Goal: Task Accomplishment & Management: Manage account settings

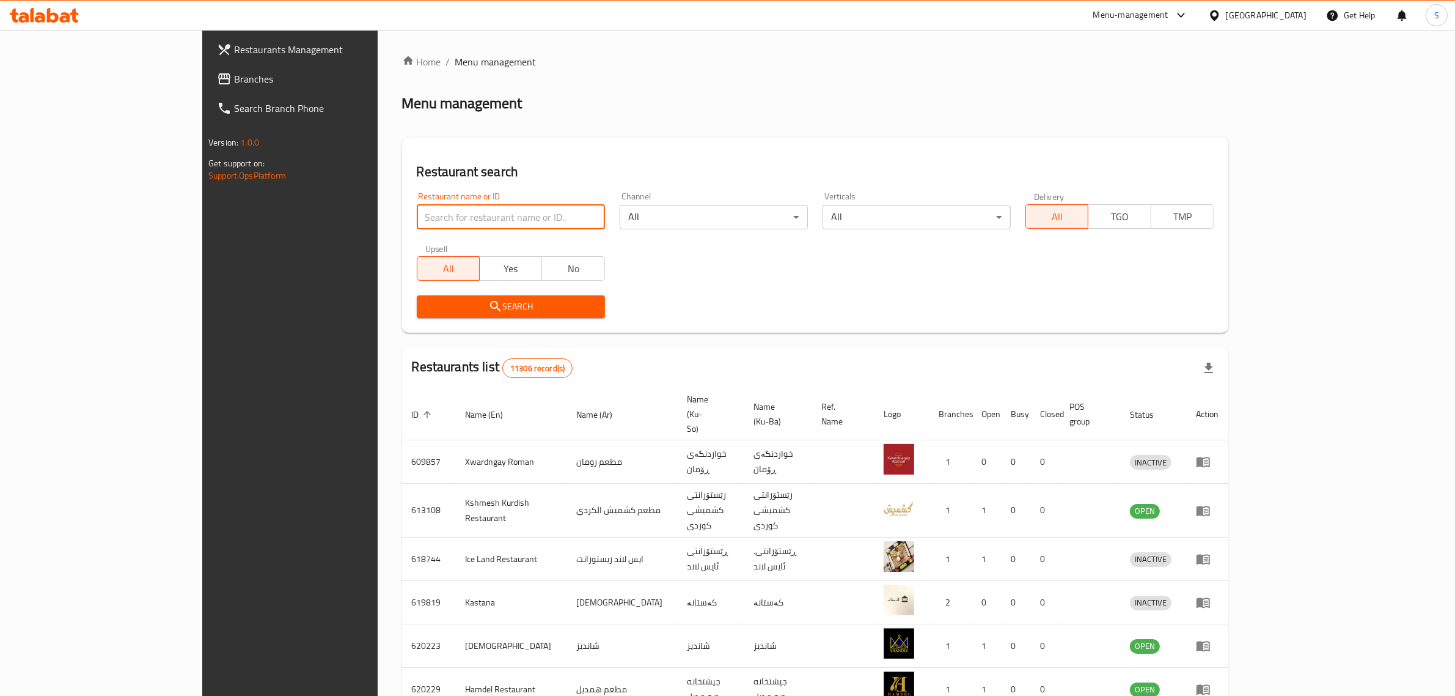
click at [417, 221] on input "search" at bounding box center [511, 217] width 188 height 24
type input "Doctor [PERSON_NAME]"
click button "Search" at bounding box center [511, 306] width 188 height 23
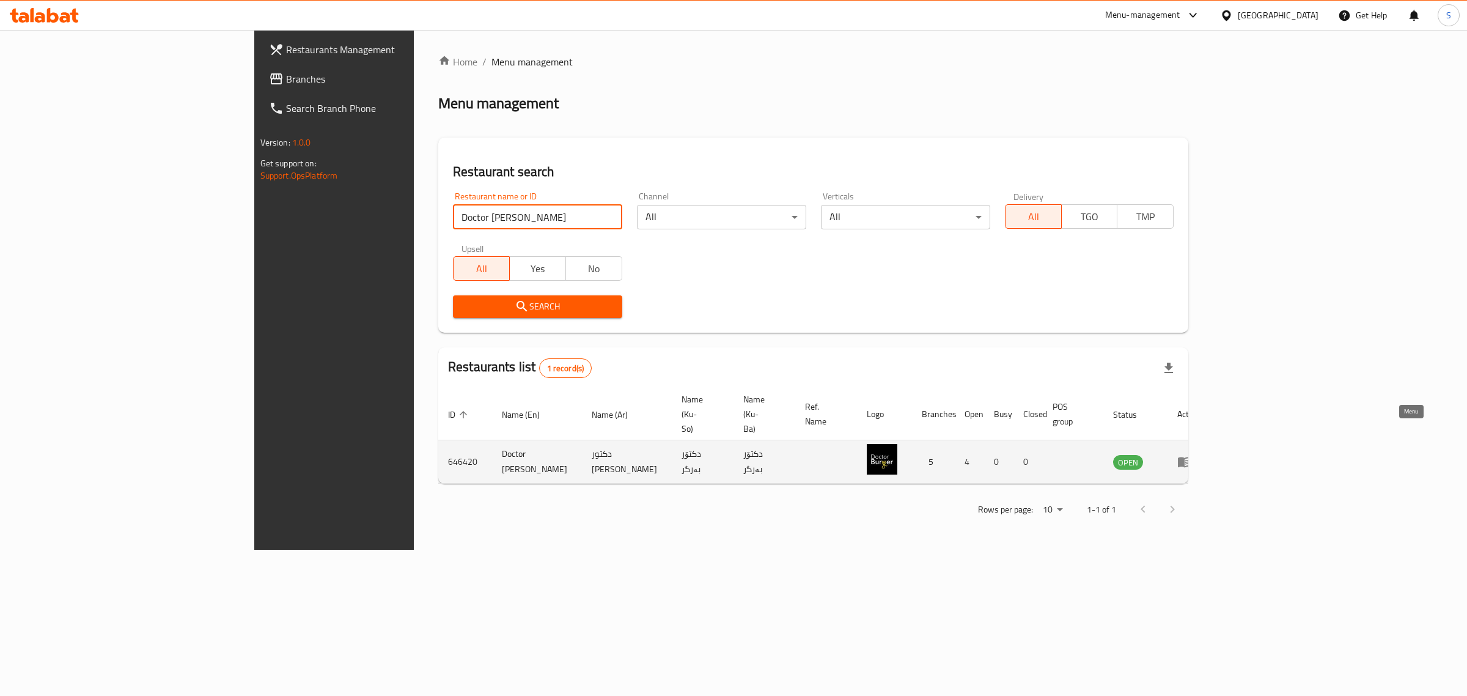
click at [1192, 454] on icon "enhanced table" at bounding box center [1184, 461] width 15 height 15
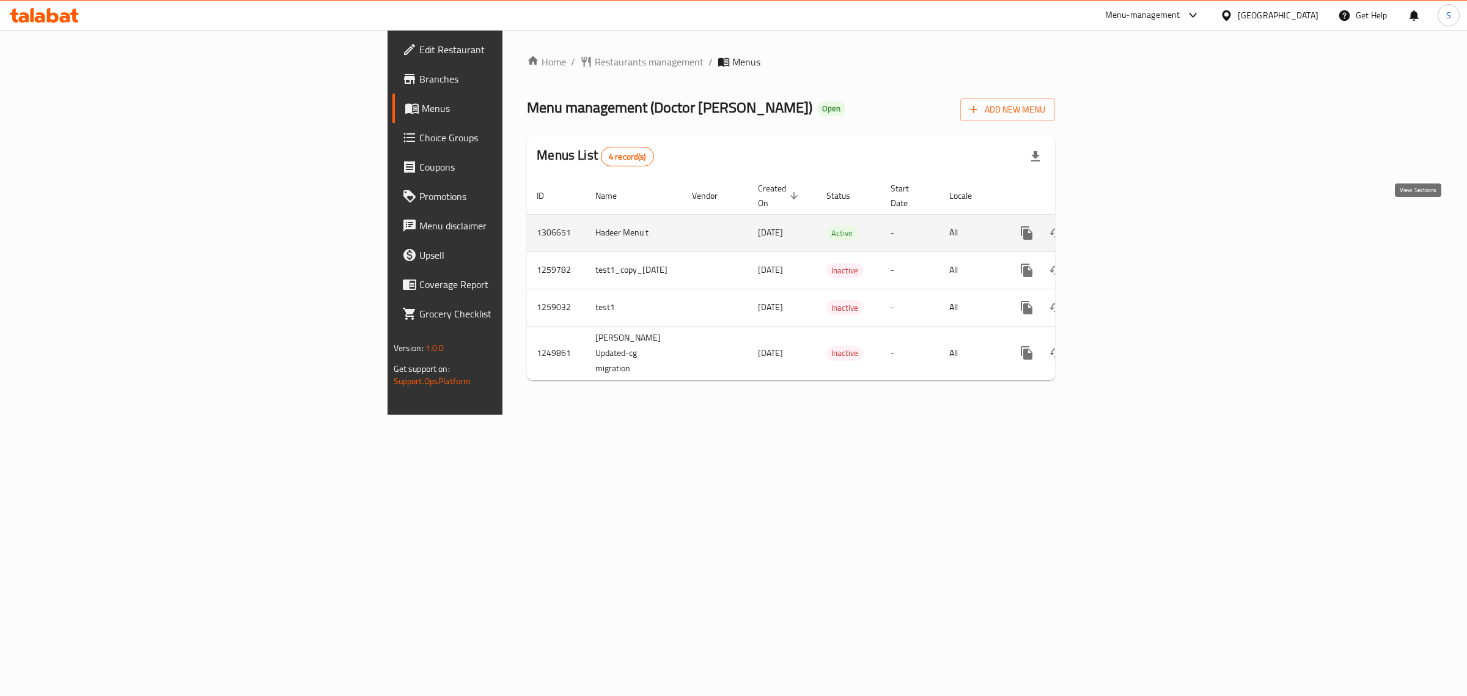
click at [1120, 227] on icon "enhanced table" at bounding box center [1114, 232] width 11 height 11
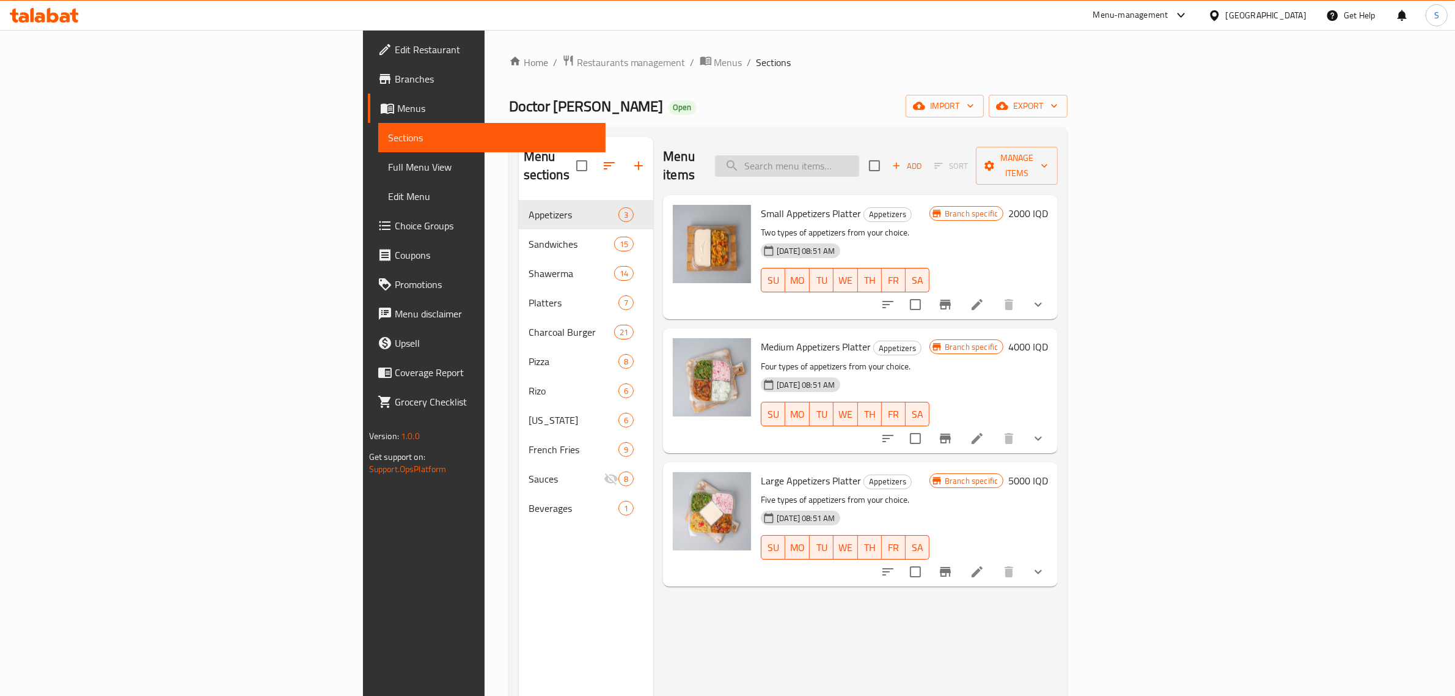
click at [859, 166] on input "search" at bounding box center [787, 165] width 144 height 21
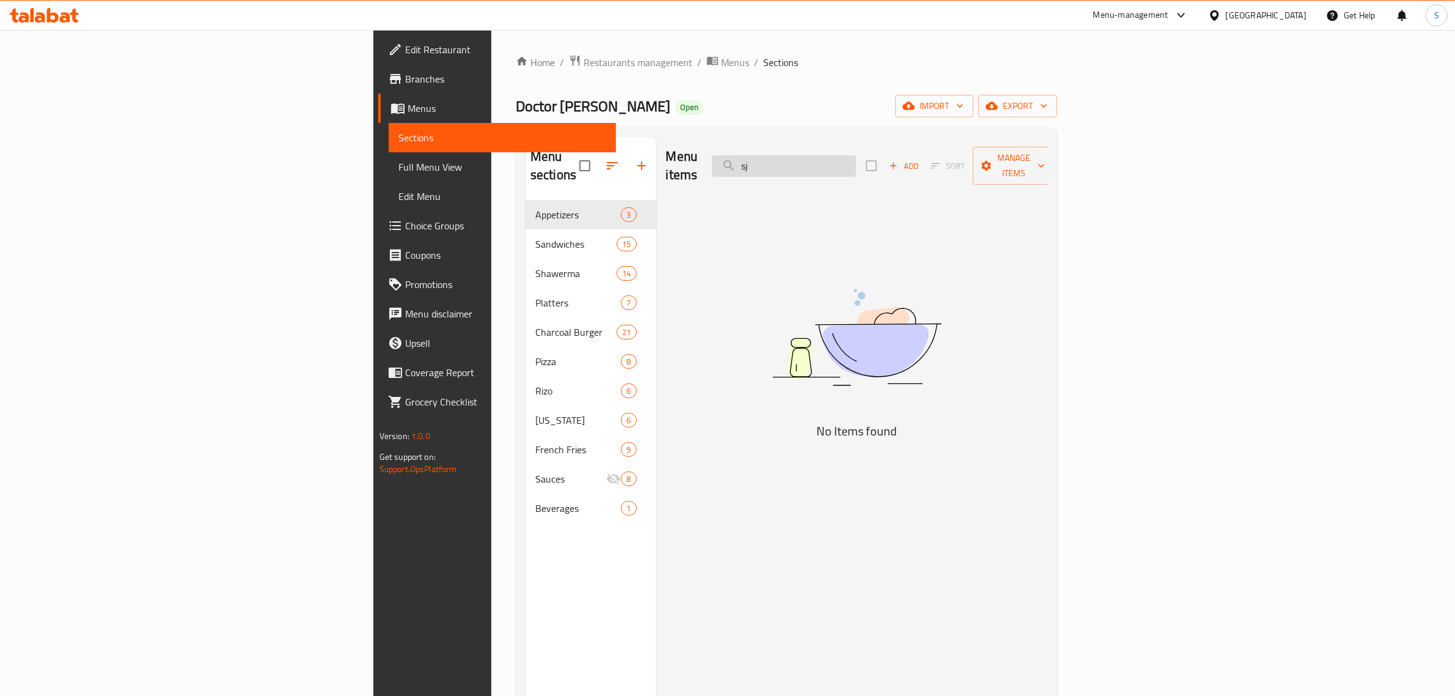
type input "s"
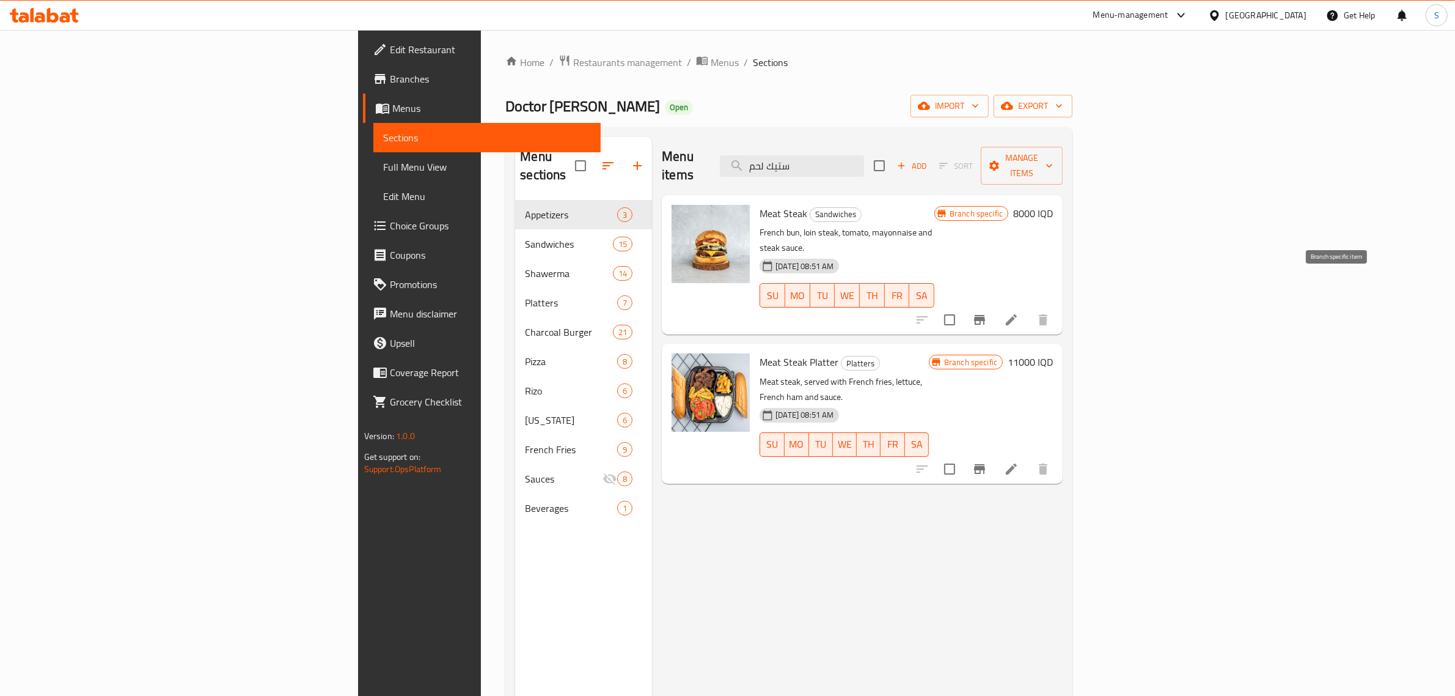
type input "ستيك لحم"
click at [987, 312] on icon "Branch-specific-item" at bounding box center [979, 319] width 15 height 15
click at [994, 305] on button "Branch-specific-item" at bounding box center [979, 319] width 29 height 29
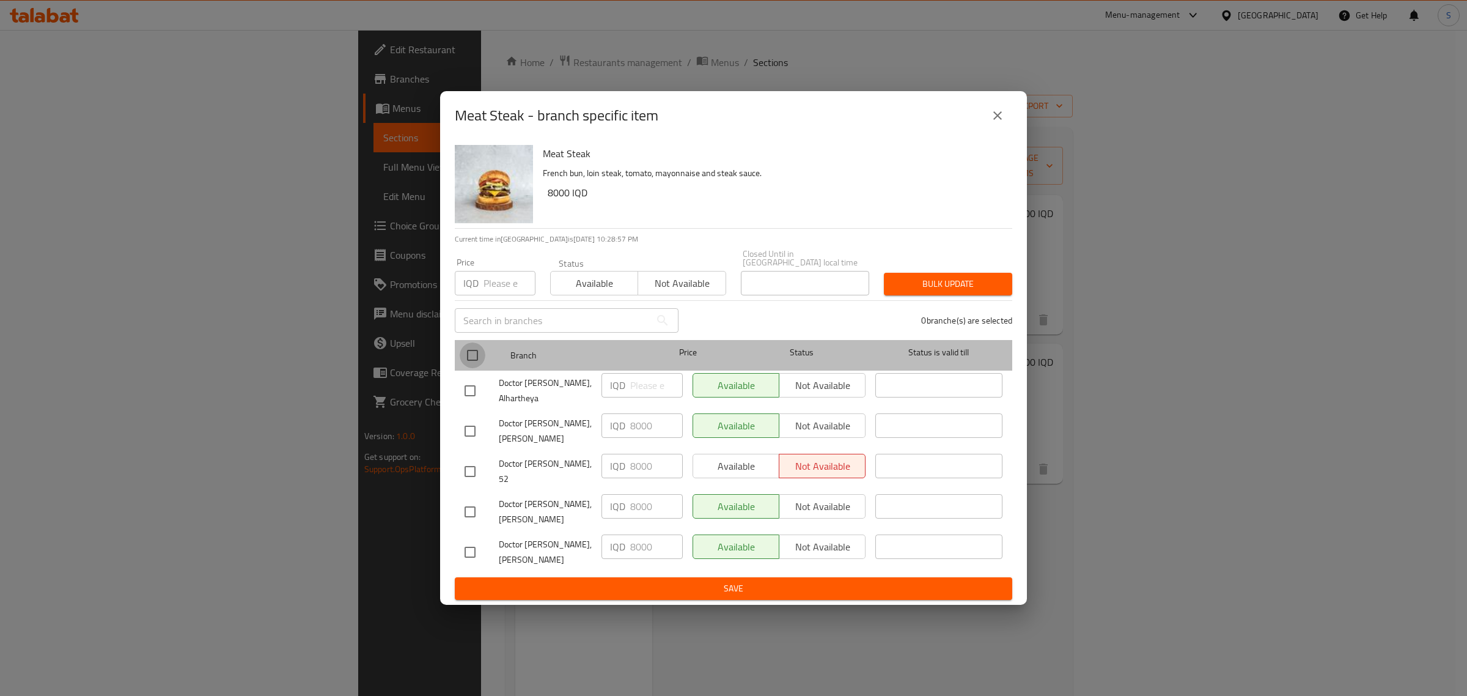
click at [471, 359] on input "checkbox" at bounding box center [473, 355] width 26 height 26
checkbox input "true"
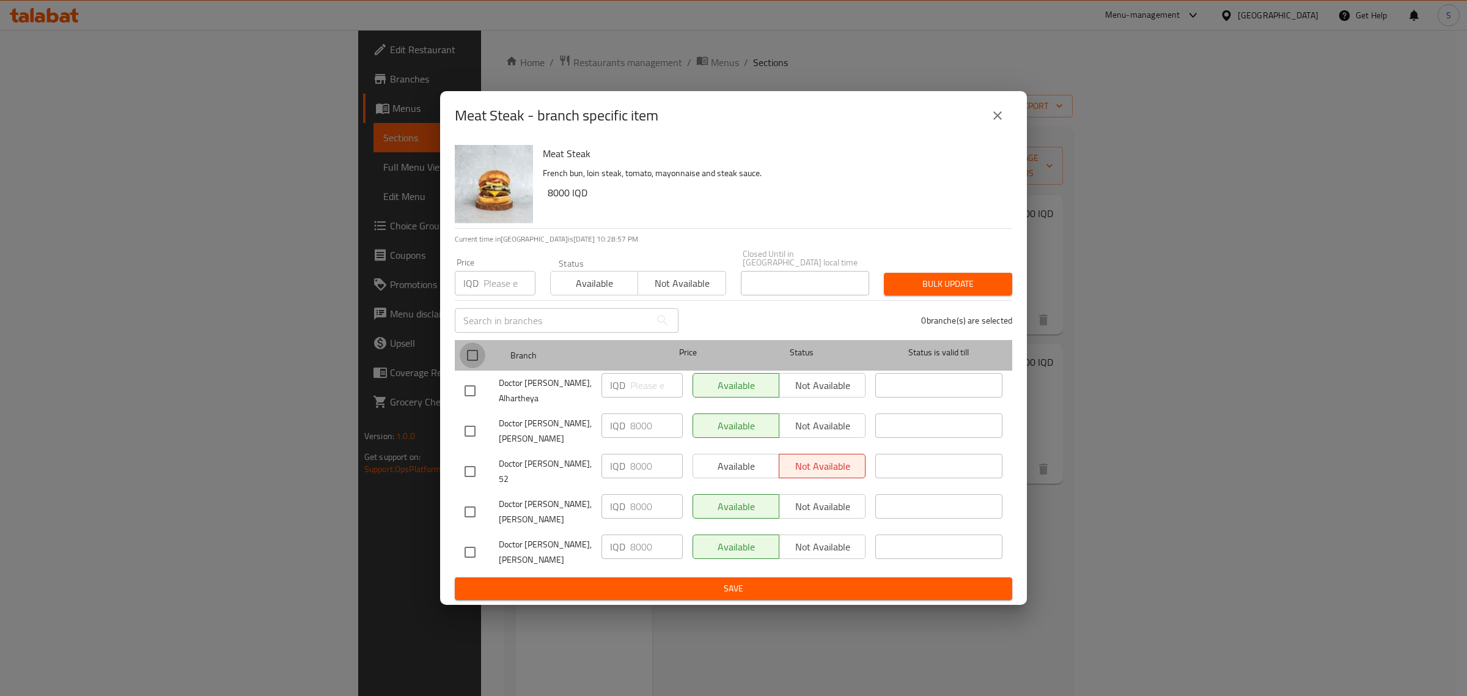
checkbox input "true"
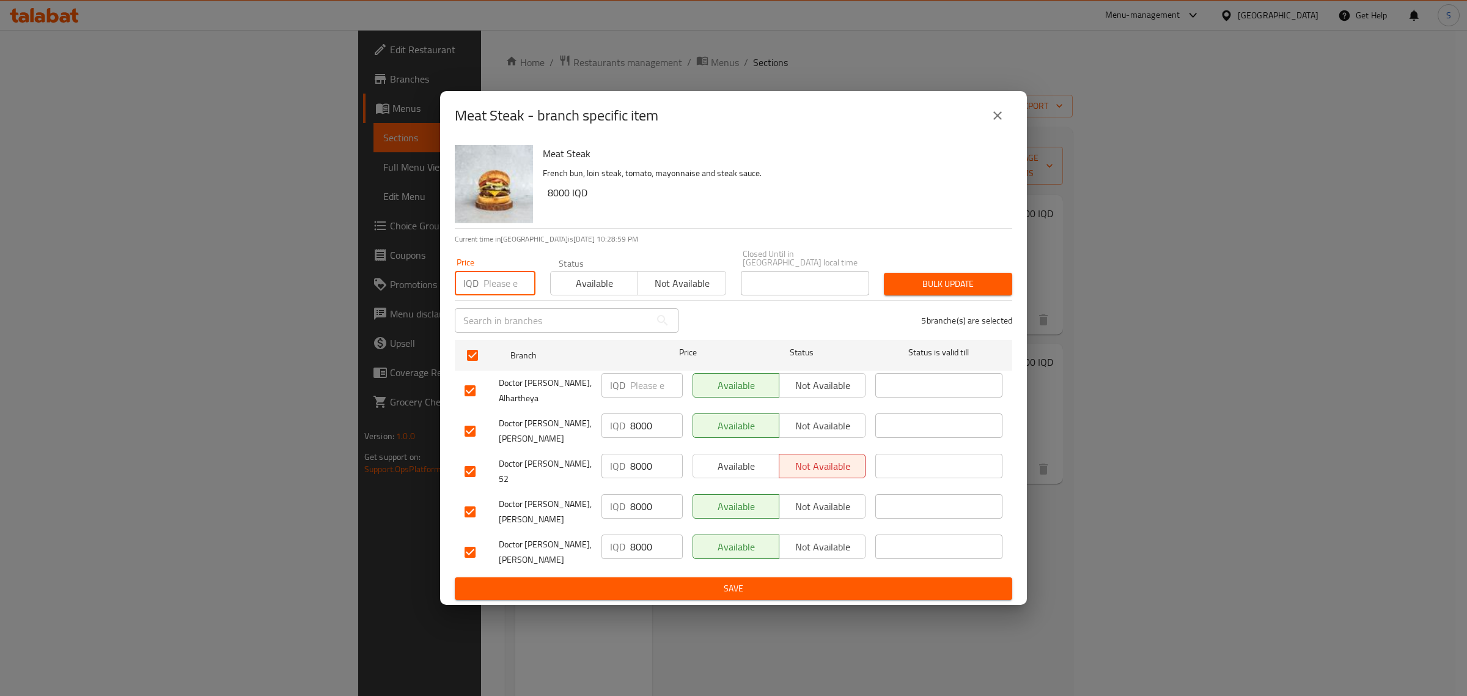
click at [491, 294] on input "number" at bounding box center [509, 283] width 52 height 24
type input "9000"
click at [961, 280] on button "Bulk update" at bounding box center [948, 284] width 128 height 23
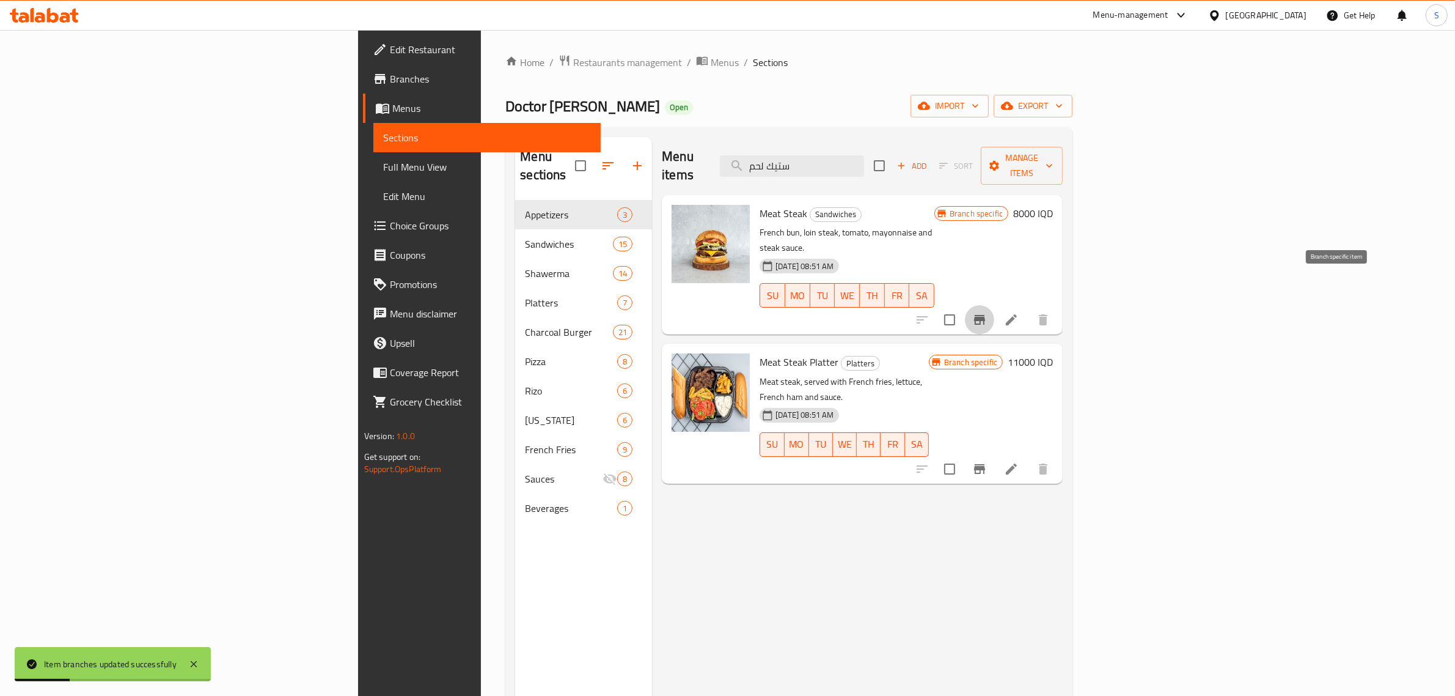
click at [987, 312] on icon "Branch-specific-item" at bounding box center [979, 319] width 15 height 15
click at [864, 161] on input "ستيك لحم" at bounding box center [792, 165] width 144 height 21
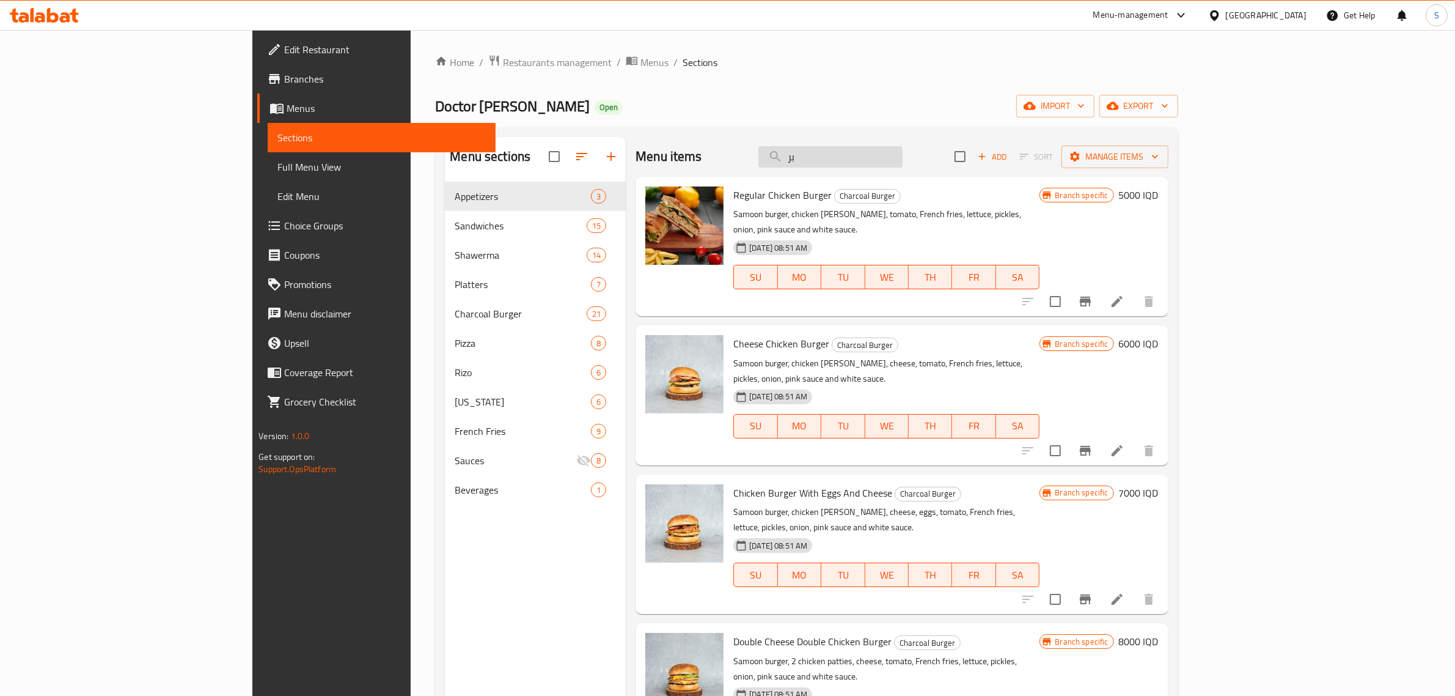
type input "ب"
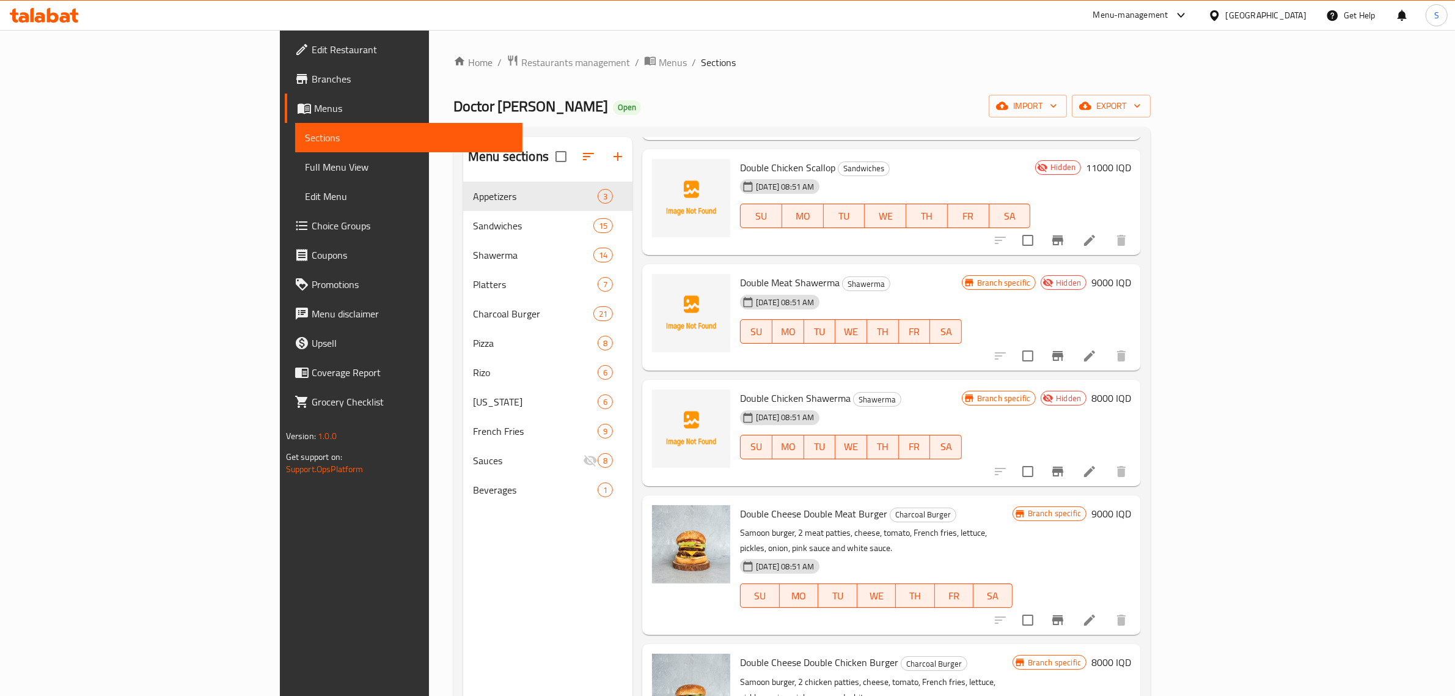
scroll to position [347, 0]
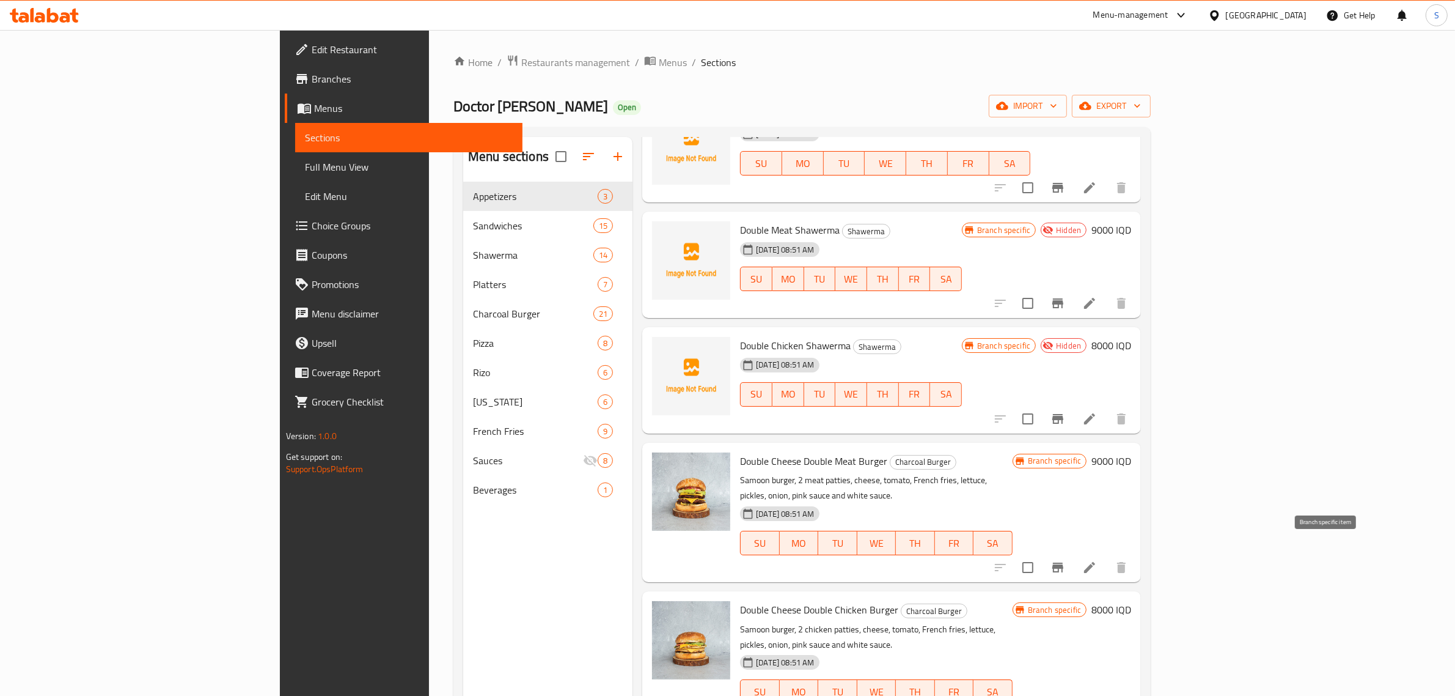
type input "Double"
click at [1064, 562] on icon "Branch-specific-item" at bounding box center [1058, 567] width 11 height 10
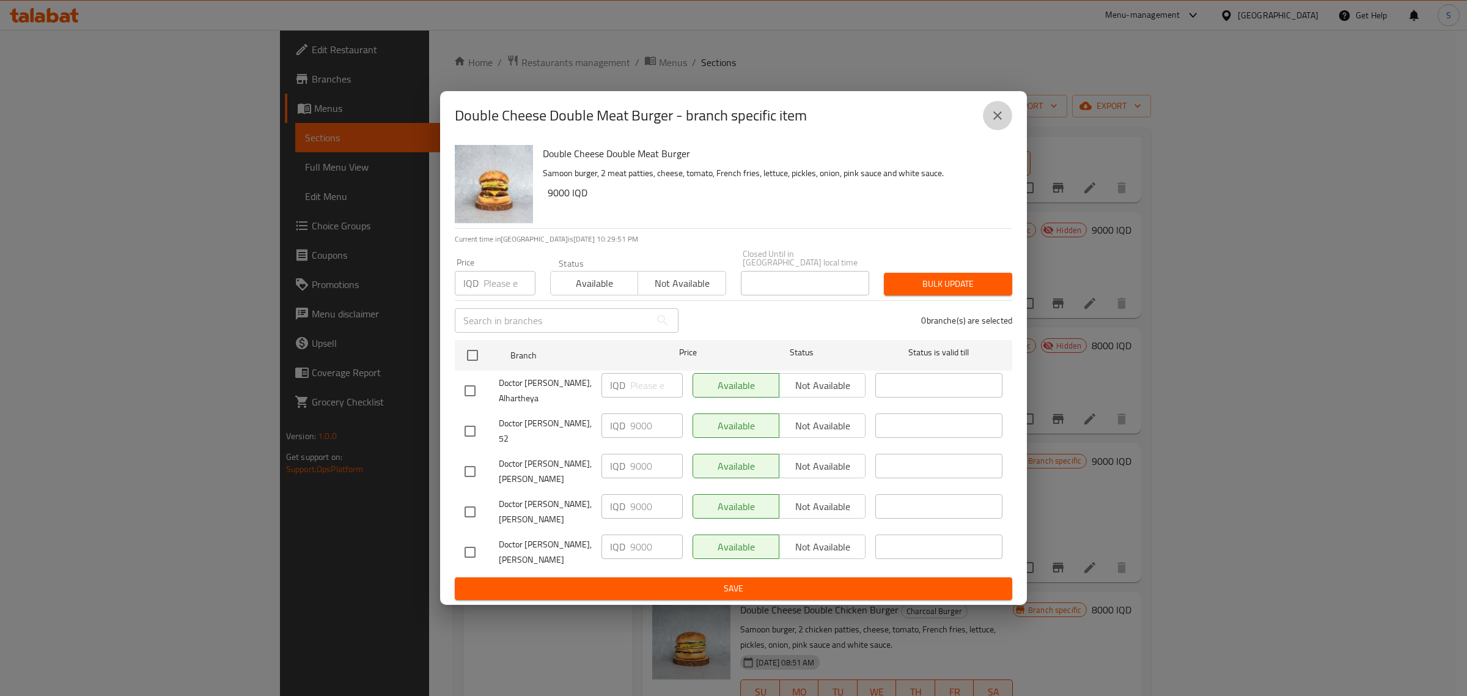
click at [998, 123] on icon "close" at bounding box center [997, 115] width 15 height 15
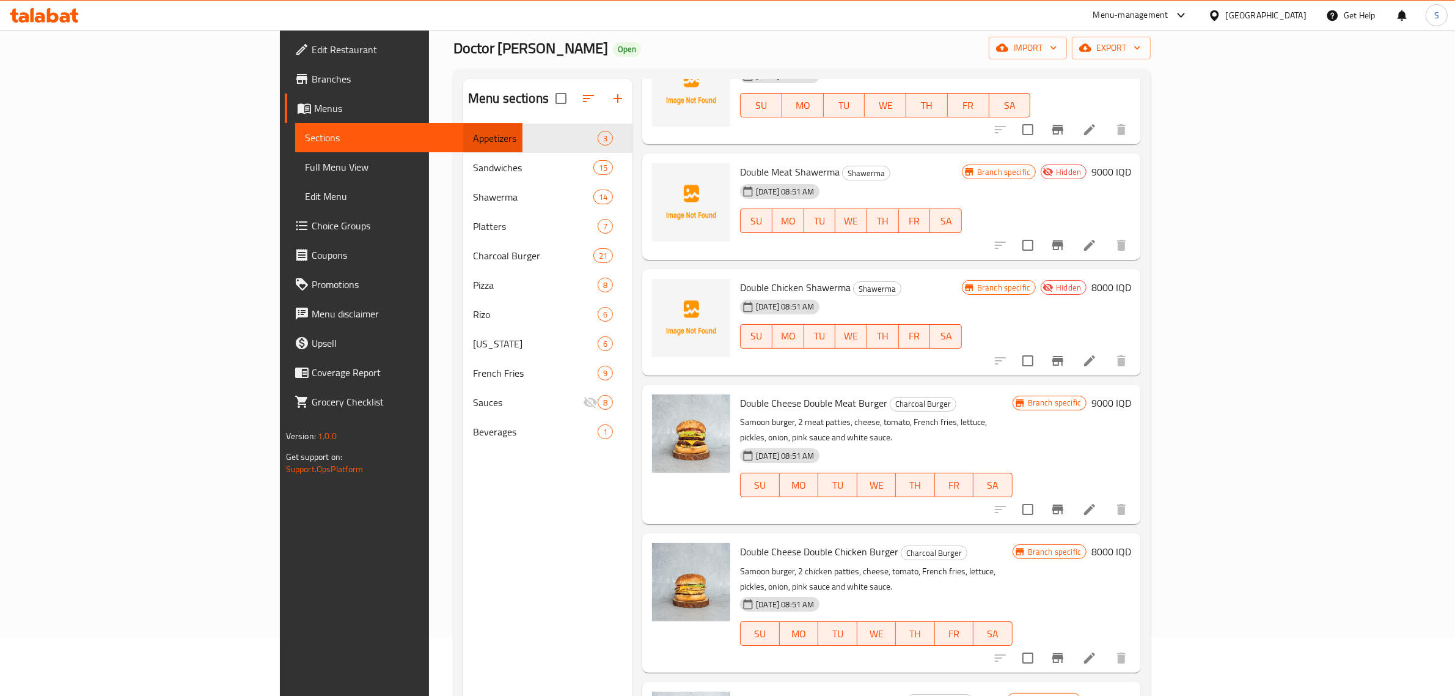
scroll to position [59, 0]
click at [1065, 501] on icon "Branch-specific-item" at bounding box center [1058, 508] width 15 height 15
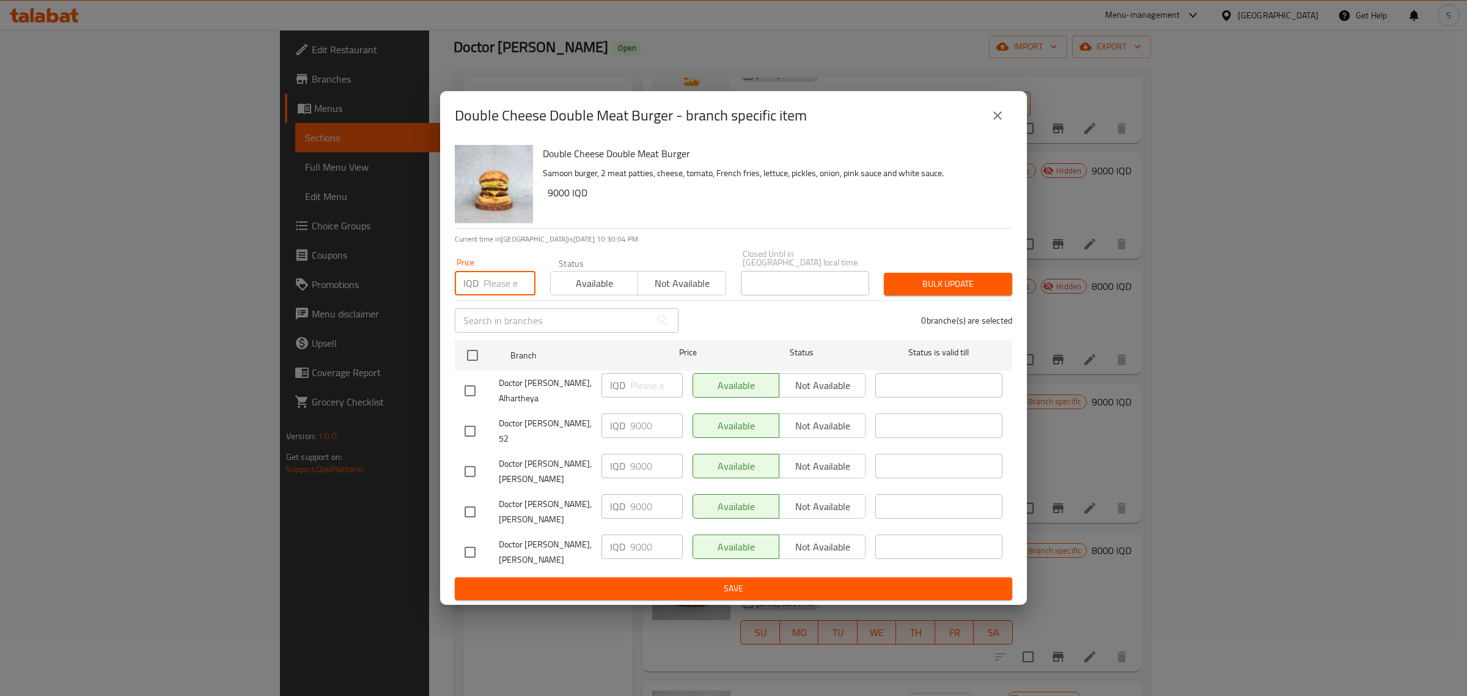
click at [492, 295] on input "number" at bounding box center [509, 283] width 52 height 24
type input "11000"
click at [472, 351] on input "checkbox" at bounding box center [473, 355] width 26 height 26
checkbox input "true"
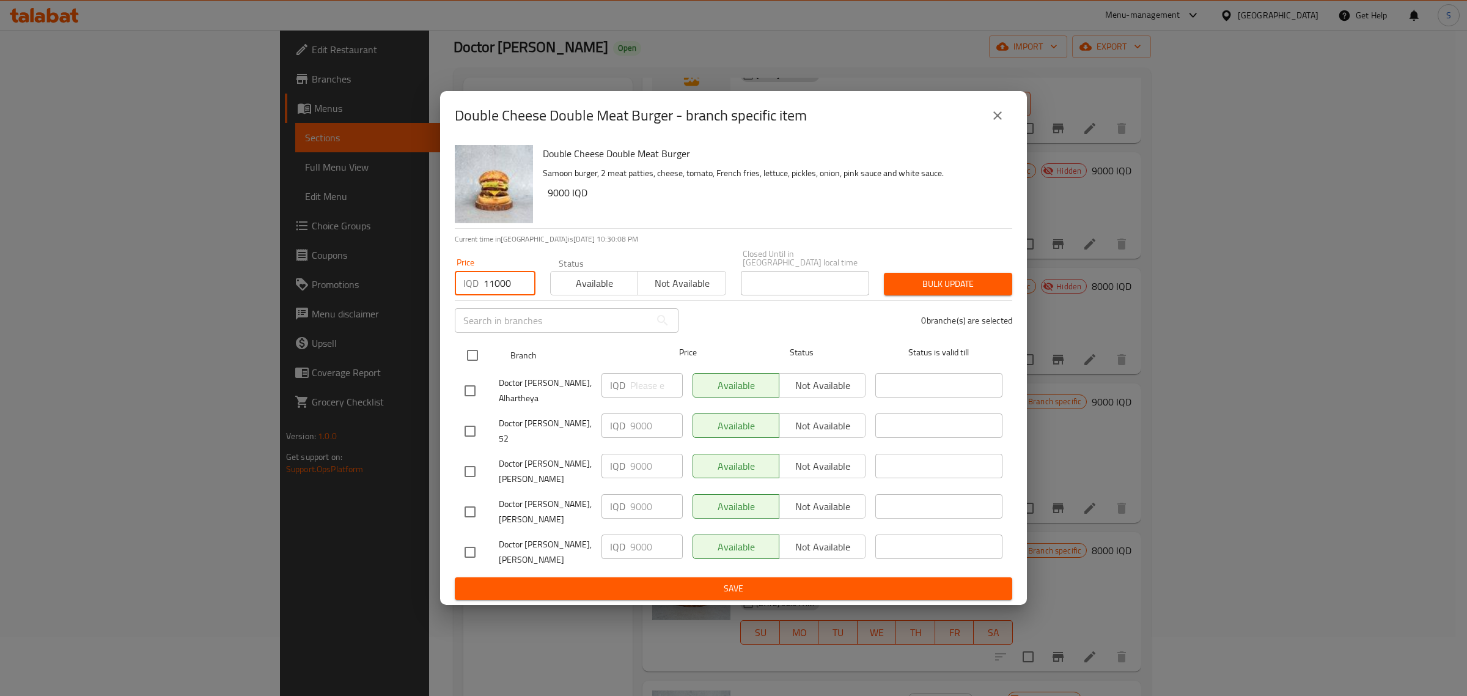
checkbox input "true"
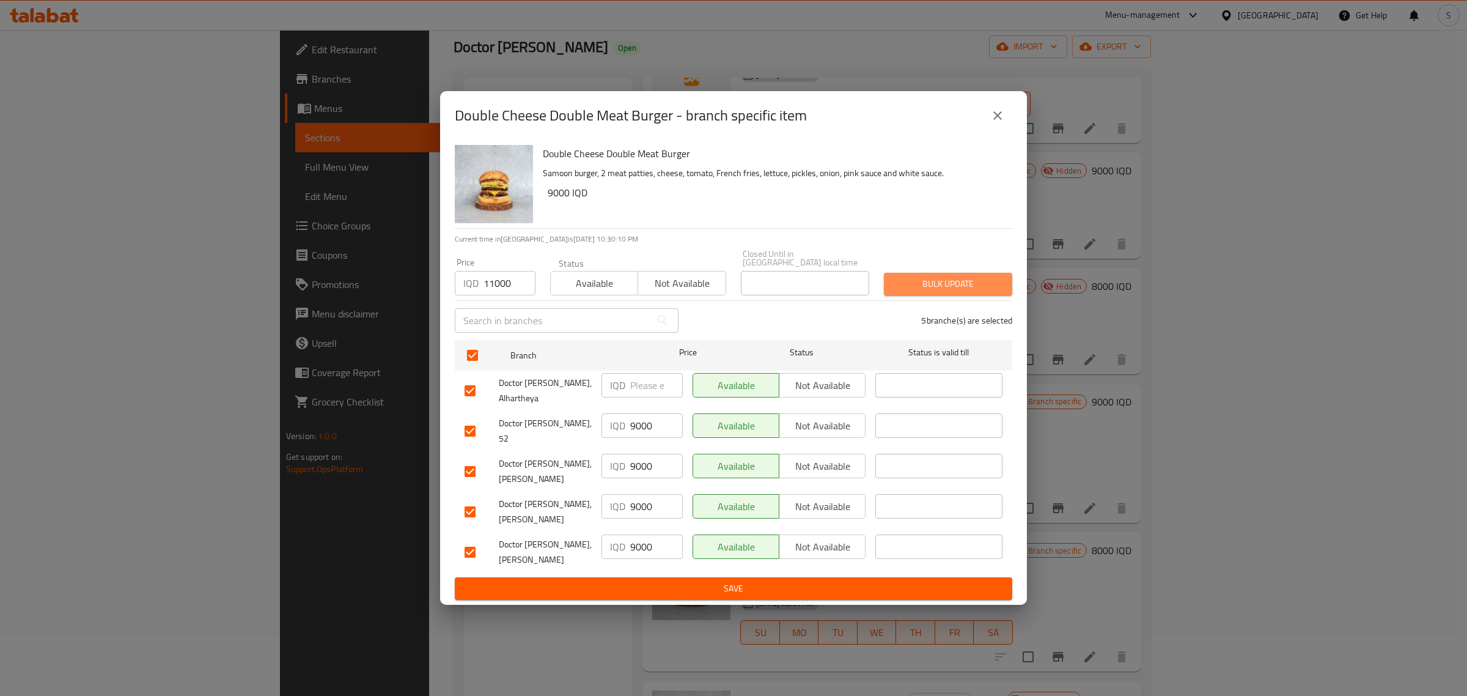
click at [917, 287] on span "Bulk update" at bounding box center [948, 283] width 109 height 15
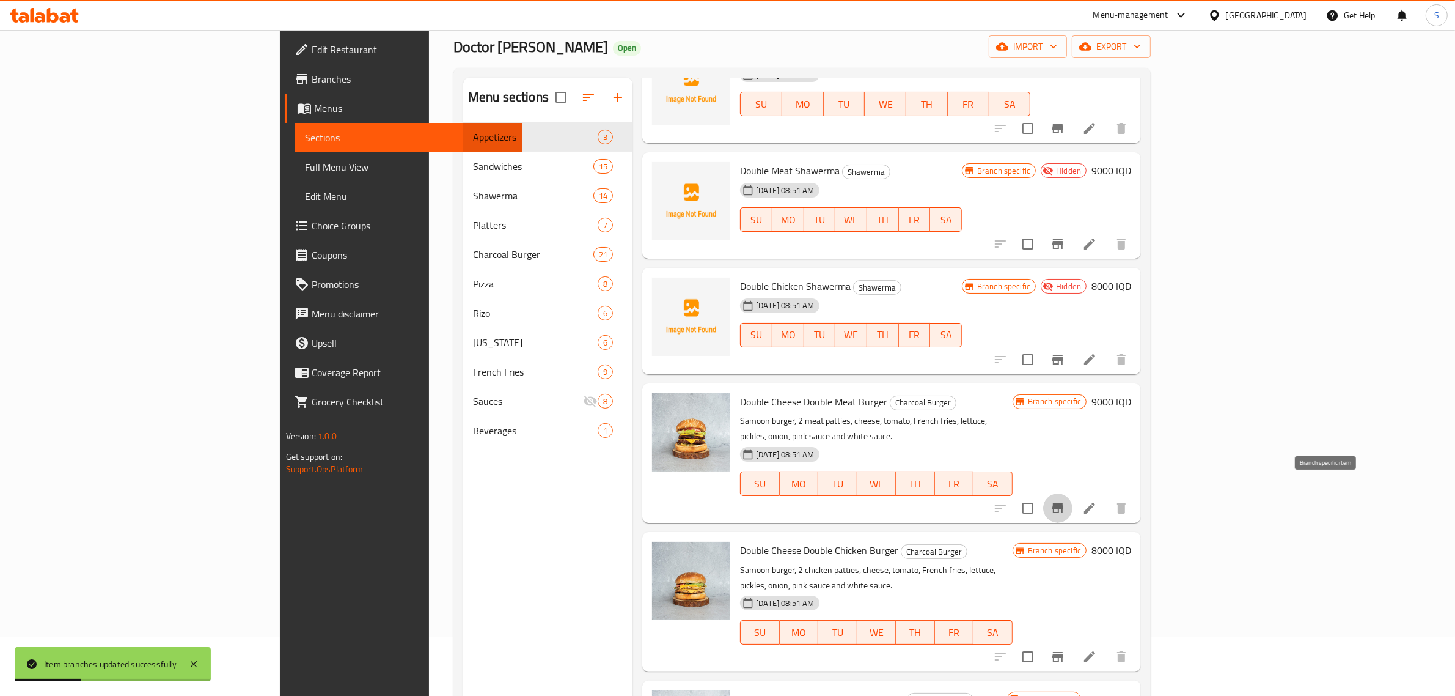
click at [1064, 503] on icon "Branch-specific-item" at bounding box center [1058, 508] width 11 height 10
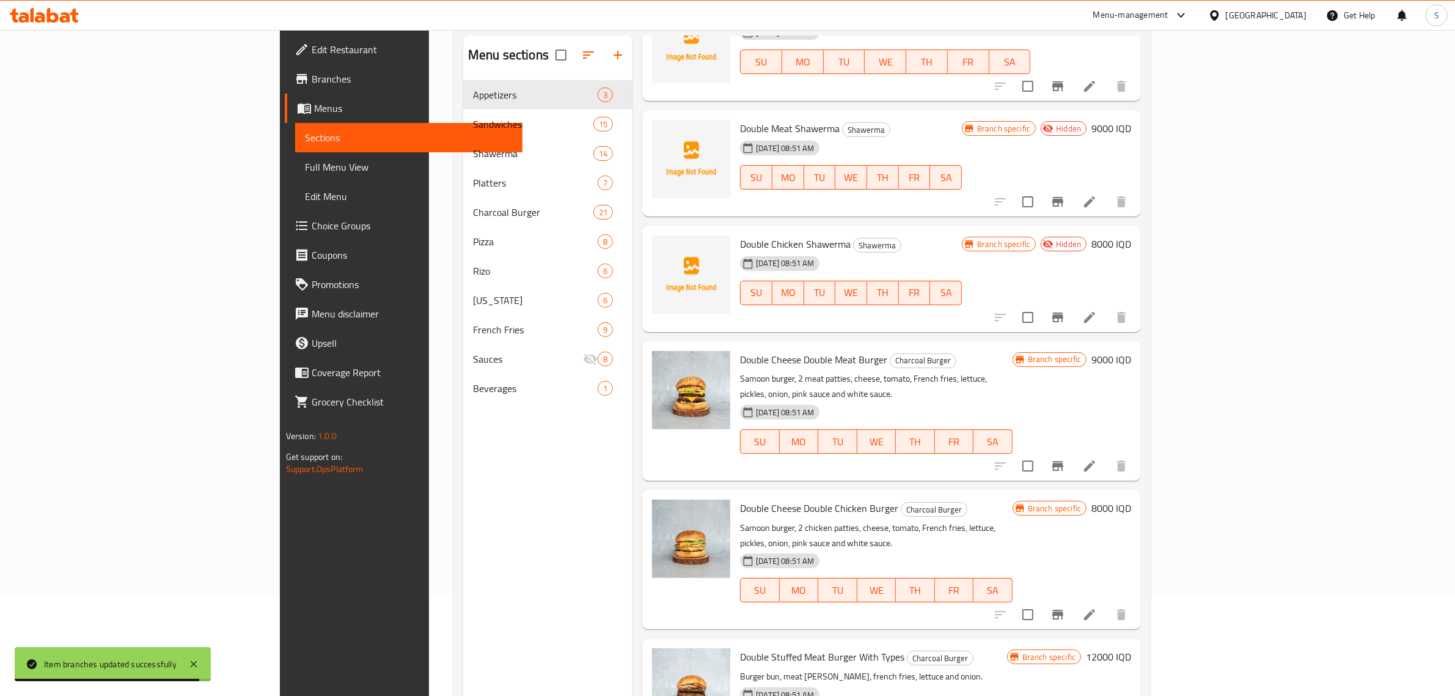
scroll to position [120, 0]
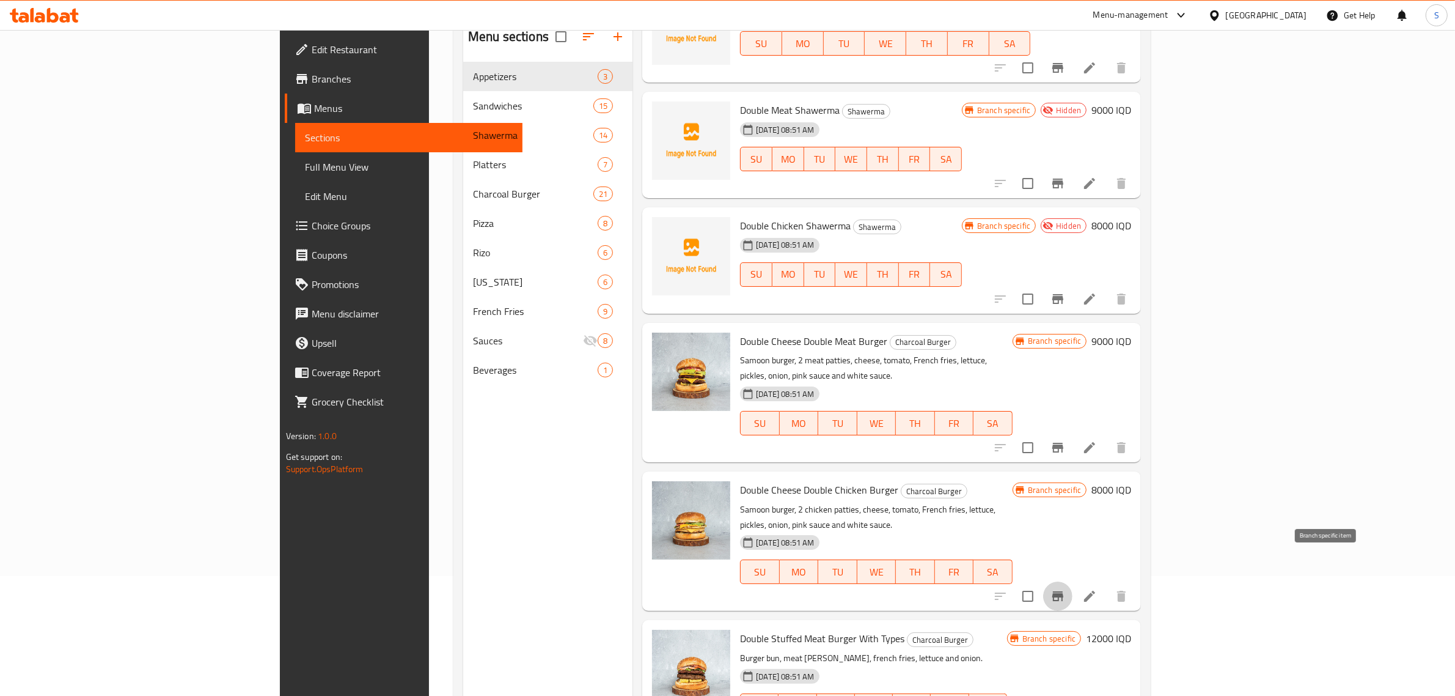
click at [1065, 589] on icon "Branch-specific-item" at bounding box center [1058, 596] width 15 height 15
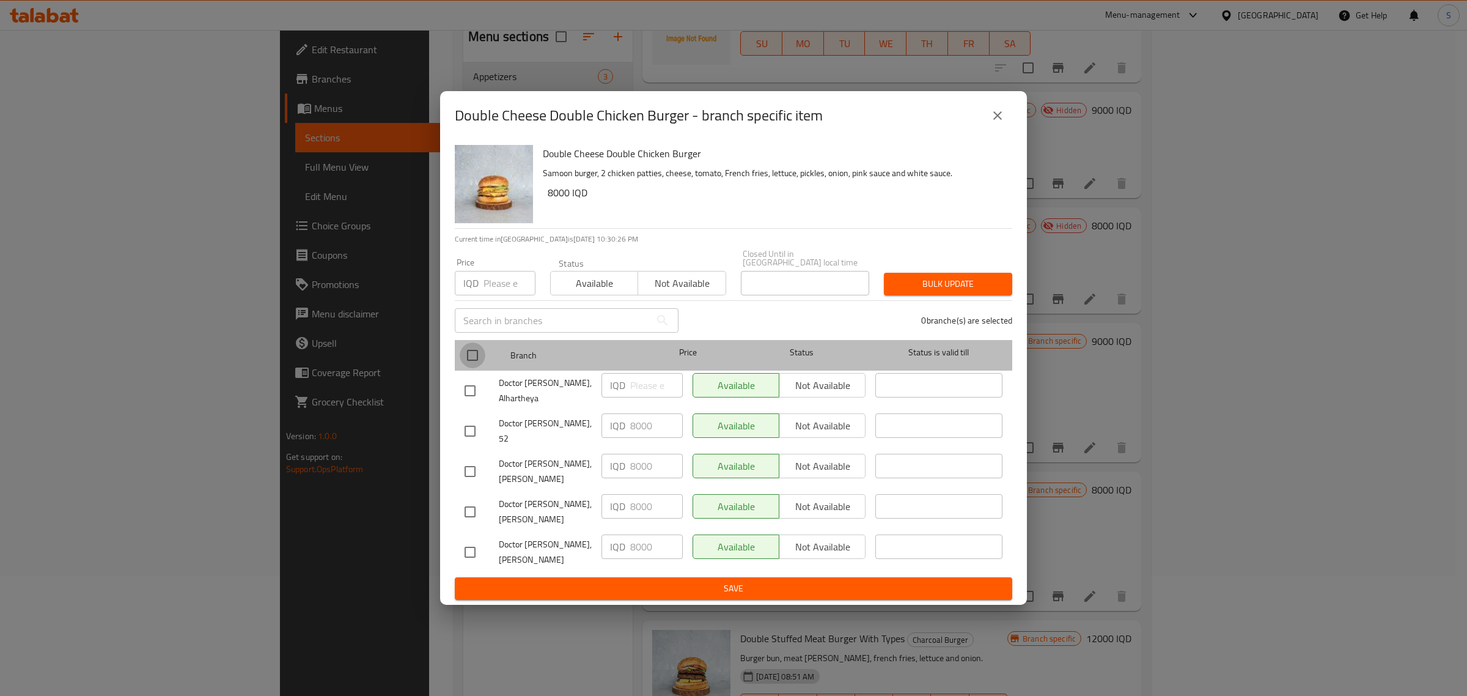
click at [476, 358] on input "checkbox" at bounding box center [473, 355] width 26 height 26
checkbox input "true"
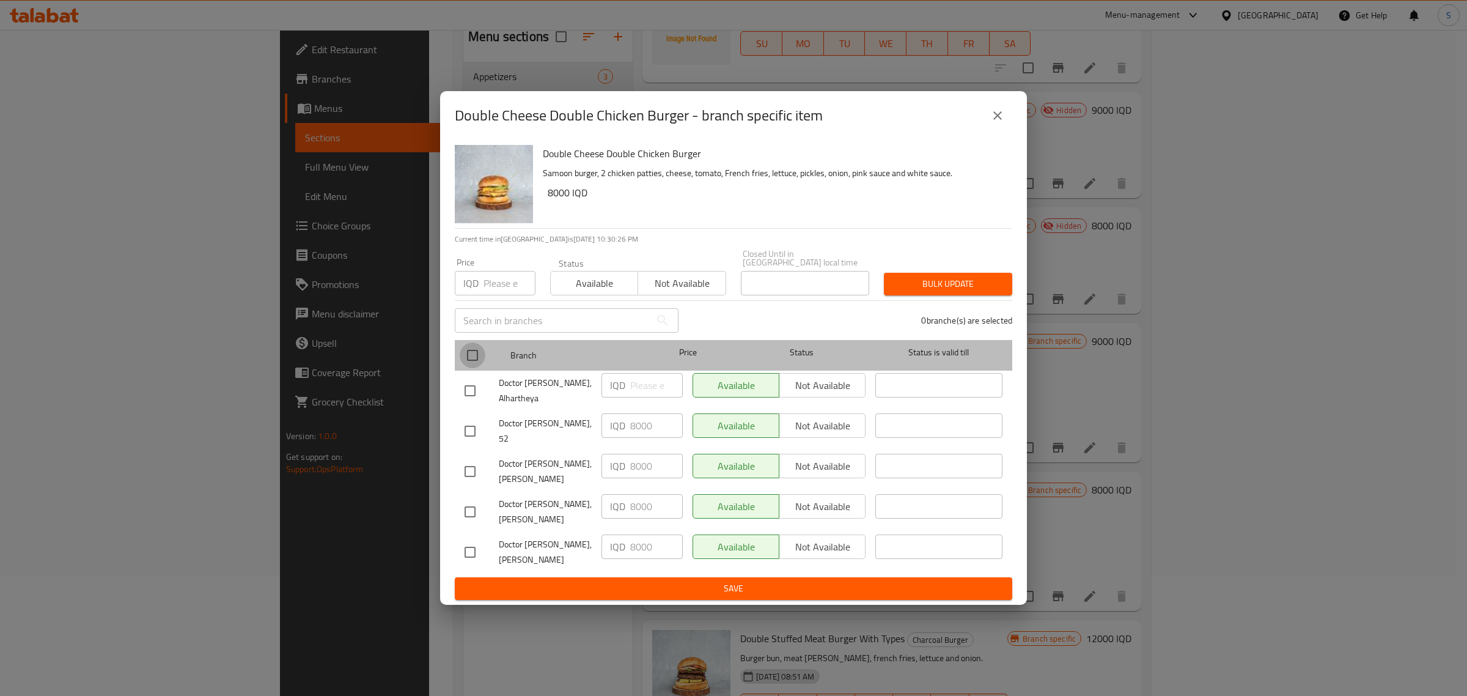
checkbox input "true"
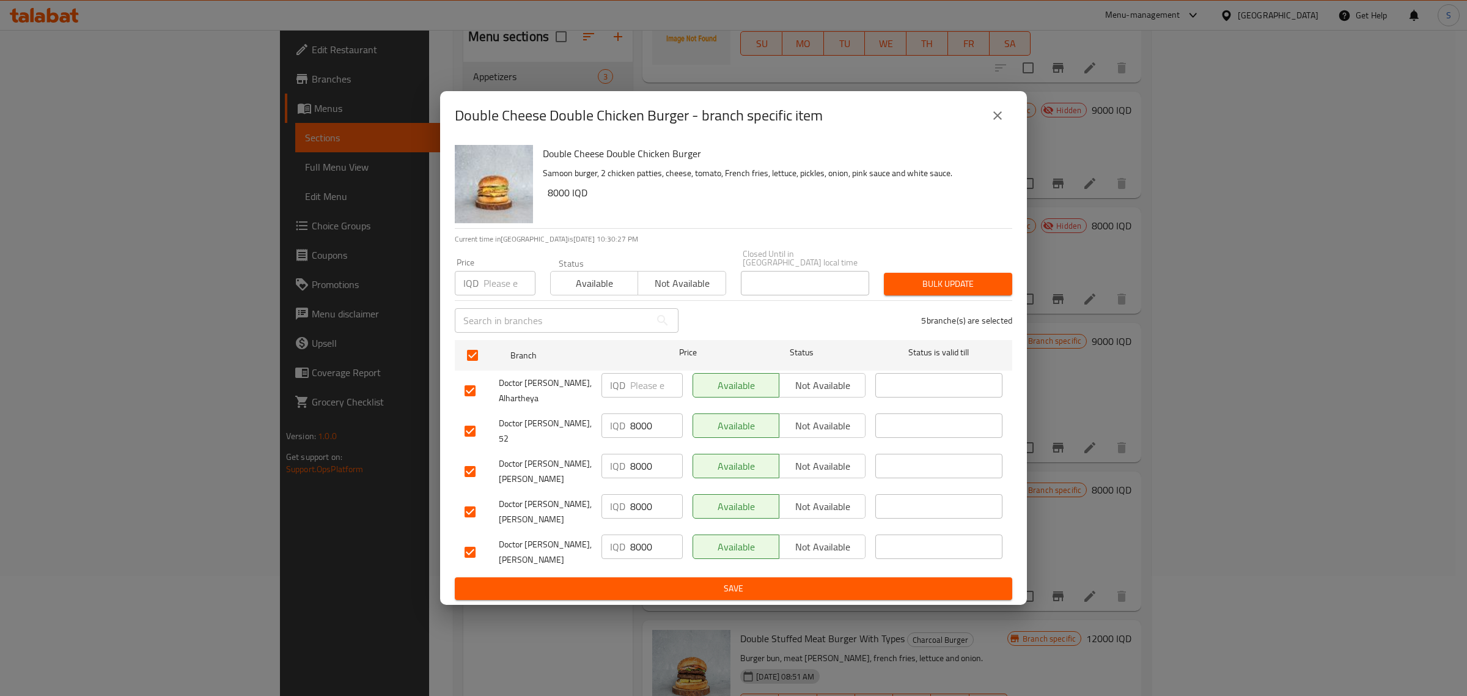
click at [481, 295] on div "IQD Price" at bounding box center [495, 283] width 81 height 24
type input "9000"
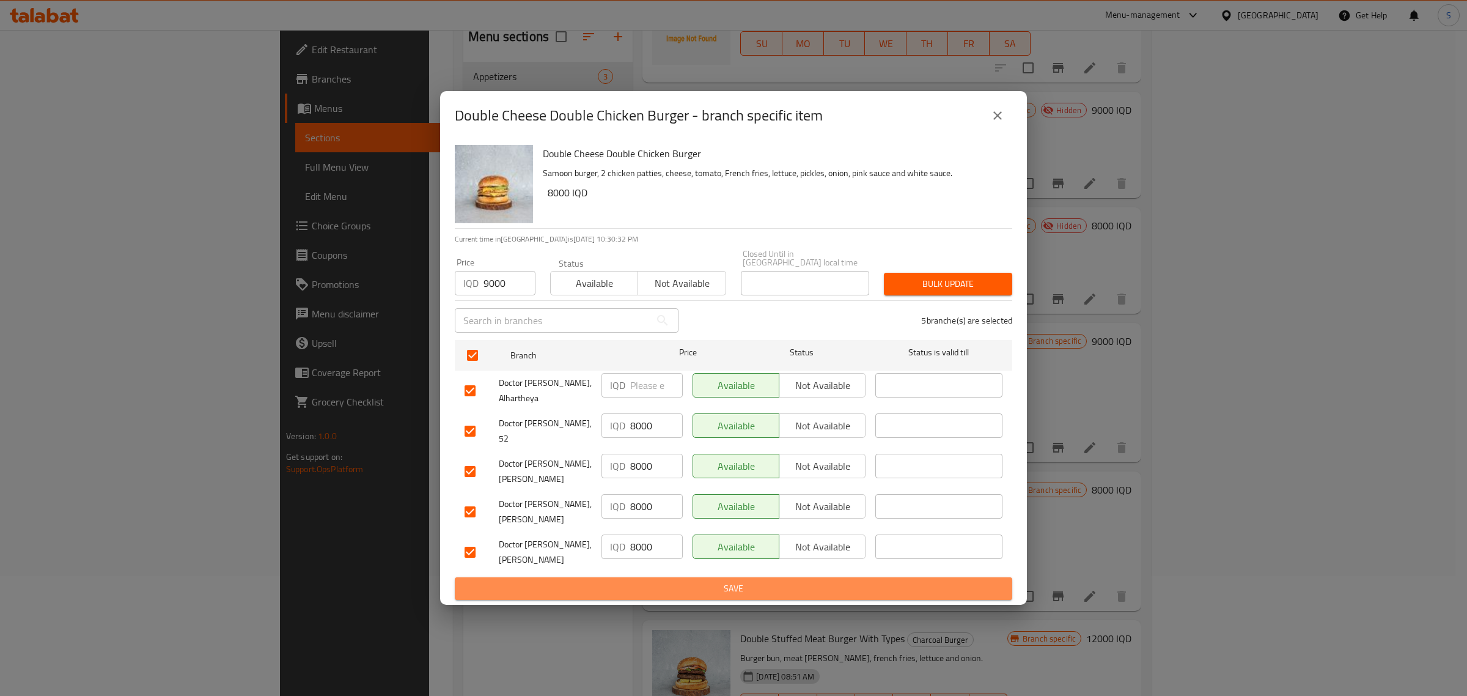
click at [762, 581] on span "Save" at bounding box center [734, 588] width 538 height 15
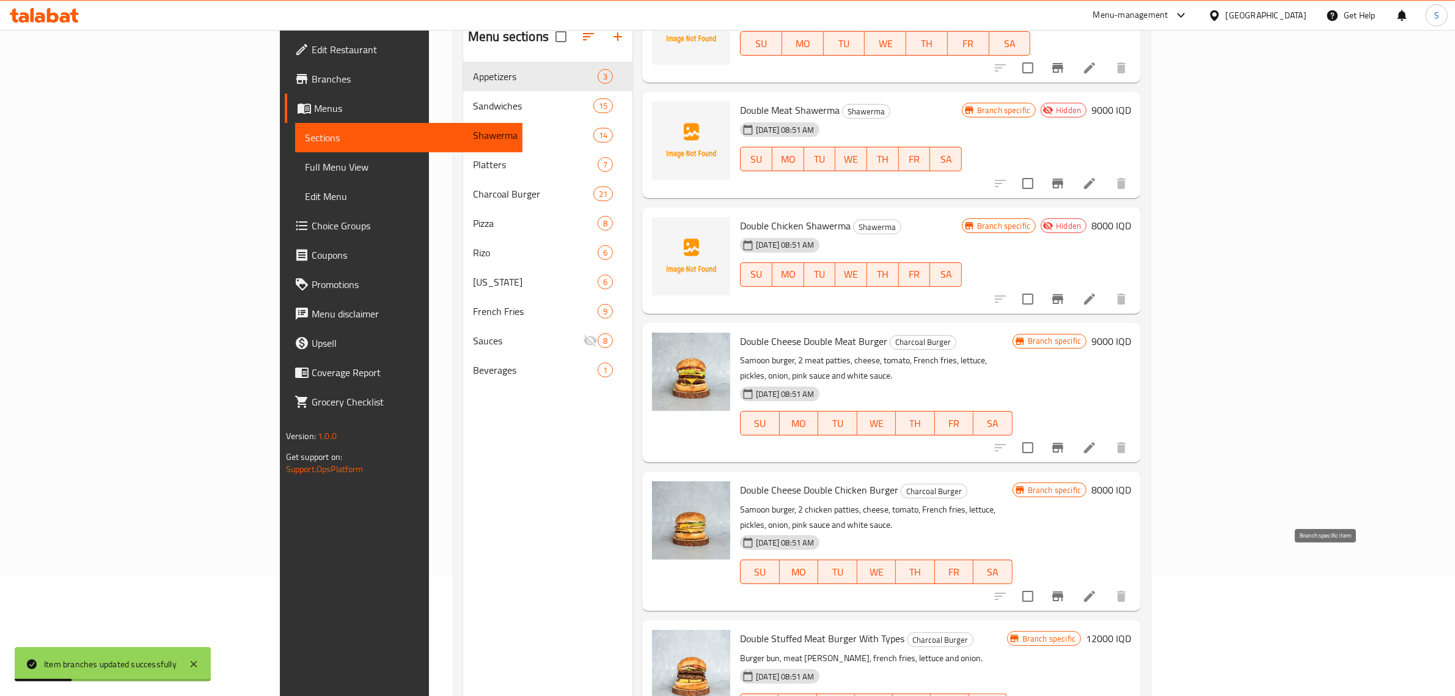
click at [1064, 591] on icon "Branch-specific-item" at bounding box center [1058, 596] width 11 height 10
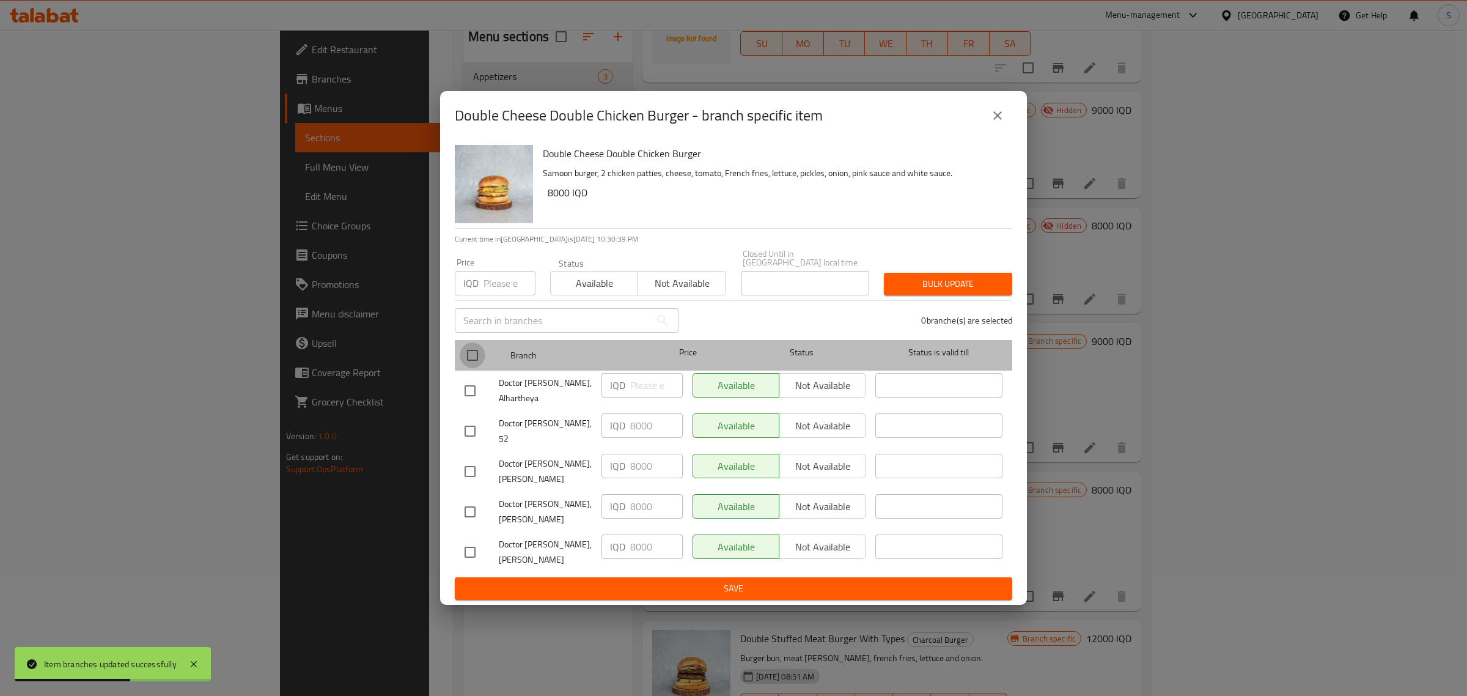
click at [475, 358] on input "checkbox" at bounding box center [473, 355] width 26 height 26
checkbox input "true"
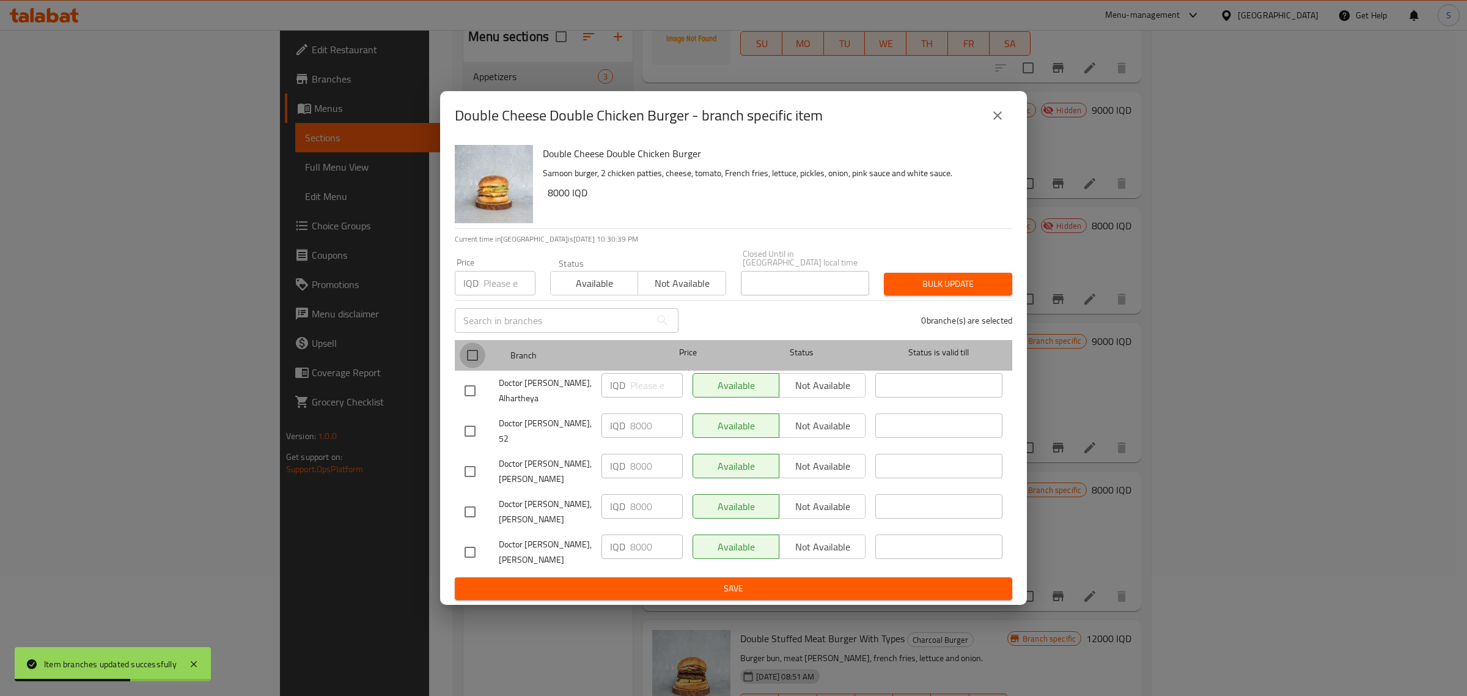
checkbox input "true"
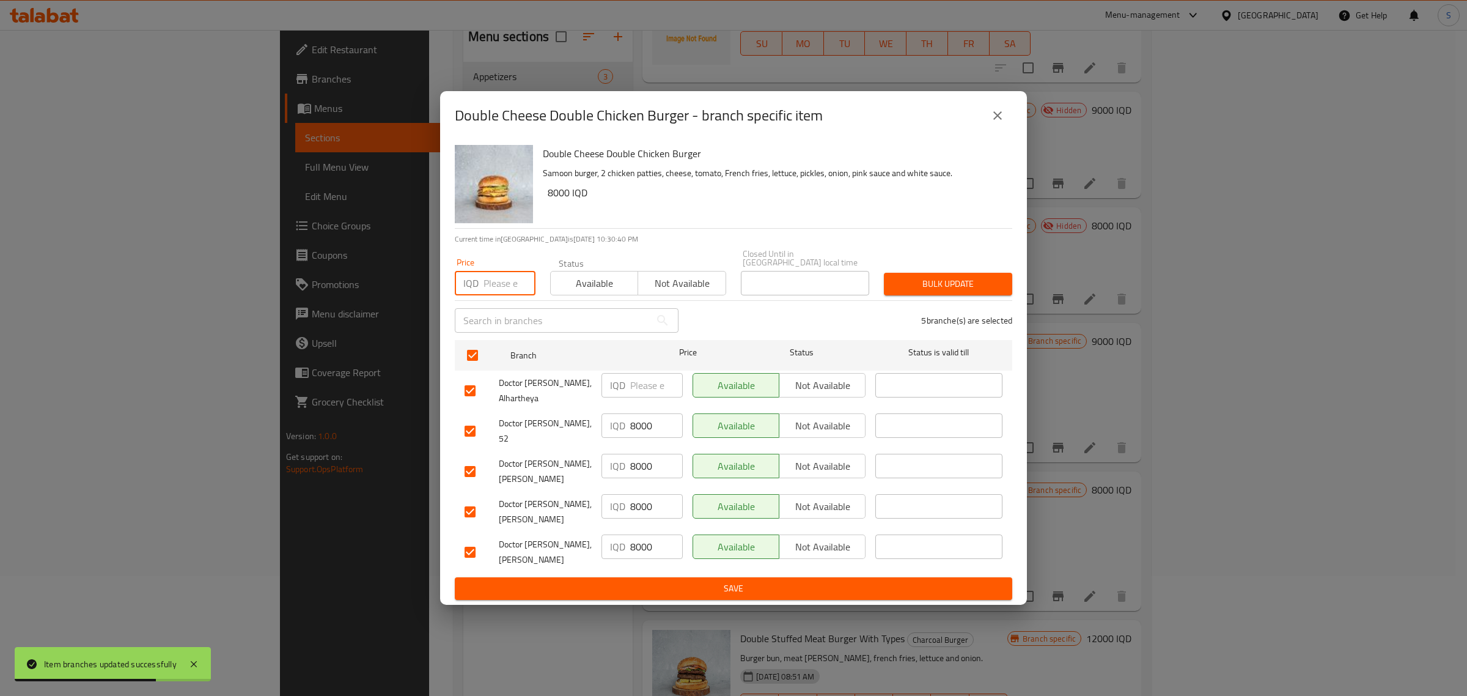
click at [500, 288] on input "number" at bounding box center [509, 283] width 52 height 24
type input "9000"
click at [903, 284] on span "Bulk update" at bounding box center [948, 283] width 109 height 15
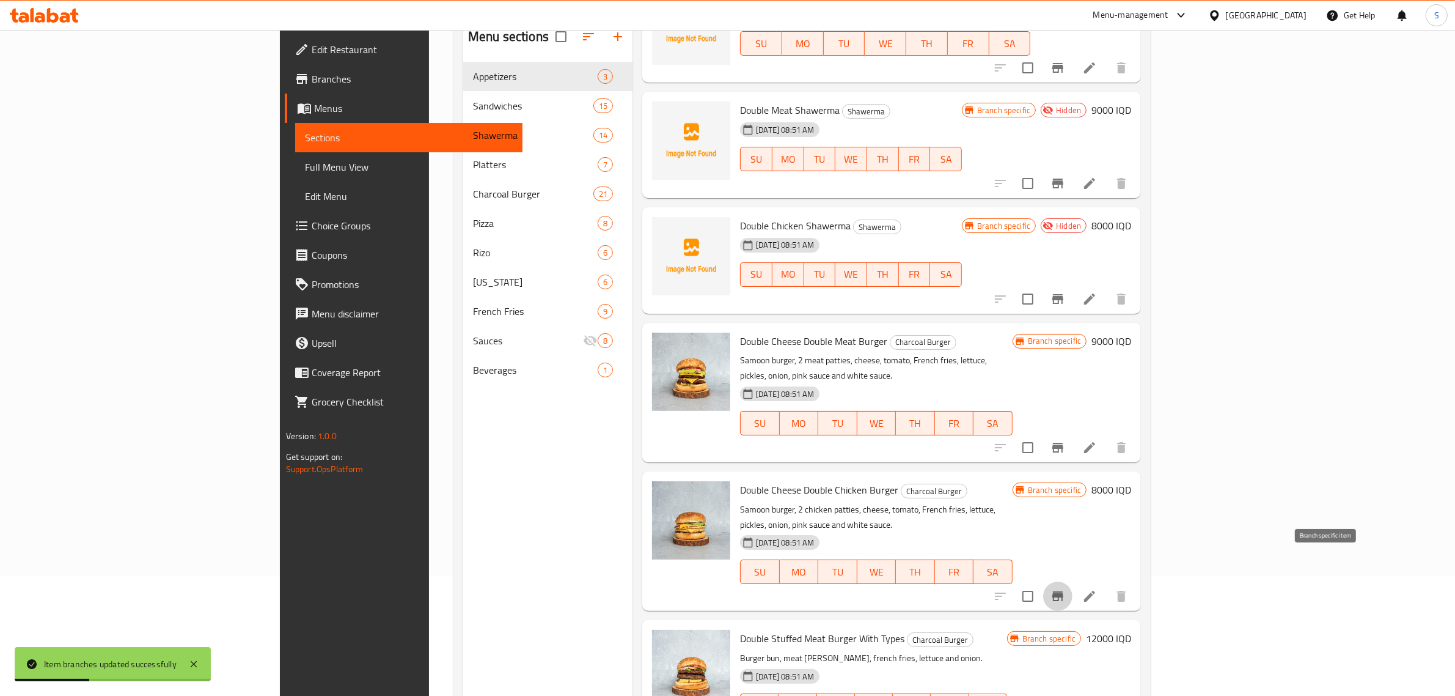
click at [1065, 589] on icon "Branch-specific-item" at bounding box center [1058, 596] width 15 height 15
click at [1073, 433] on button "Branch-specific-item" at bounding box center [1057, 447] width 29 height 29
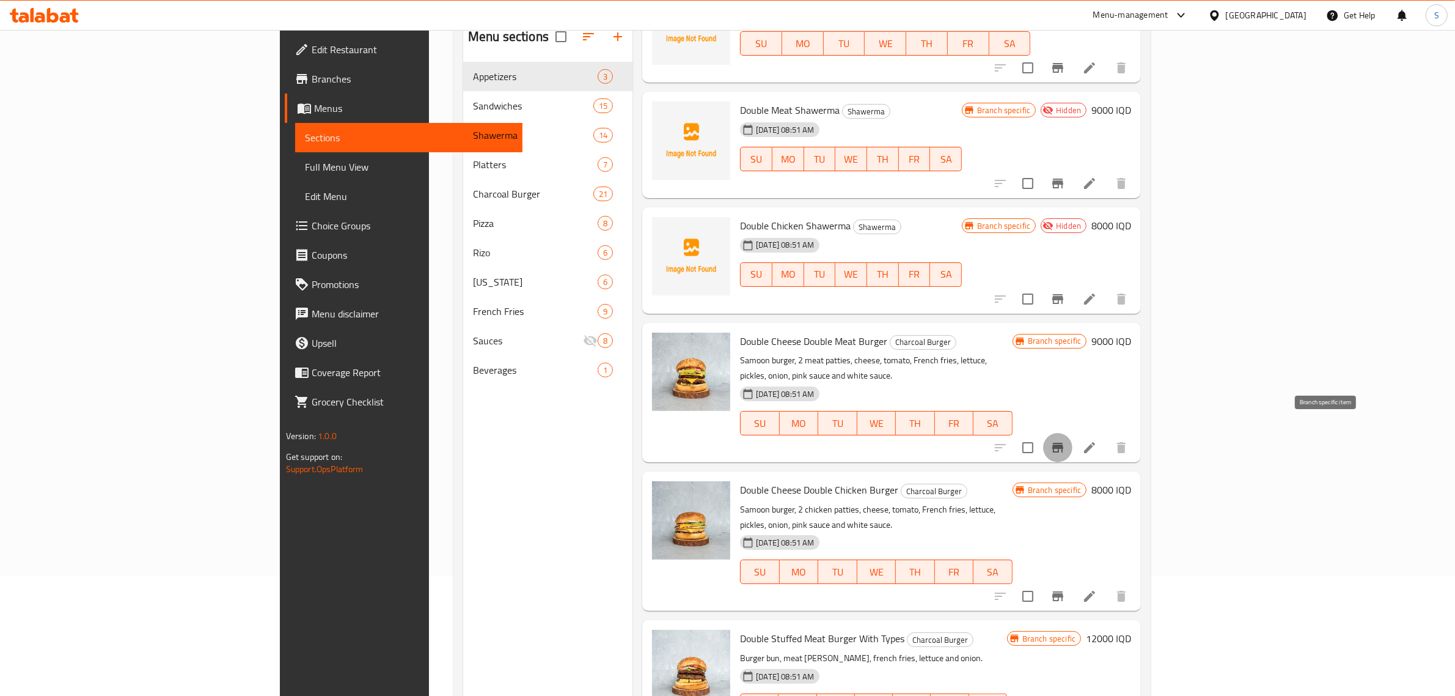
click at [1064, 443] on icon "Branch-specific-item" at bounding box center [1058, 448] width 11 height 10
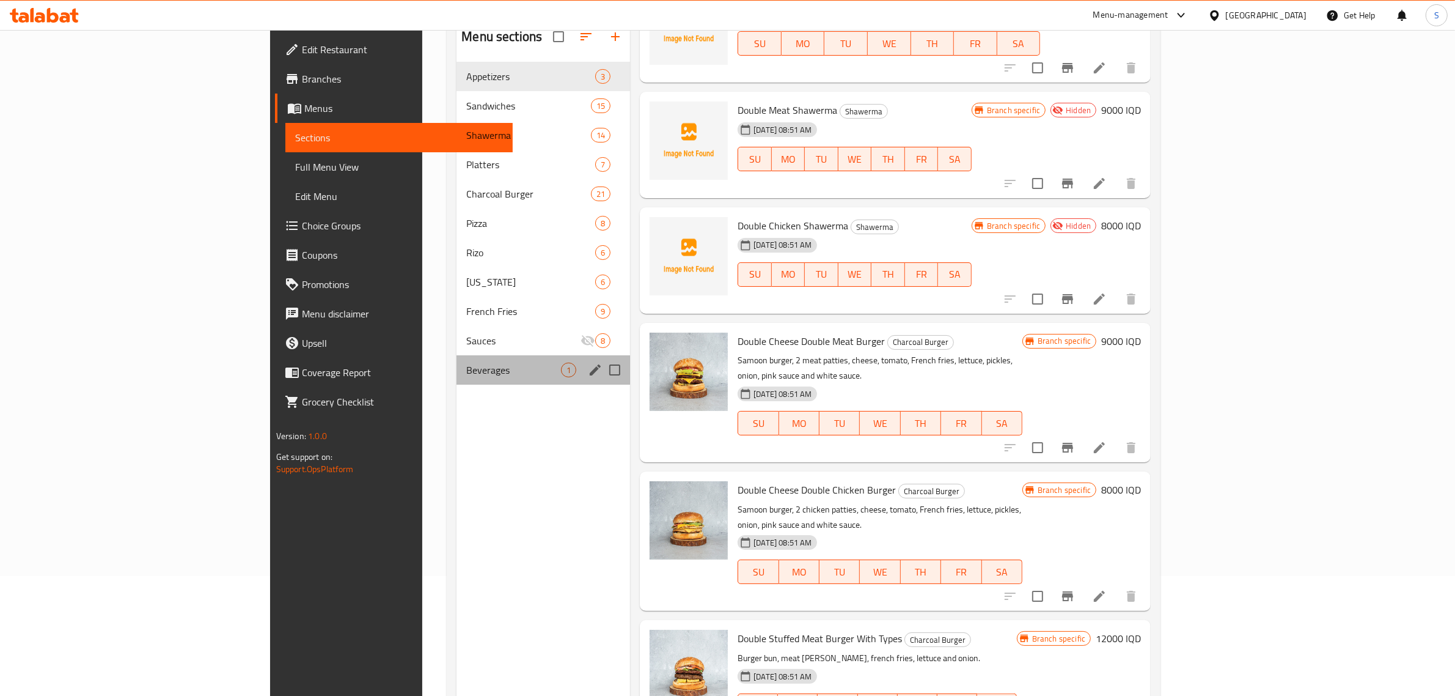
click at [457, 355] on div "Beverages 1" at bounding box center [544, 369] width 174 height 29
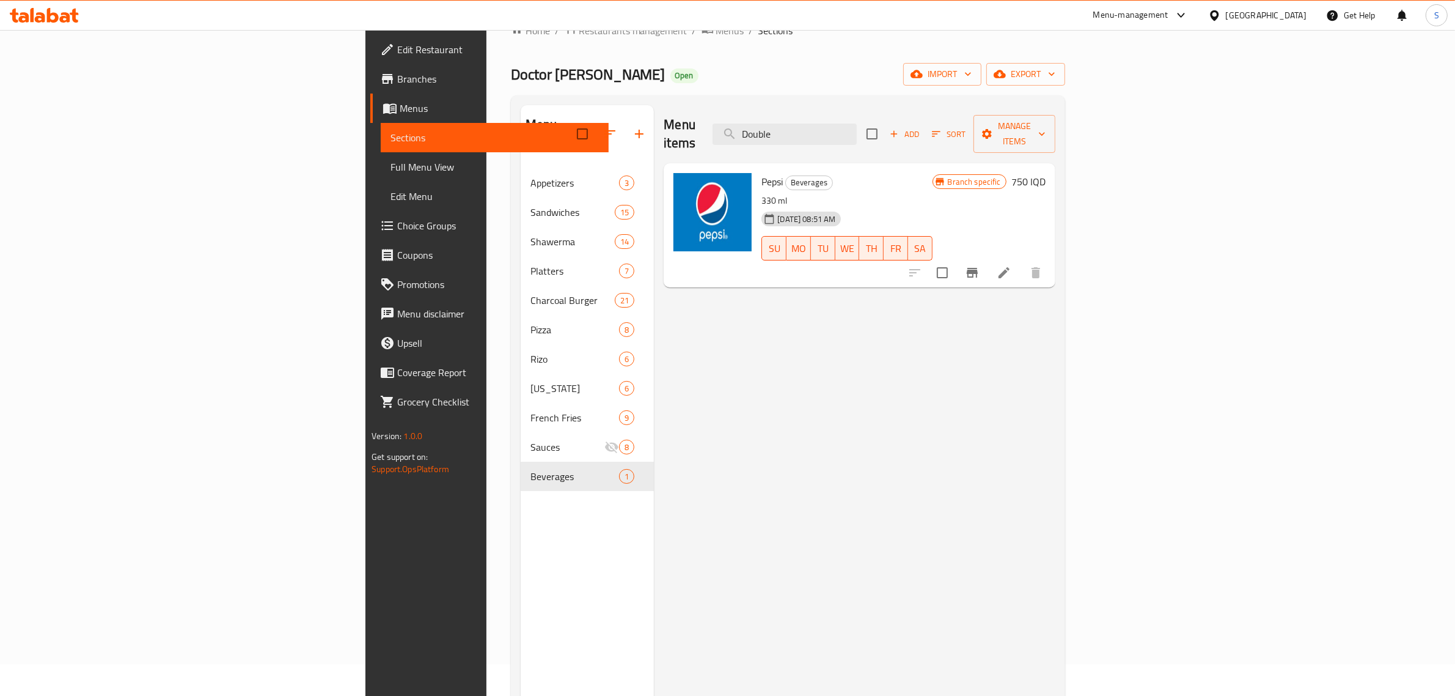
scroll to position [31, 0]
click at [987, 259] on button "Branch-specific-item" at bounding box center [972, 273] width 29 height 29
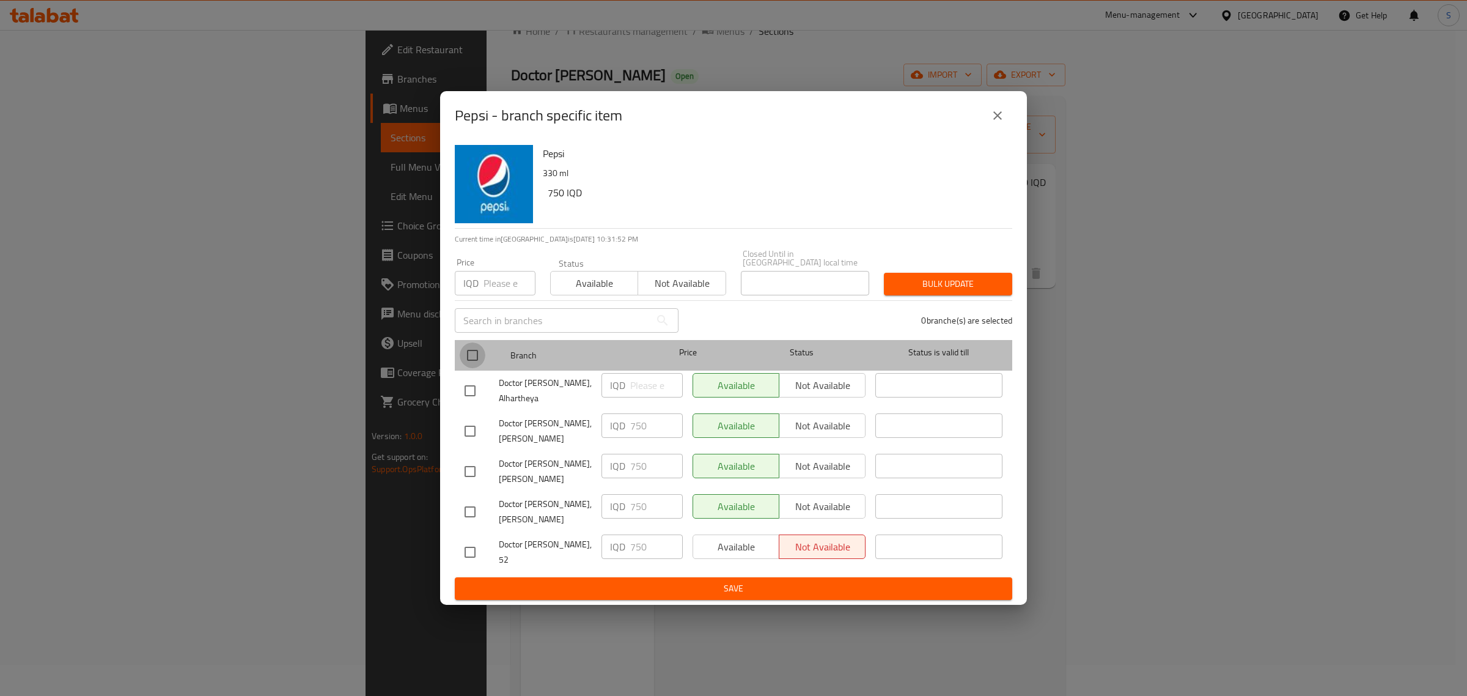
click at [469, 358] on input "checkbox" at bounding box center [473, 355] width 26 height 26
checkbox input "true"
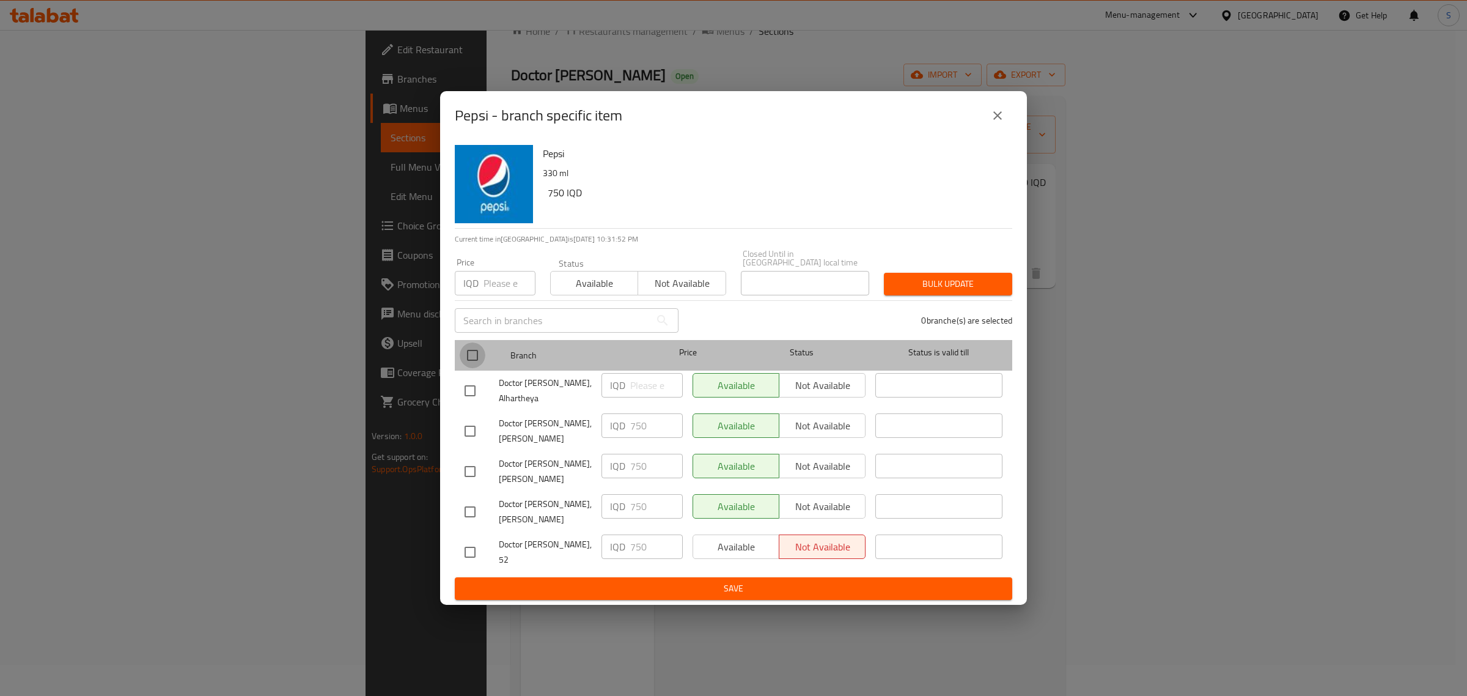
checkbox input "true"
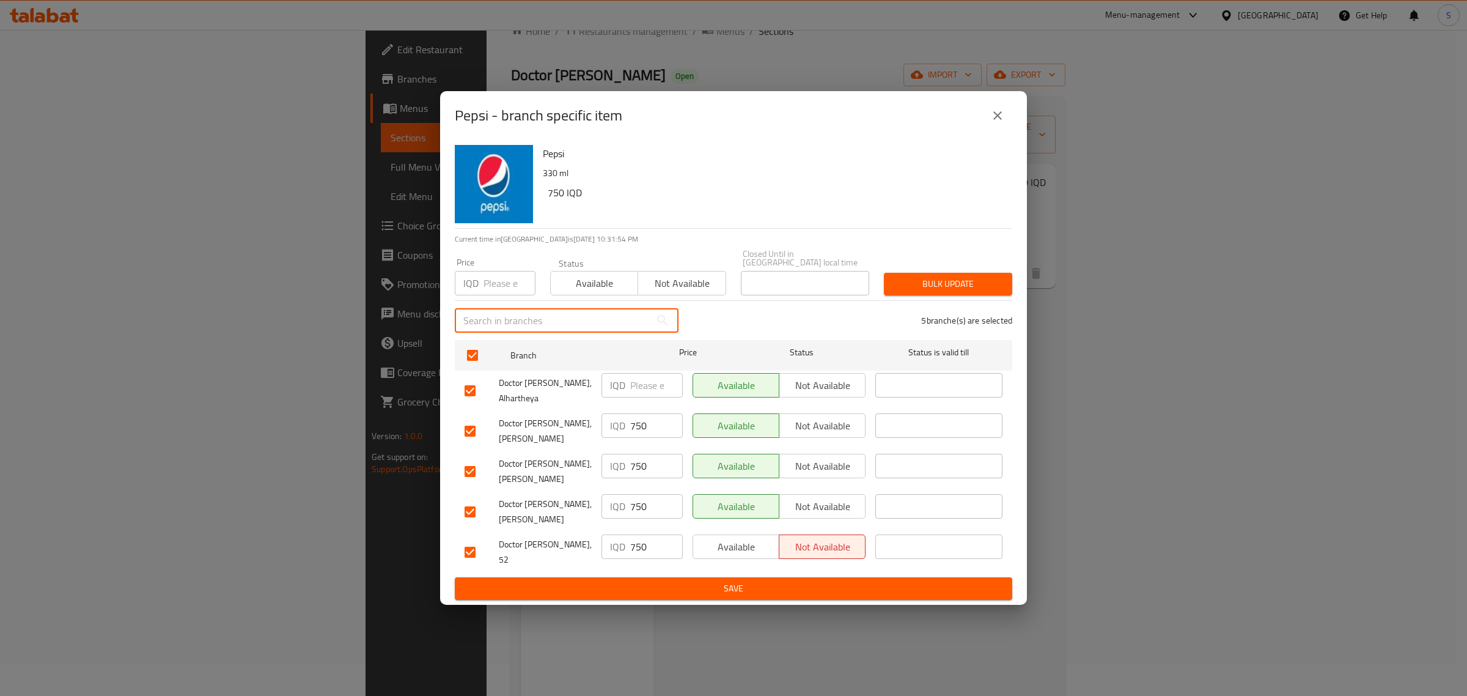
click at [532, 328] on input "text" at bounding box center [553, 320] width 196 height 24
click at [510, 290] on input "number" at bounding box center [509, 283] width 52 height 24
type input "1000"
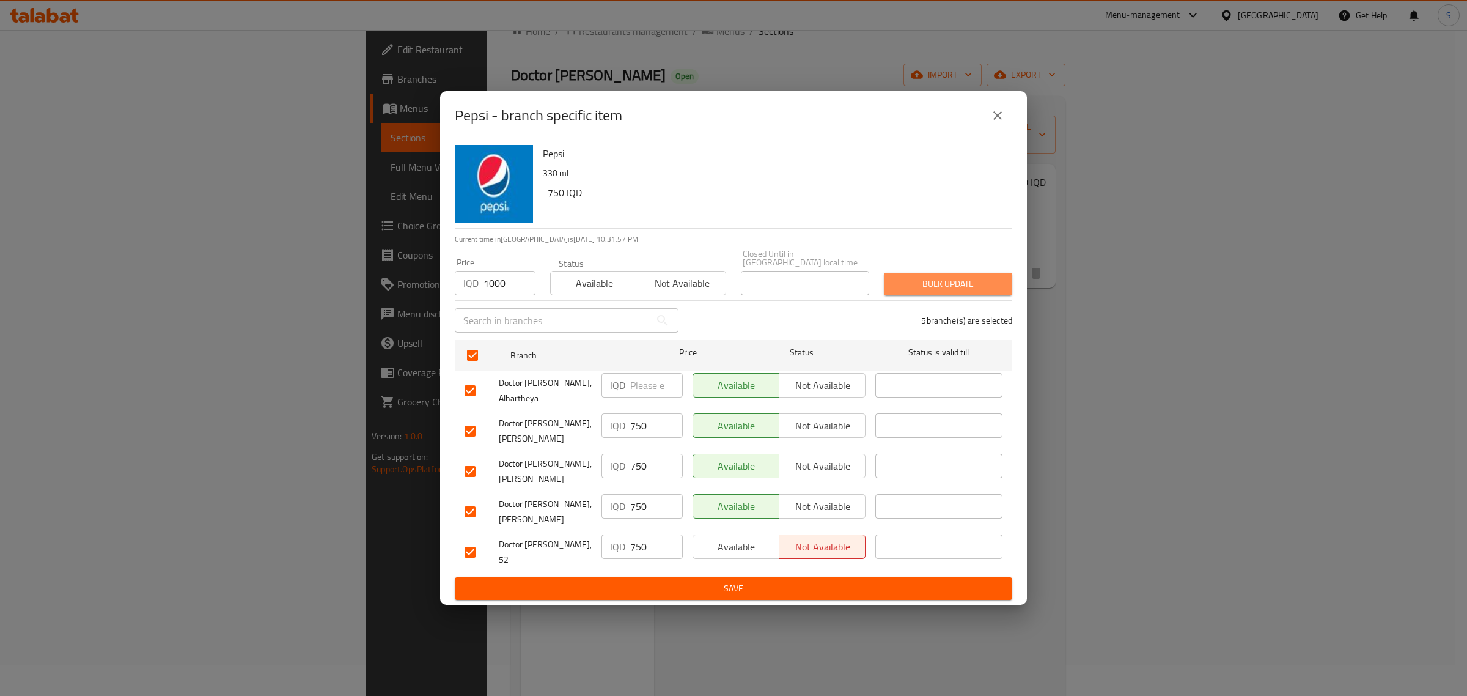
click at [914, 283] on span "Bulk update" at bounding box center [948, 283] width 109 height 15
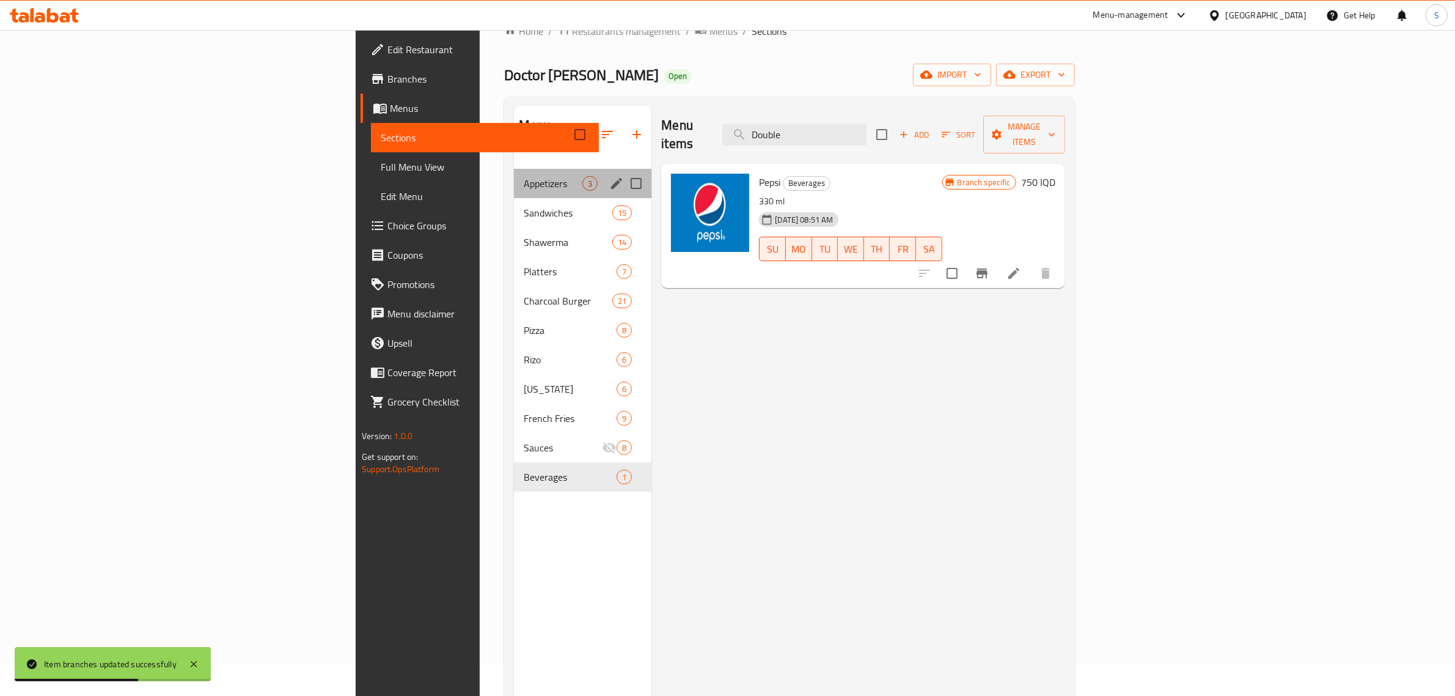
click at [514, 178] on div "Appetizers 3" at bounding box center [583, 183] width 138 height 29
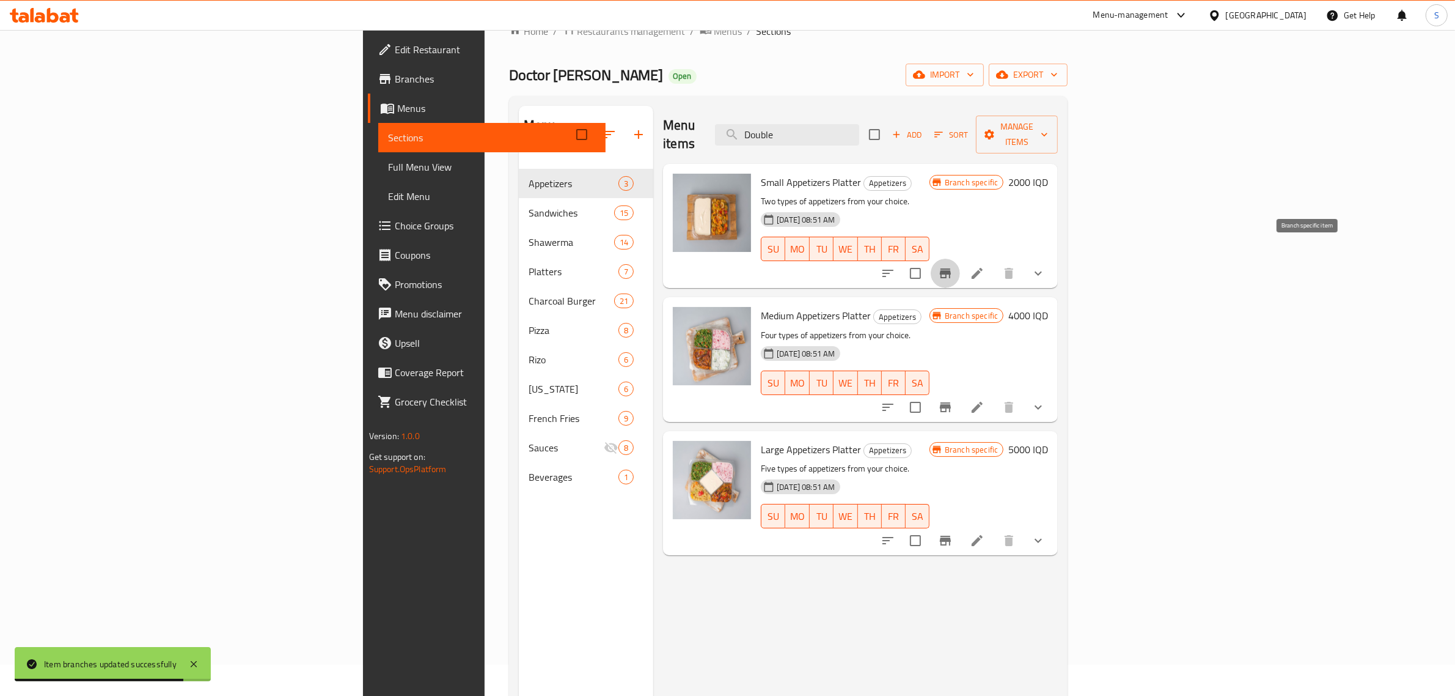
click at [951, 268] on icon "Branch-specific-item" at bounding box center [945, 273] width 11 height 10
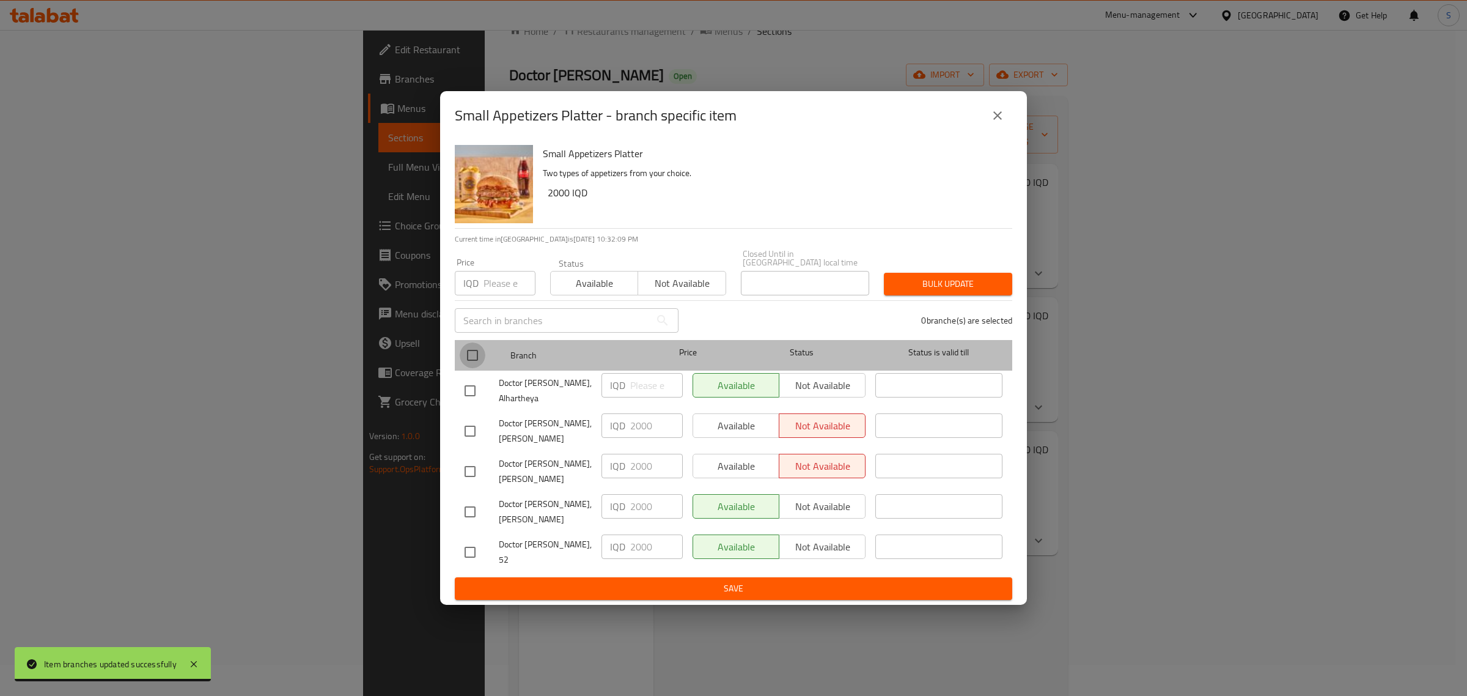
click at [477, 362] on input "checkbox" at bounding box center [473, 355] width 26 height 26
checkbox input "true"
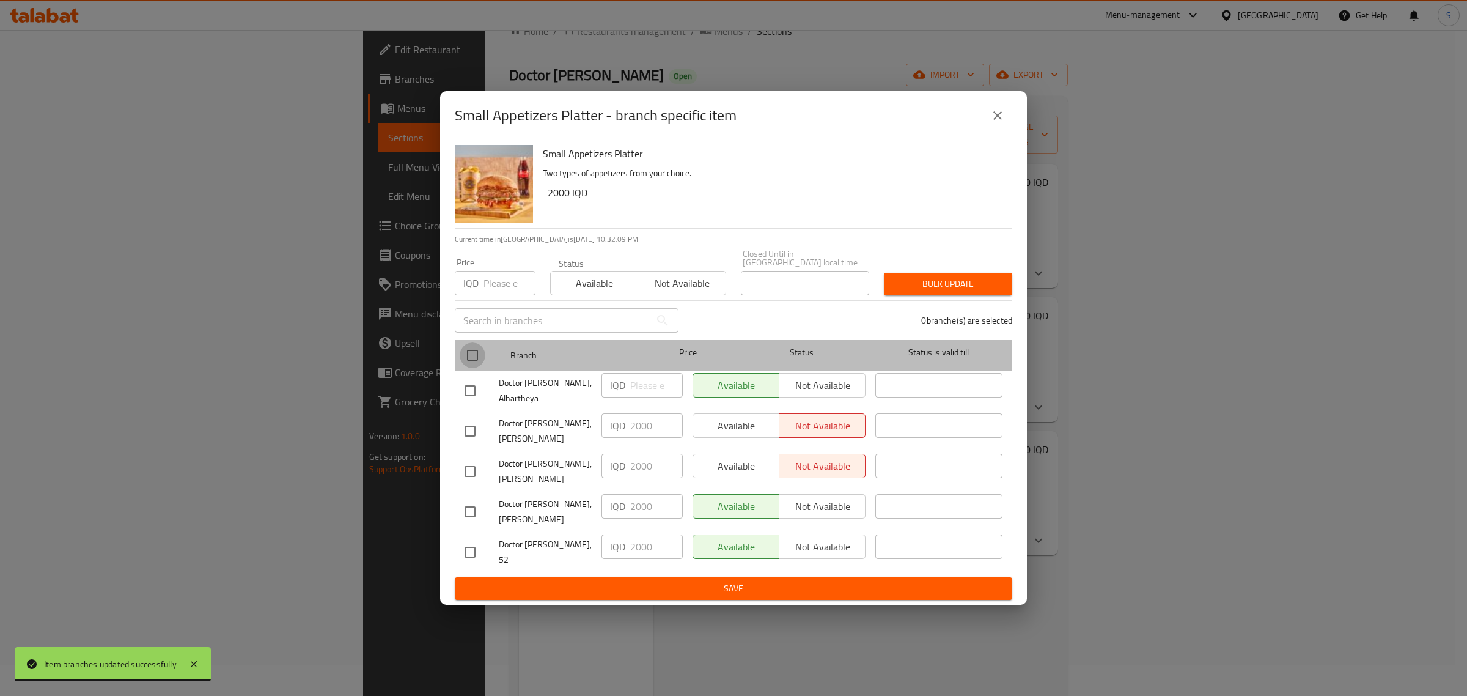
checkbox input "true"
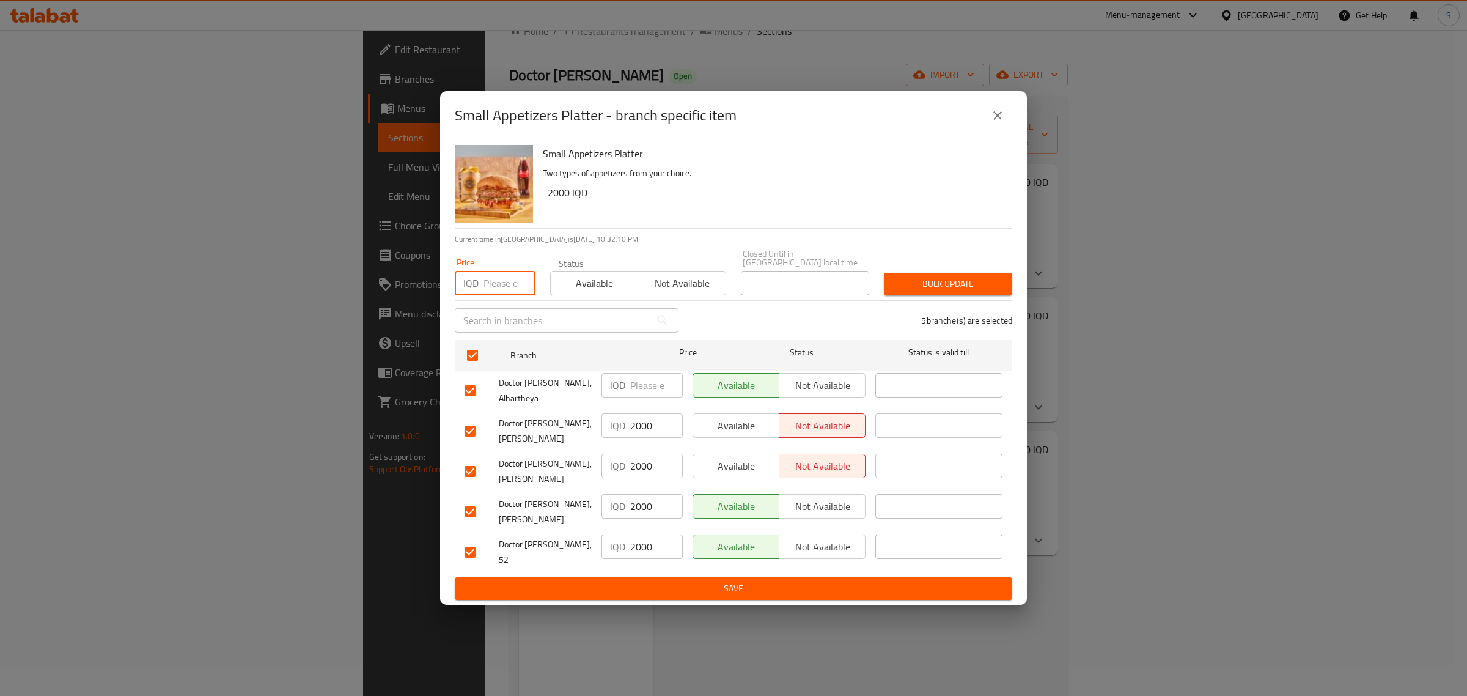
click at [494, 295] on input "number" at bounding box center [509, 283] width 52 height 24
type input "3500"
click at [937, 280] on button "Bulk update" at bounding box center [948, 284] width 128 height 23
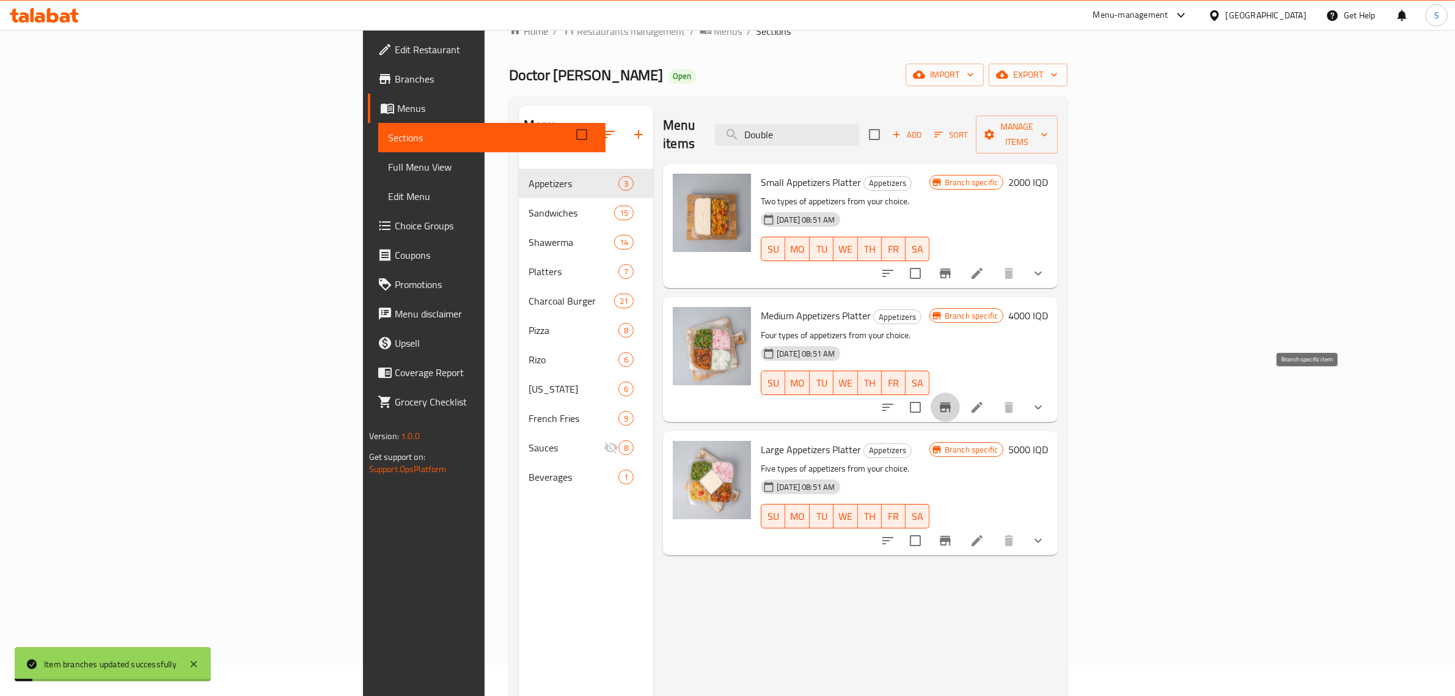
click at [951, 402] on icon "Branch-specific-item" at bounding box center [945, 407] width 11 height 10
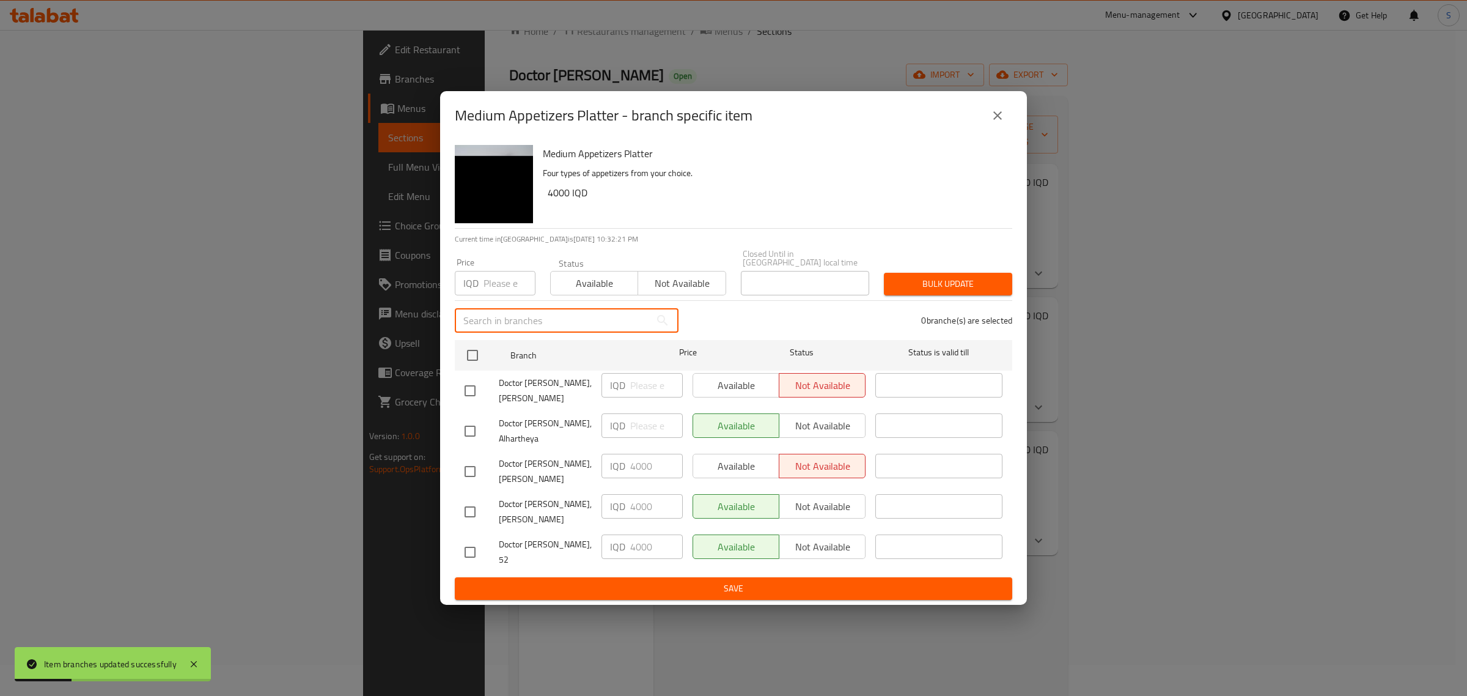
click at [524, 329] on input "text" at bounding box center [553, 320] width 196 height 24
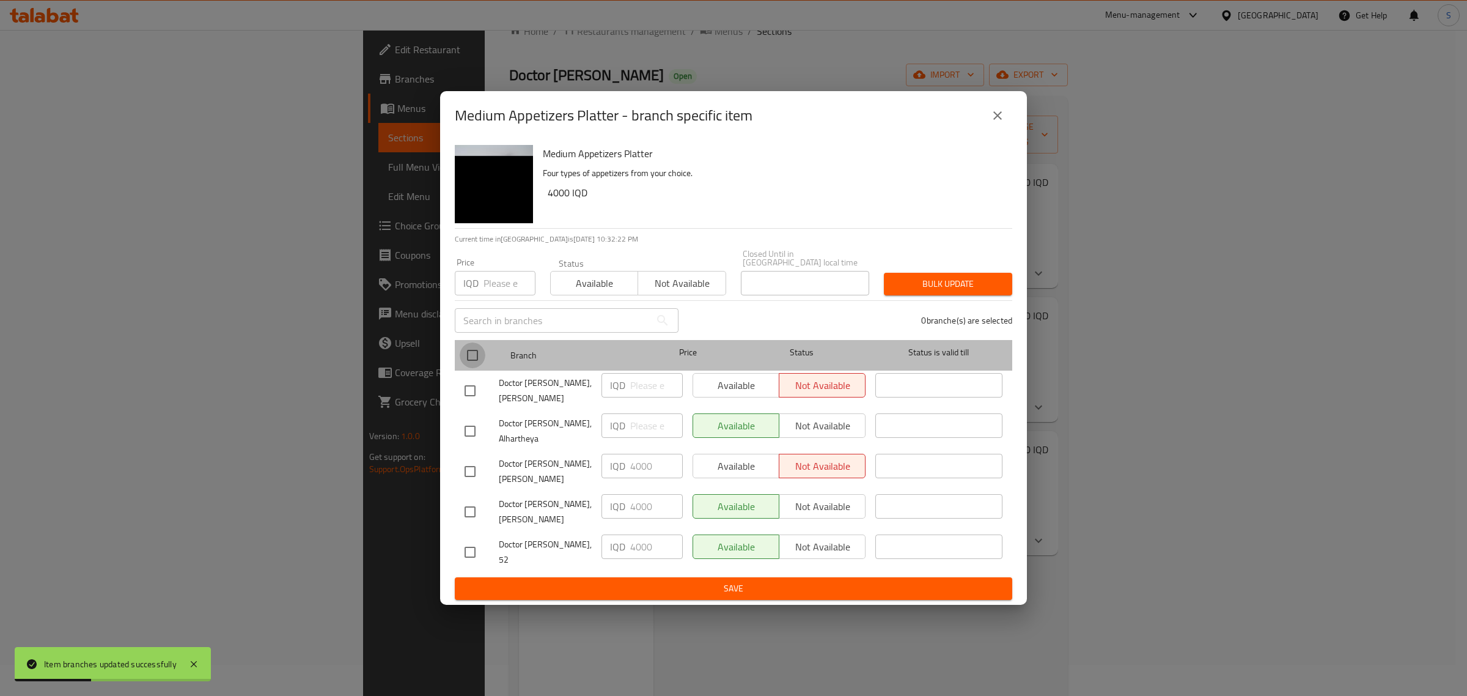
click at [469, 359] on input "checkbox" at bounding box center [473, 355] width 26 height 26
checkbox input "true"
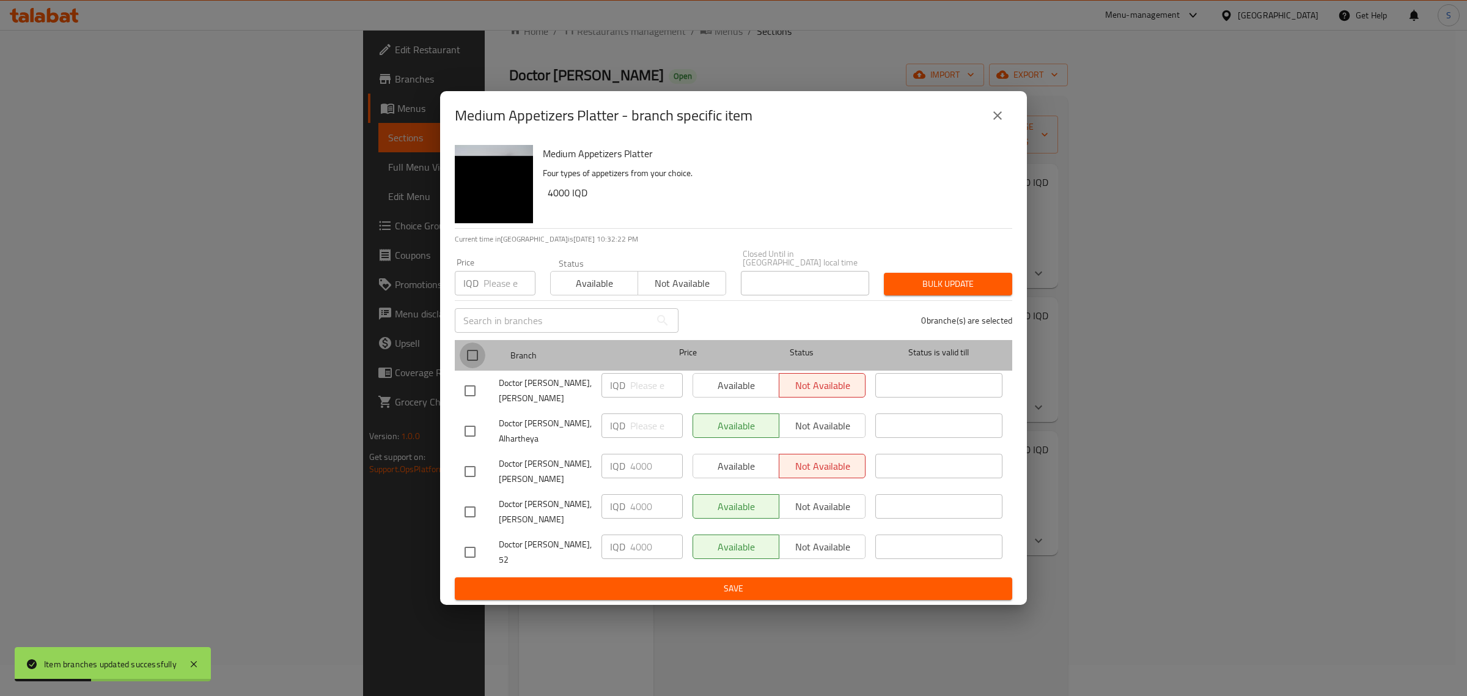
checkbox input "true"
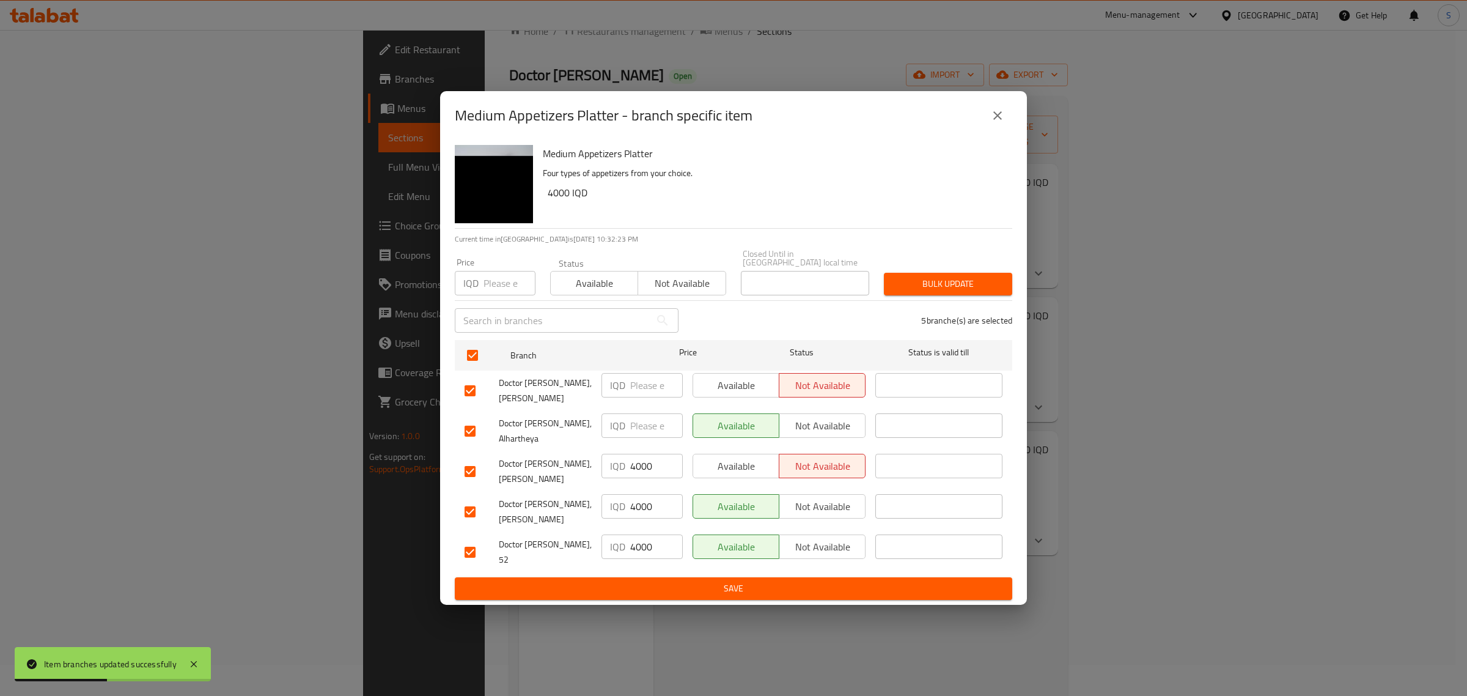
click at [515, 328] on input "text" at bounding box center [553, 320] width 196 height 24
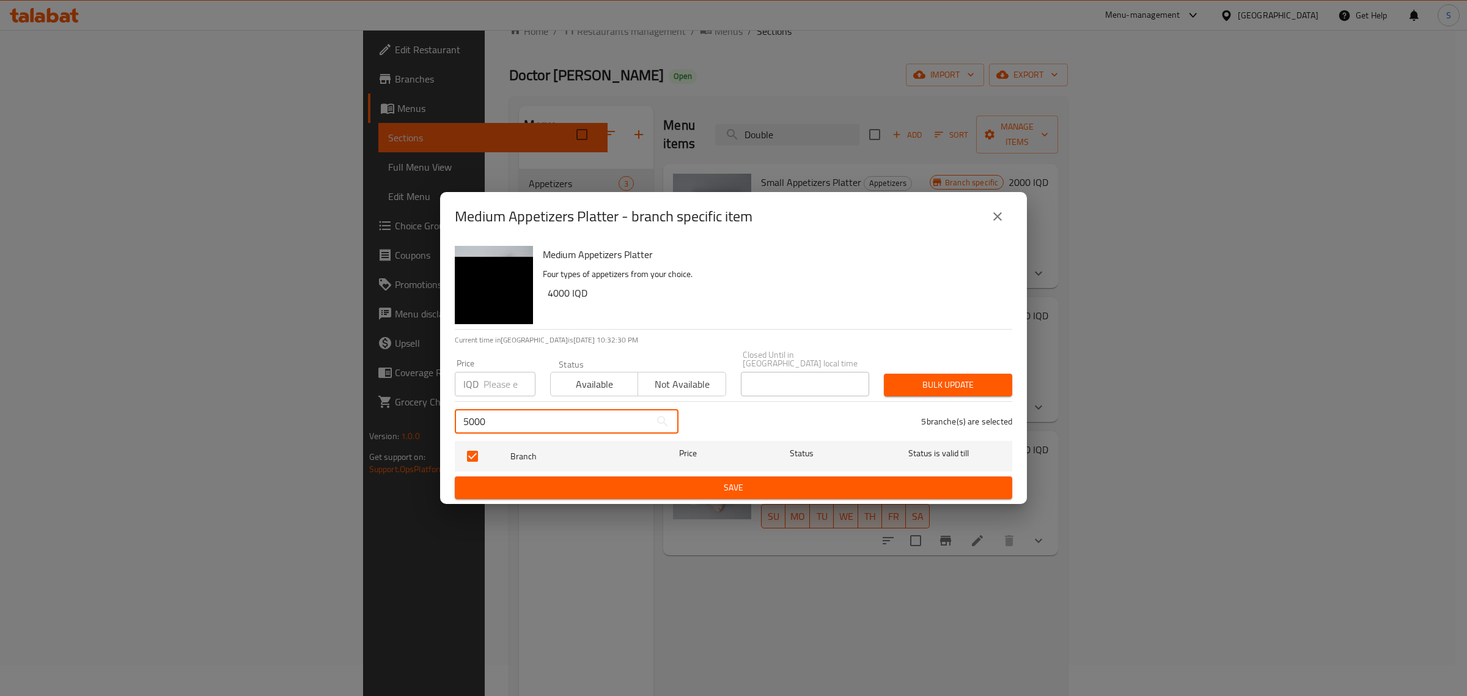
type input "5000"
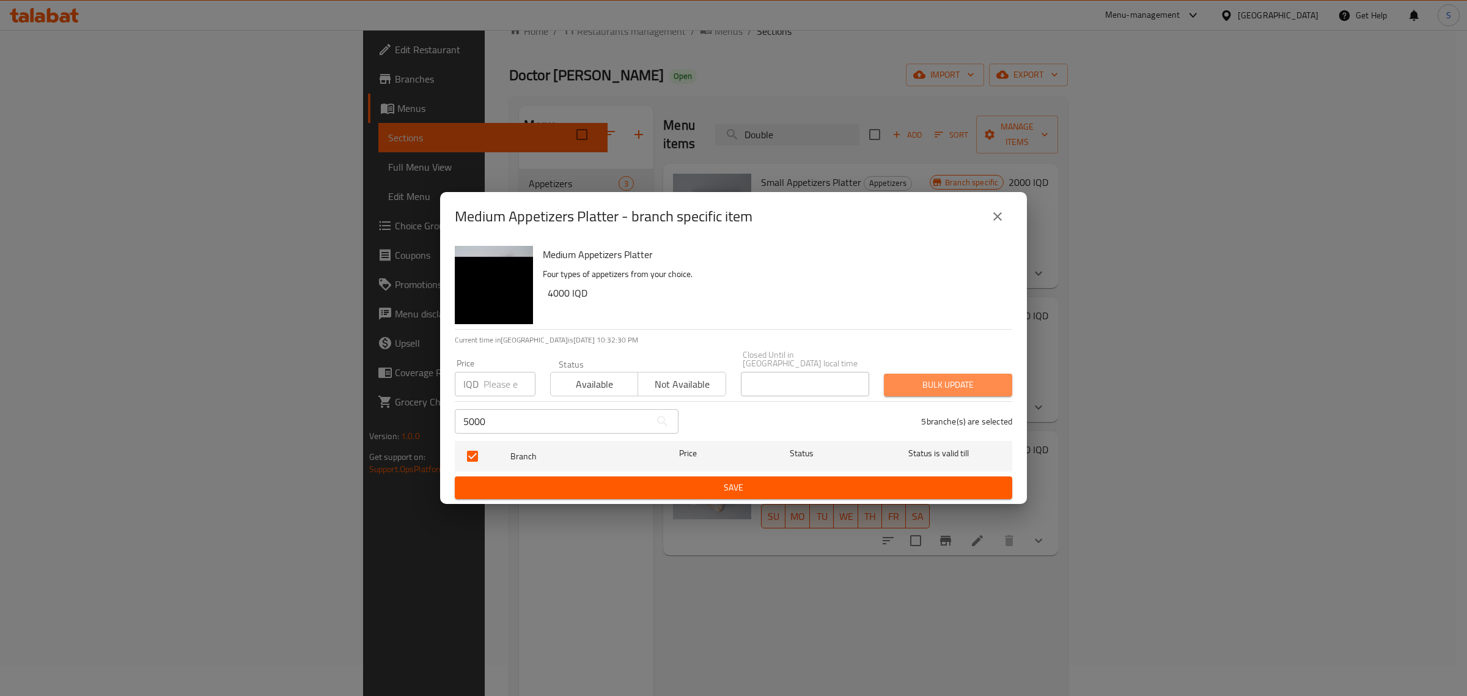
click at [924, 378] on span "Bulk update" at bounding box center [948, 384] width 109 height 15
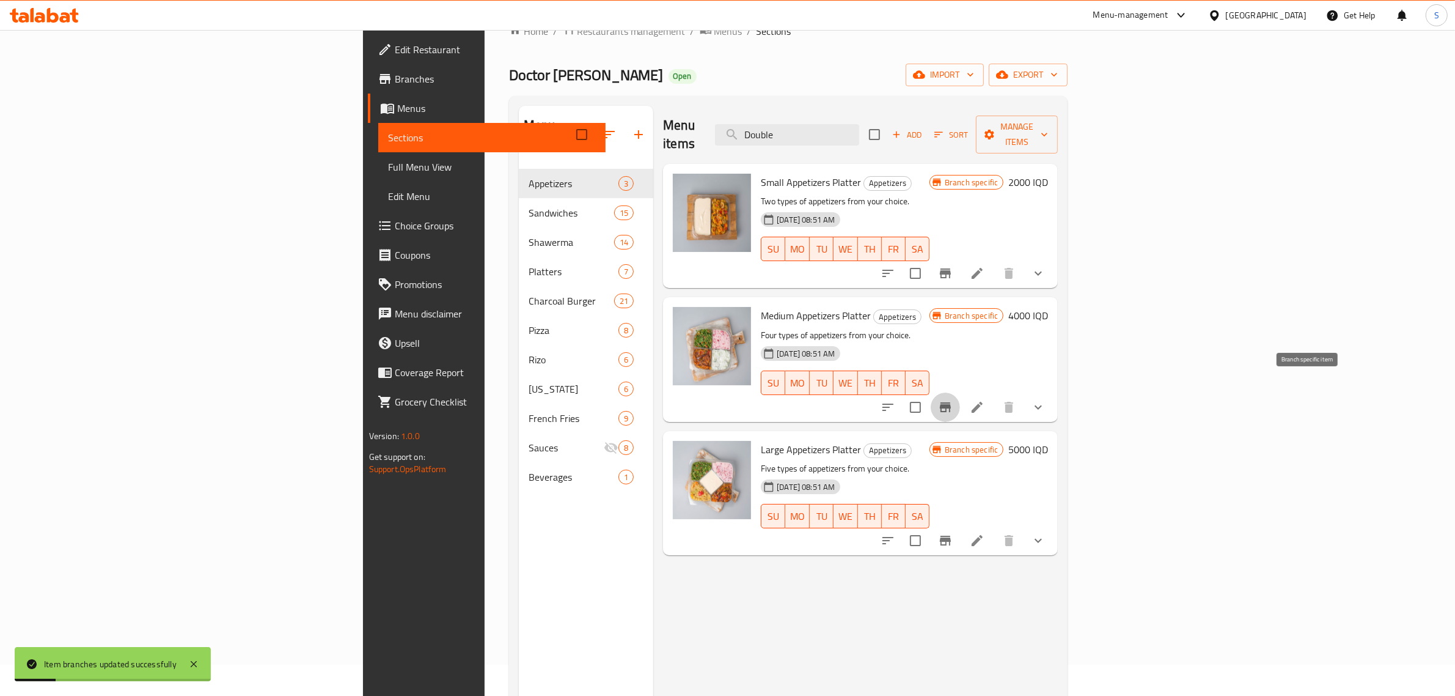
click at [953, 400] on icon "Branch-specific-item" at bounding box center [945, 407] width 15 height 15
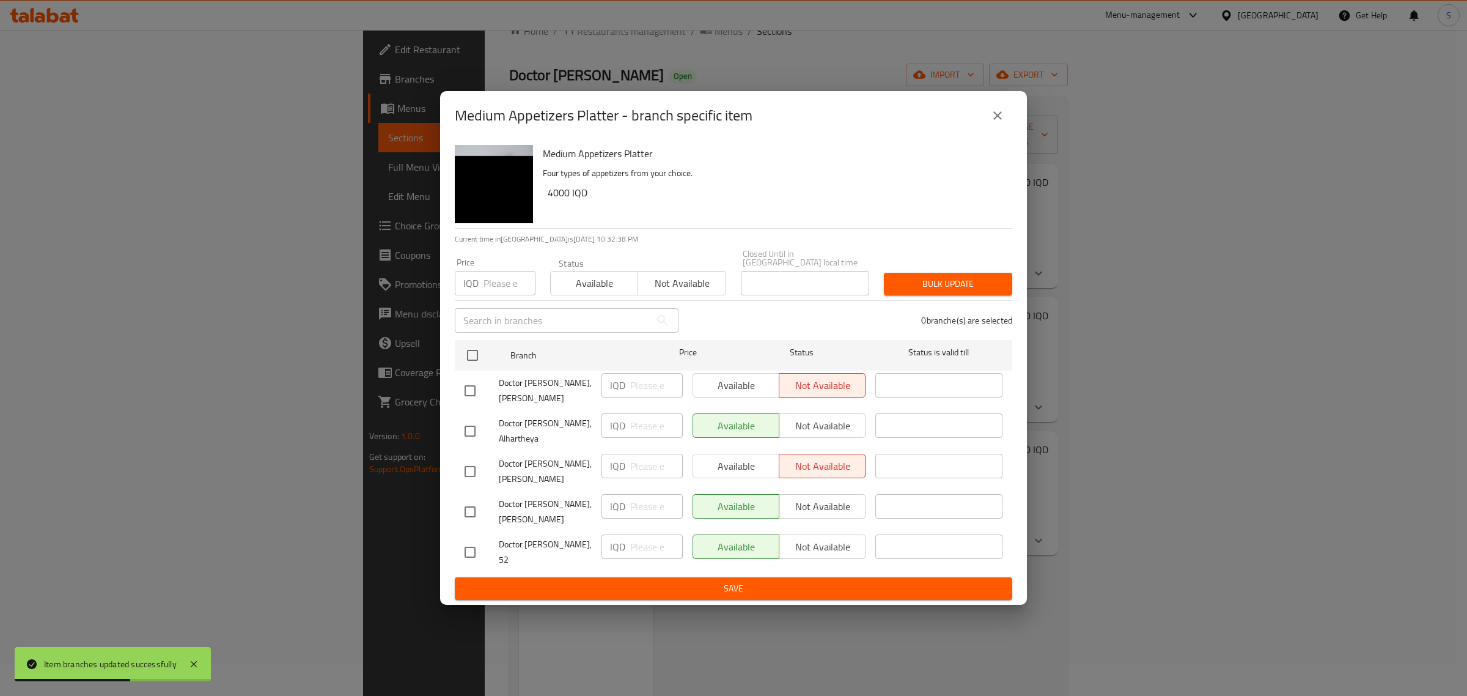
click at [1057, 248] on div "Medium Appetizers Platter - branch specific item Medium Appetizers Platter Four…" at bounding box center [733, 348] width 1467 height 696
click at [994, 123] on icon "close" at bounding box center [997, 115] width 15 height 15
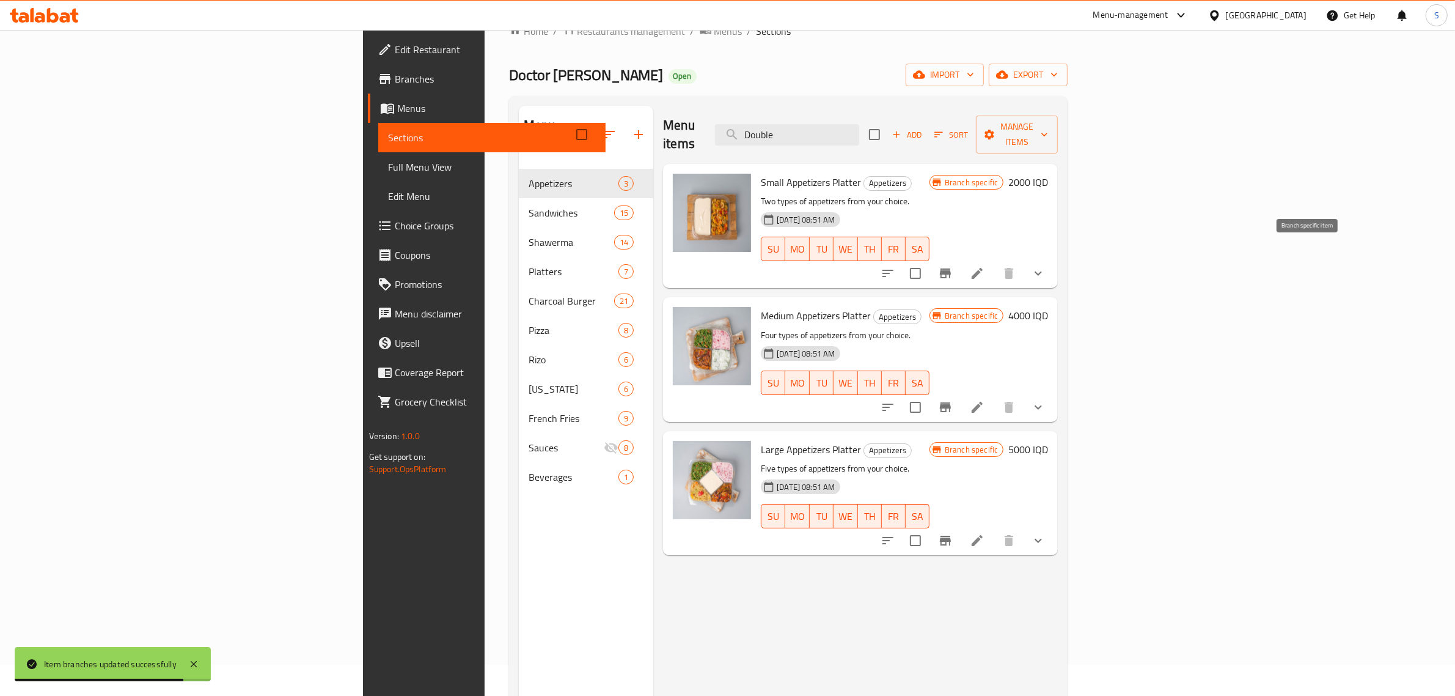
click at [953, 266] on icon "Branch-specific-item" at bounding box center [945, 273] width 15 height 15
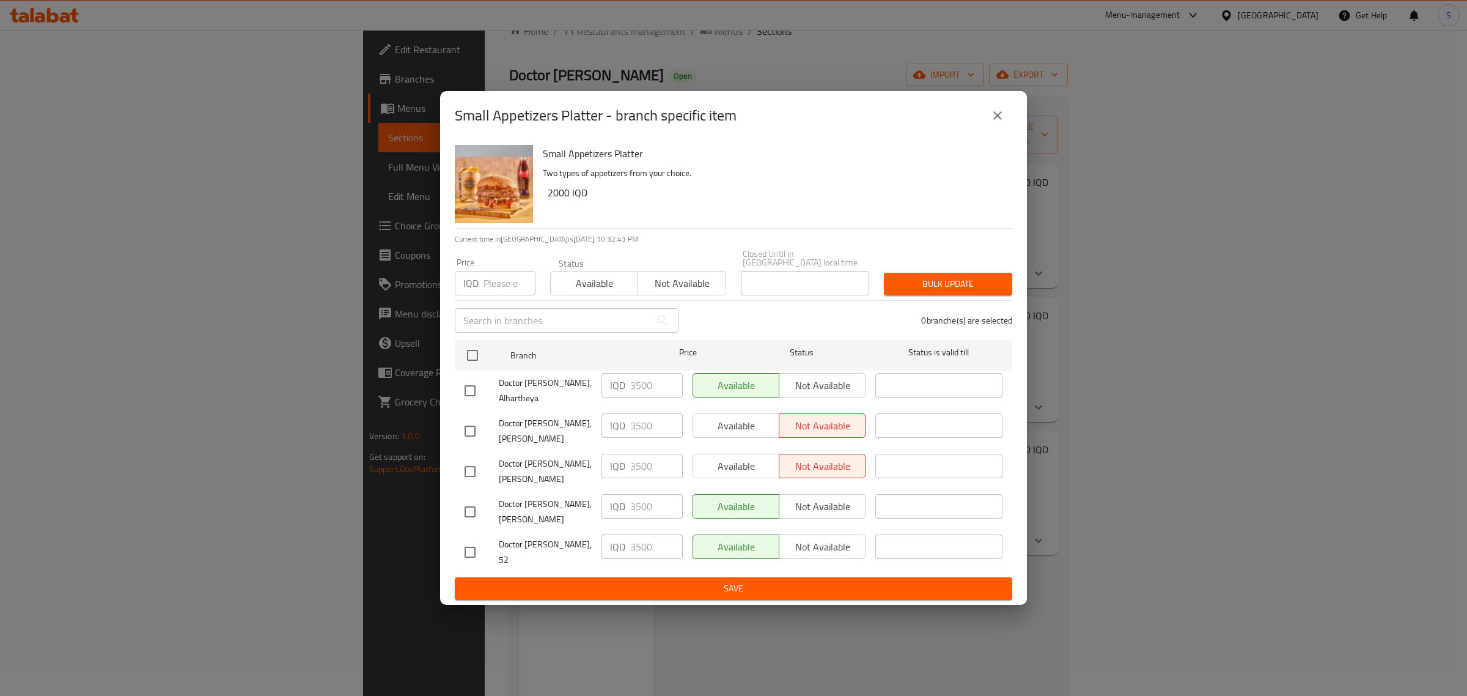
click at [998, 120] on icon "close" at bounding box center [997, 115] width 9 height 9
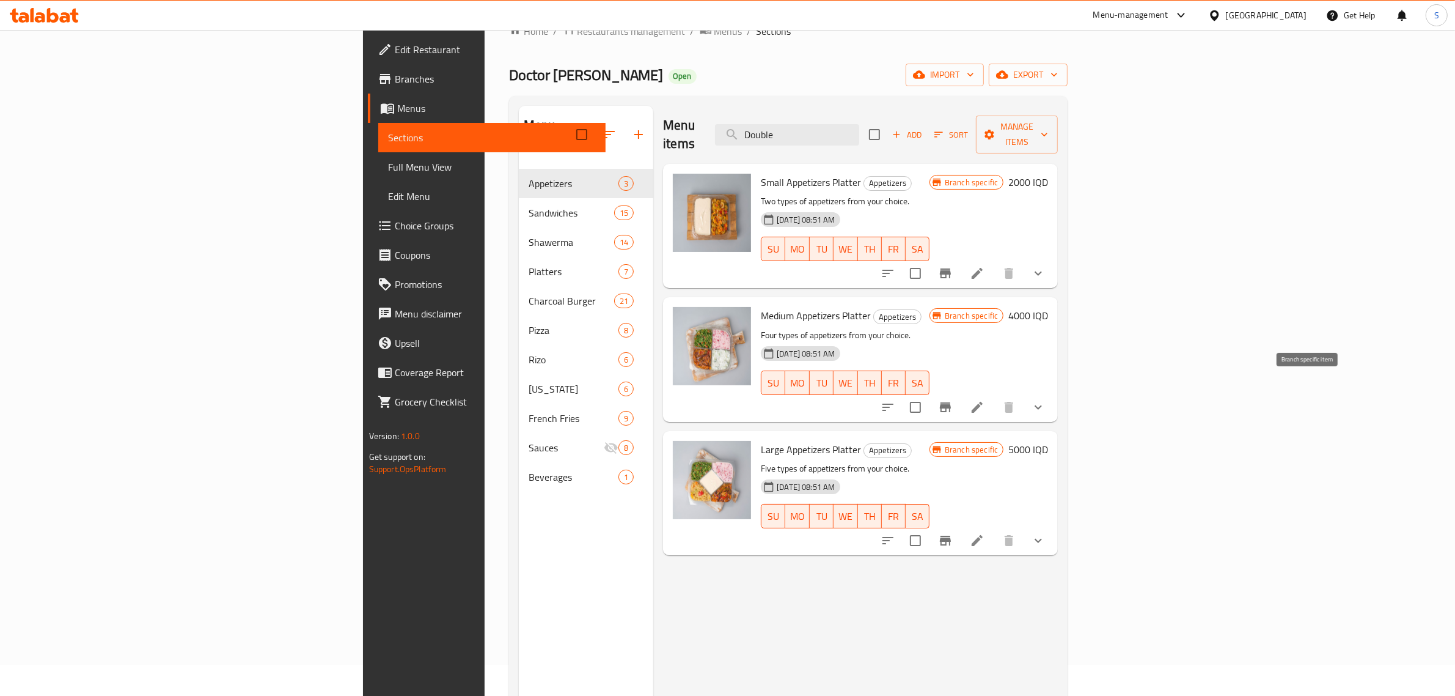
click at [953, 400] on icon "Branch-specific-item" at bounding box center [945, 407] width 15 height 15
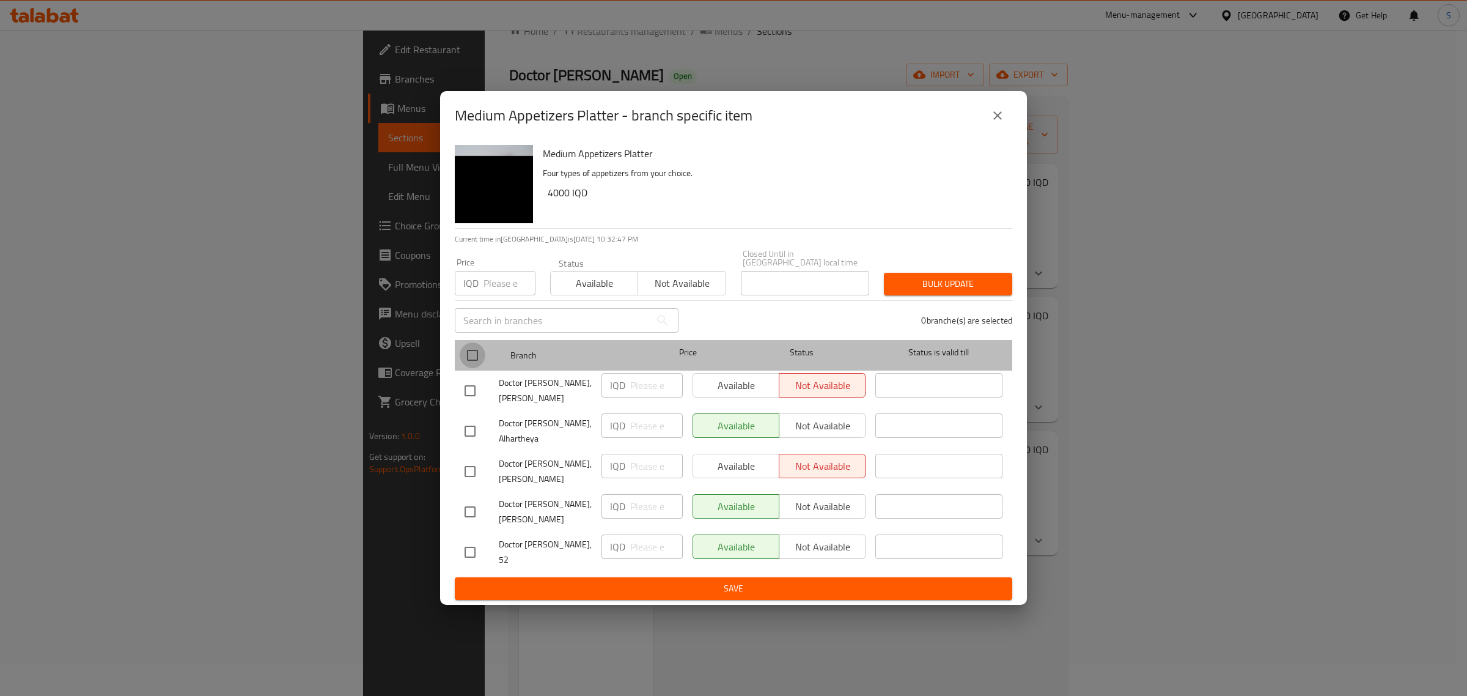
click at [468, 356] on input "checkbox" at bounding box center [473, 355] width 26 height 26
checkbox input "true"
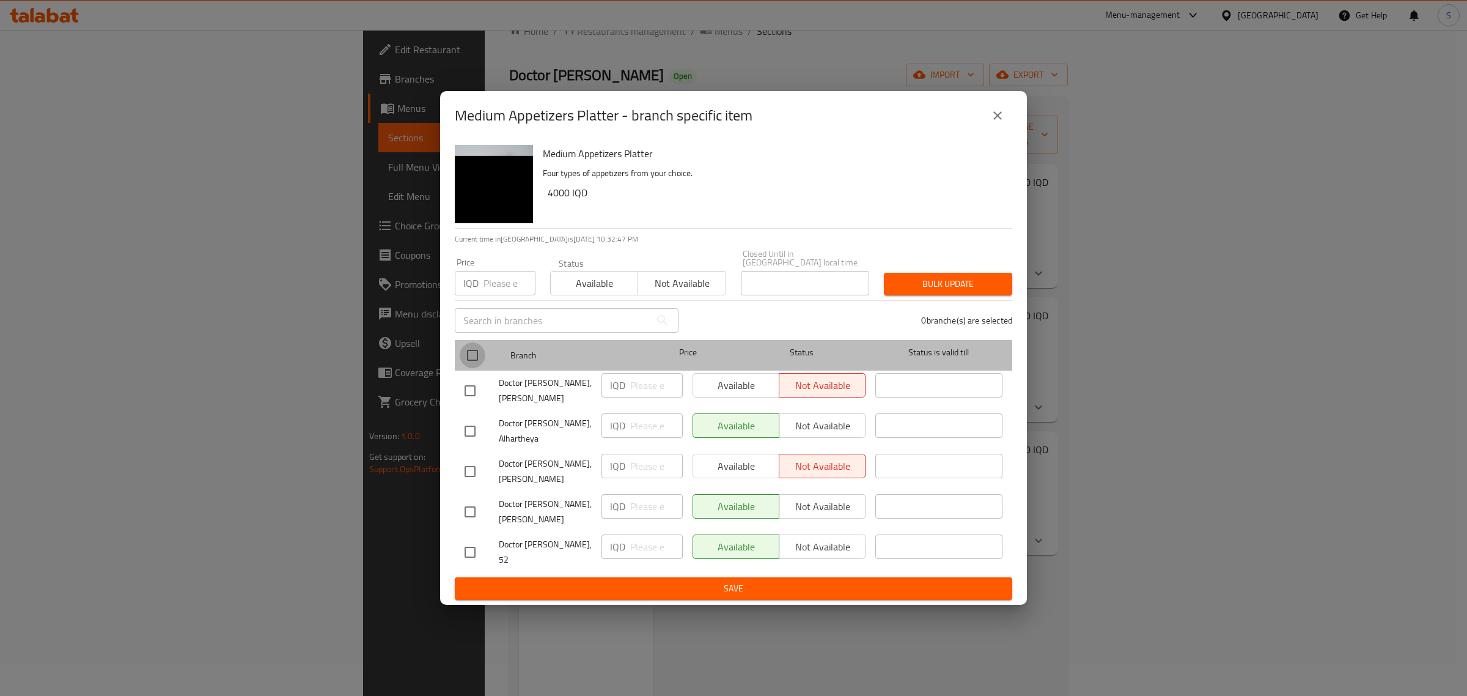
checkbox input "true"
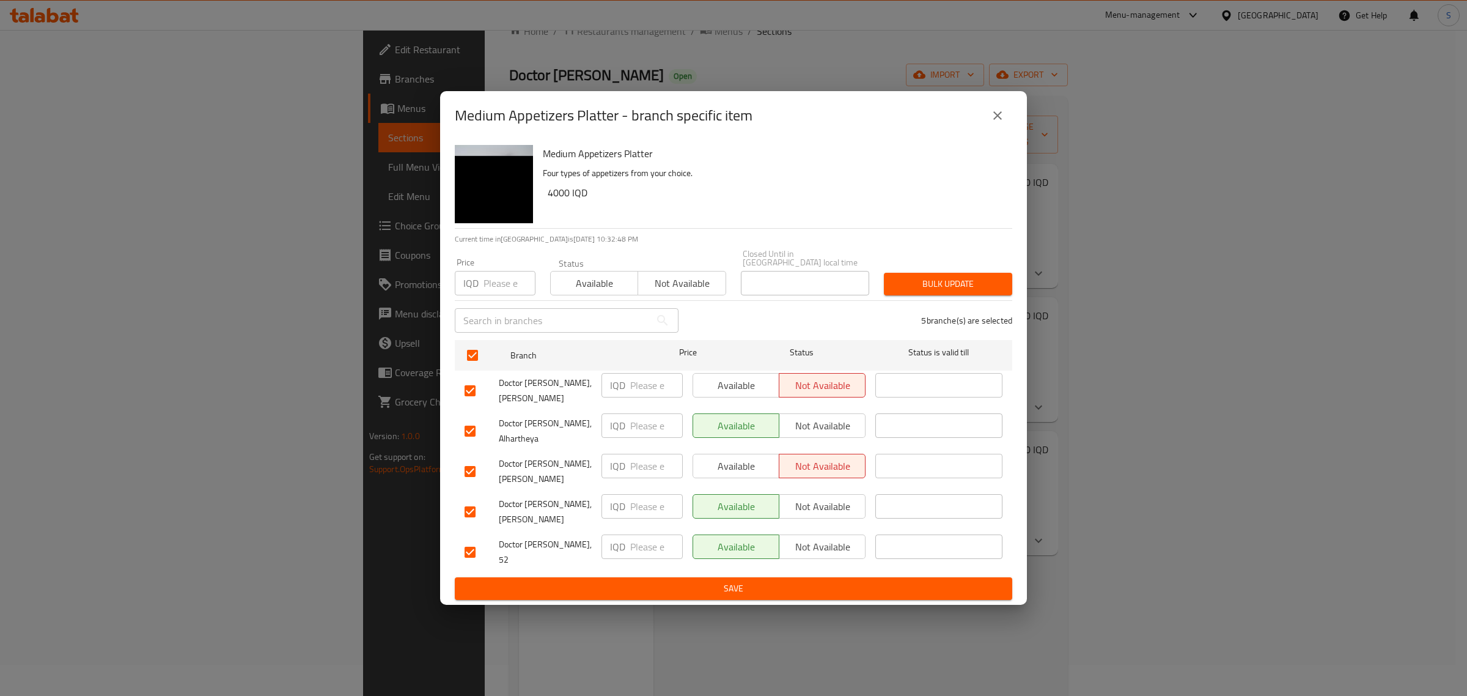
click at [501, 285] on input "number" at bounding box center [509, 283] width 52 height 24
type input "5000"
click at [932, 283] on span "Bulk update" at bounding box center [948, 283] width 109 height 15
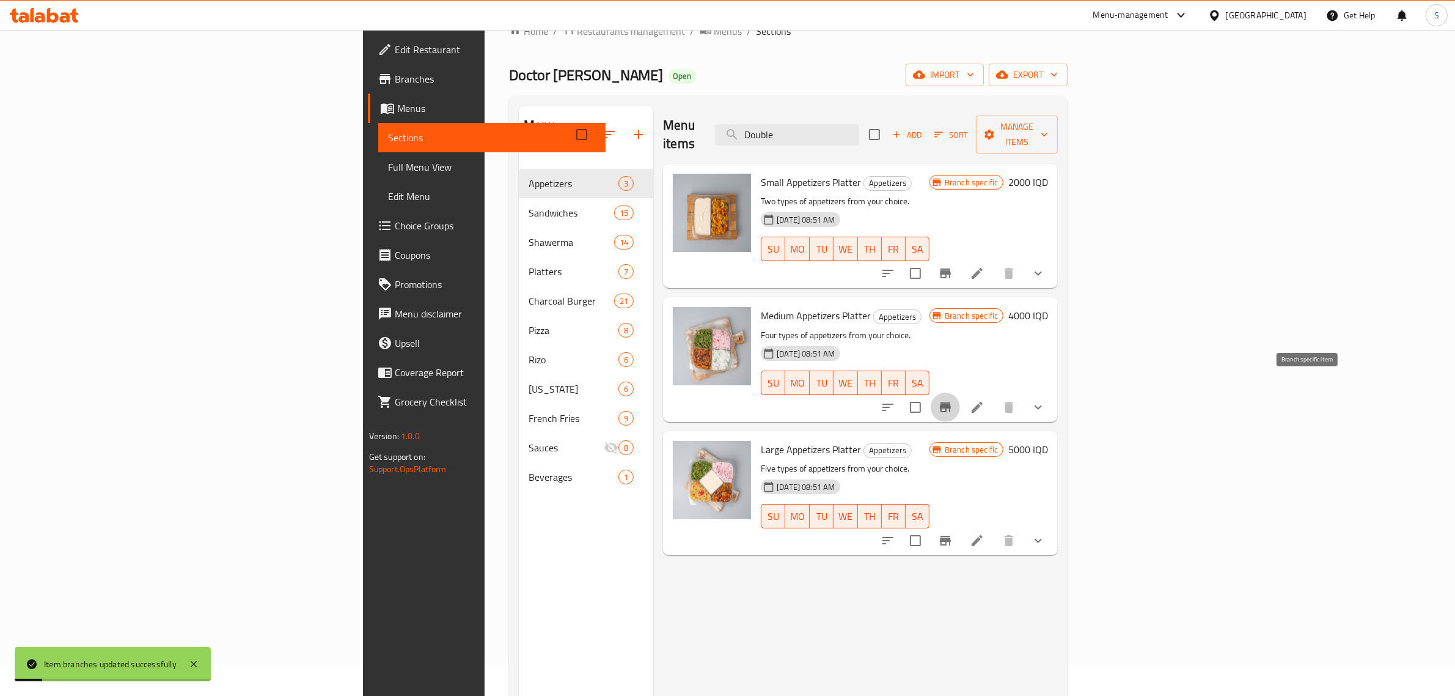
click at [953, 400] on icon "Branch-specific-item" at bounding box center [945, 407] width 15 height 15
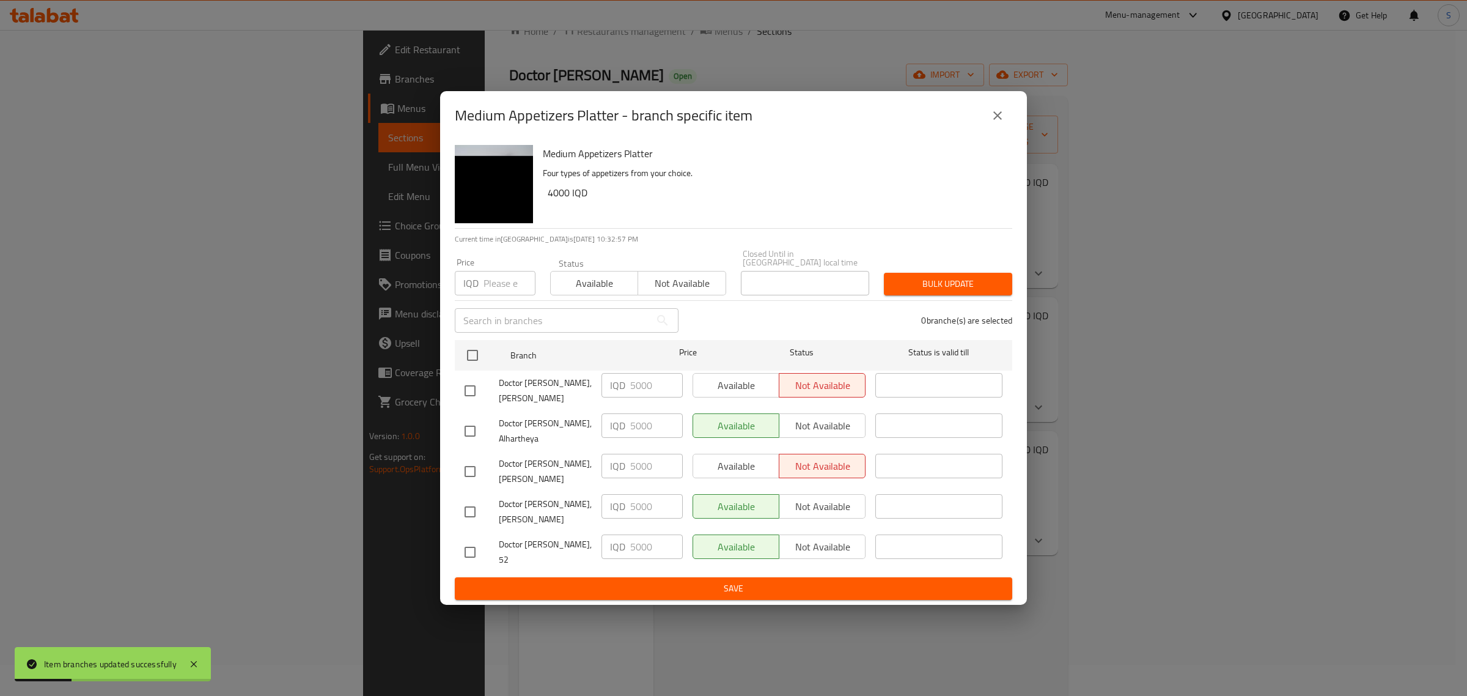
click at [1285, 560] on div "Medium Appetizers Platter - branch specific item Medium Appetizers Platter Four…" at bounding box center [733, 348] width 1467 height 696
click at [1305, 520] on div "Medium Appetizers Platter - branch specific item Medium Appetizers Platter Four…" at bounding box center [733, 348] width 1467 height 696
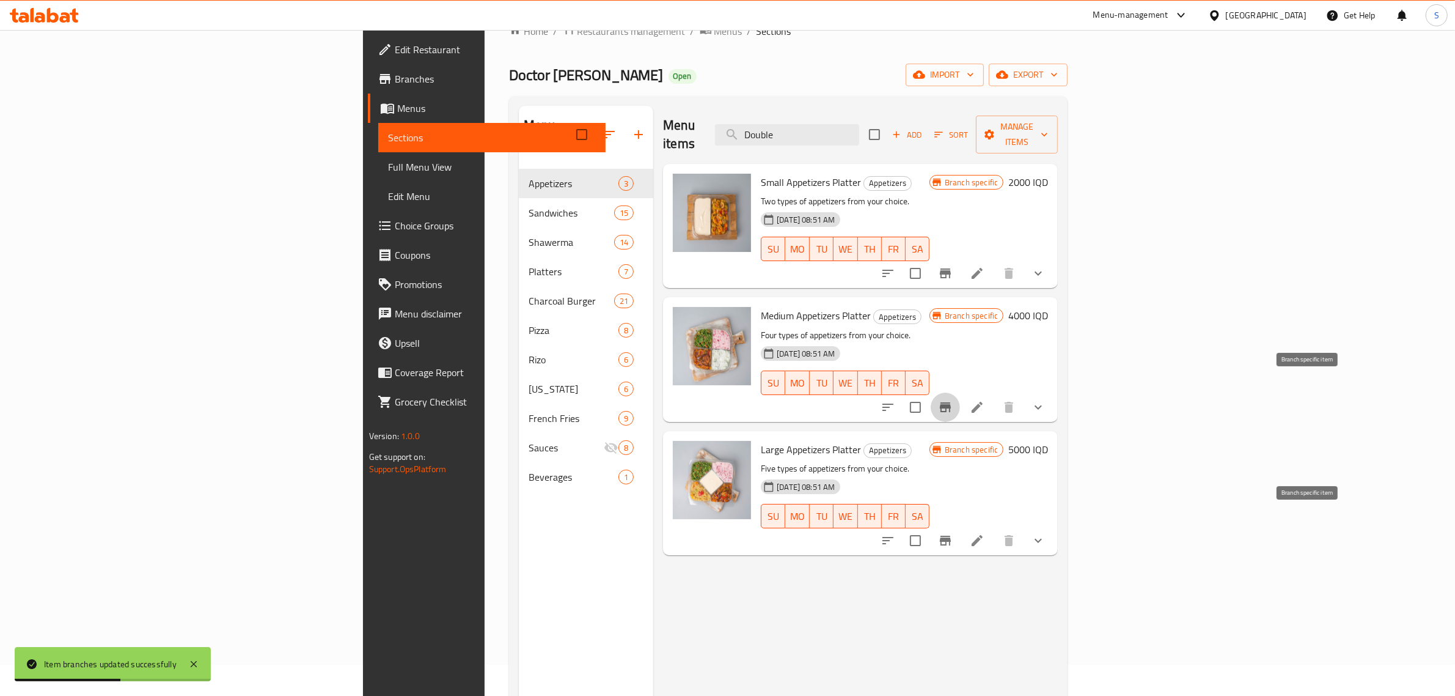
click at [951, 535] on icon "Branch-specific-item" at bounding box center [945, 540] width 11 height 10
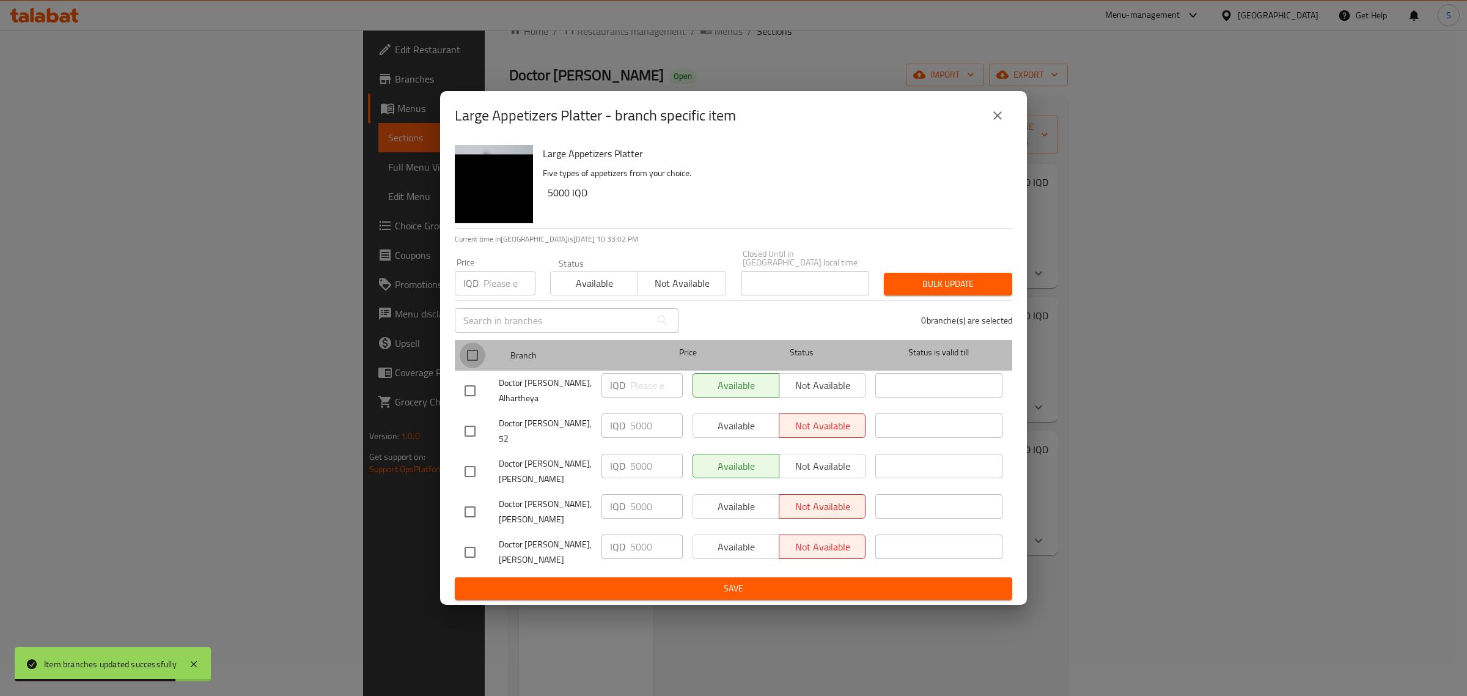
click at [466, 362] on input "checkbox" at bounding box center [473, 355] width 26 height 26
checkbox input "true"
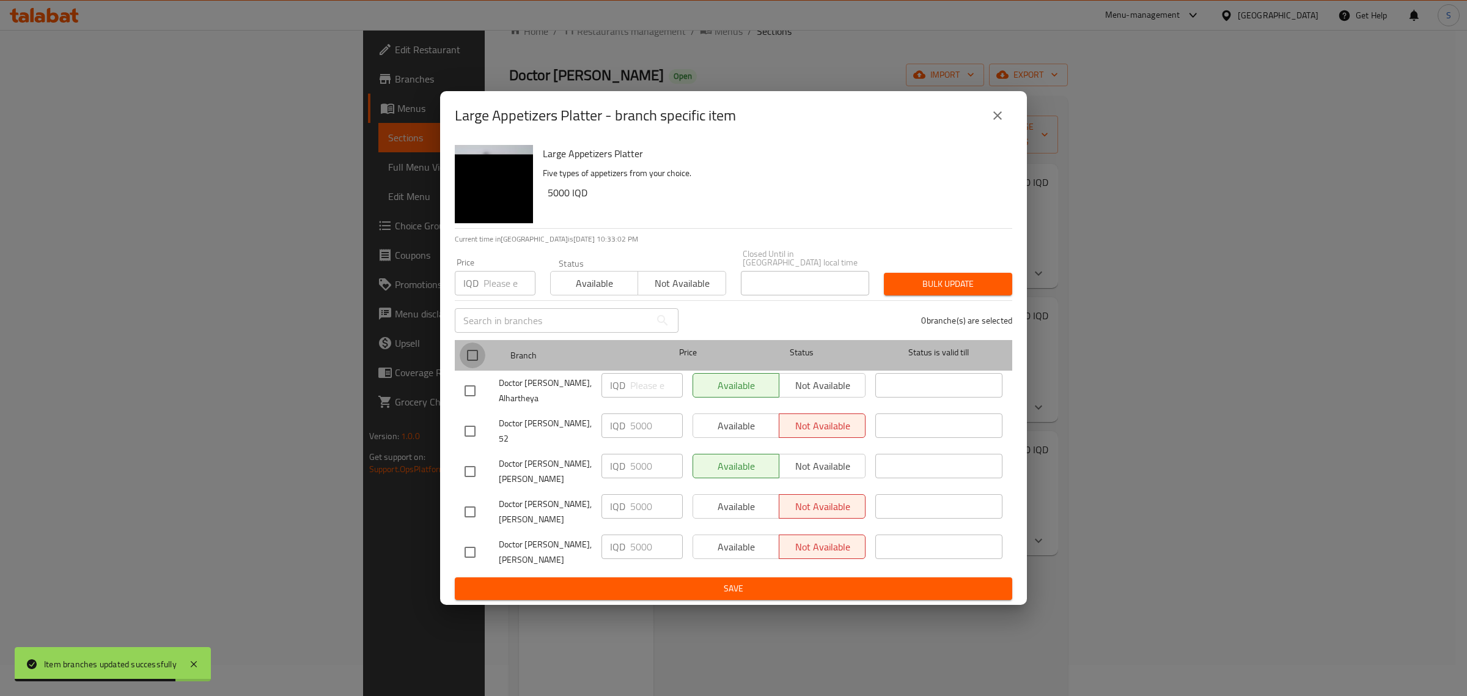
checkbox input "true"
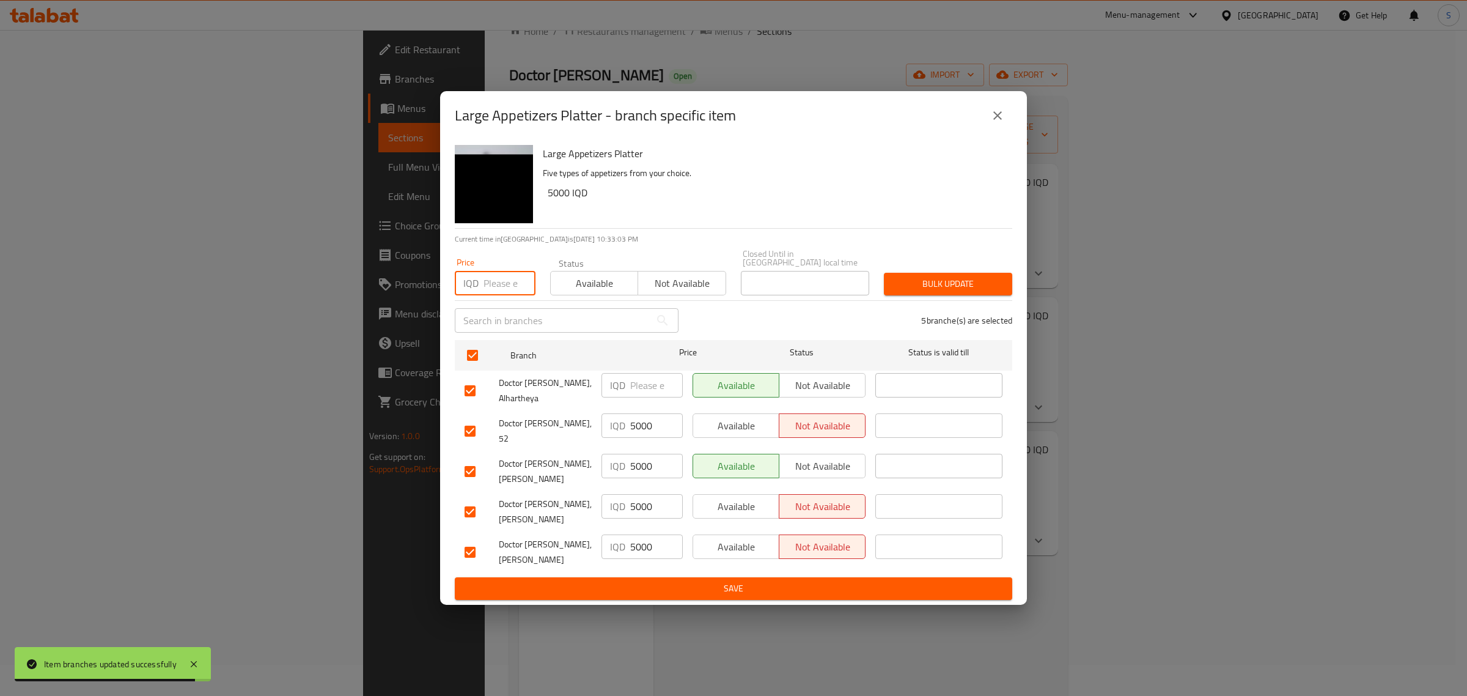
click at [508, 292] on input "number" at bounding box center [509, 283] width 52 height 24
type input "7000"
click at [934, 289] on span "Bulk update" at bounding box center [948, 283] width 109 height 15
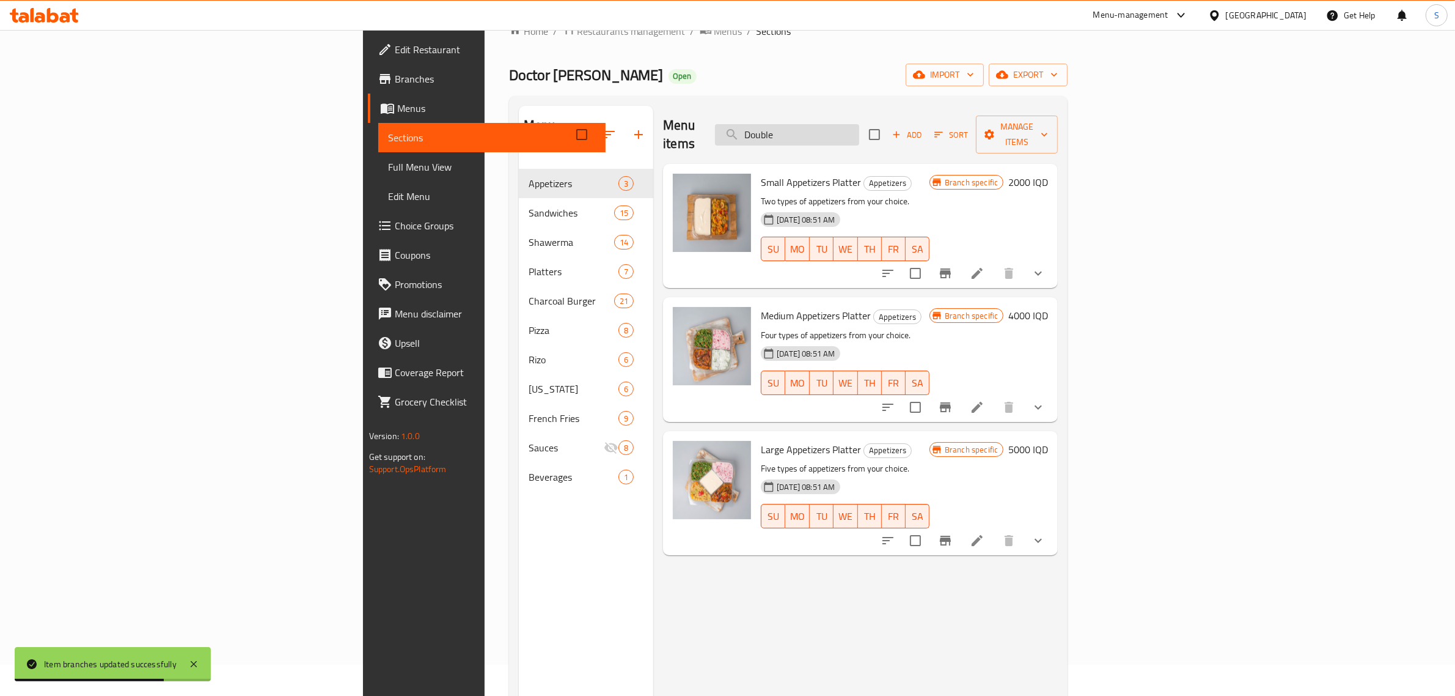
click at [859, 124] on input "Double" at bounding box center [787, 134] width 144 height 21
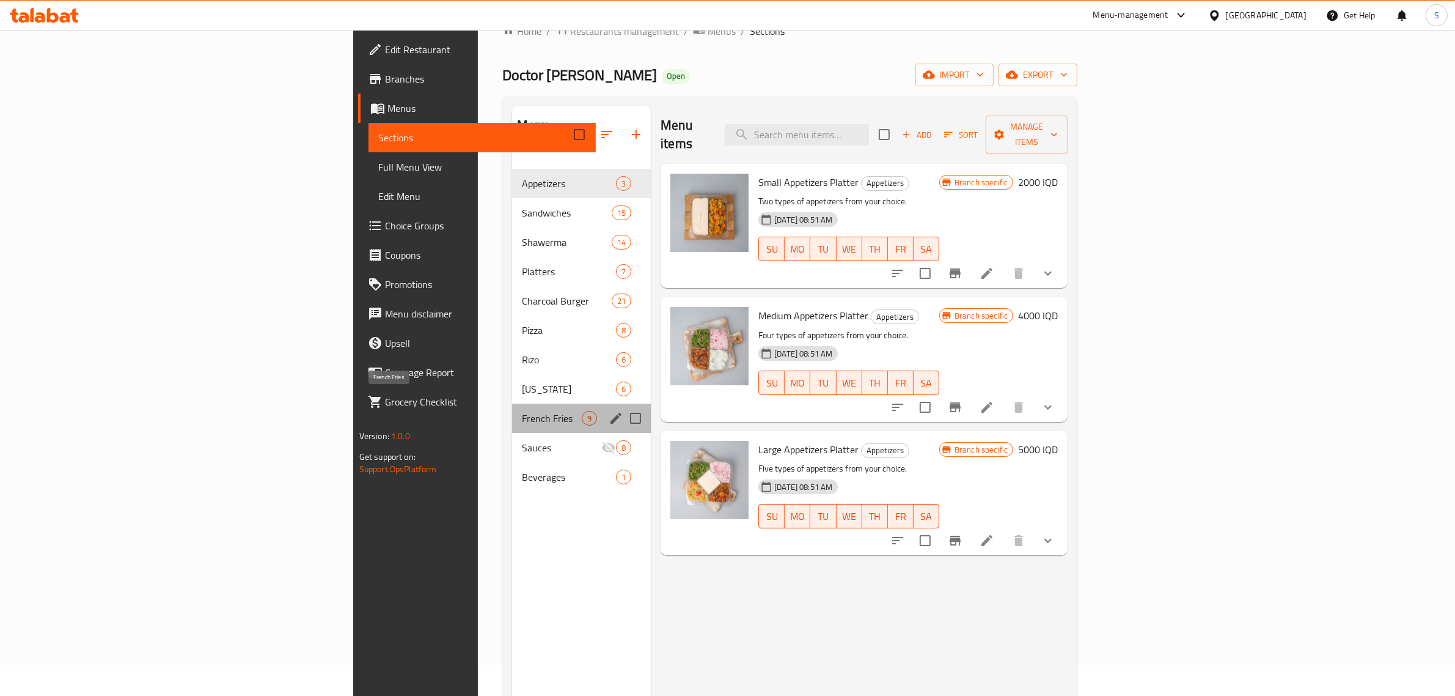
click at [522, 411] on span "French Fries" at bounding box center [552, 418] width 60 height 15
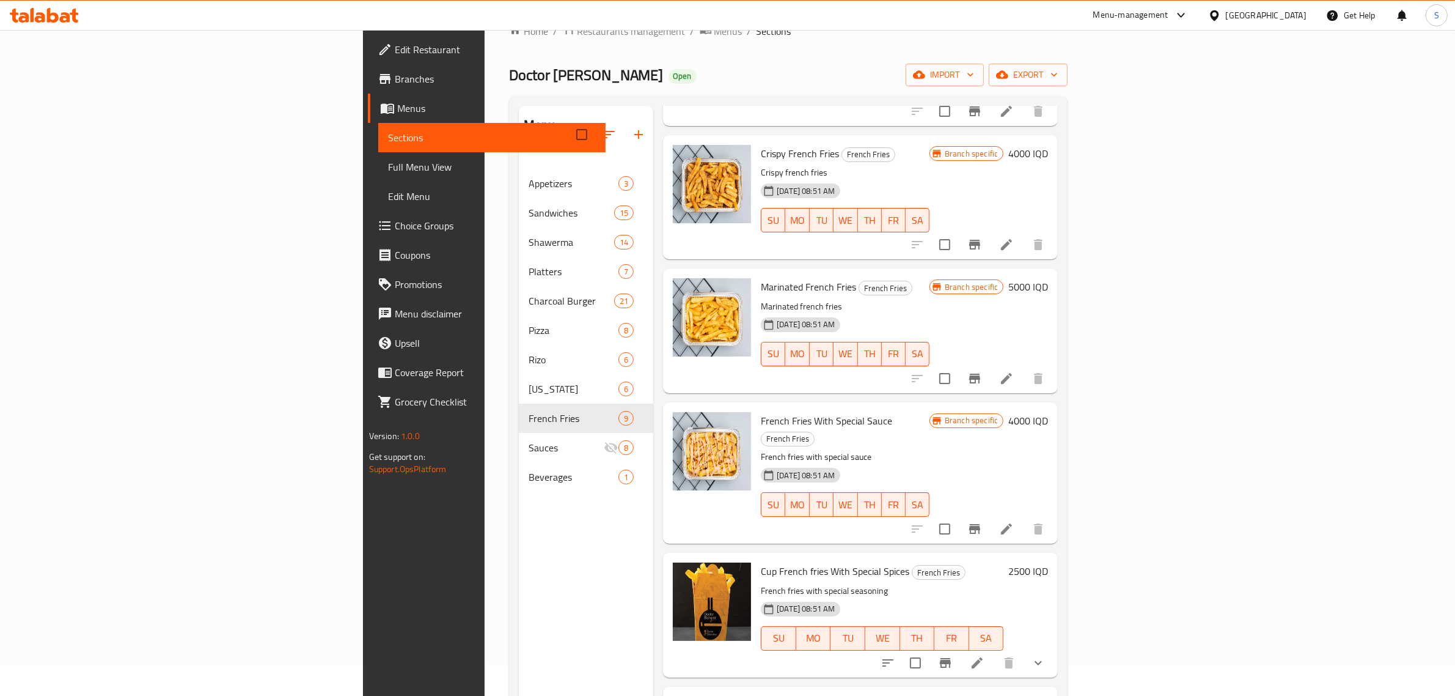
scroll to position [320, 0]
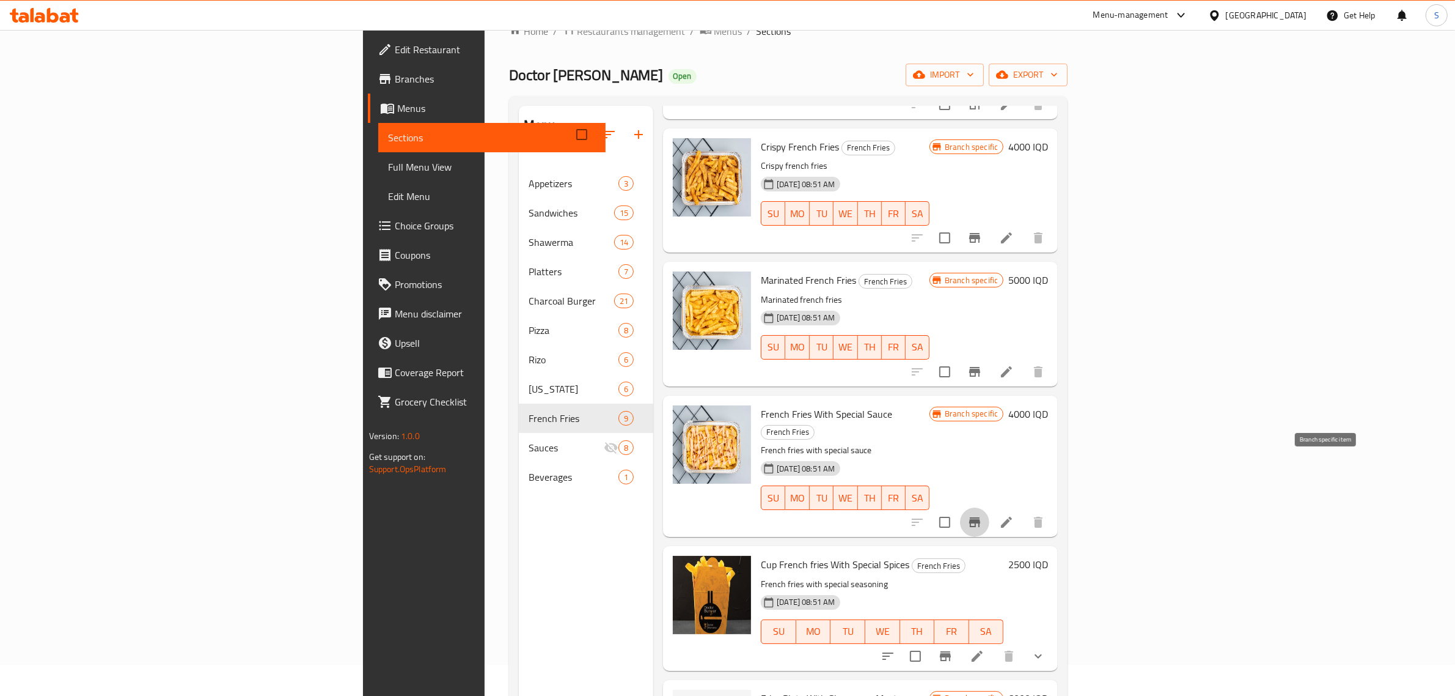
click at [980, 517] on icon "Branch-specific-item" at bounding box center [974, 522] width 11 height 10
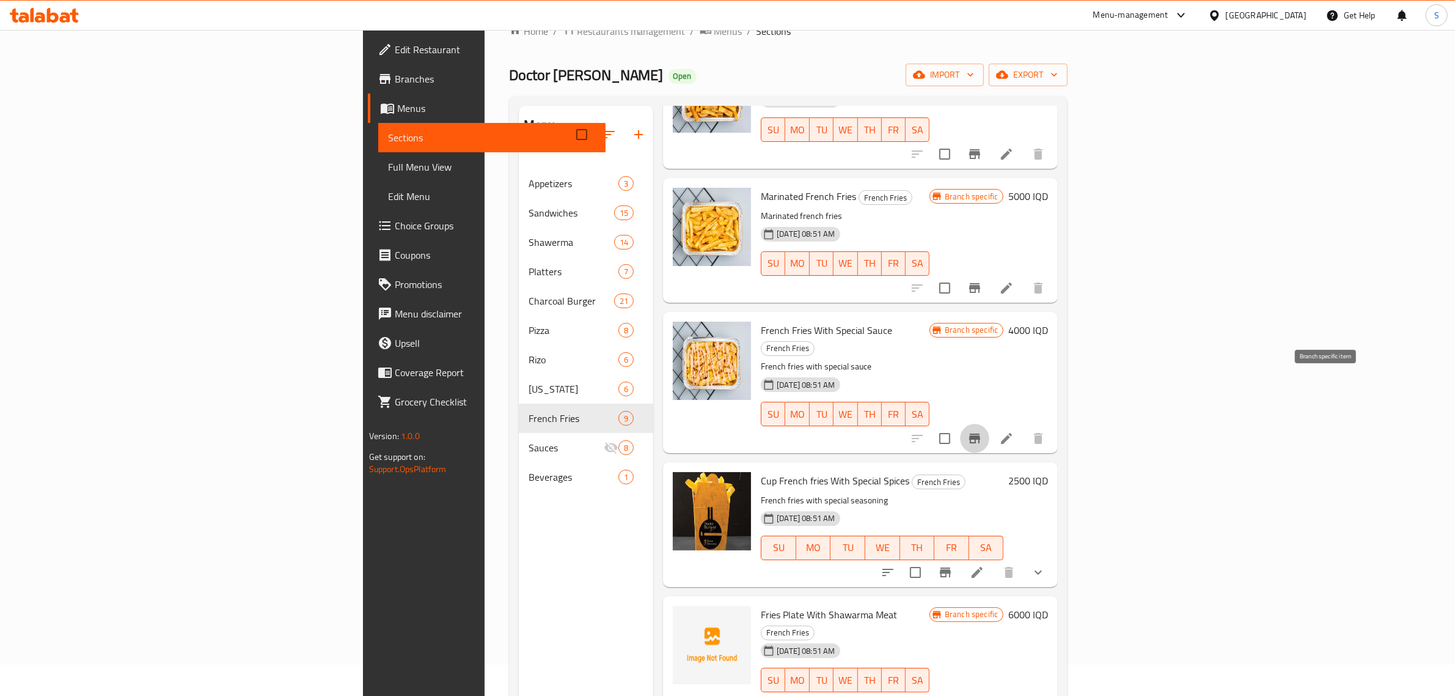
scroll to position [405, 0]
click at [953, 564] on icon "Branch-specific-item" at bounding box center [945, 571] width 15 height 15
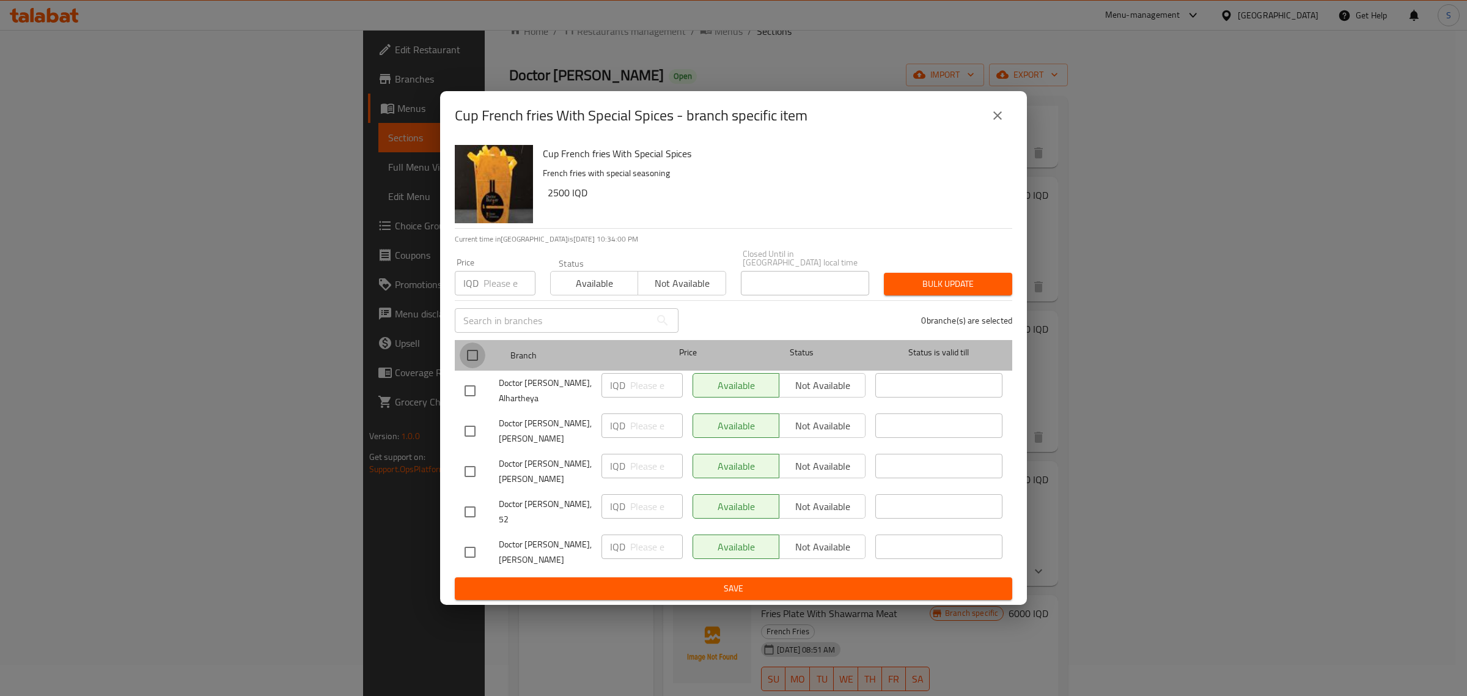
click at [466, 359] on input "checkbox" at bounding box center [473, 355] width 26 height 26
checkbox input "true"
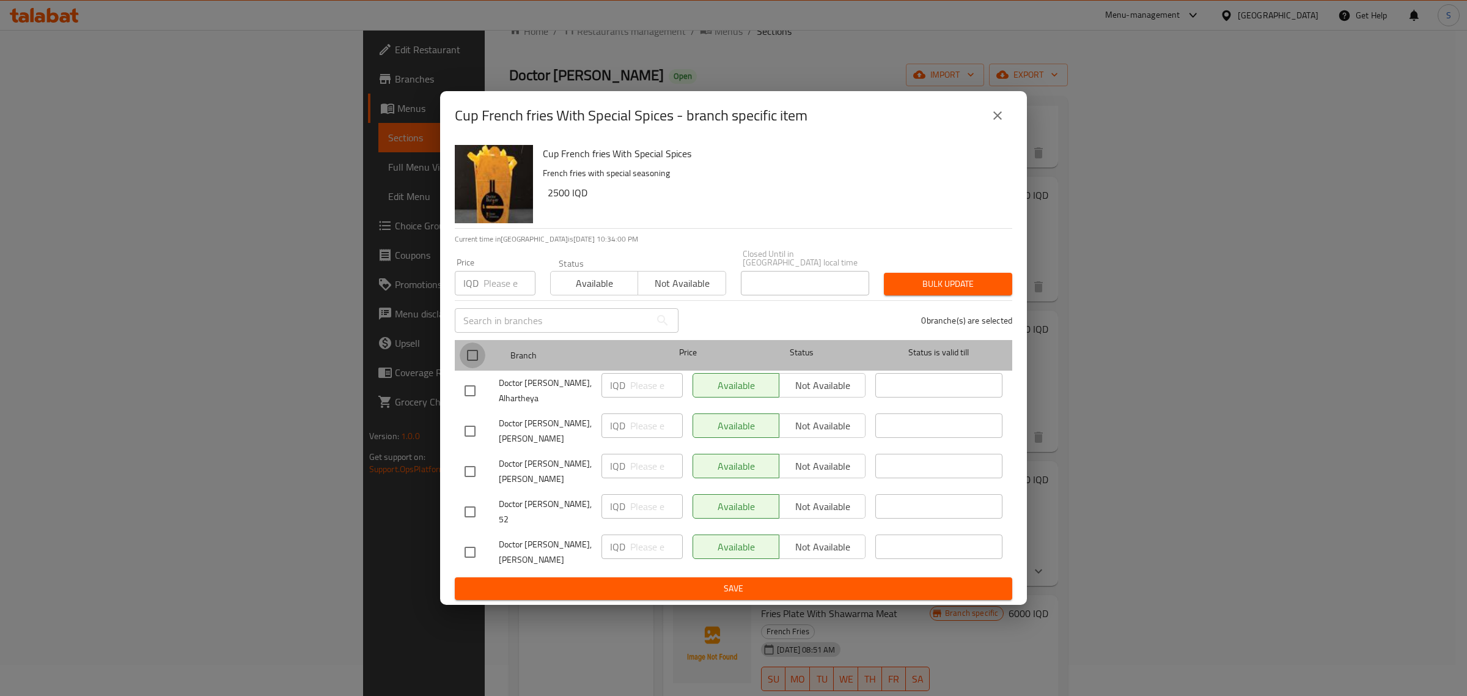
checkbox input "true"
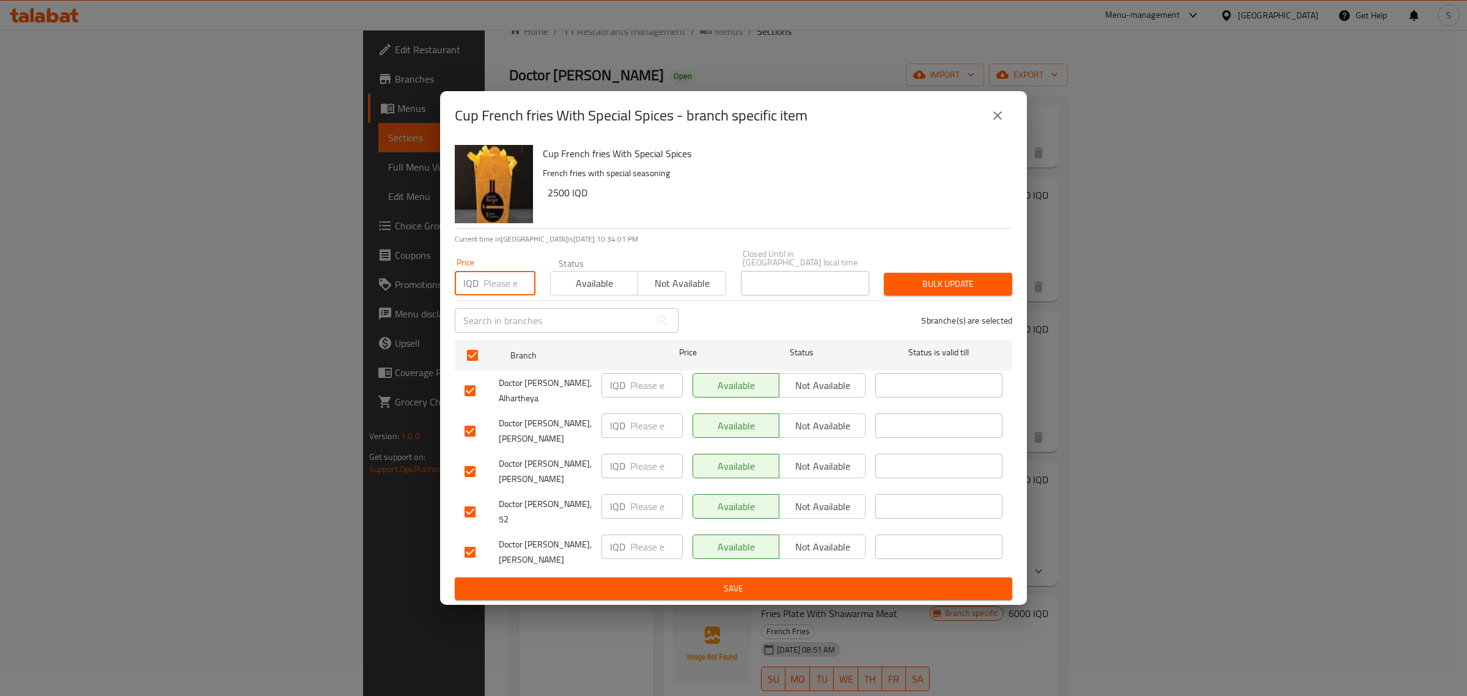
click at [486, 293] on input "number" at bounding box center [509, 283] width 52 height 24
type input "3500"
click at [918, 291] on span "Bulk update" at bounding box center [948, 283] width 109 height 15
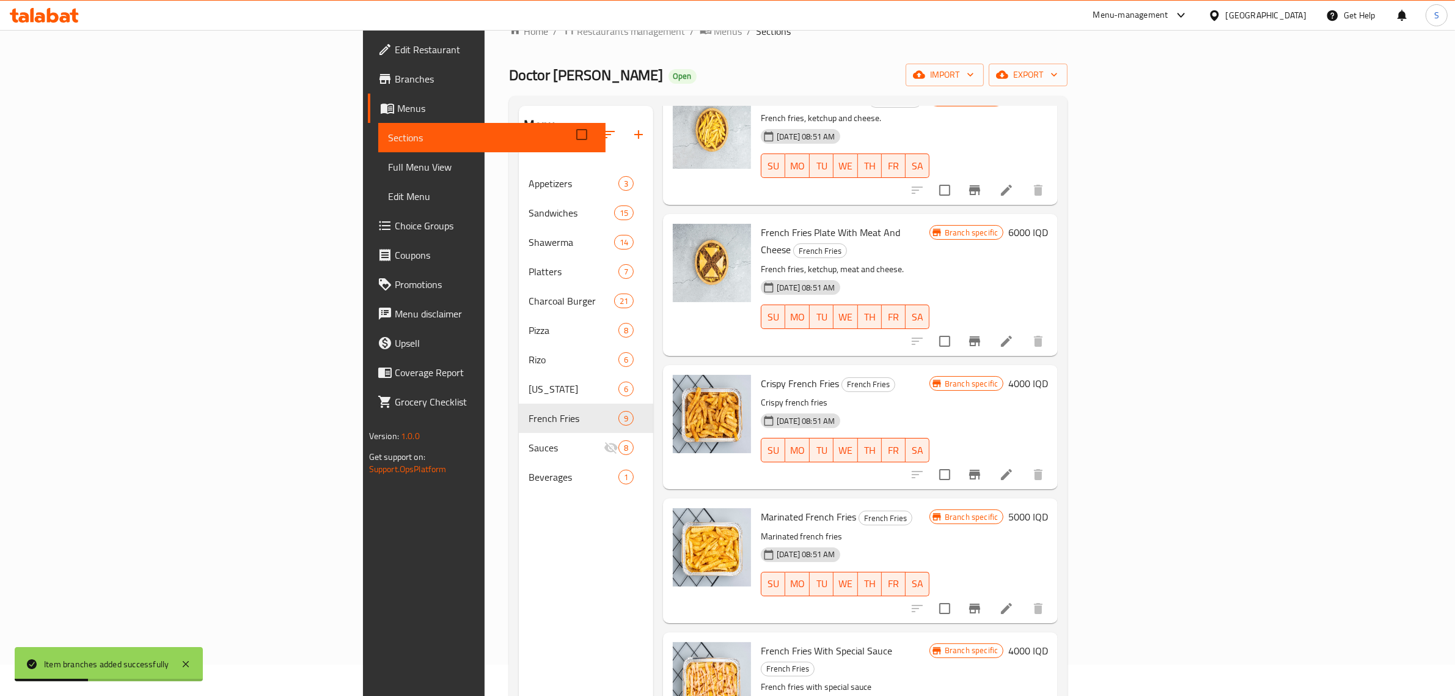
scroll to position [0, 0]
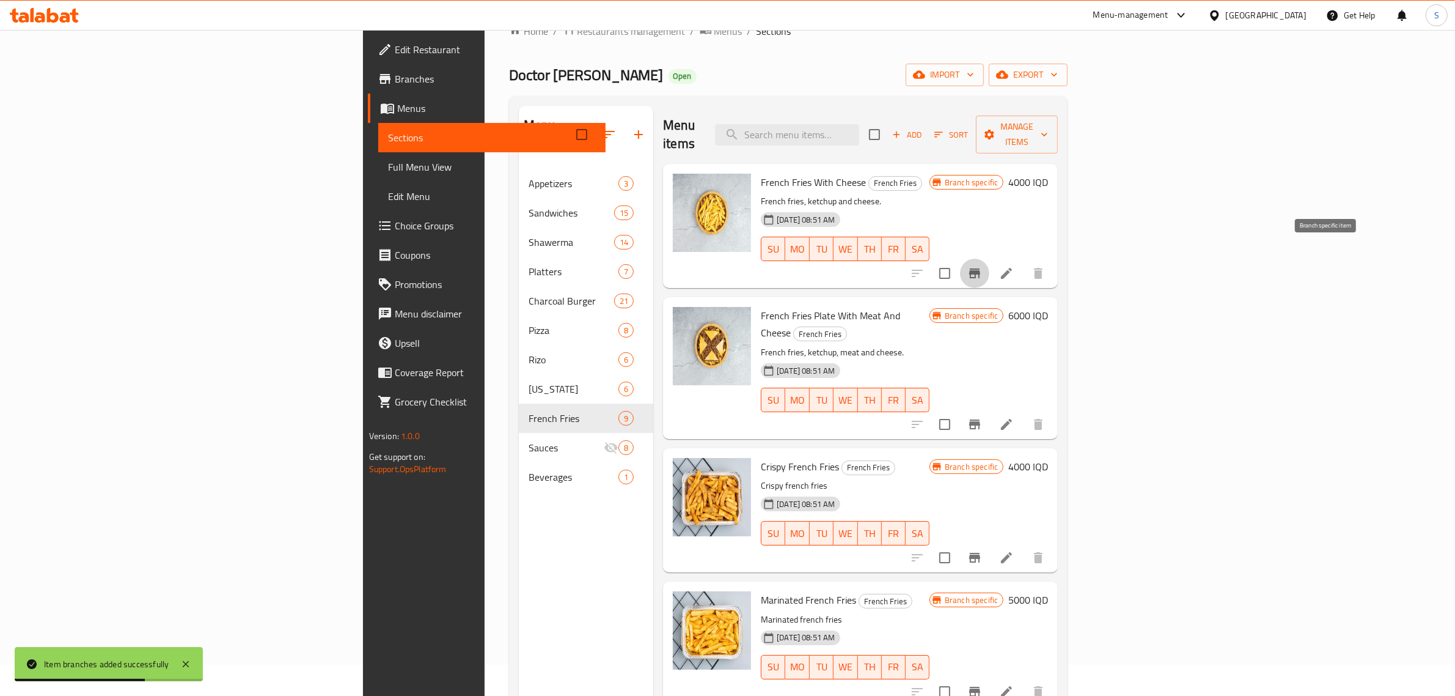
click at [982, 266] on icon "Branch-specific-item" at bounding box center [975, 273] width 15 height 15
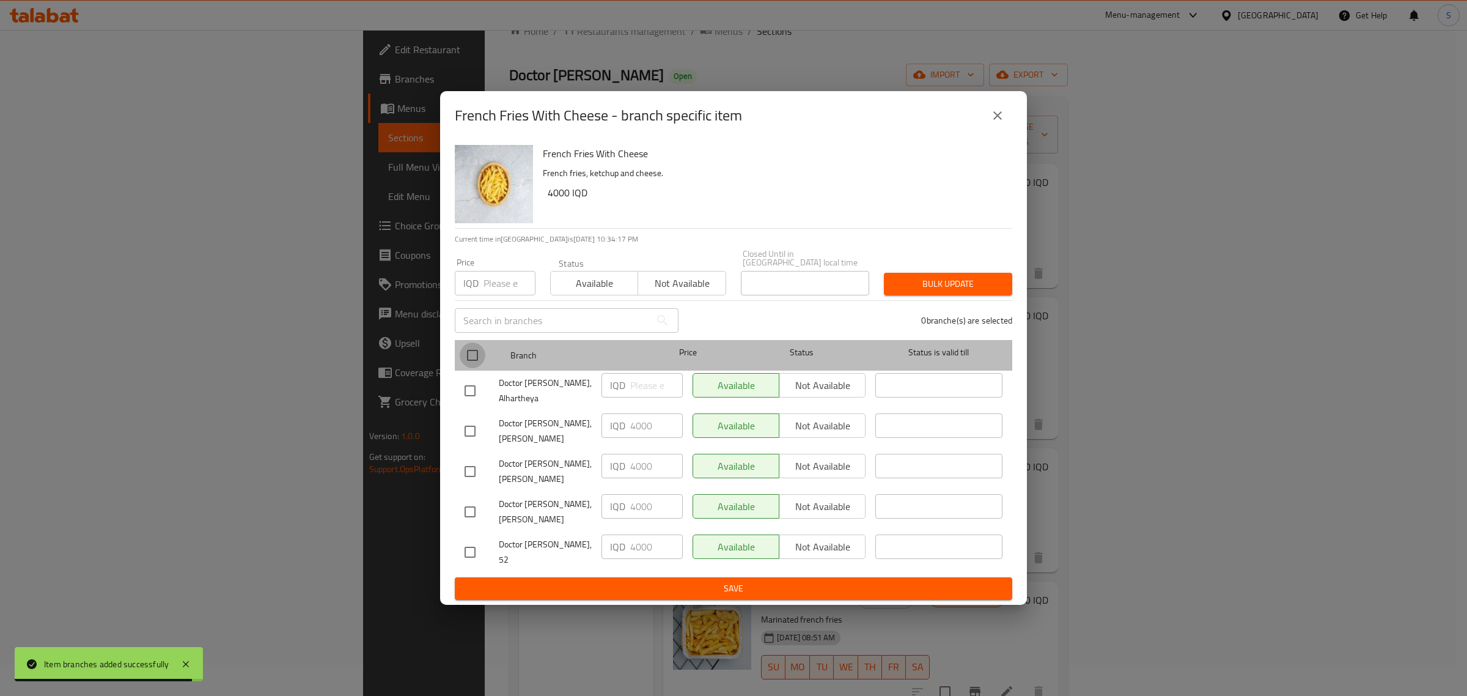
click at [477, 358] on input "checkbox" at bounding box center [473, 355] width 26 height 26
checkbox input "true"
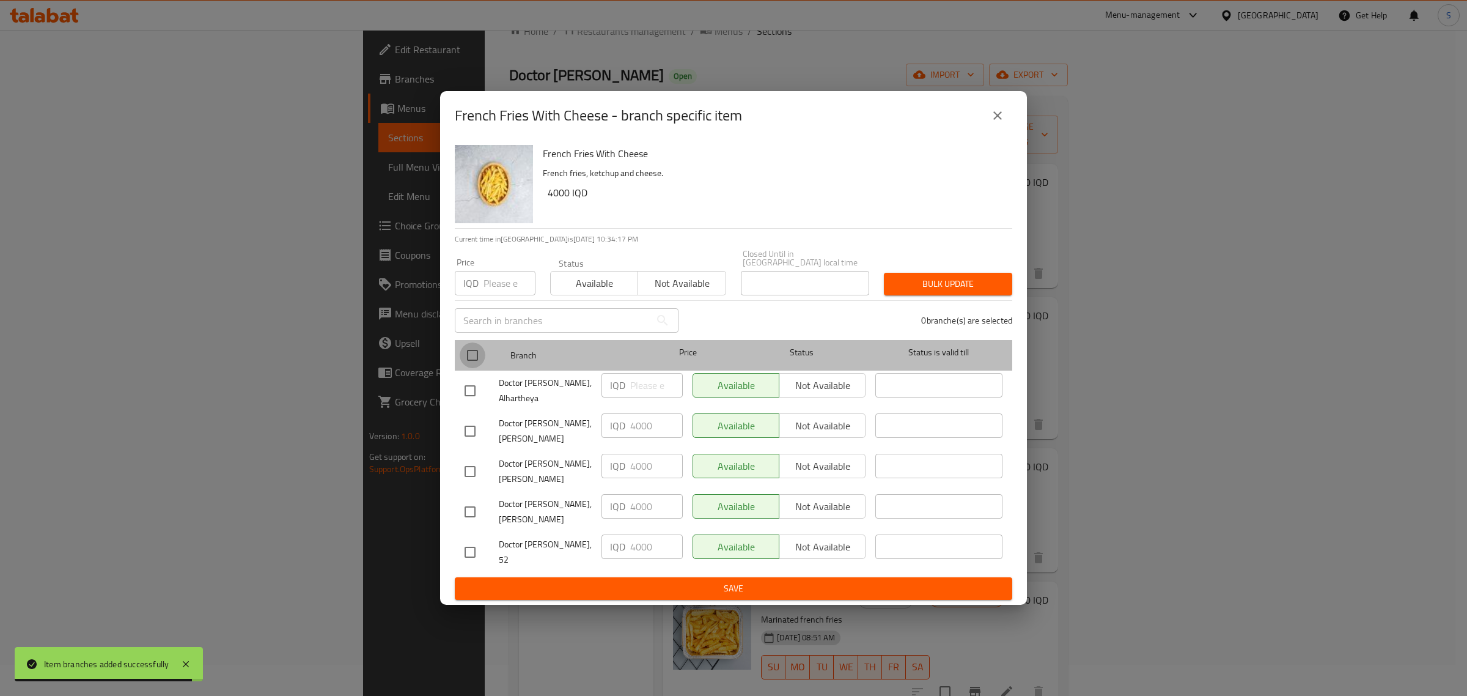
checkbox input "true"
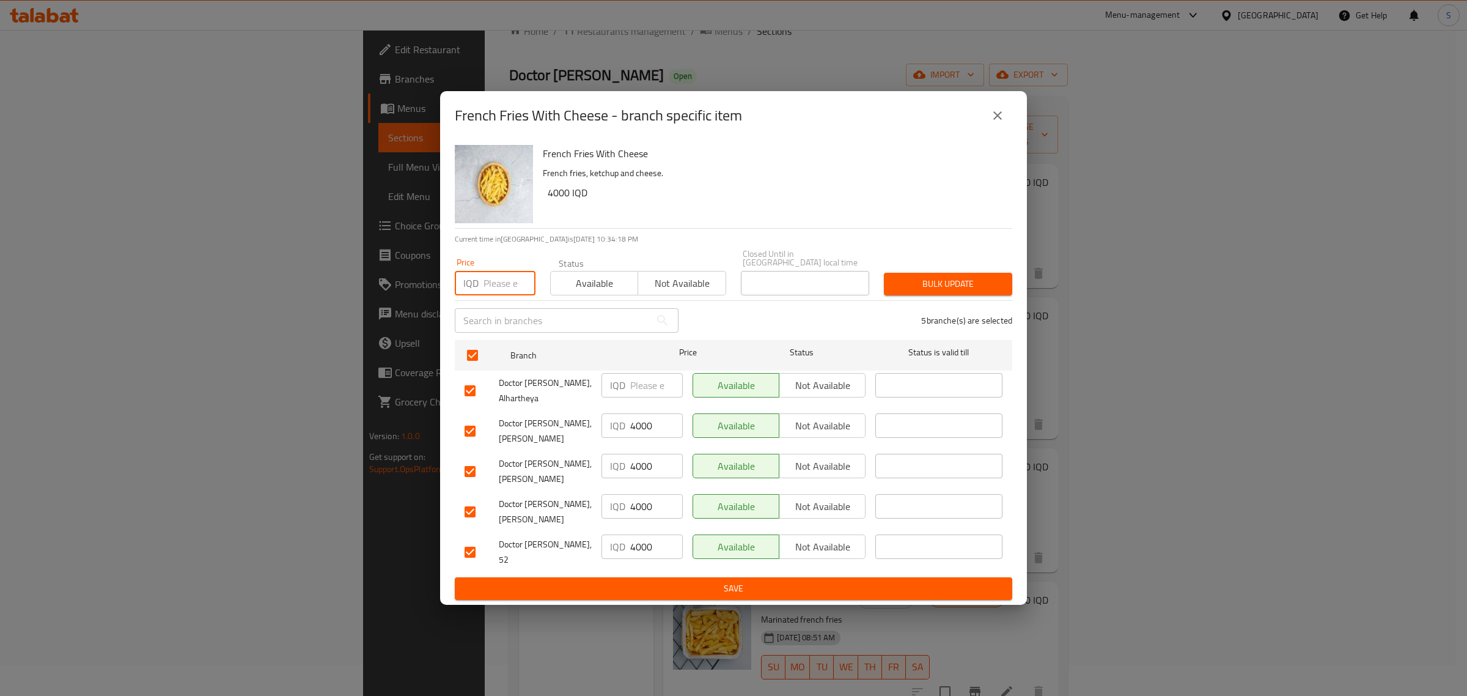
click at [496, 285] on input "number" at bounding box center [509, 283] width 52 height 24
type input "5000"
click at [927, 279] on button "Bulk update" at bounding box center [948, 284] width 128 height 23
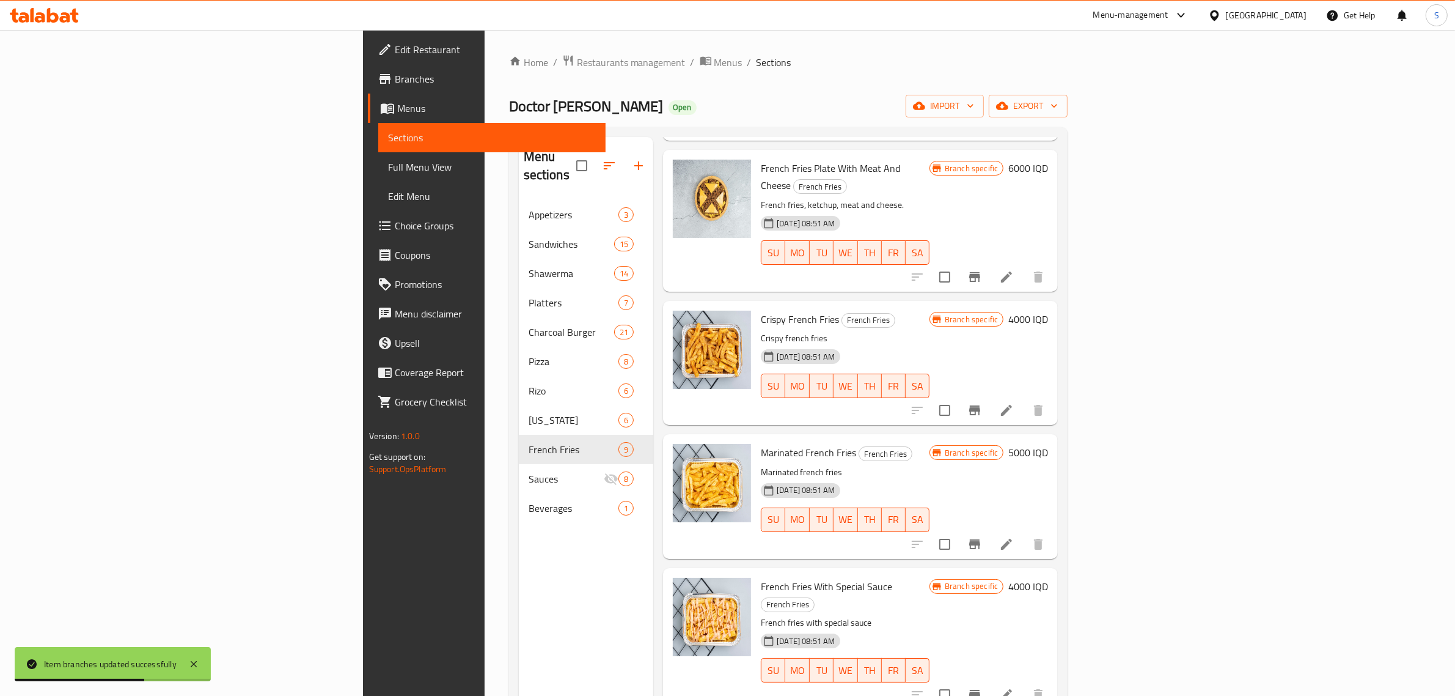
scroll to position [186, 0]
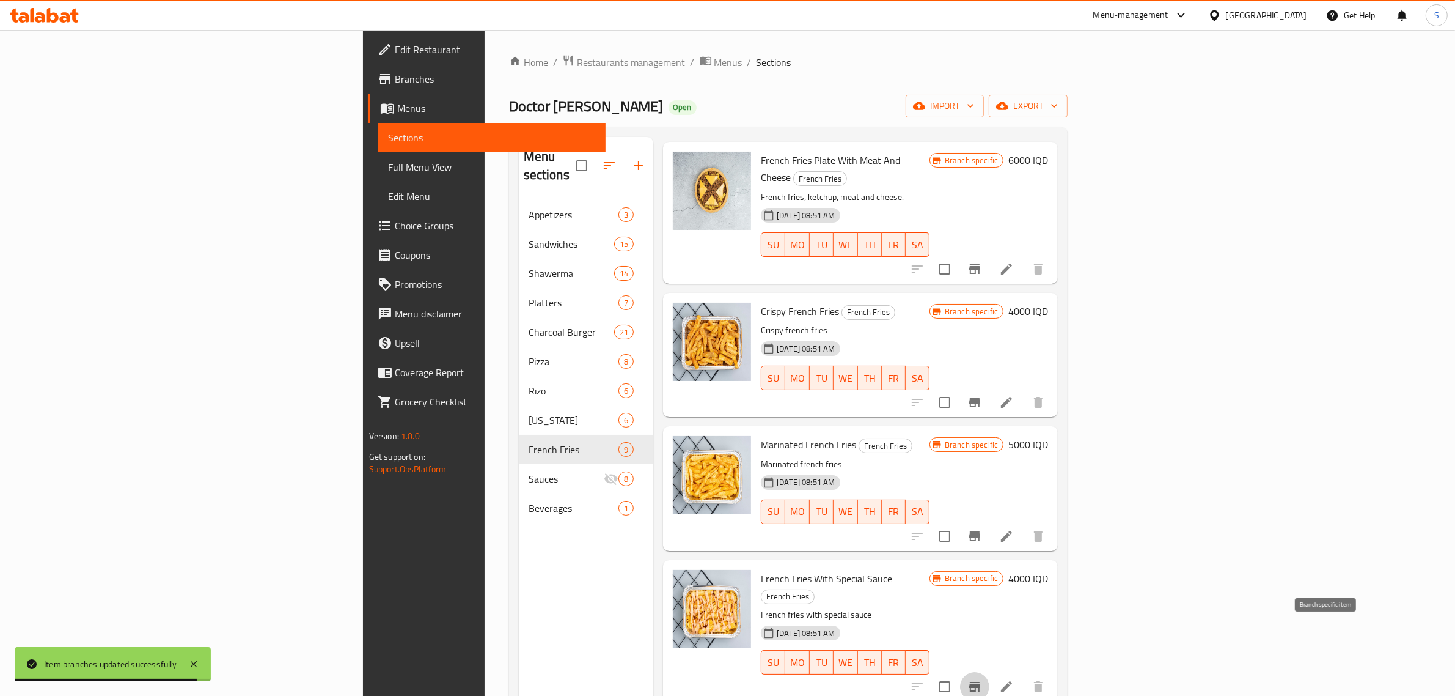
click at [990, 672] on button "Branch-specific-item" at bounding box center [974, 686] width 29 height 29
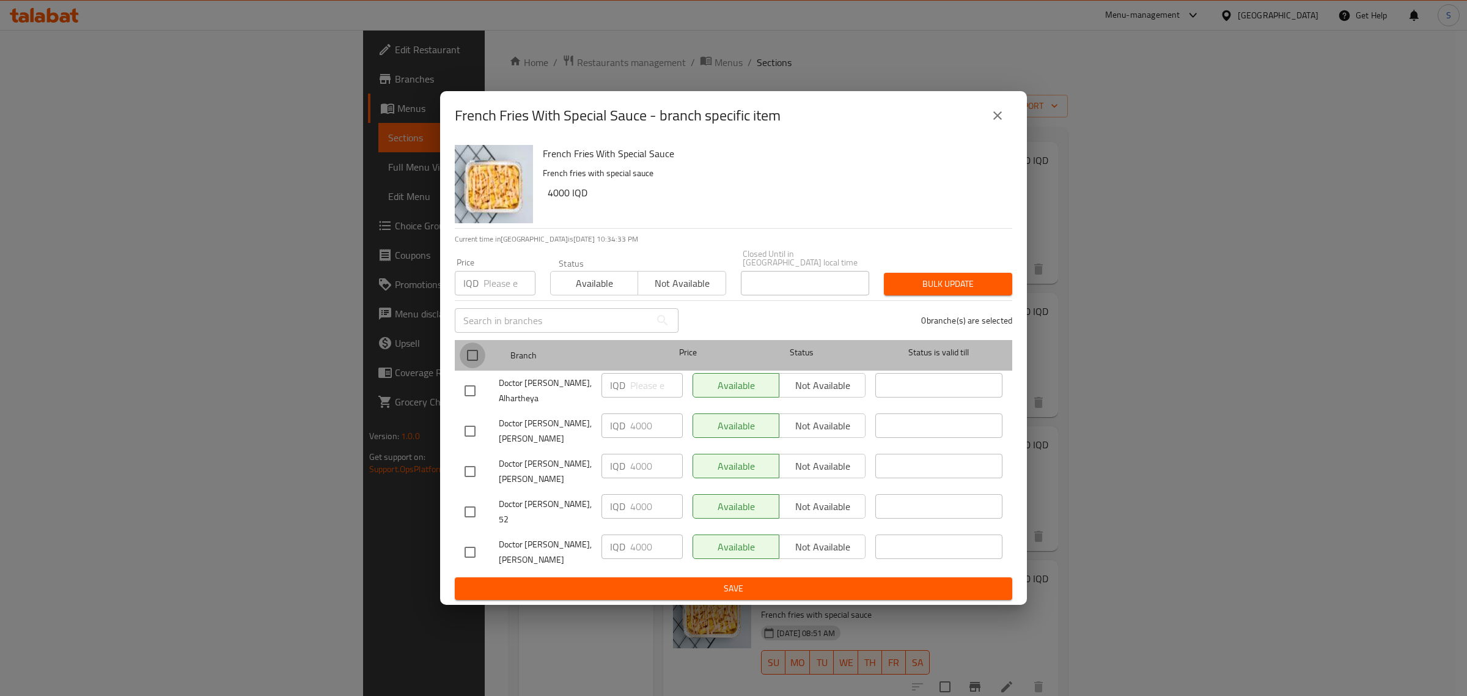
click at [469, 367] on input "checkbox" at bounding box center [473, 355] width 26 height 26
checkbox input "true"
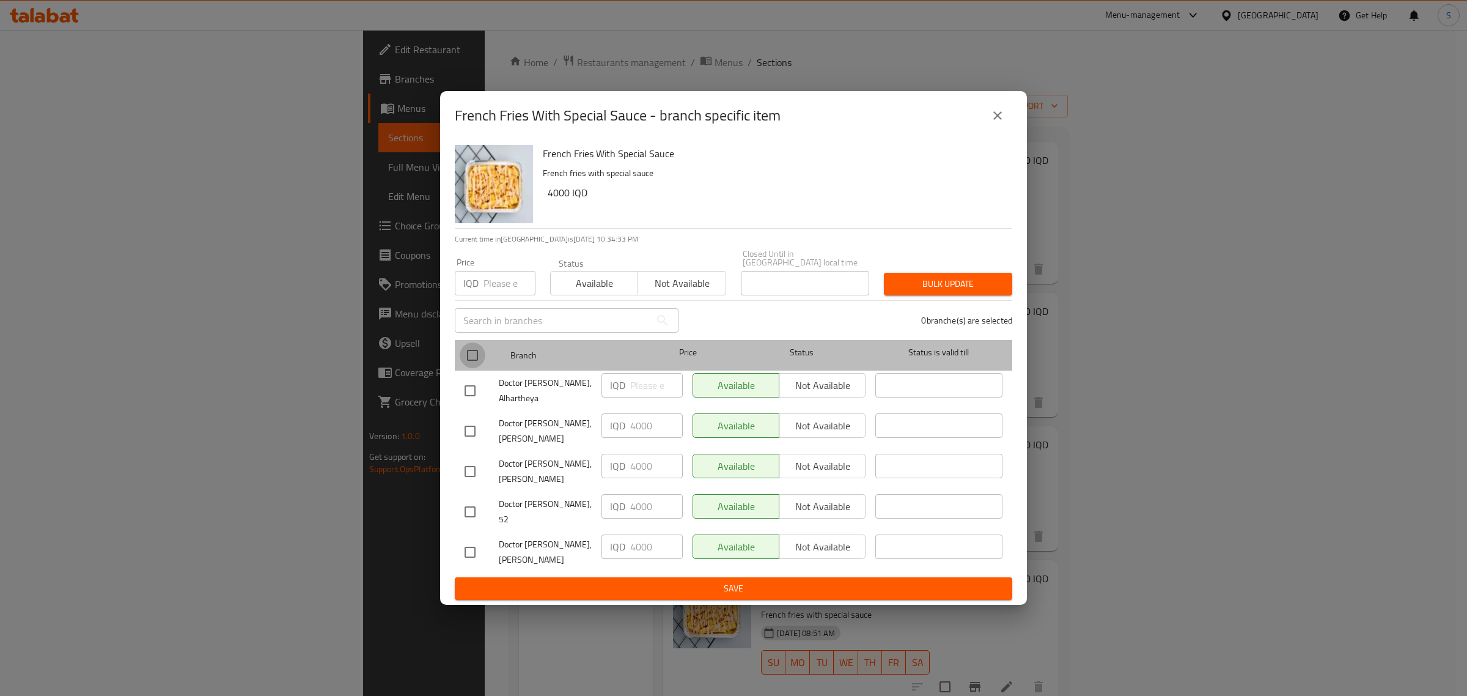
checkbox input "true"
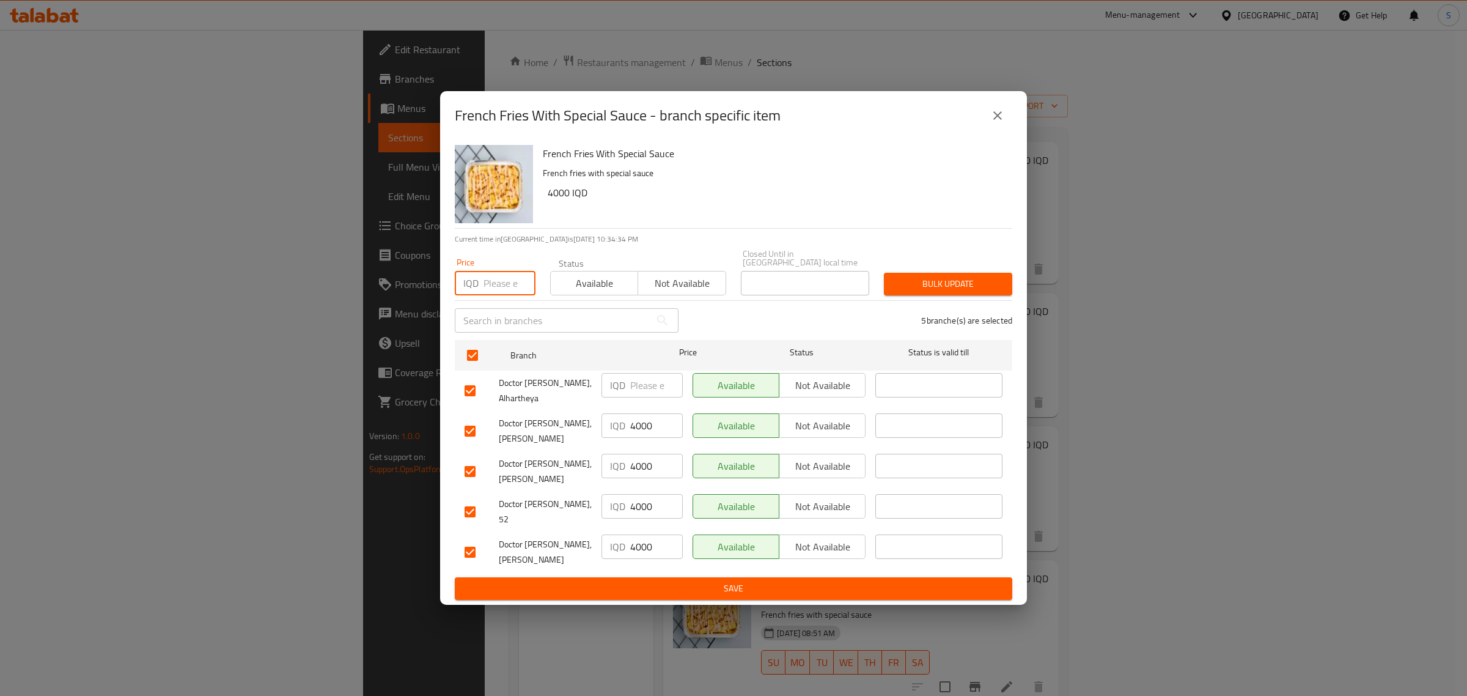
click at [489, 295] on input "number" at bounding box center [509, 283] width 52 height 24
type input "5000"
click at [957, 292] on span "Bulk update" at bounding box center [948, 283] width 109 height 15
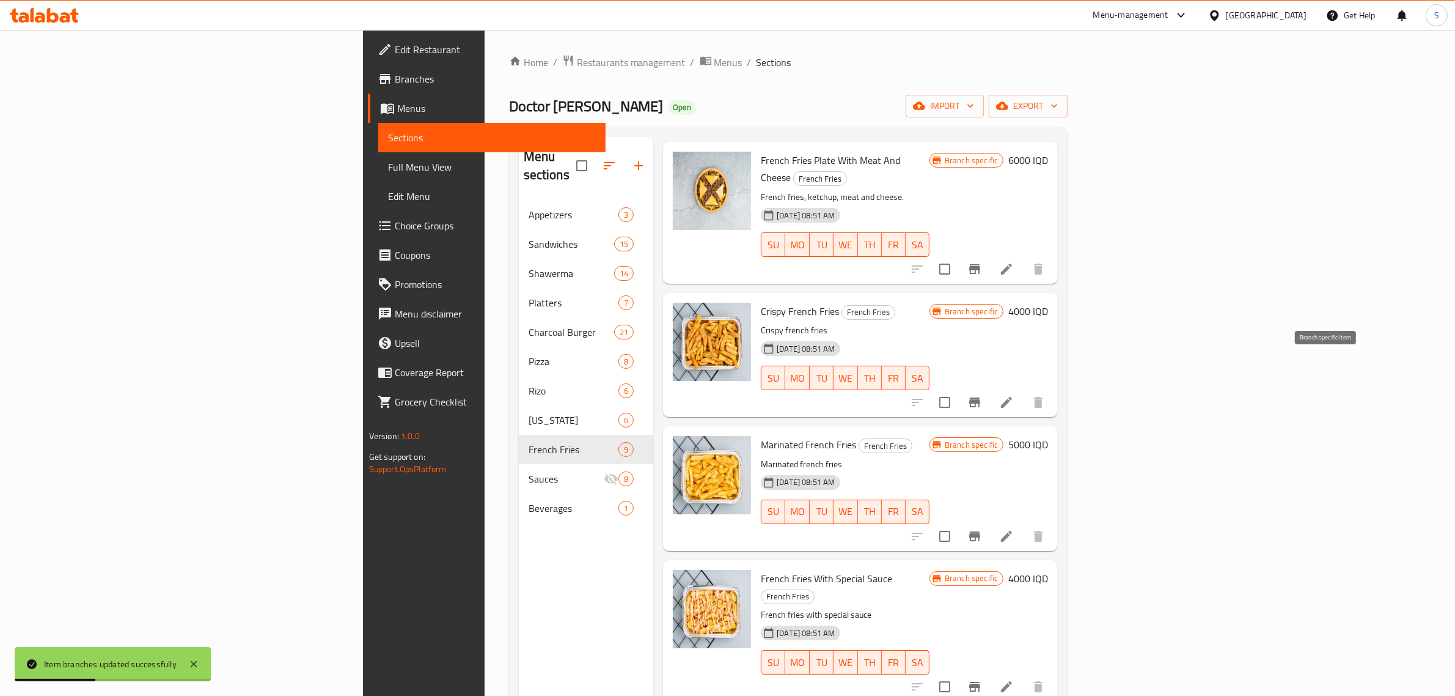
drag, startPoint x: 1340, startPoint y: 367, endPoint x: 1326, endPoint y: 367, distance: 14.1
click at [1053, 388] on div at bounding box center [978, 402] width 150 height 29
click at [980, 397] on icon "Branch-specific-item" at bounding box center [974, 402] width 11 height 10
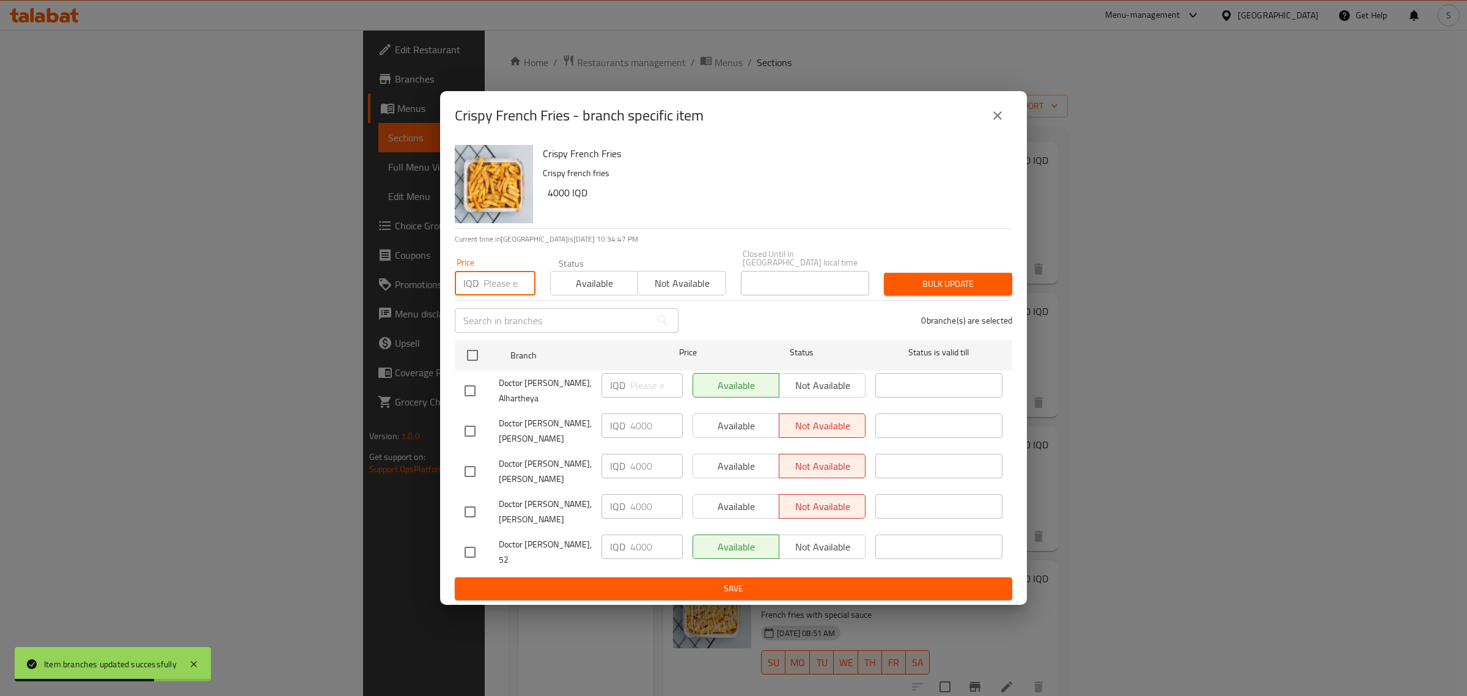
click at [498, 285] on input "number" at bounding box center [509, 283] width 52 height 24
type input "5000"
click at [474, 361] on input "checkbox" at bounding box center [473, 355] width 26 height 26
checkbox input "true"
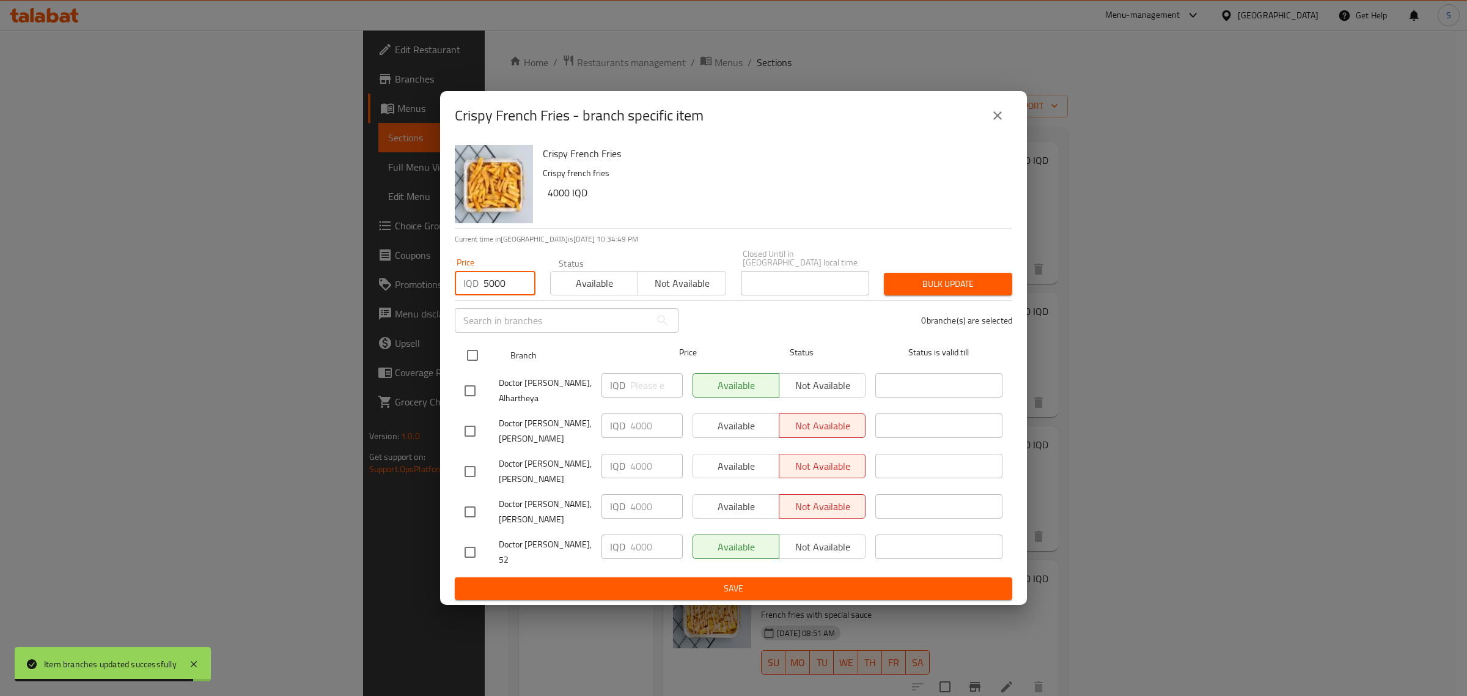
checkbox input "true"
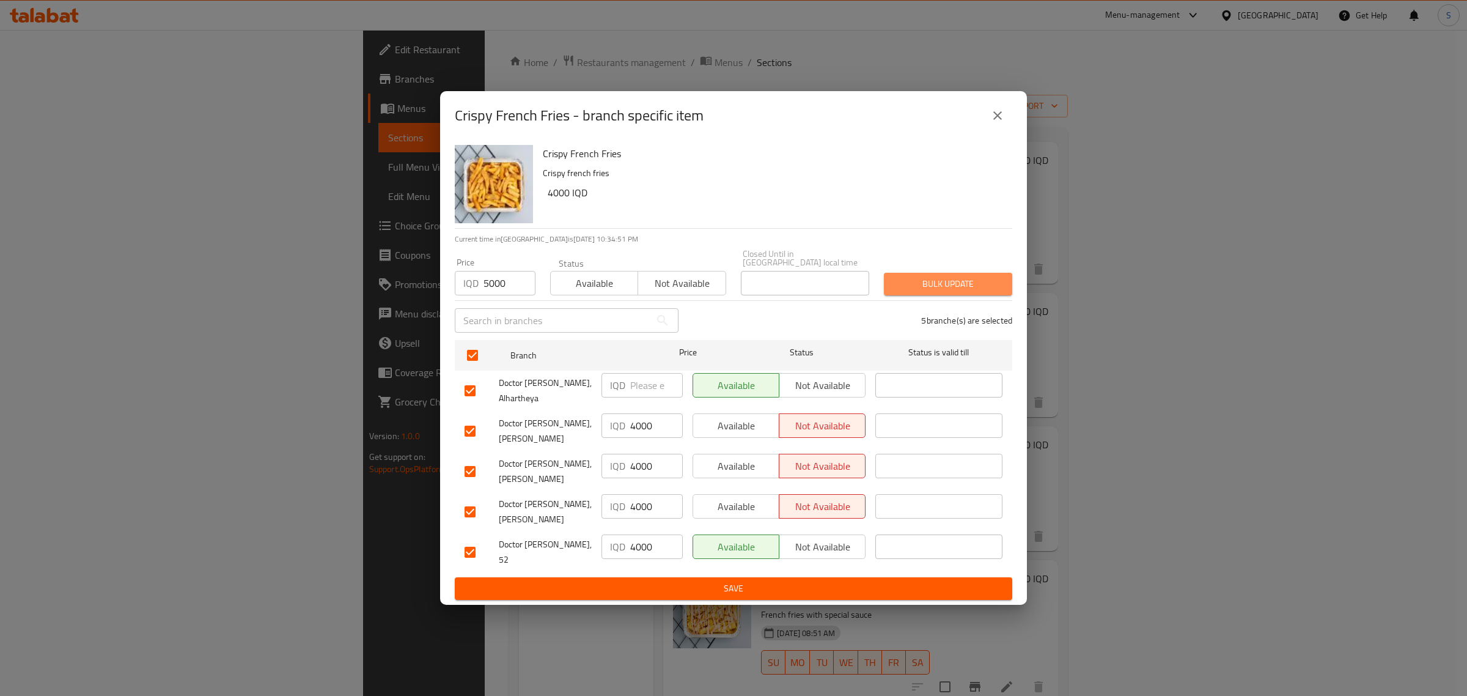
click at [960, 288] on span "Bulk update" at bounding box center [948, 283] width 109 height 15
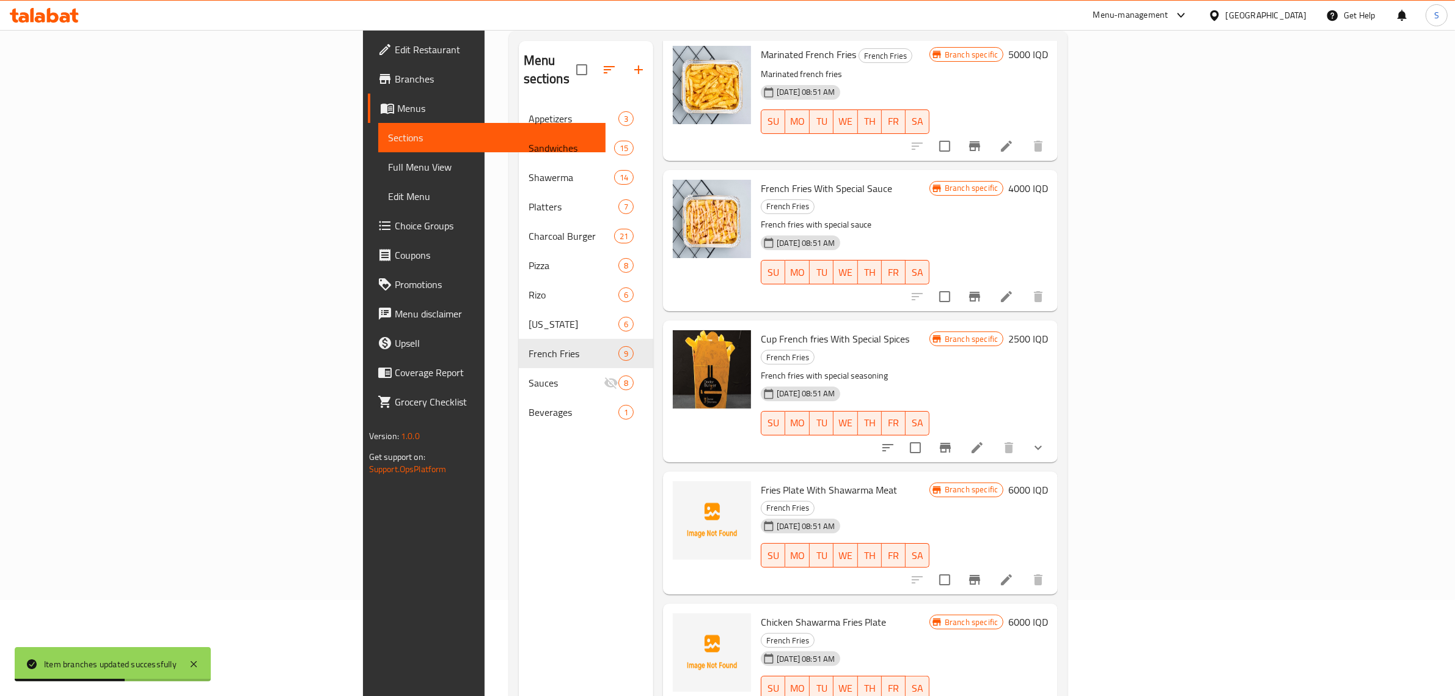
scroll to position [172, 0]
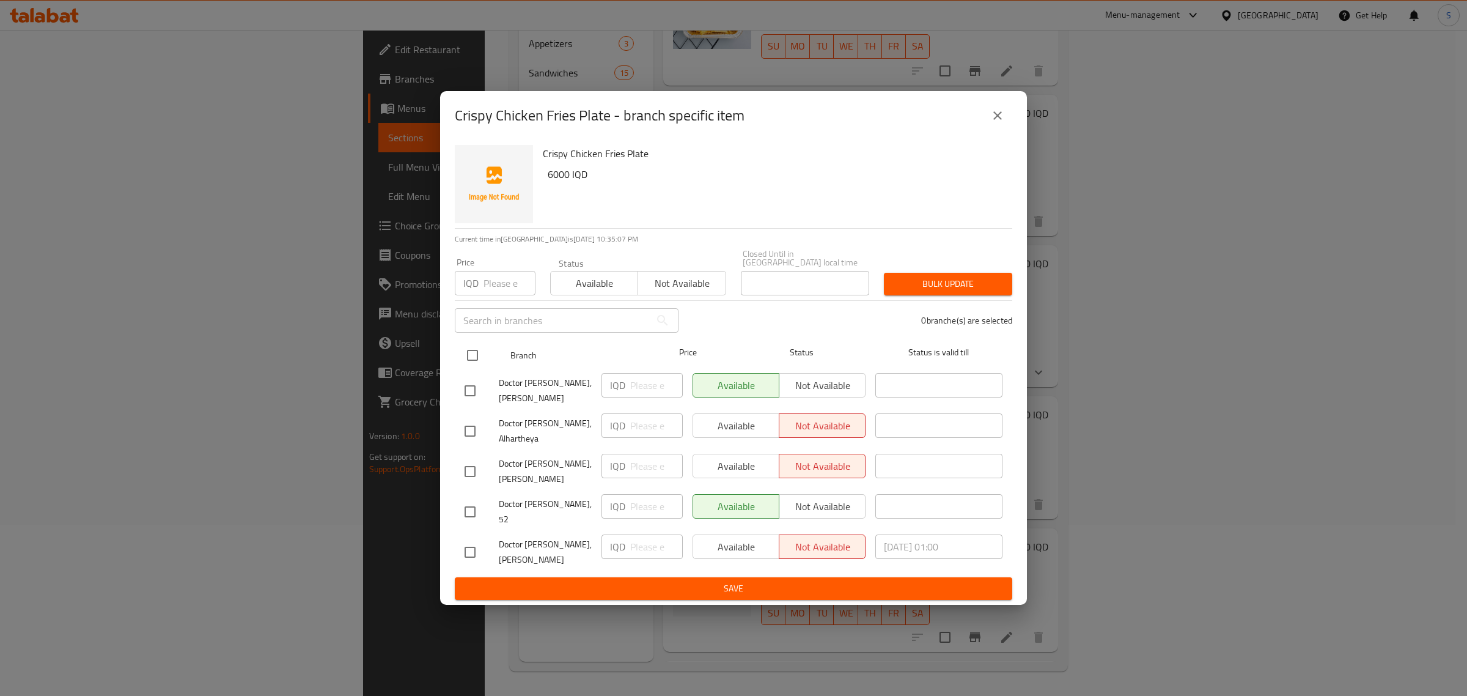
click at [474, 364] on input "checkbox" at bounding box center [473, 355] width 26 height 26
checkbox input "true"
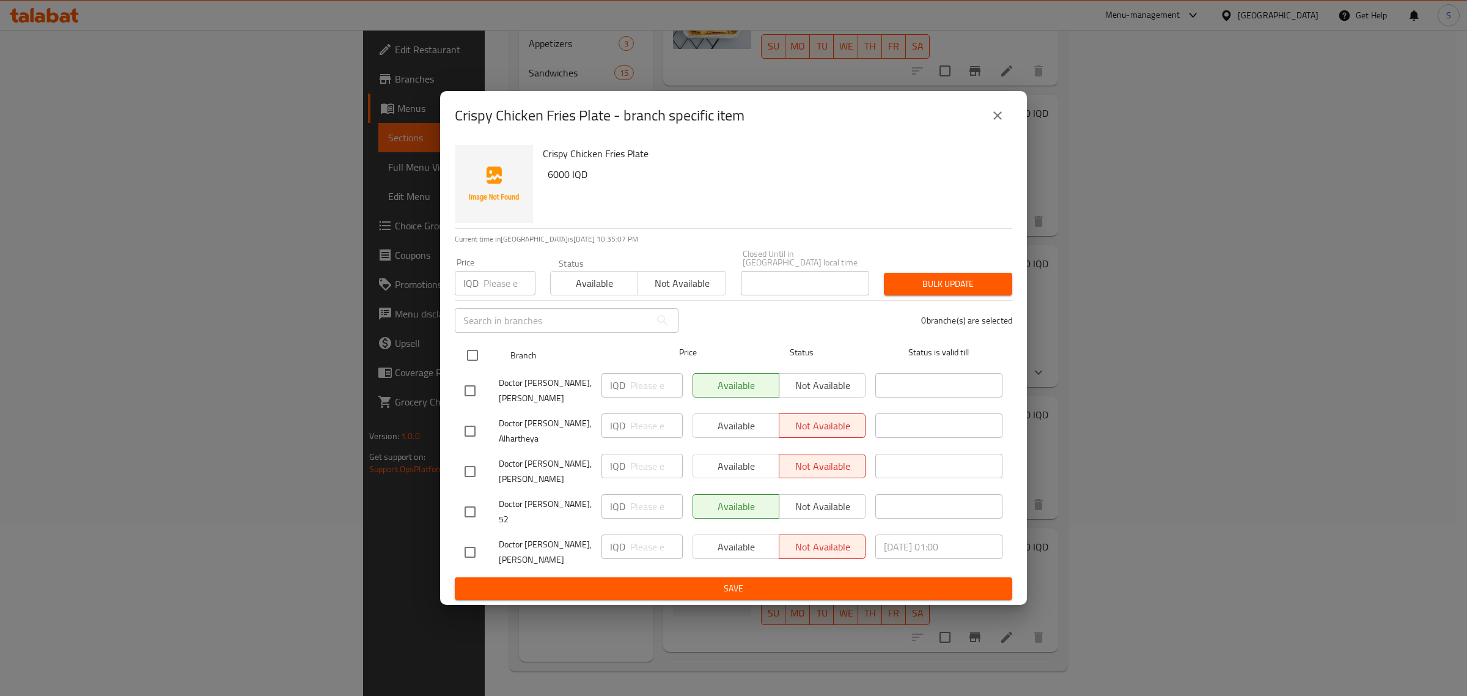
checkbox input "true"
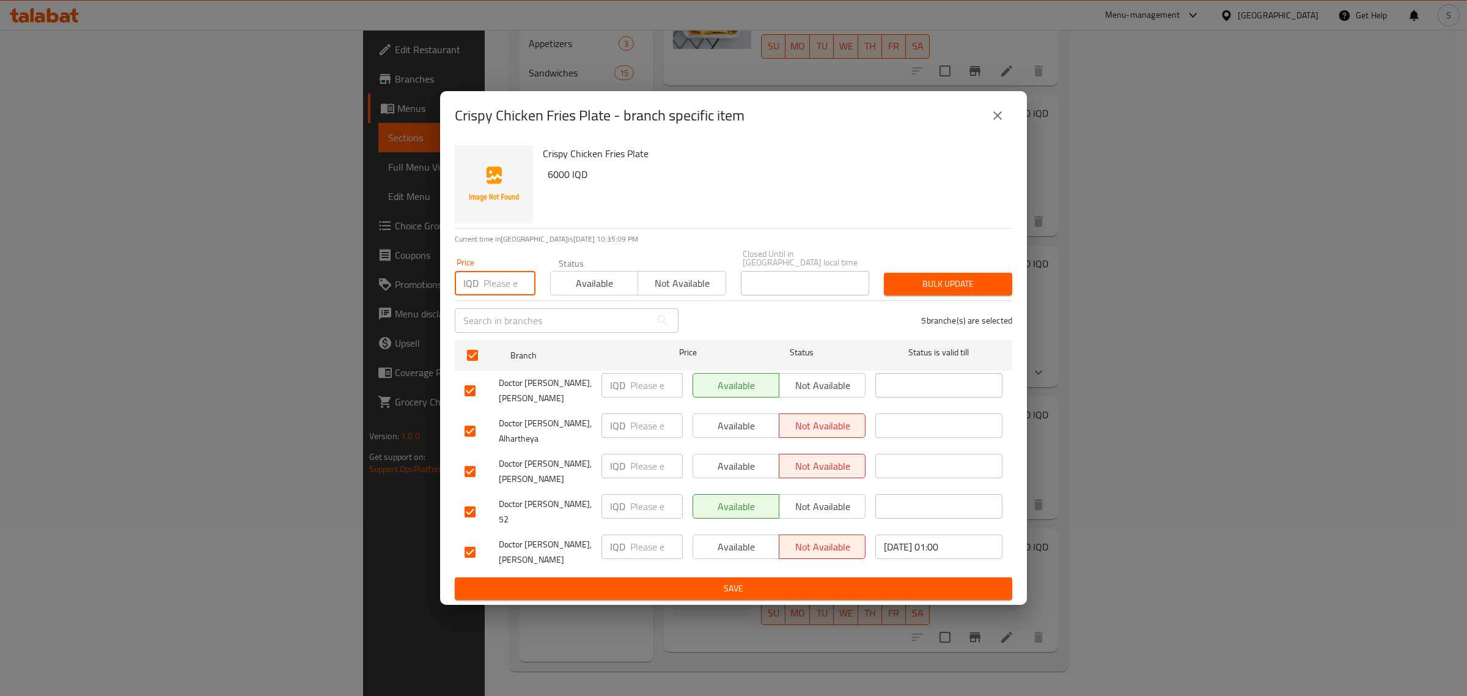
click at [491, 285] on input "number" at bounding box center [509, 283] width 52 height 24
type input "7000"
click at [906, 288] on span "Bulk update" at bounding box center [948, 283] width 109 height 15
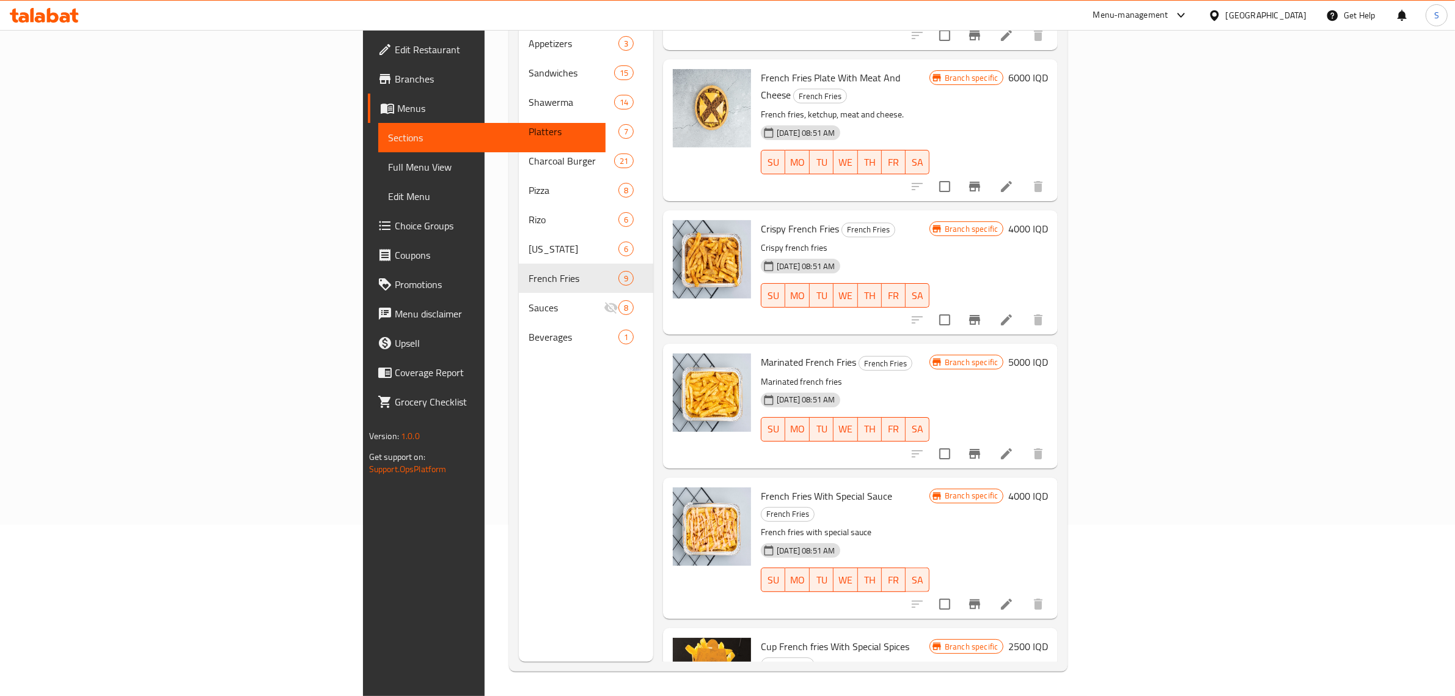
scroll to position [0, 0]
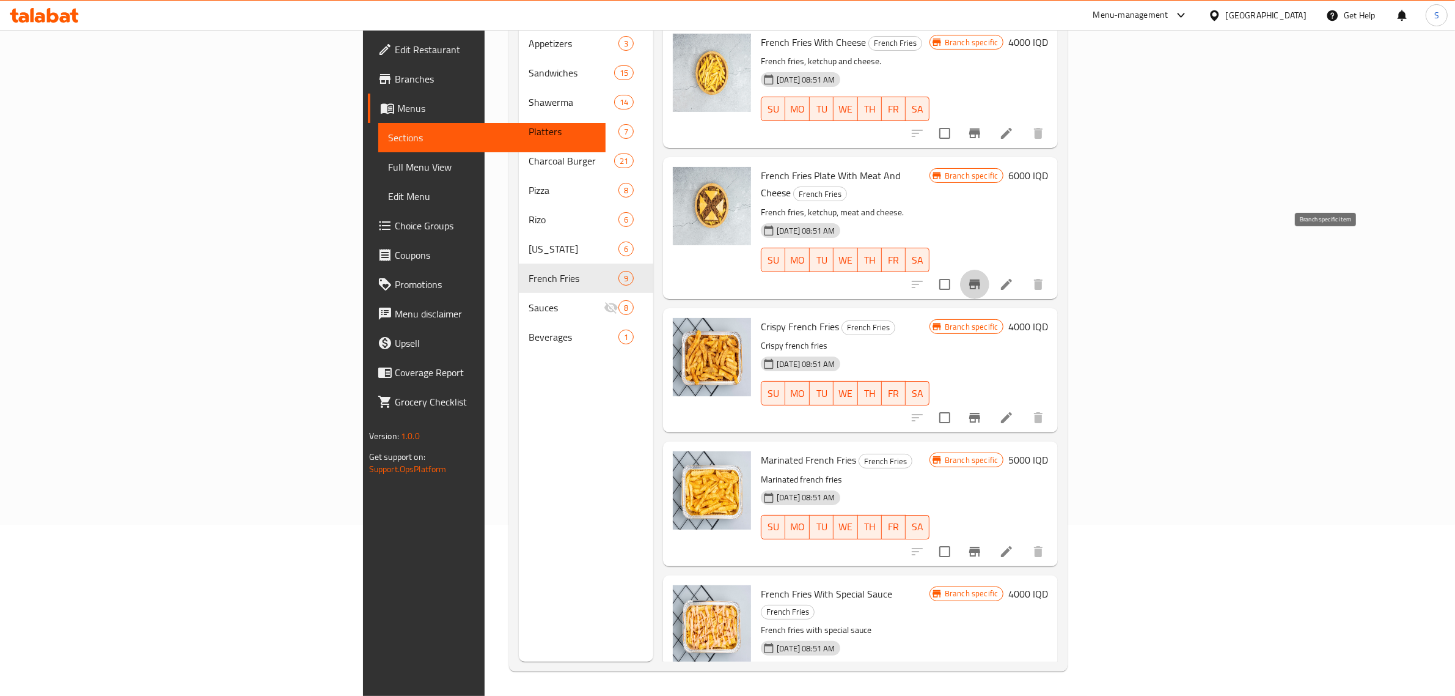
click at [982, 277] on icon "Branch-specific-item" at bounding box center [975, 284] width 15 height 15
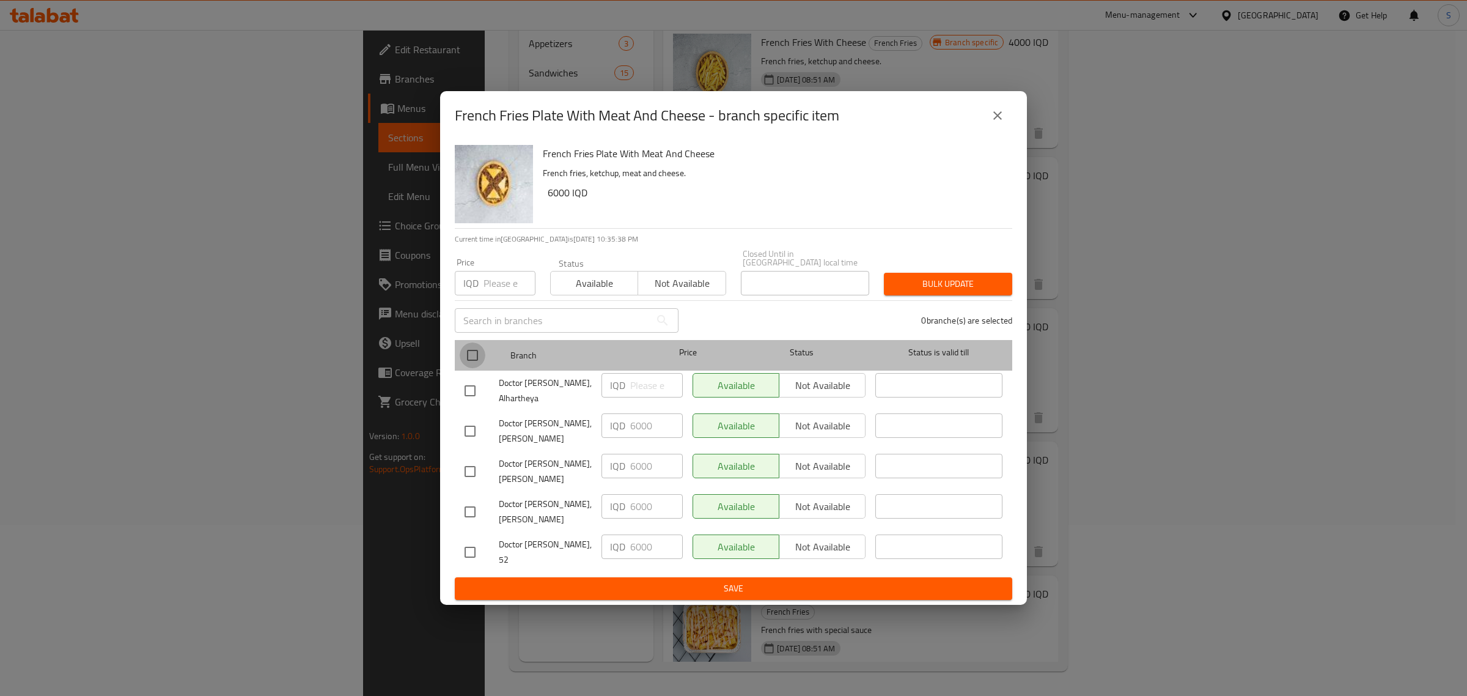
click at [468, 355] on input "checkbox" at bounding box center [473, 355] width 26 height 26
checkbox input "true"
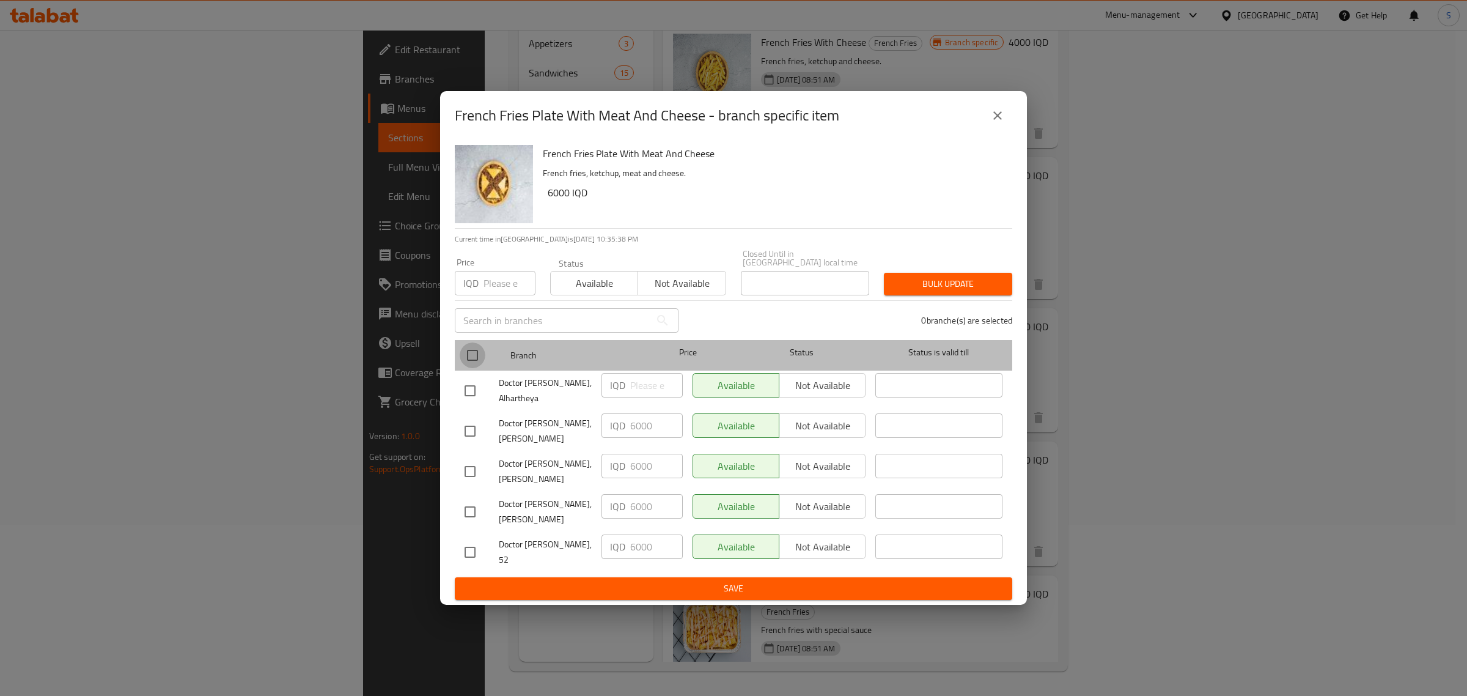
checkbox input "true"
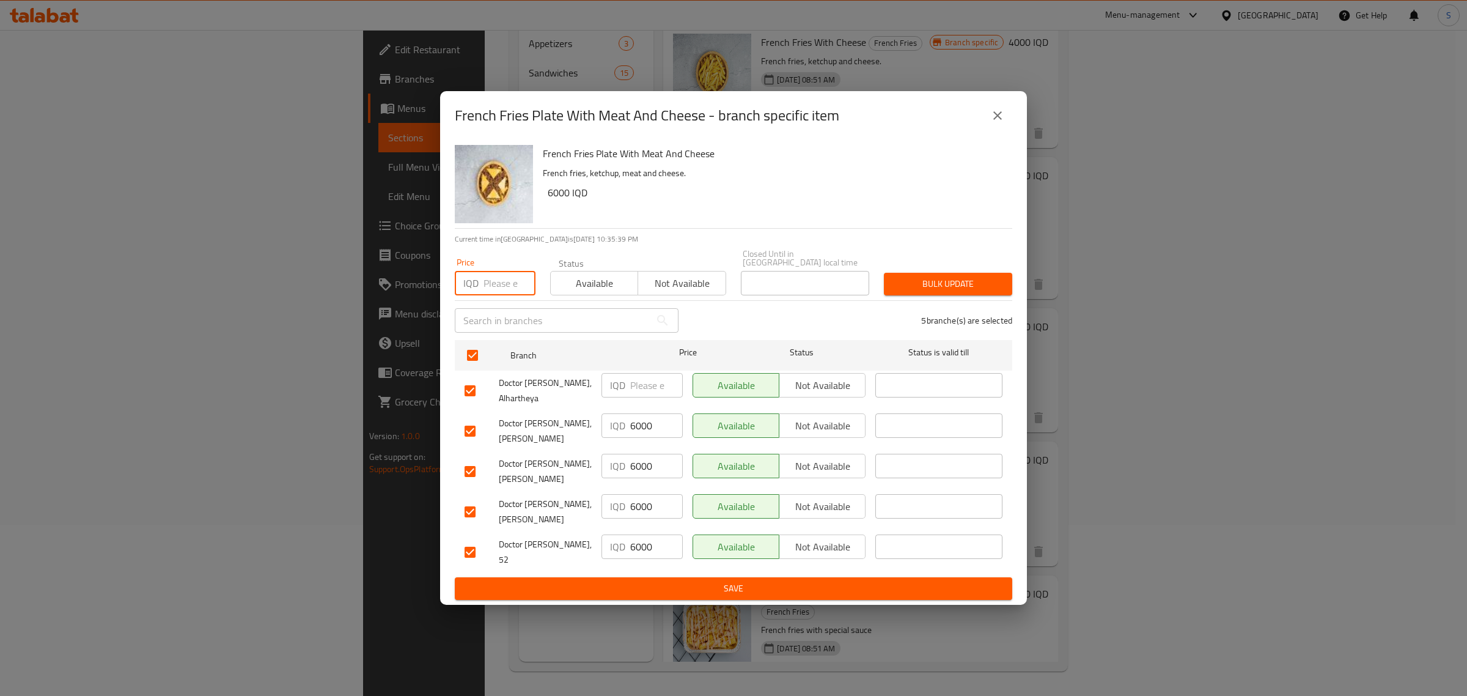
click at [493, 295] on input "number" at bounding box center [509, 283] width 52 height 24
type input "7000"
click at [918, 287] on span "Bulk update" at bounding box center [948, 283] width 109 height 15
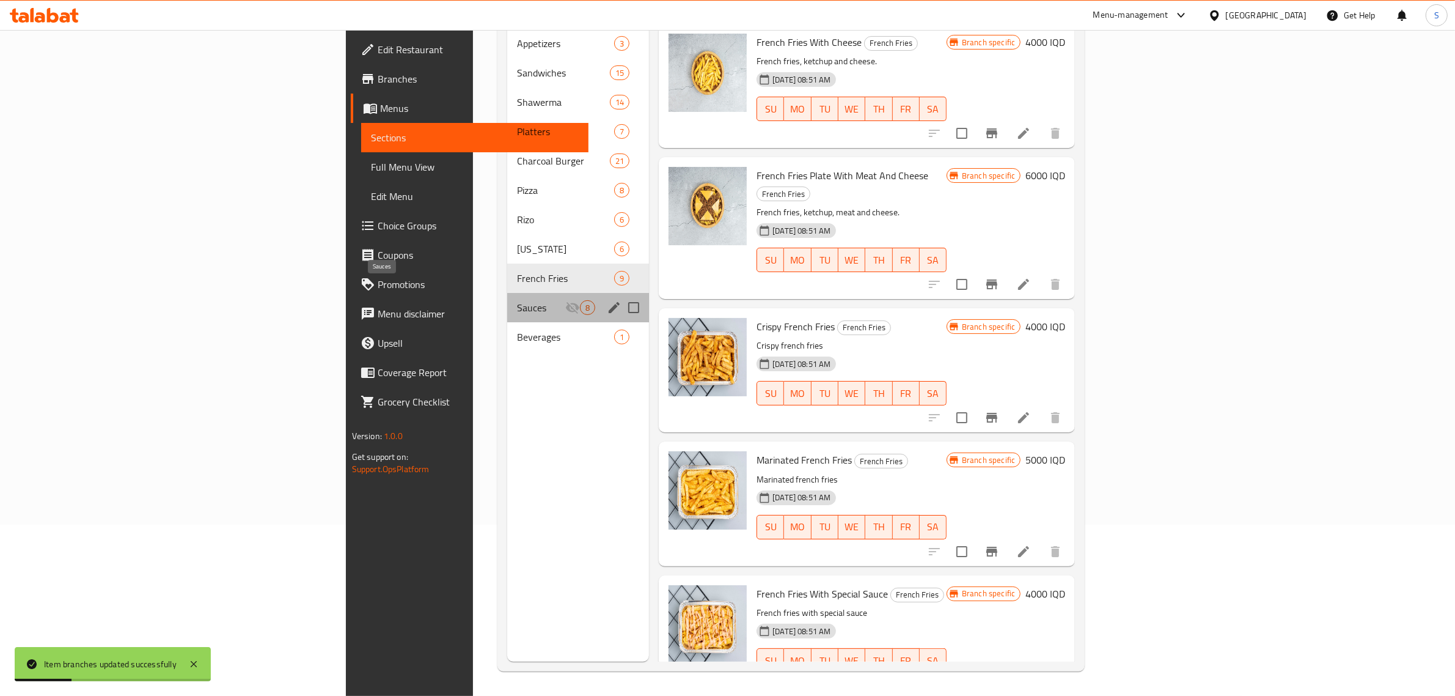
click at [517, 300] on span "Sauces" at bounding box center [541, 307] width 48 height 15
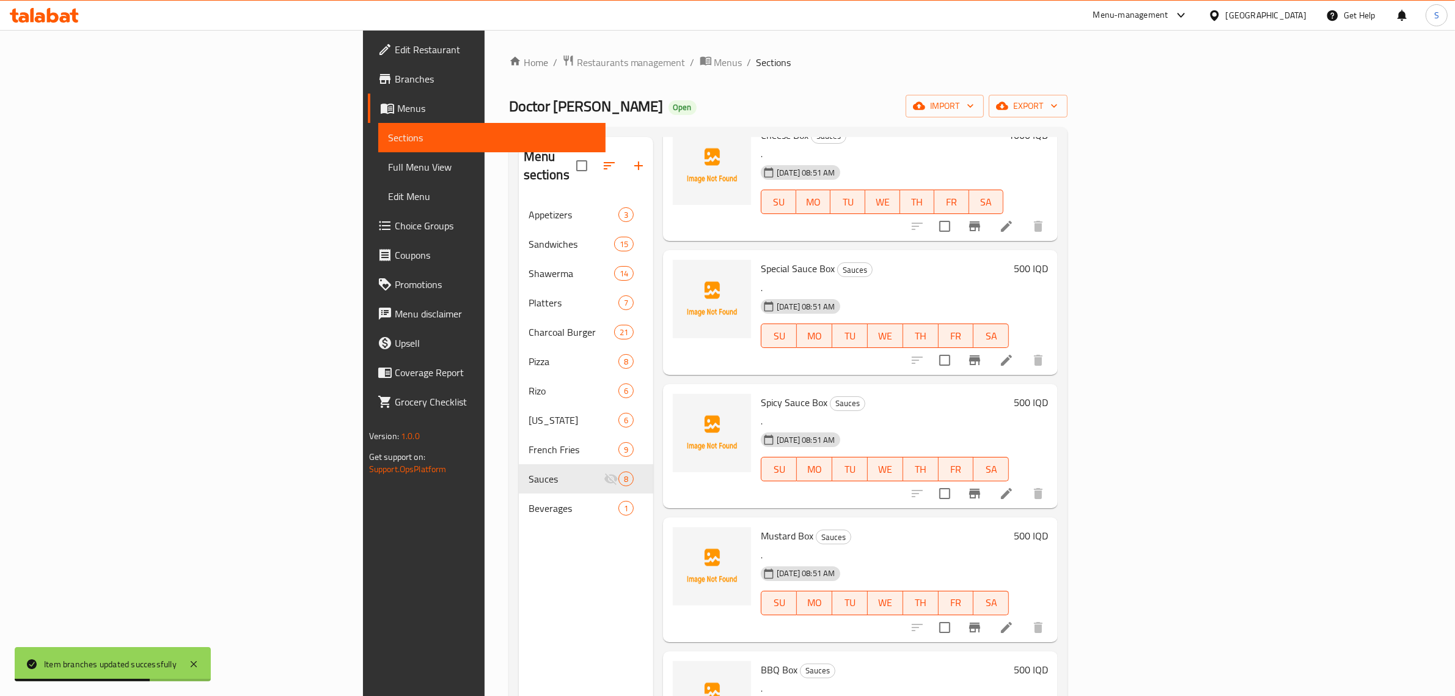
scroll to position [80, 0]
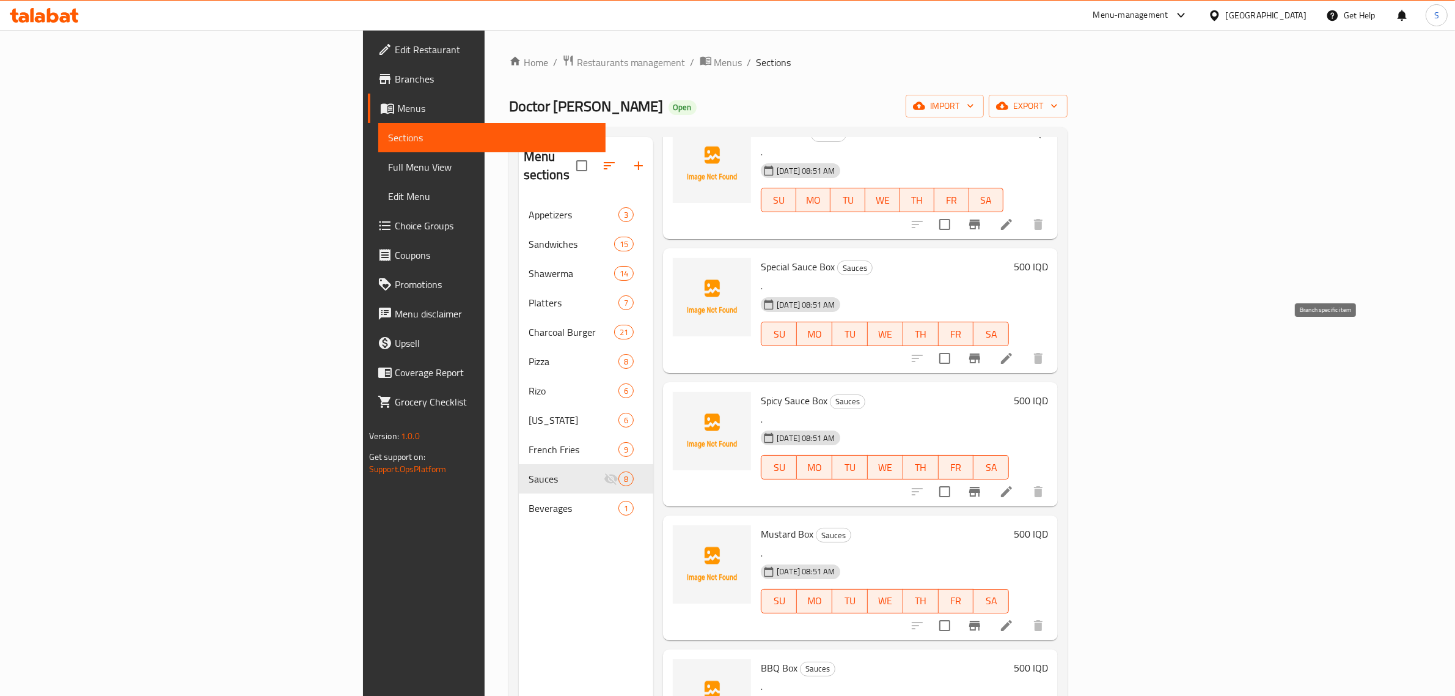
click at [990, 345] on button "Branch-specific-item" at bounding box center [974, 358] width 29 height 29
click at [1048, 258] on h6 "500 IQD" at bounding box center [1031, 266] width 34 height 17
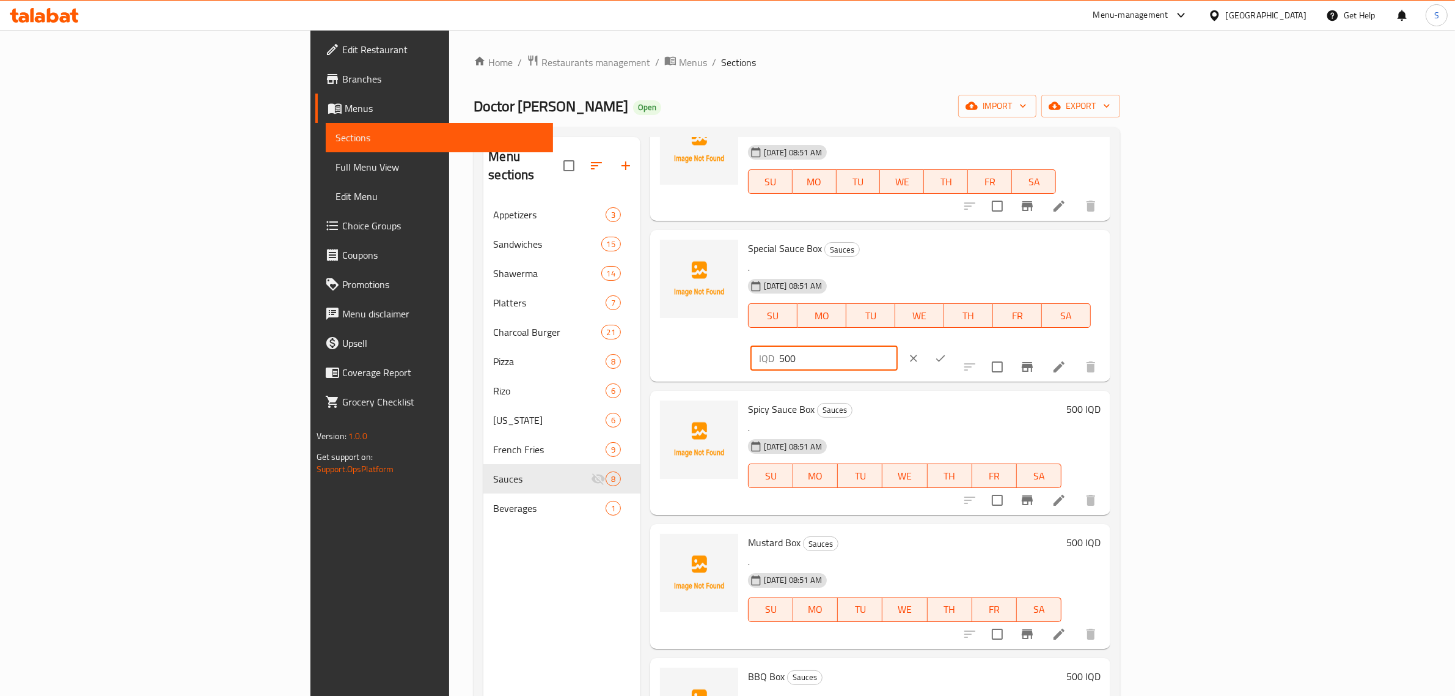
drag, startPoint x: 1235, startPoint y: 251, endPoint x: 1224, endPoint y: 255, distance: 12.2
click at [898, 346] on div "IQD 500 ​" at bounding box center [824, 358] width 147 height 24
type input "1000"
click at [946, 355] on icon "ok" at bounding box center [940, 358] width 9 height 7
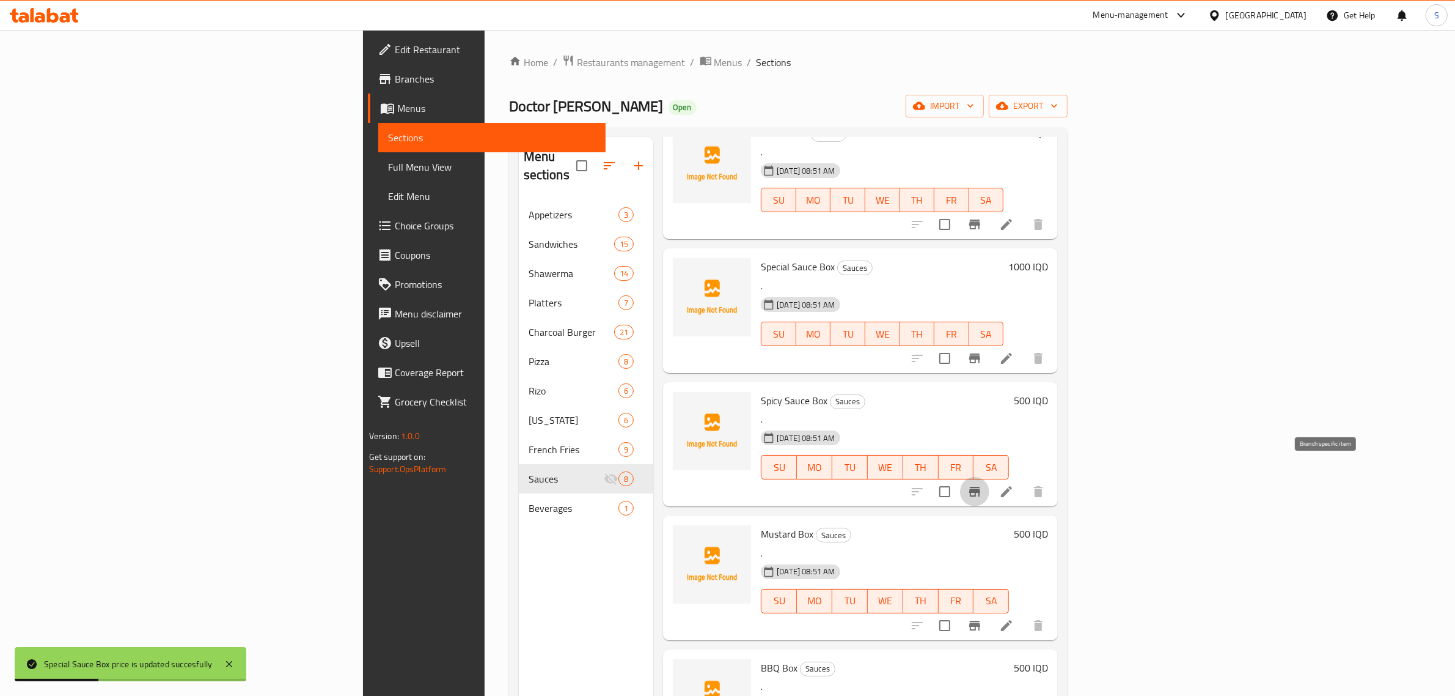
click at [982, 484] on icon "Branch-specific-item" at bounding box center [975, 491] width 15 height 15
click at [1048, 392] on h6 "500 IQD" at bounding box center [1031, 400] width 34 height 17
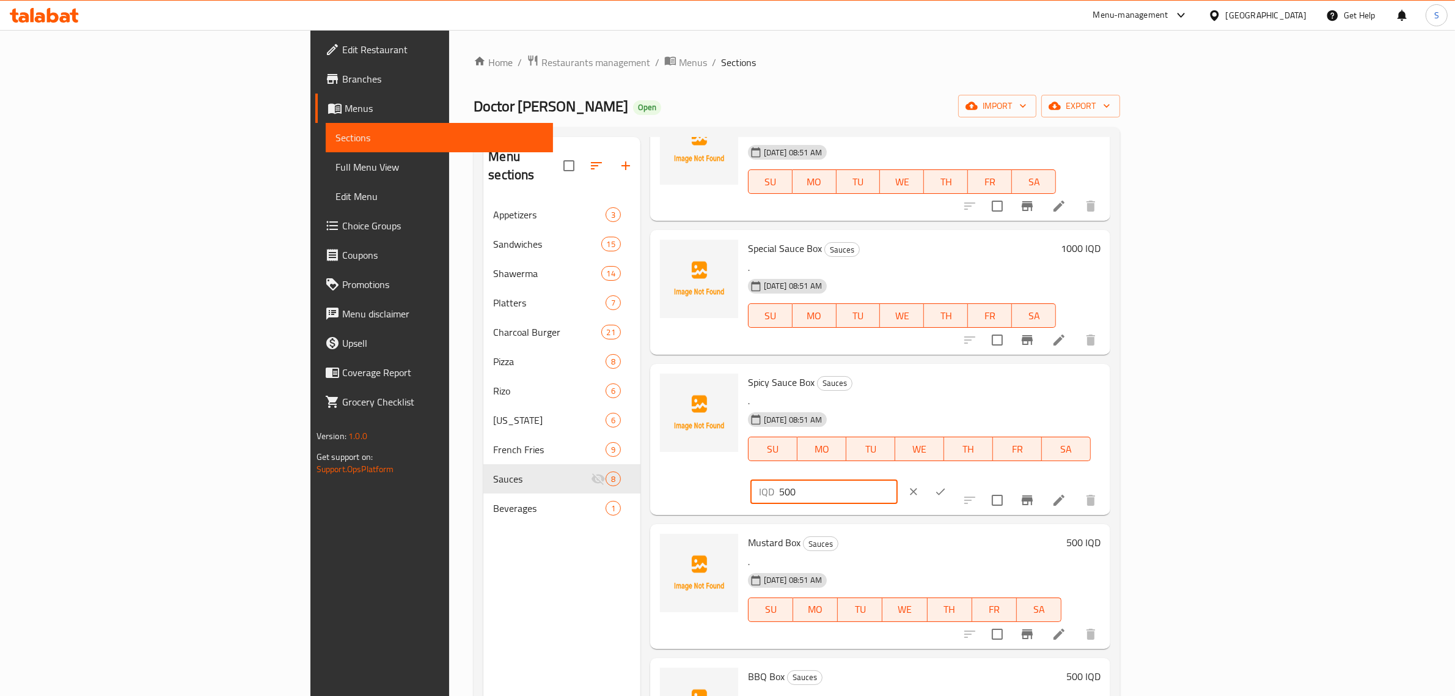
click at [898, 479] on div "IQD 500 ​" at bounding box center [824, 491] width 147 height 24
type input "1000"
click at [947, 485] on icon "ok" at bounding box center [941, 491] width 12 height 12
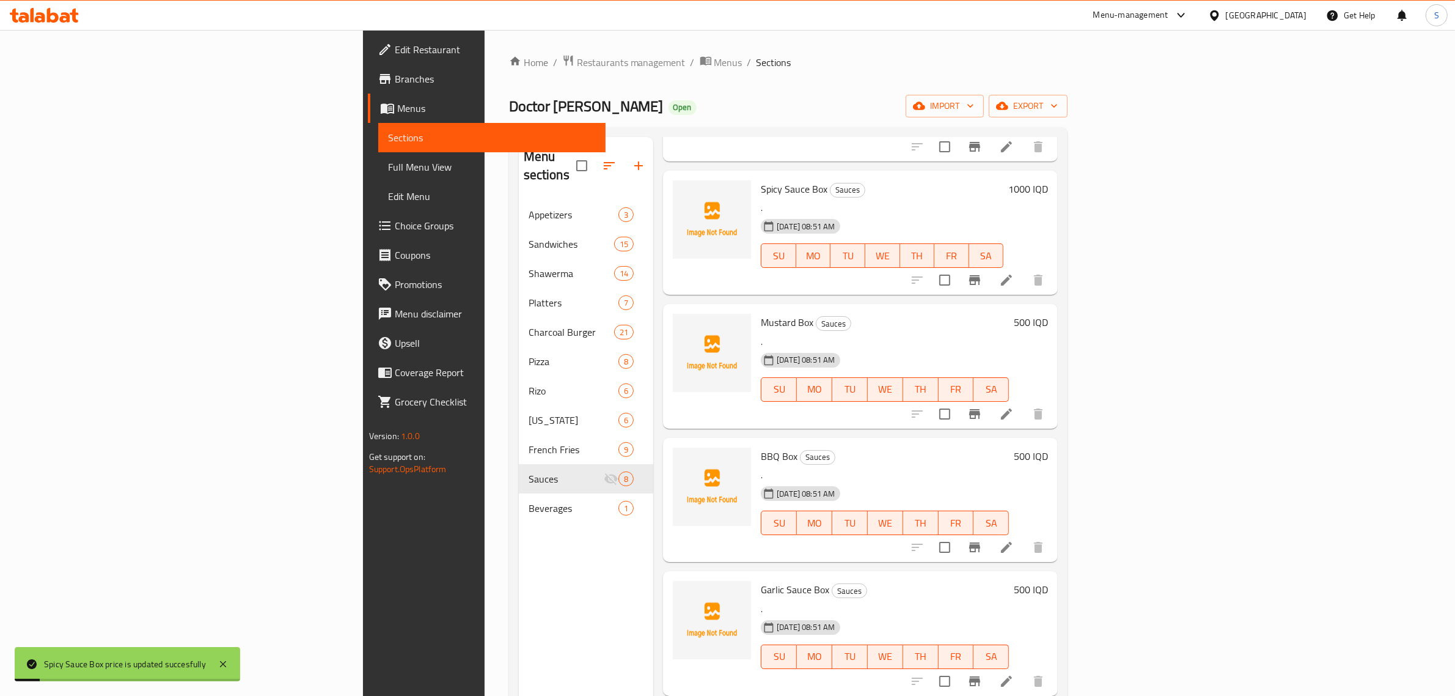
scroll to position [300, 0]
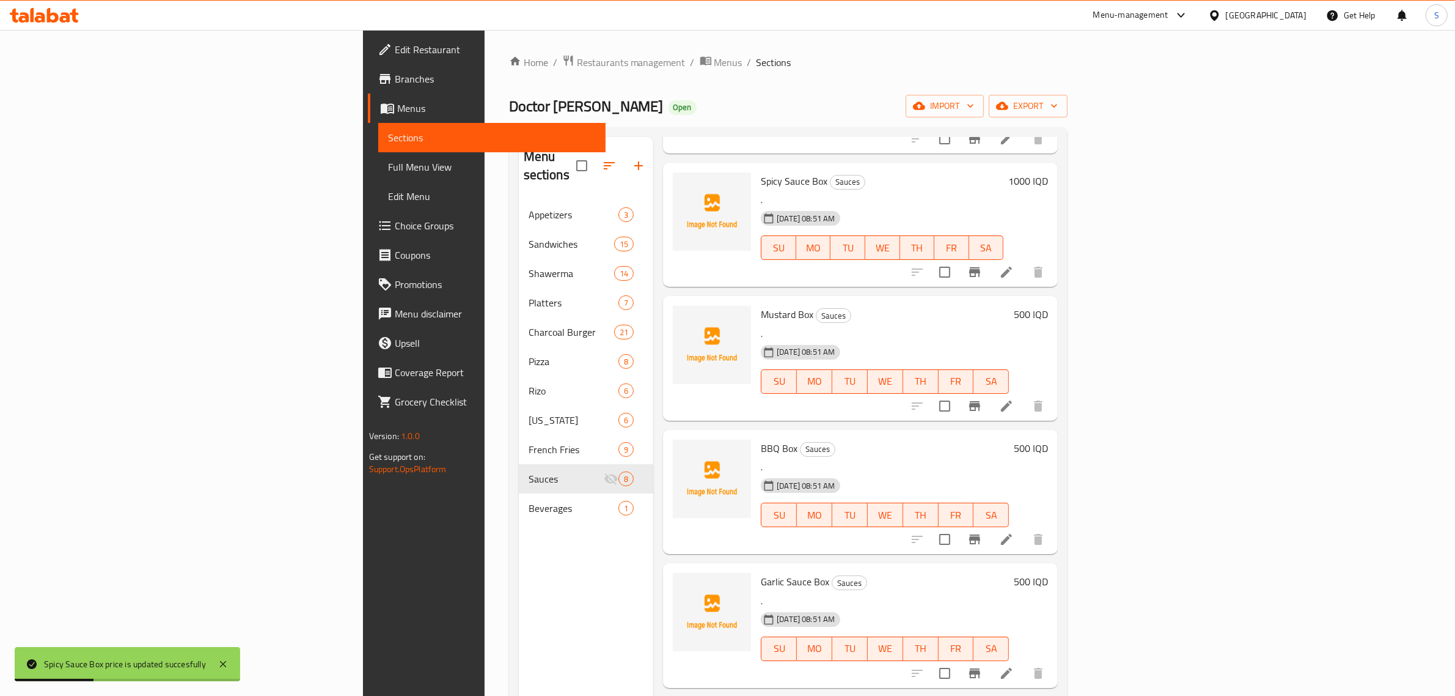
click at [1012, 400] on icon at bounding box center [1006, 405] width 11 height 11
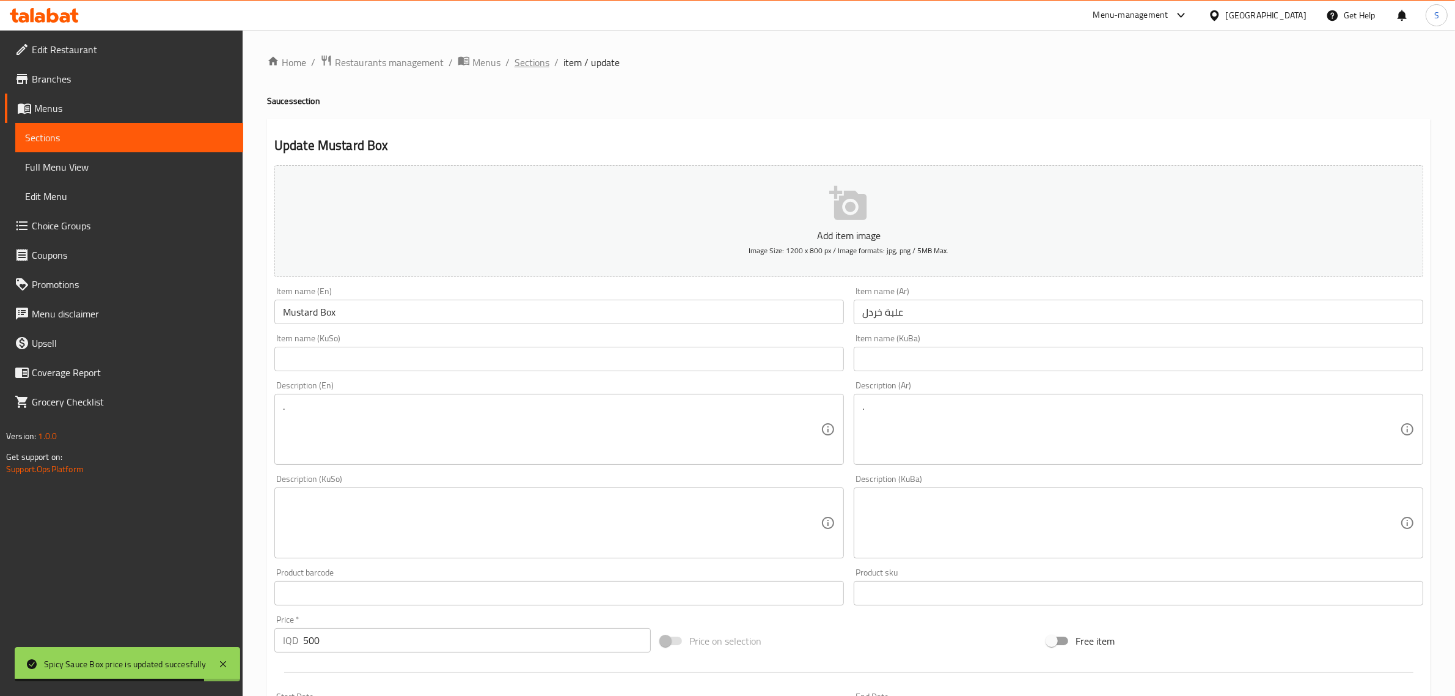
click at [526, 64] on span "Sections" at bounding box center [532, 62] width 35 height 15
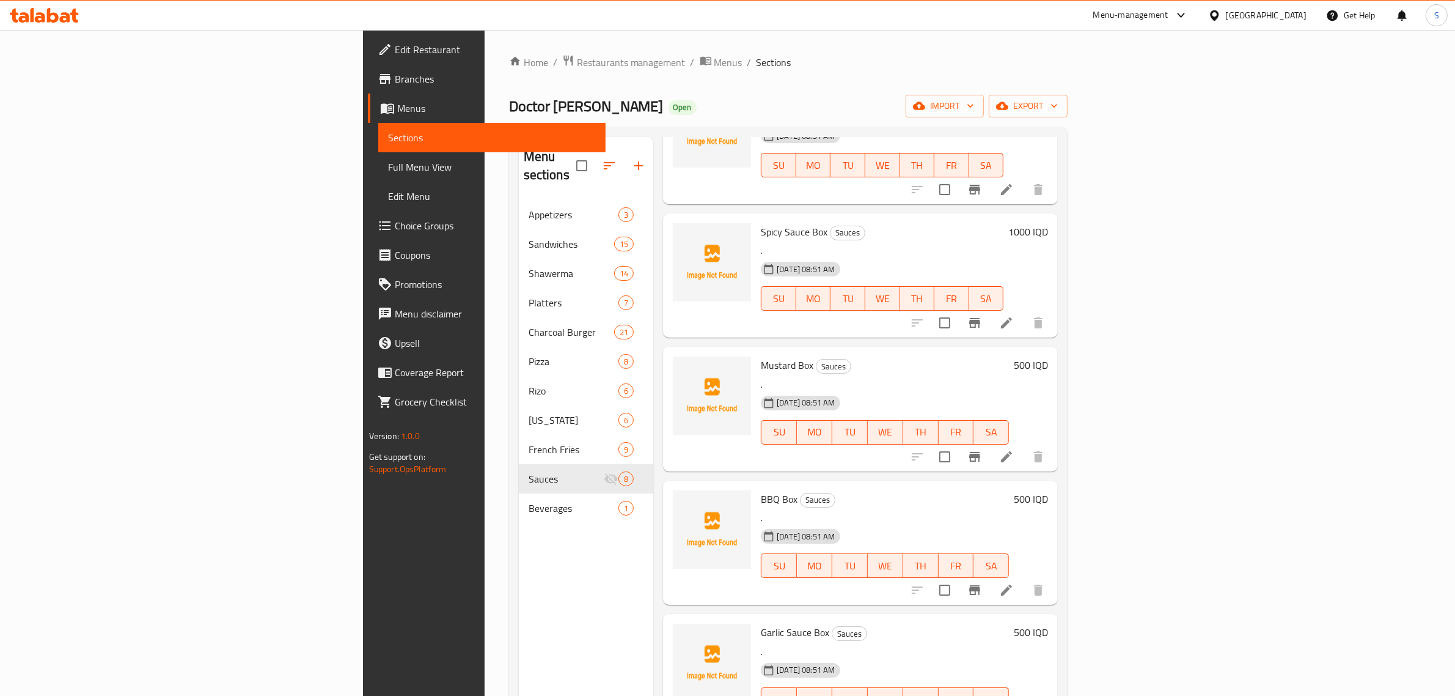
scroll to position [402, 0]
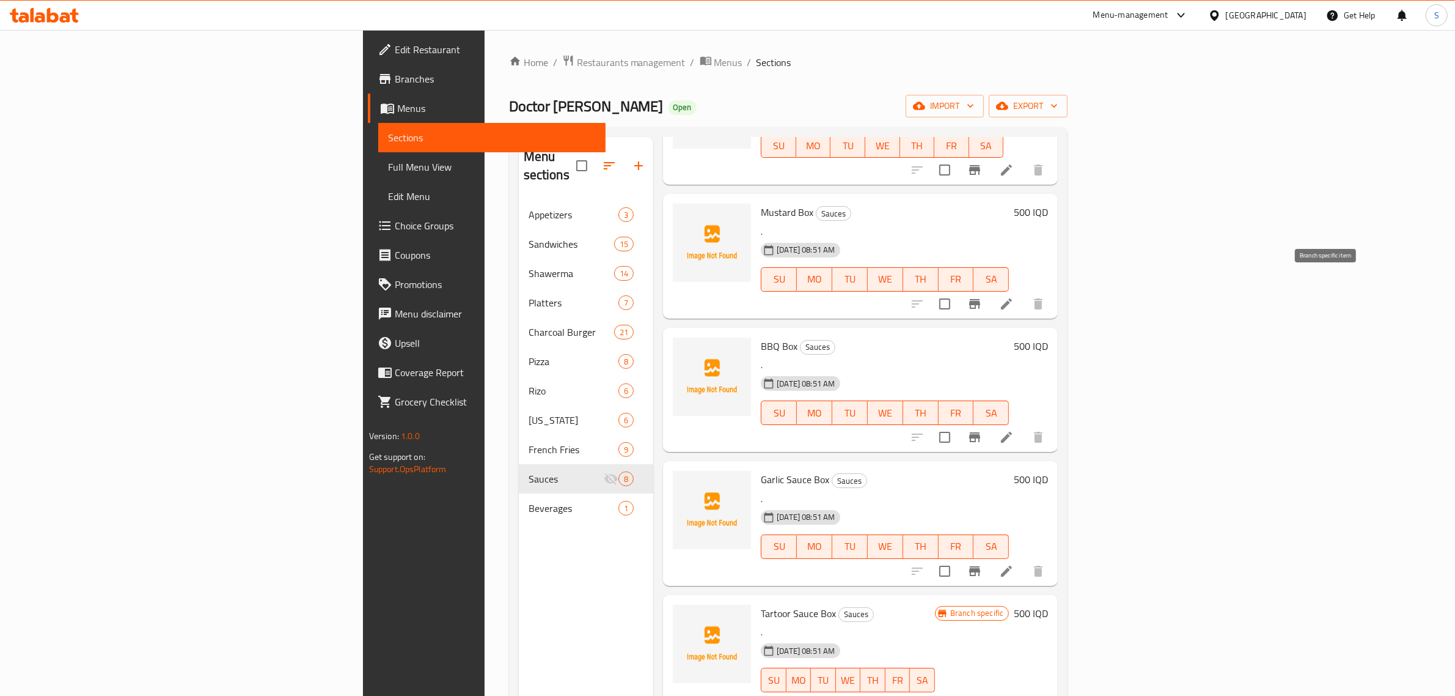
click at [980, 299] on icon "Branch-specific-item" at bounding box center [974, 304] width 11 height 10
click at [1048, 204] on h6 "500 IQD" at bounding box center [1031, 212] width 34 height 17
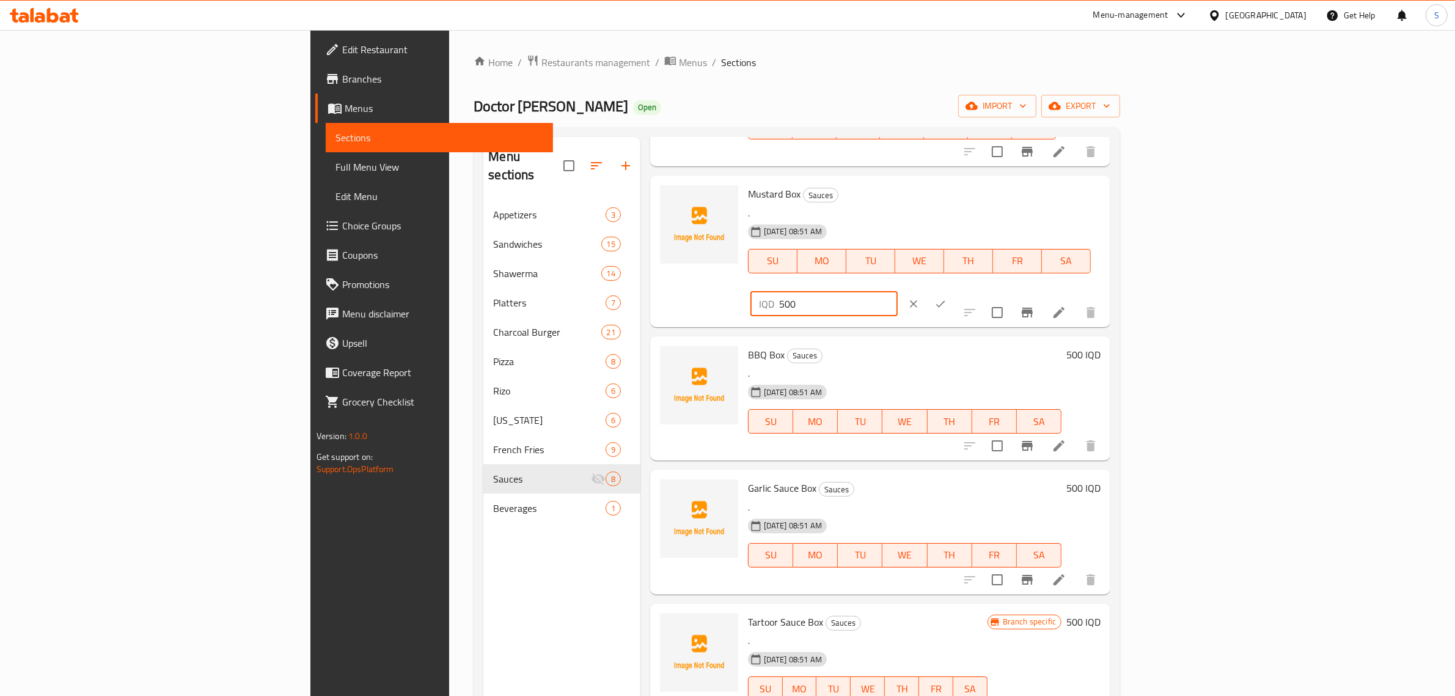
drag, startPoint x: 1235, startPoint y: 203, endPoint x: 1221, endPoint y: 203, distance: 14.1
click at [898, 292] on div "IQD 500 ​" at bounding box center [824, 304] width 147 height 24
type input "1000"
click at [947, 298] on icon "ok" at bounding box center [941, 304] width 12 height 12
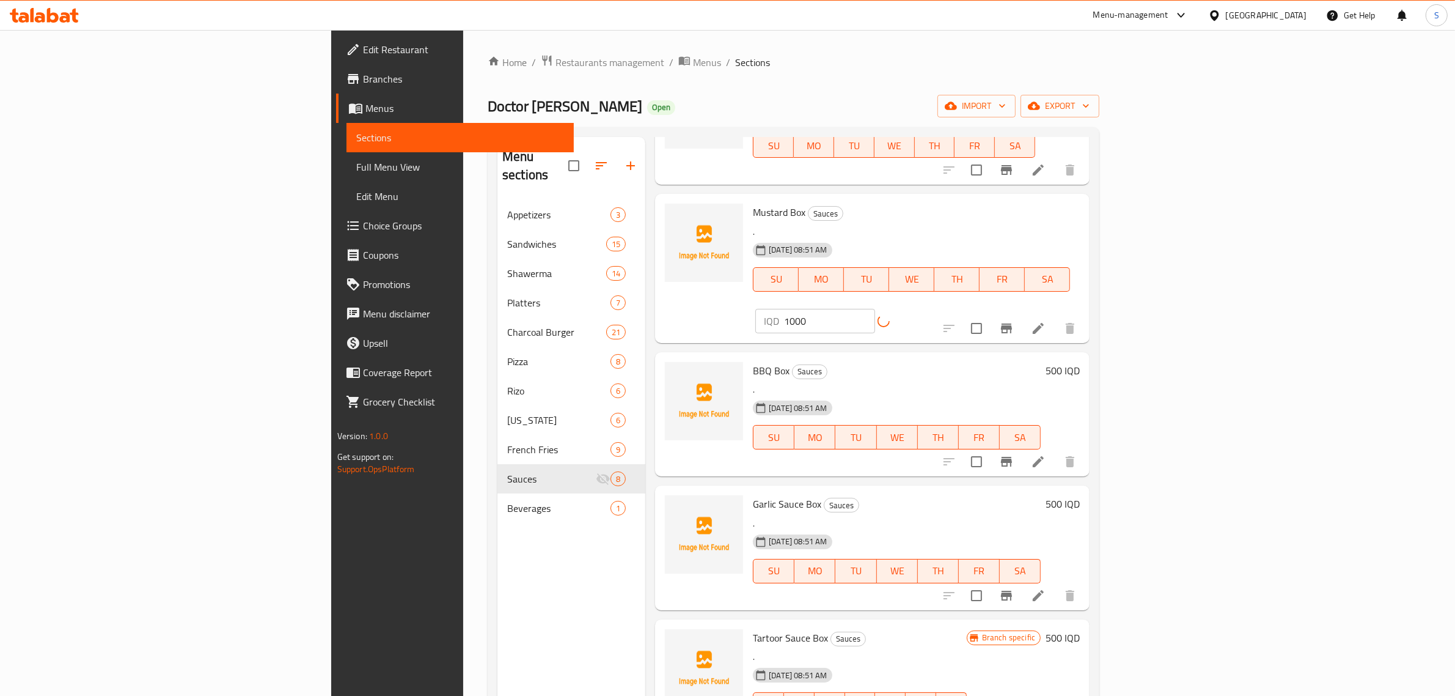
click at [1080, 362] on h6 "500 IQD" at bounding box center [1063, 370] width 34 height 17
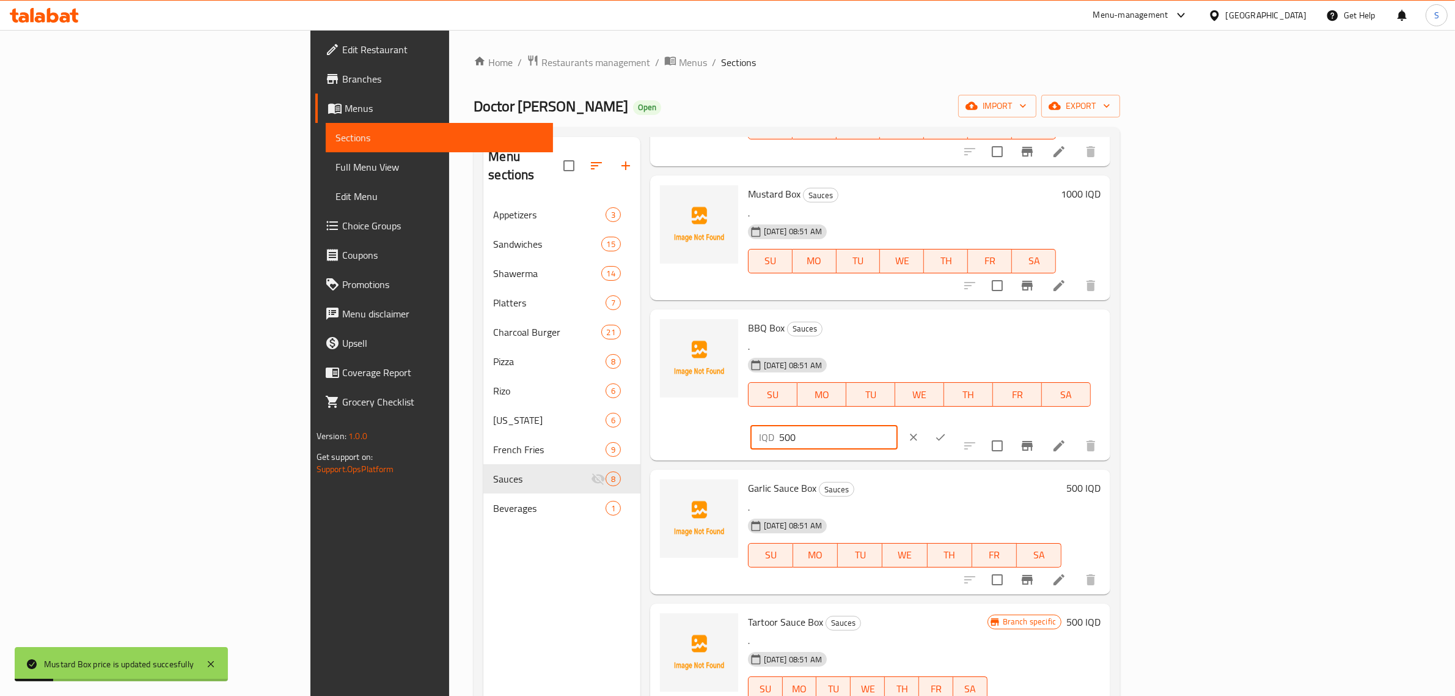
drag, startPoint x: 1233, startPoint y: 335, endPoint x: 1226, endPoint y: 335, distance: 7.9
click at [898, 425] on div "IQD 500 ​" at bounding box center [824, 437] width 147 height 24
type input "1000"
click at [947, 431] on icon "ok" at bounding box center [941, 437] width 12 height 12
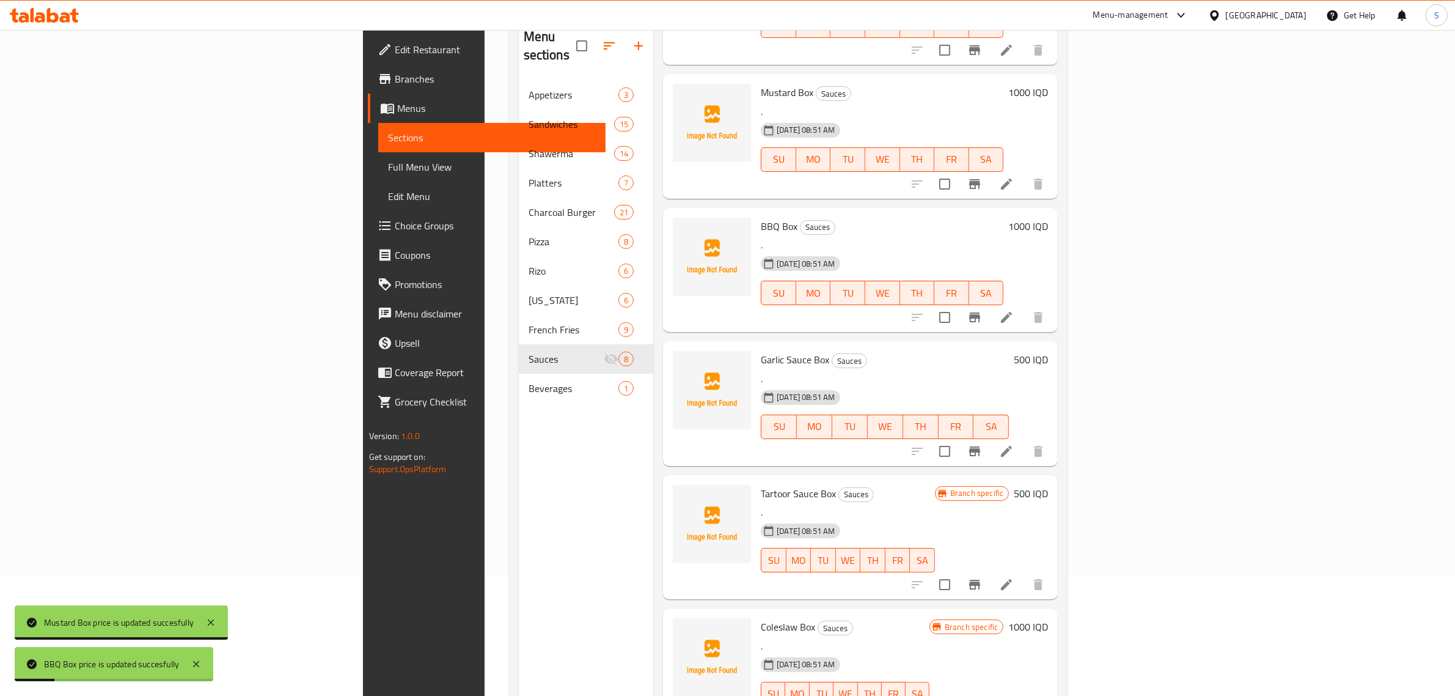
scroll to position [122, 0]
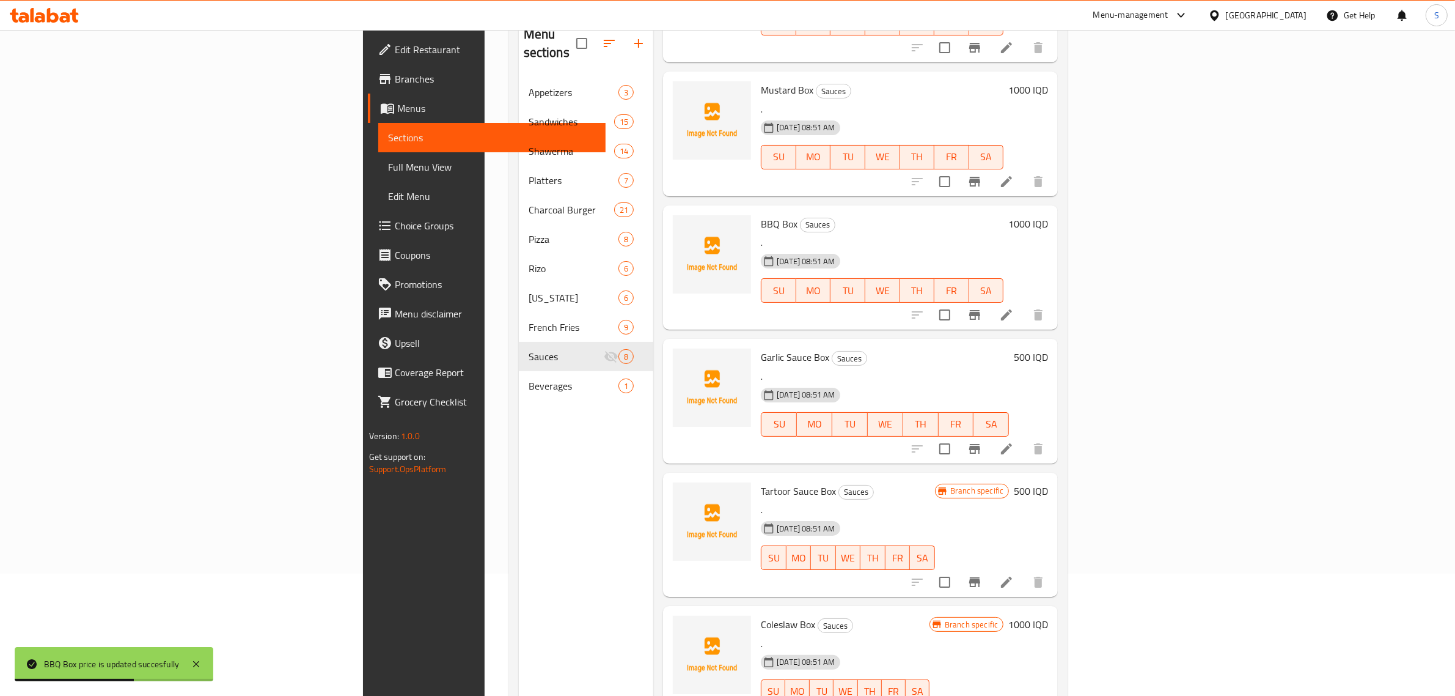
click at [1048, 348] on h6 "500 IQD" at bounding box center [1031, 356] width 34 height 17
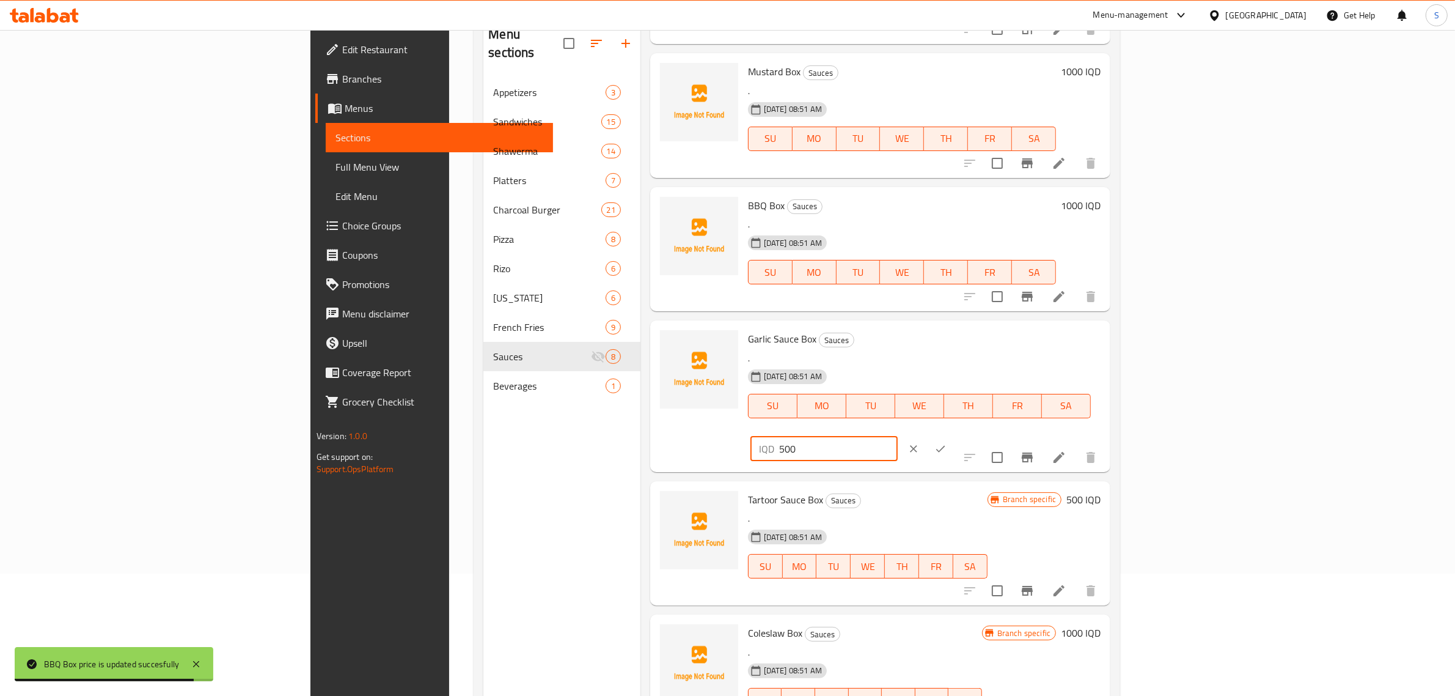
drag, startPoint x: 1233, startPoint y: 346, endPoint x: 1221, endPoint y: 345, distance: 12.9
click at [898, 436] on div "IQD 500 ​" at bounding box center [824, 448] width 147 height 24
type input "1000"
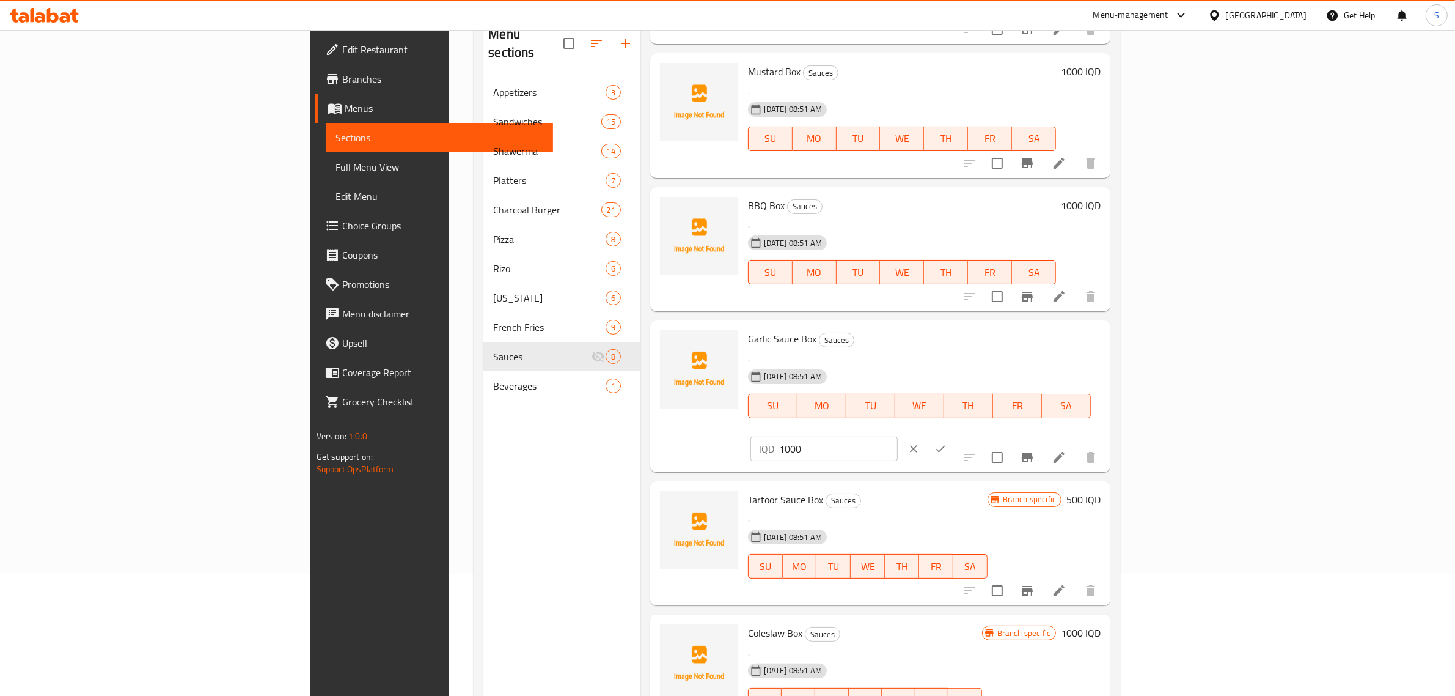
click at [954, 435] on button "ok" at bounding box center [940, 448] width 27 height 27
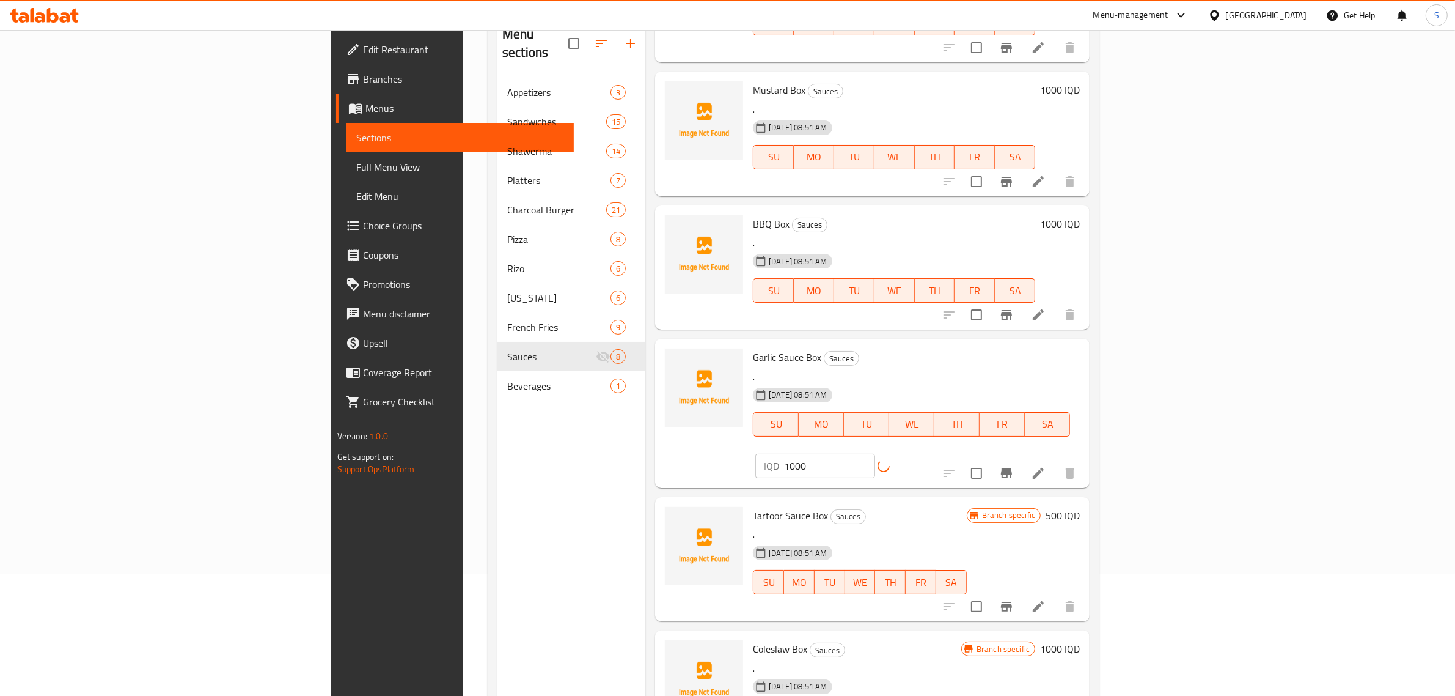
scroll to position [172, 0]
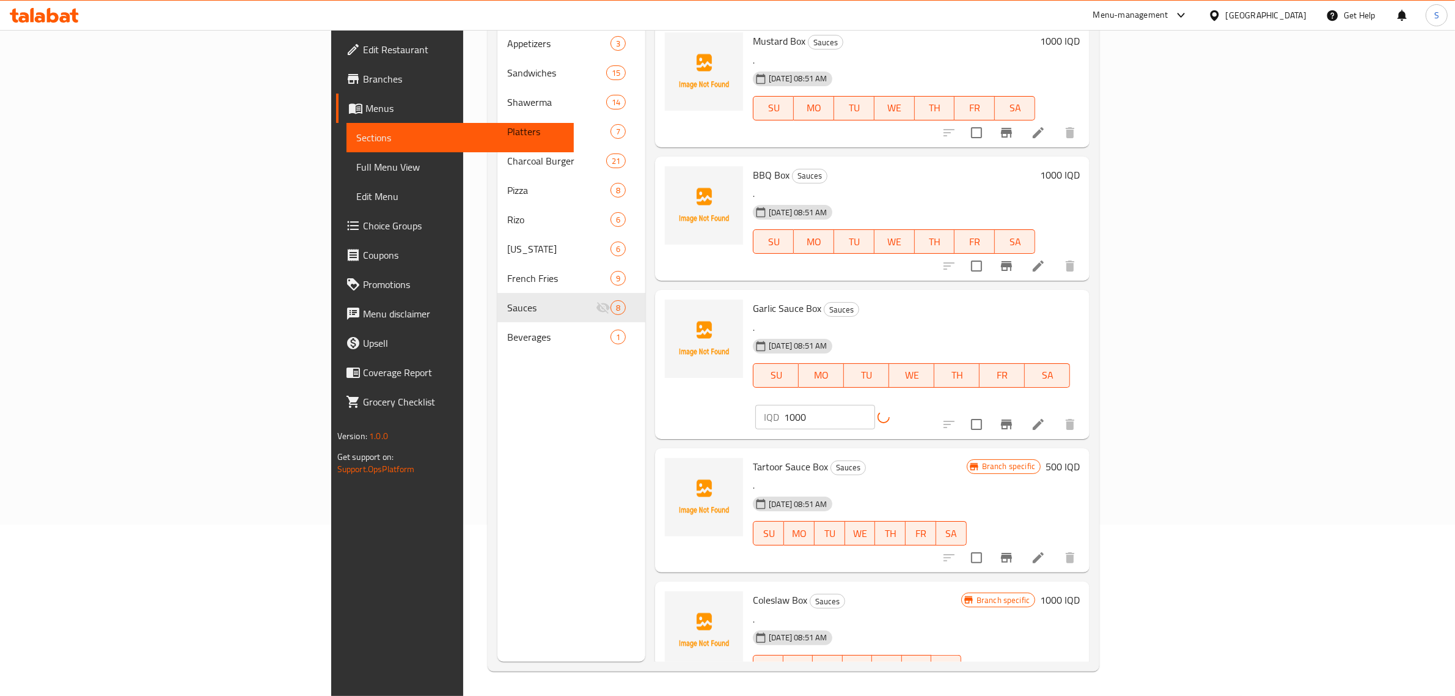
click at [1080, 458] on h6 "500 IQD" at bounding box center [1063, 466] width 34 height 17
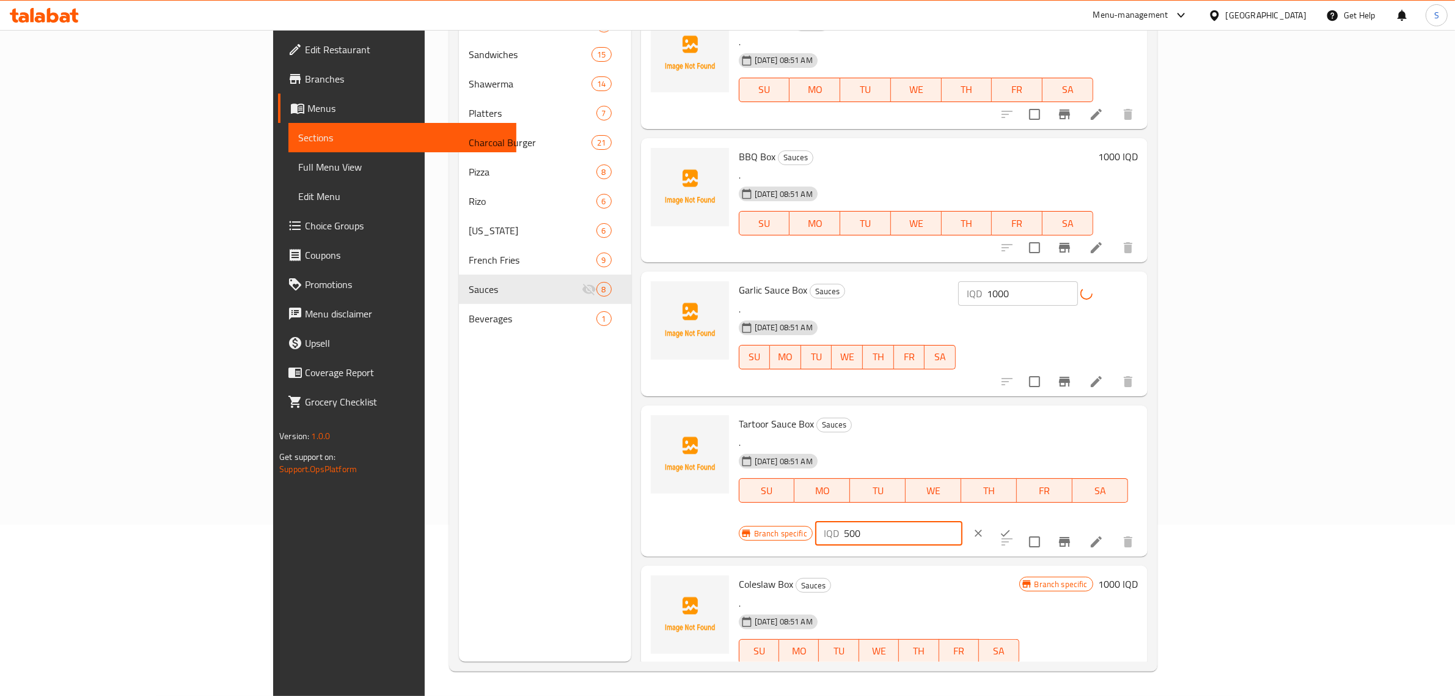
click at [963, 521] on input "500" at bounding box center [903, 533] width 119 height 24
type input "1000"
click at [1010, 530] on icon "ok" at bounding box center [1005, 533] width 9 height 7
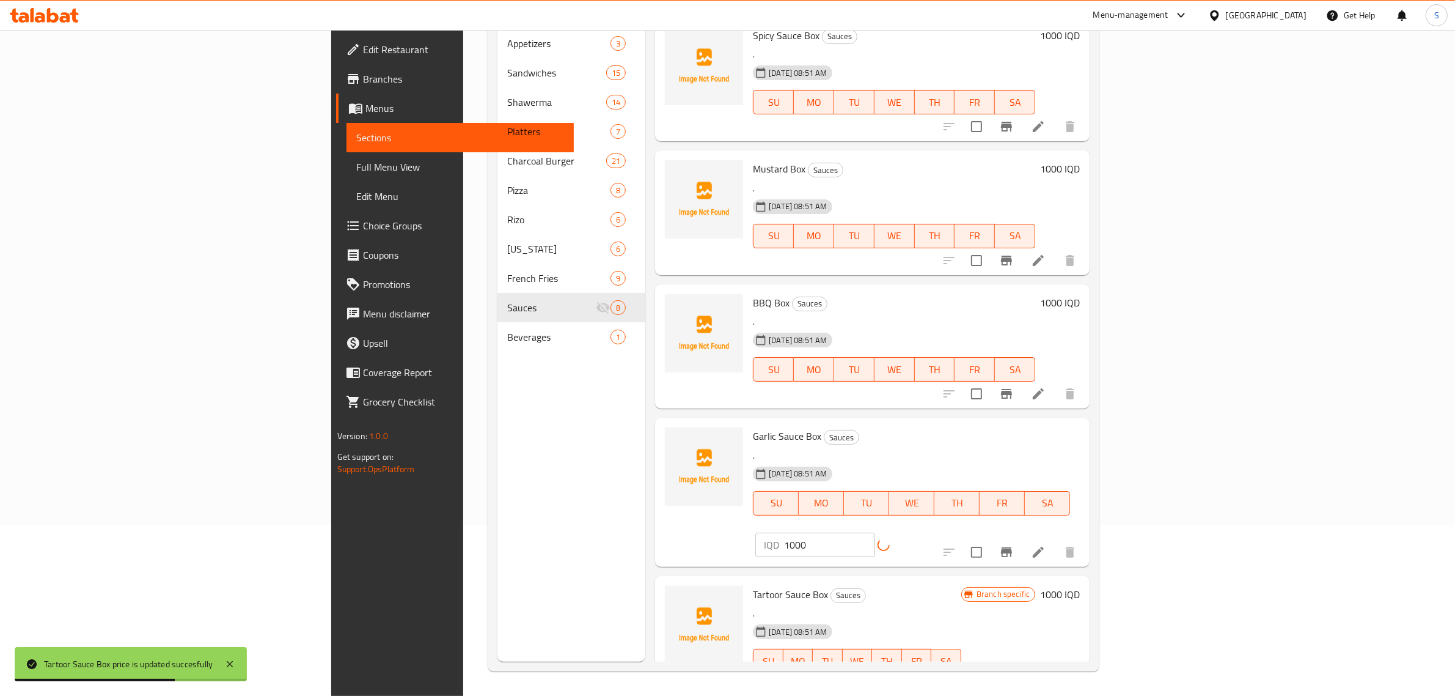
scroll to position [248, 0]
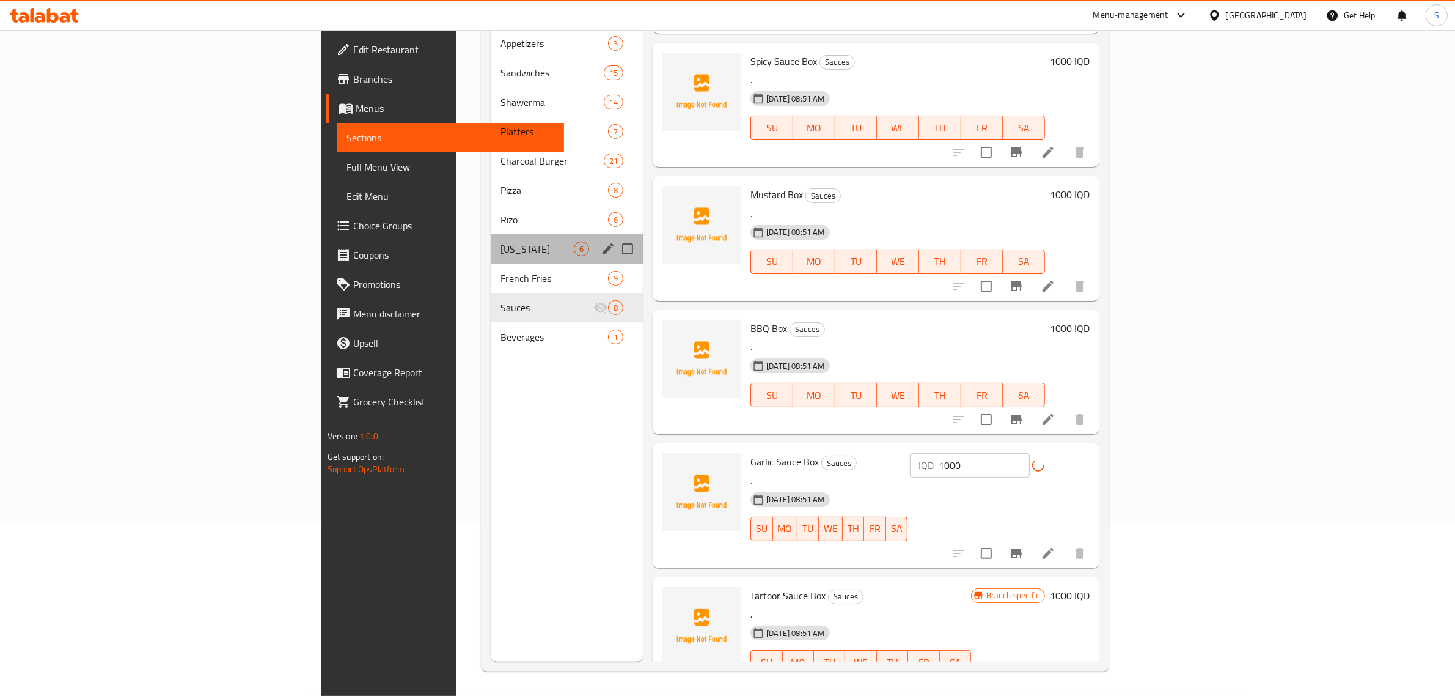
click at [491, 234] on div "[US_STATE] 6" at bounding box center [567, 248] width 152 height 29
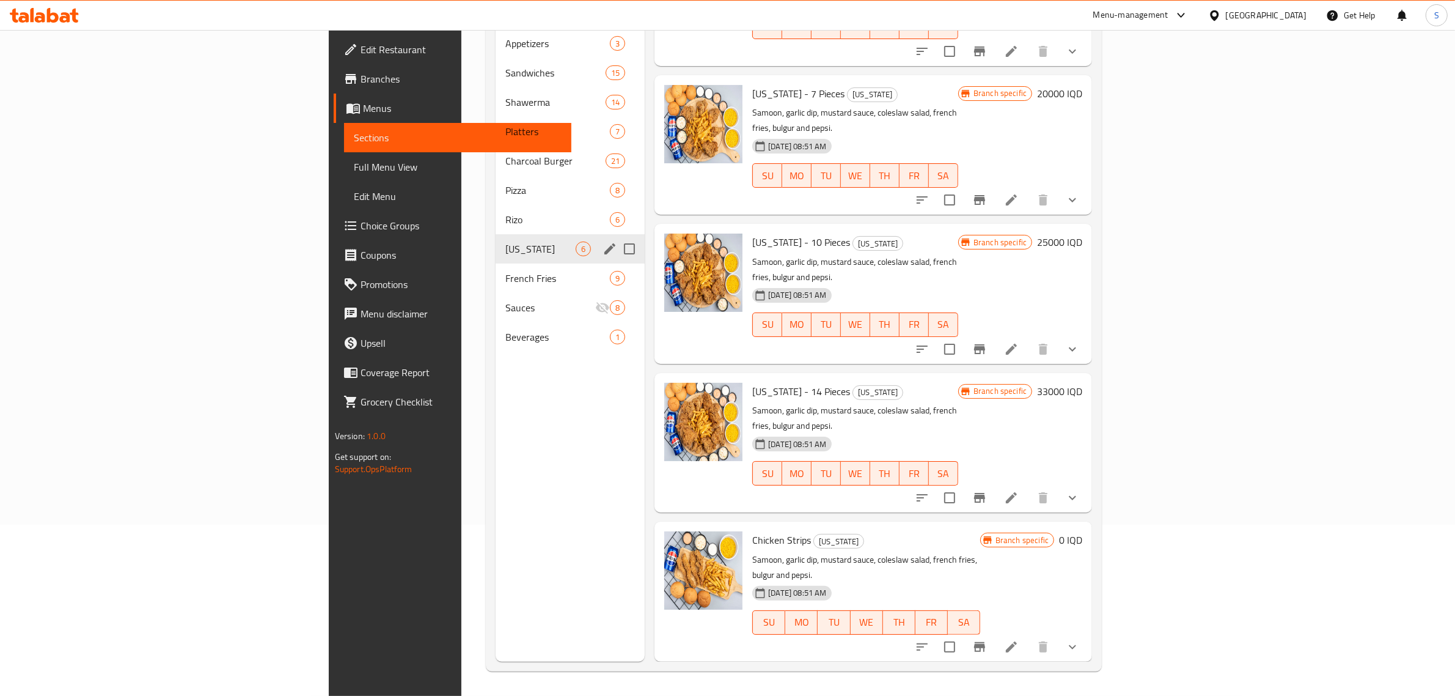
scroll to position [135, 0]
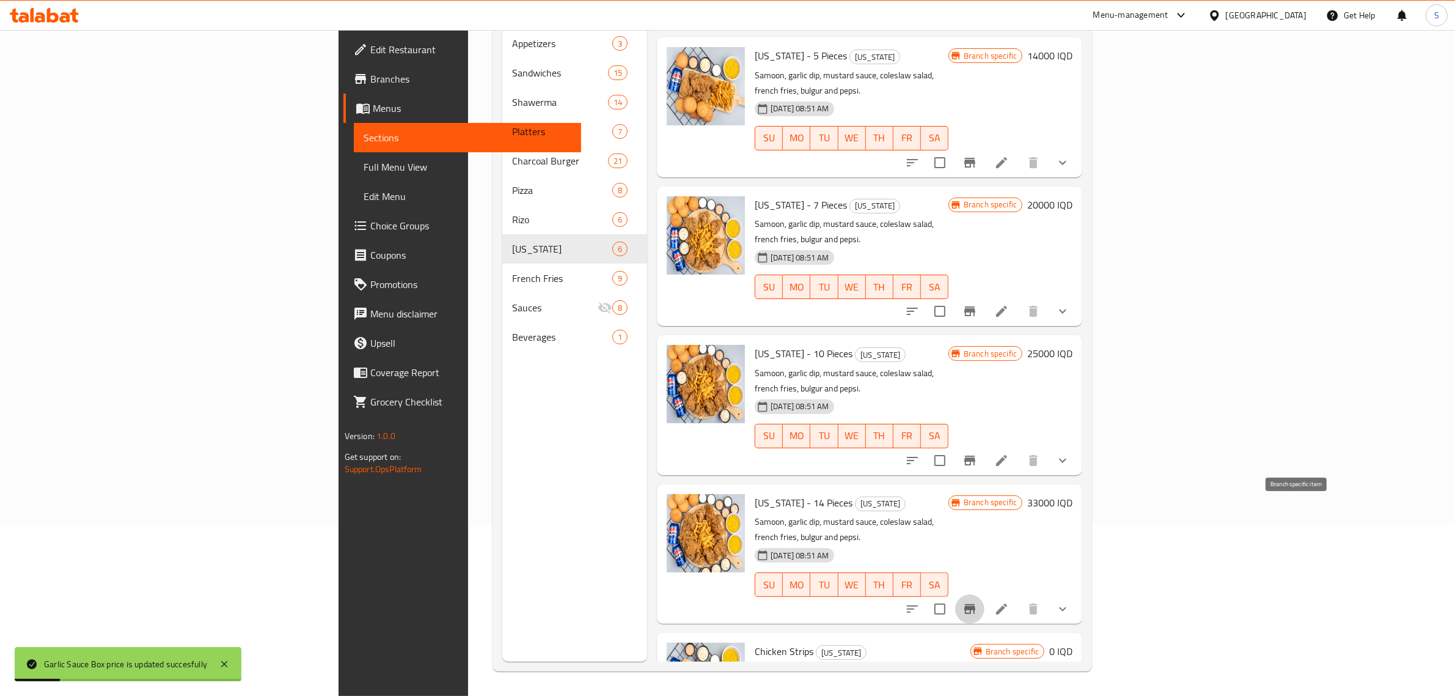
click at [977, 601] on icon "Branch-specific-item" at bounding box center [970, 608] width 15 height 15
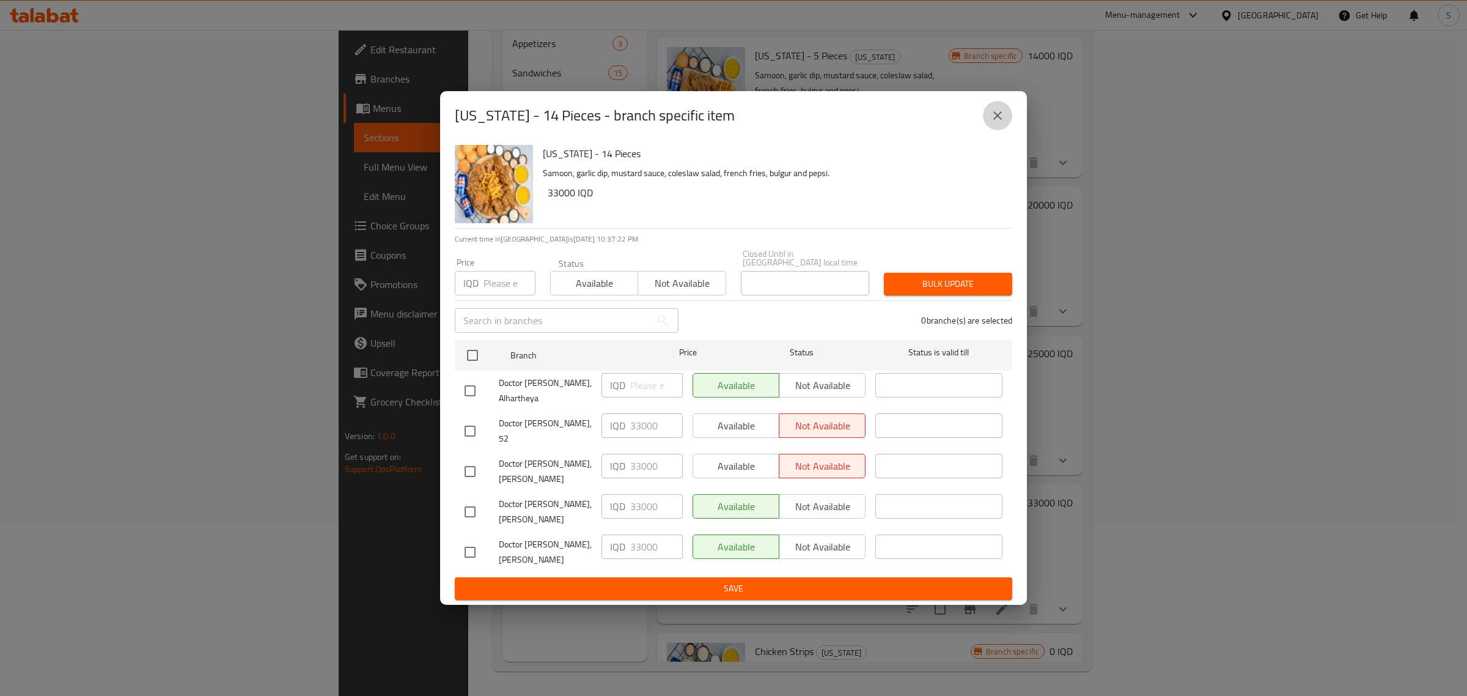
click at [995, 123] on icon "close" at bounding box center [997, 115] width 15 height 15
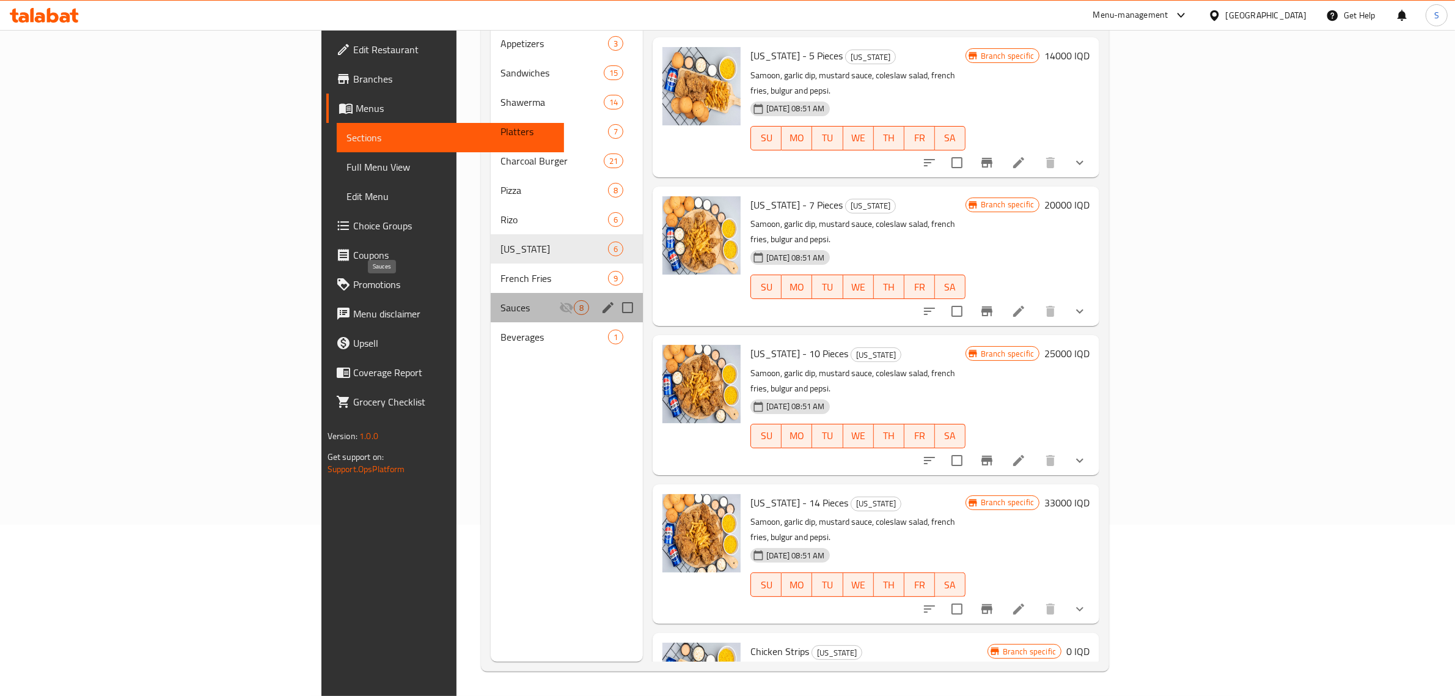
click at [501, 300] on span "Sauces" at bounding box center [530, 307] width 59 height 15
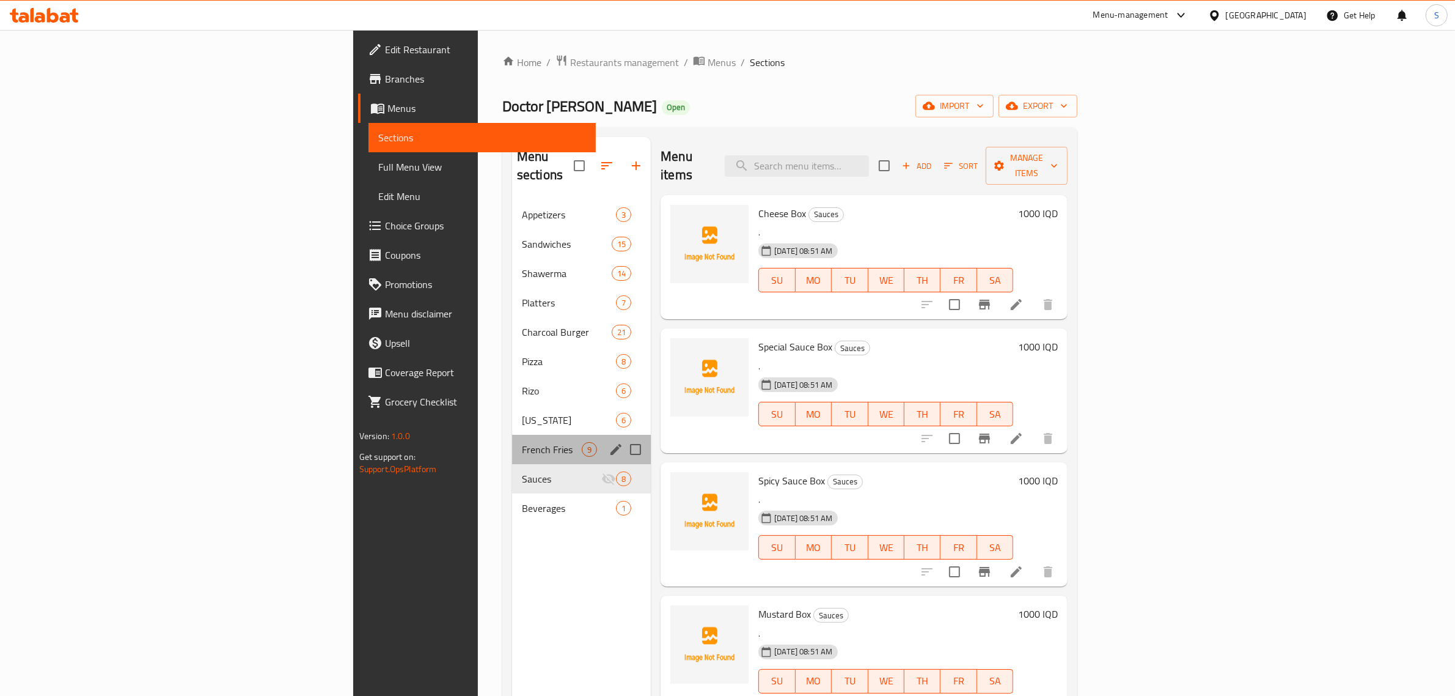
click at [512, 435] on div "French Fries 9" at bounding box center [581, 449] width 139 height 29
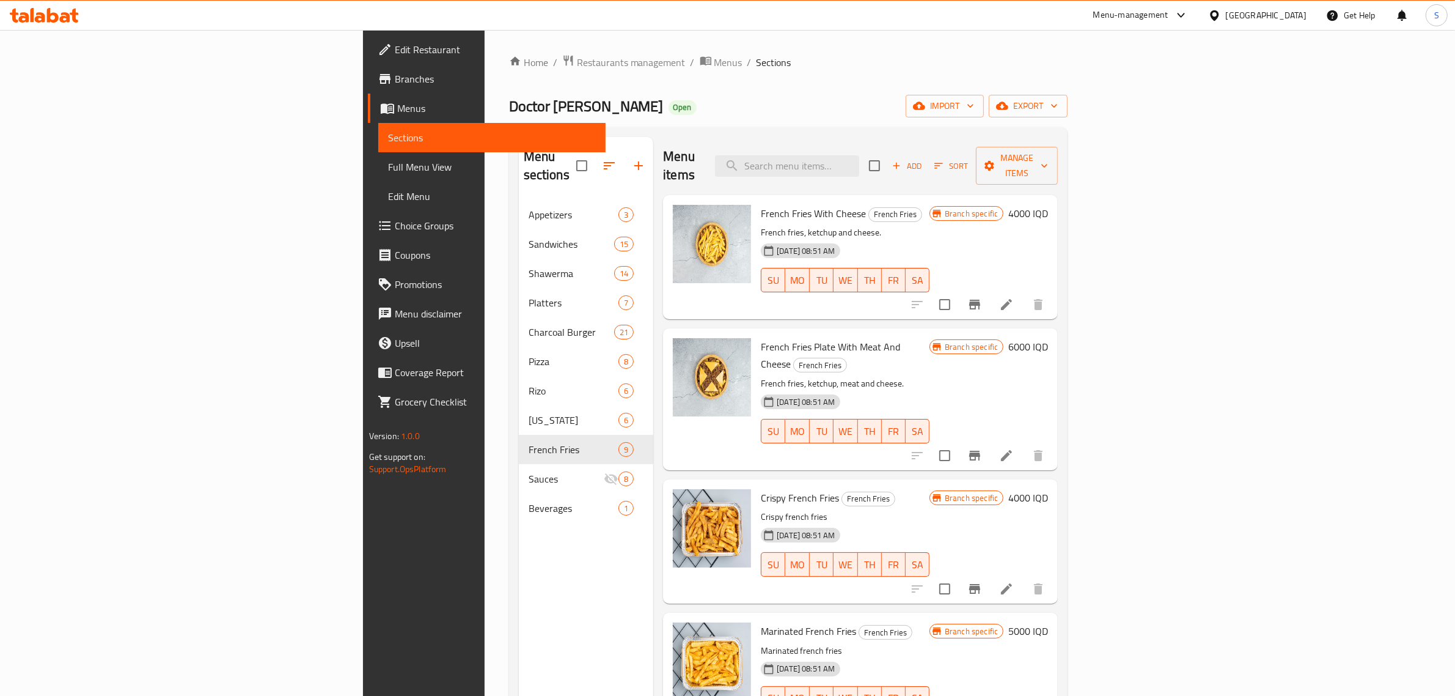
click at [653, 304] on div "Menu items Add Sort Manage items French Fries With Cheese French Fries French f…" at bounding box center [855, 485] width 405 height 696
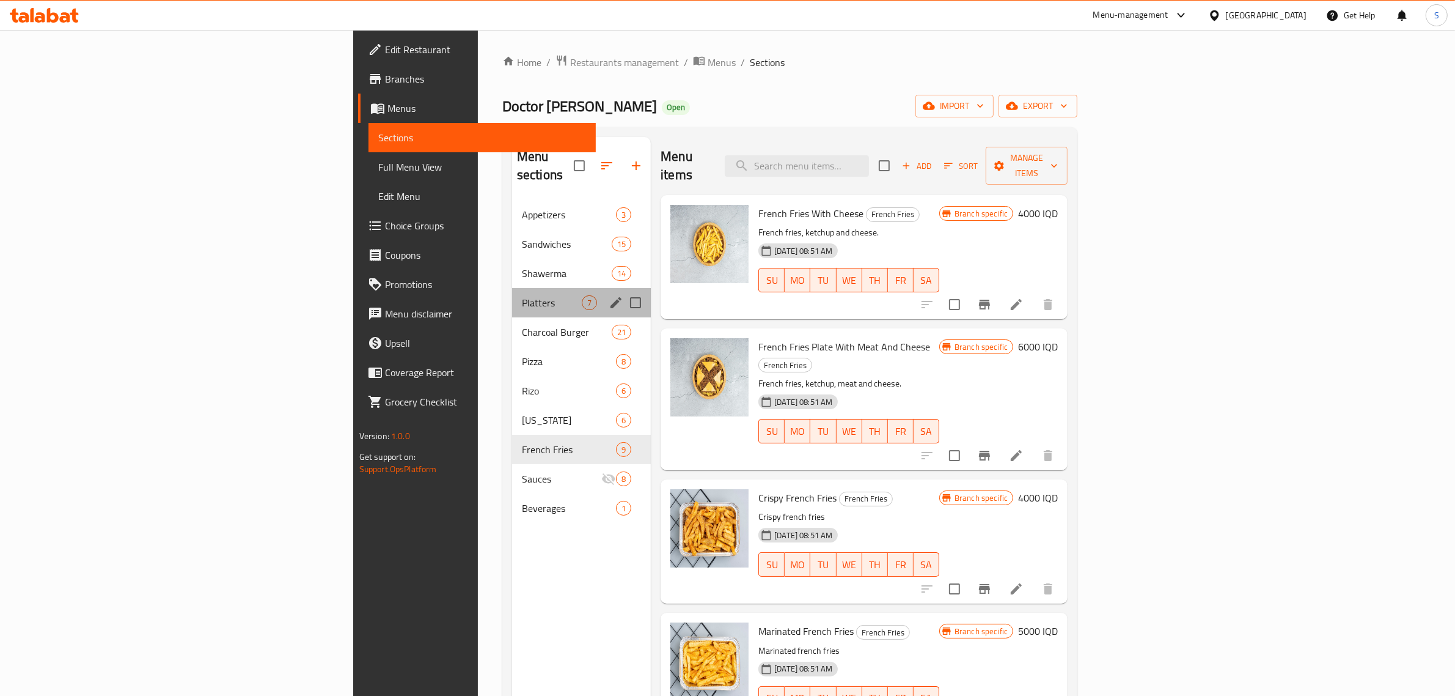
click at [512, 288] on div "Platters 7" at bounding box center [581, 302] width 139 height 29
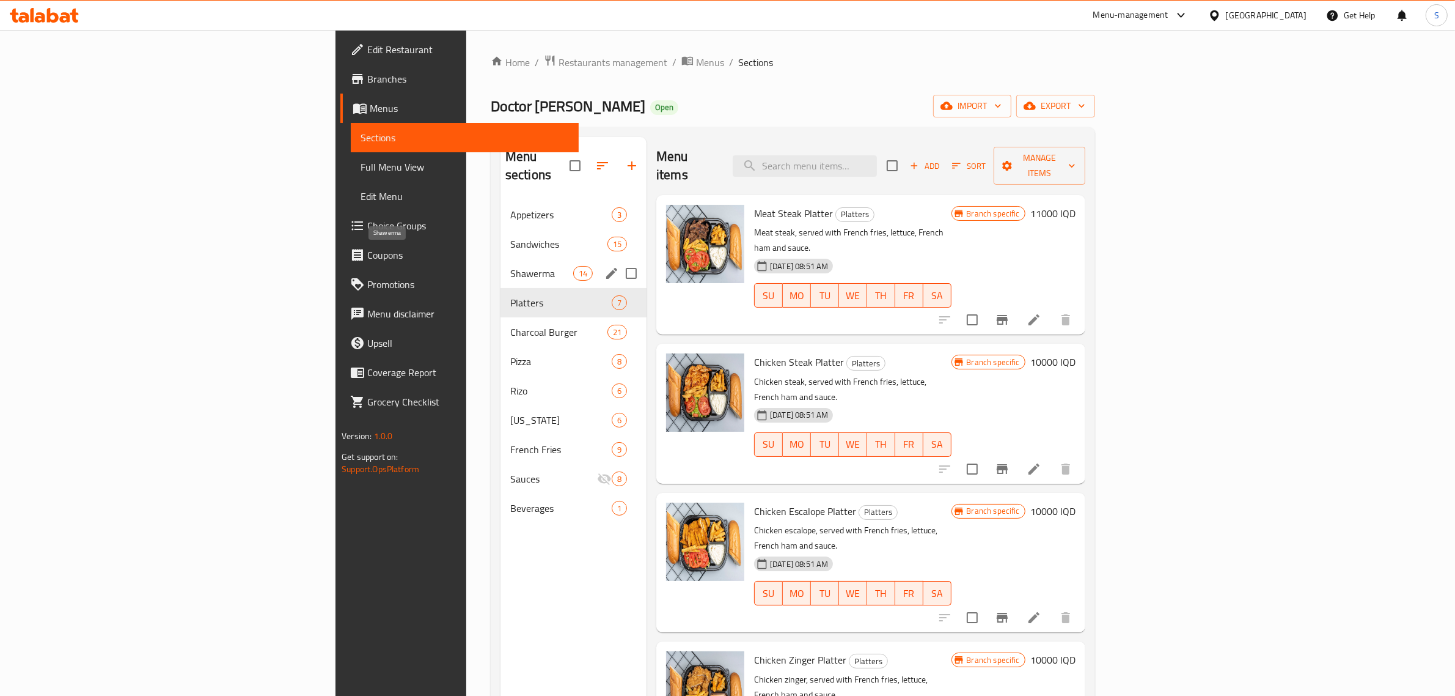
click at [510, 266] on span "Shawerma" at bounding box center [541, 273] width 63 height 15
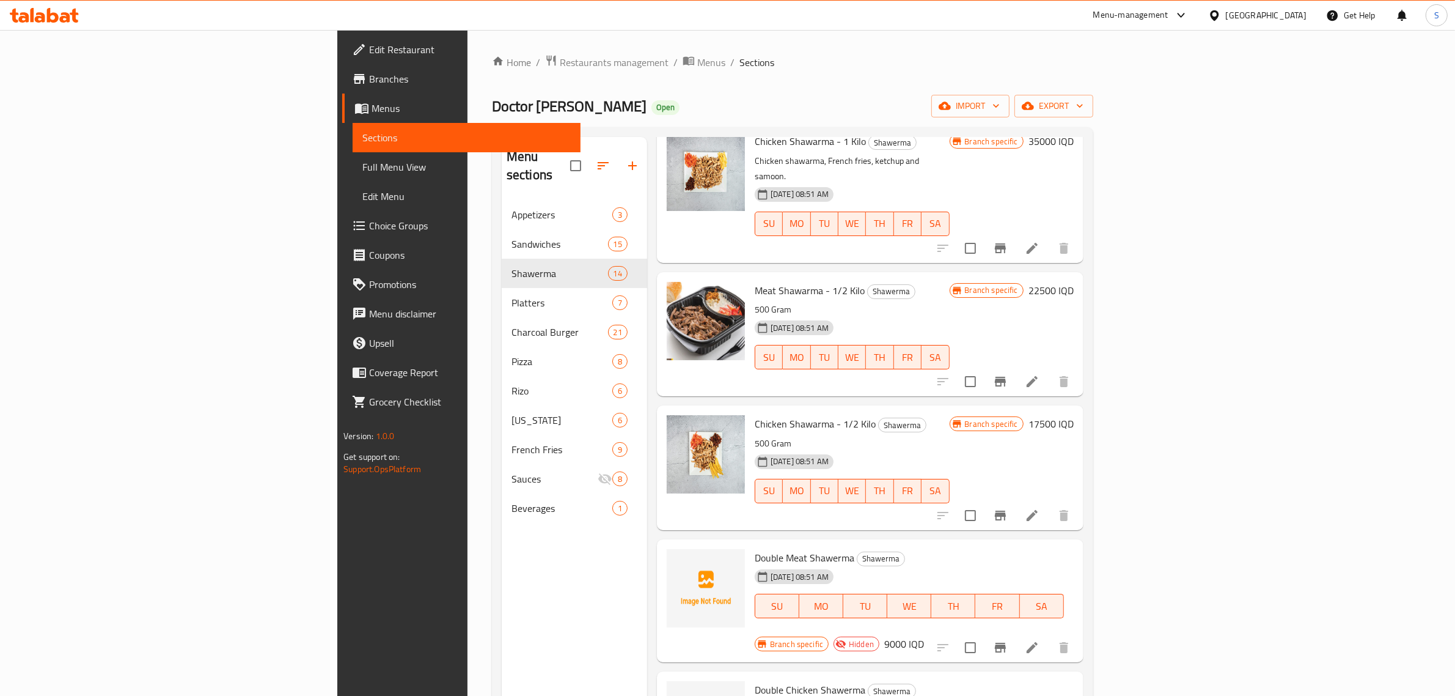
scroll to position [1130, 0]
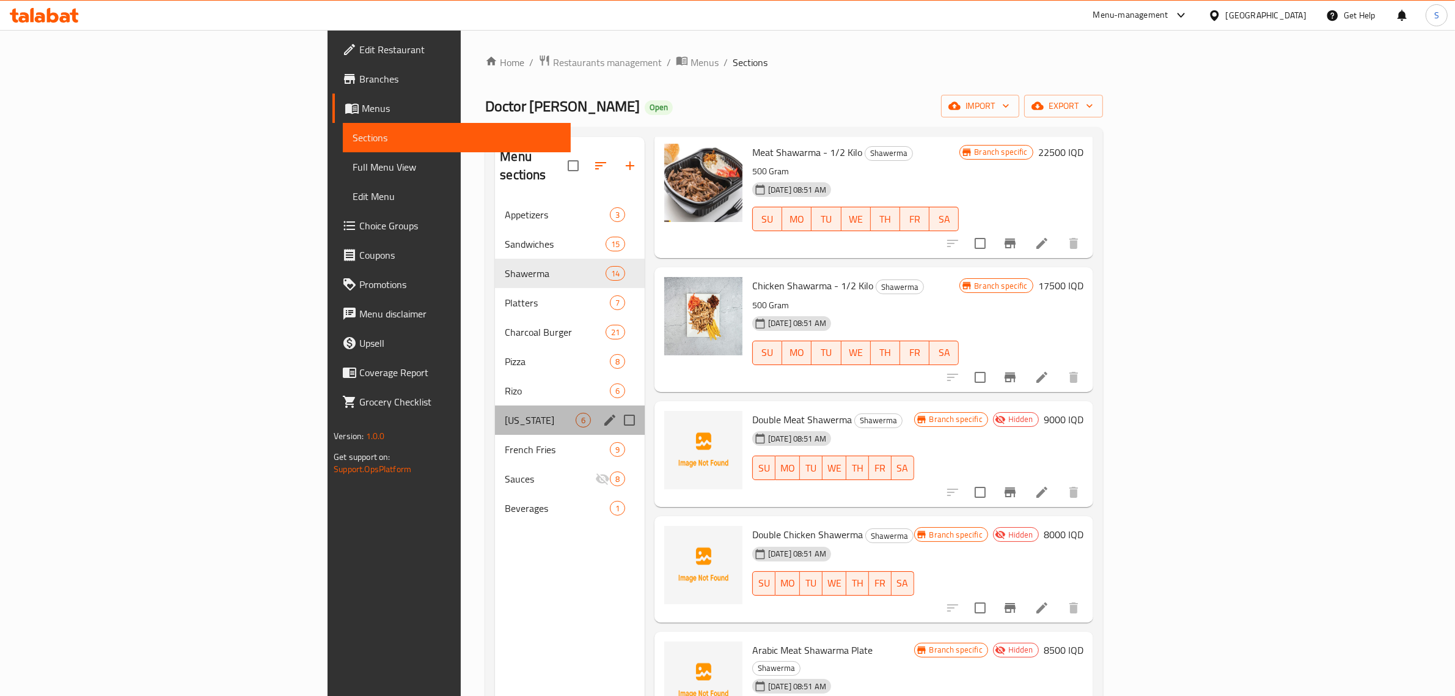
click at [495, 405] on div "[US_STATE] 6" at bounding box center [570, 419] width 150 height 29
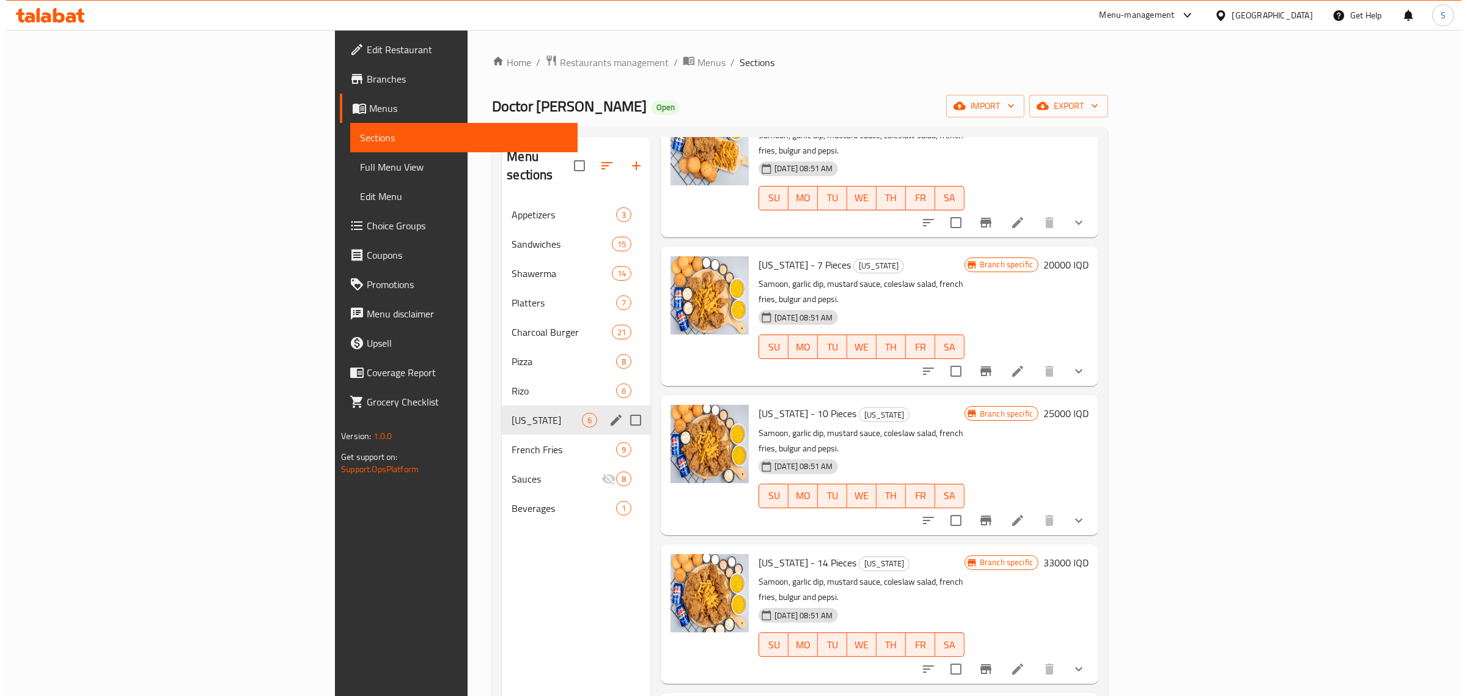
scroll to position [135, 0]
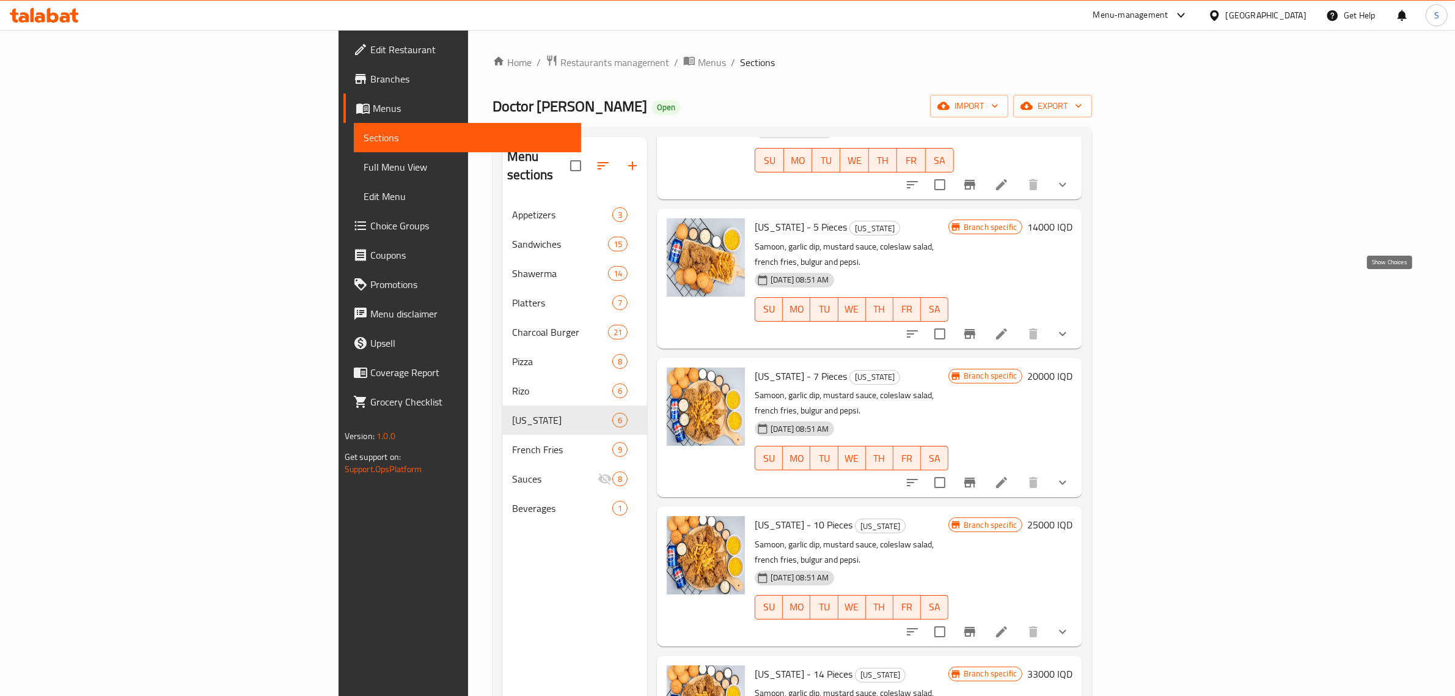
click at [1070, 326] on icon "show more" at bounding box center [1063, 333] width 15 height 15
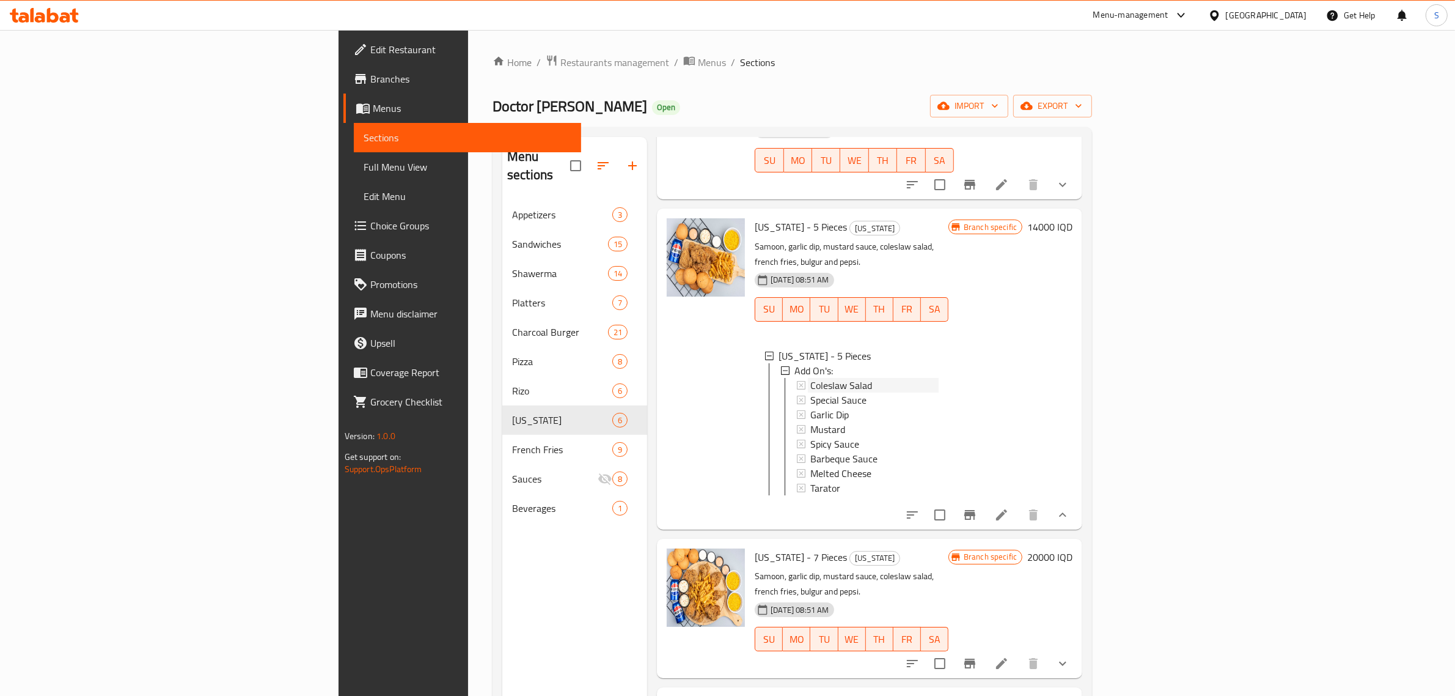
click at [810, 378] on div "Coleslaw Salad" at bounding box center [874, 385] width 128 height 15
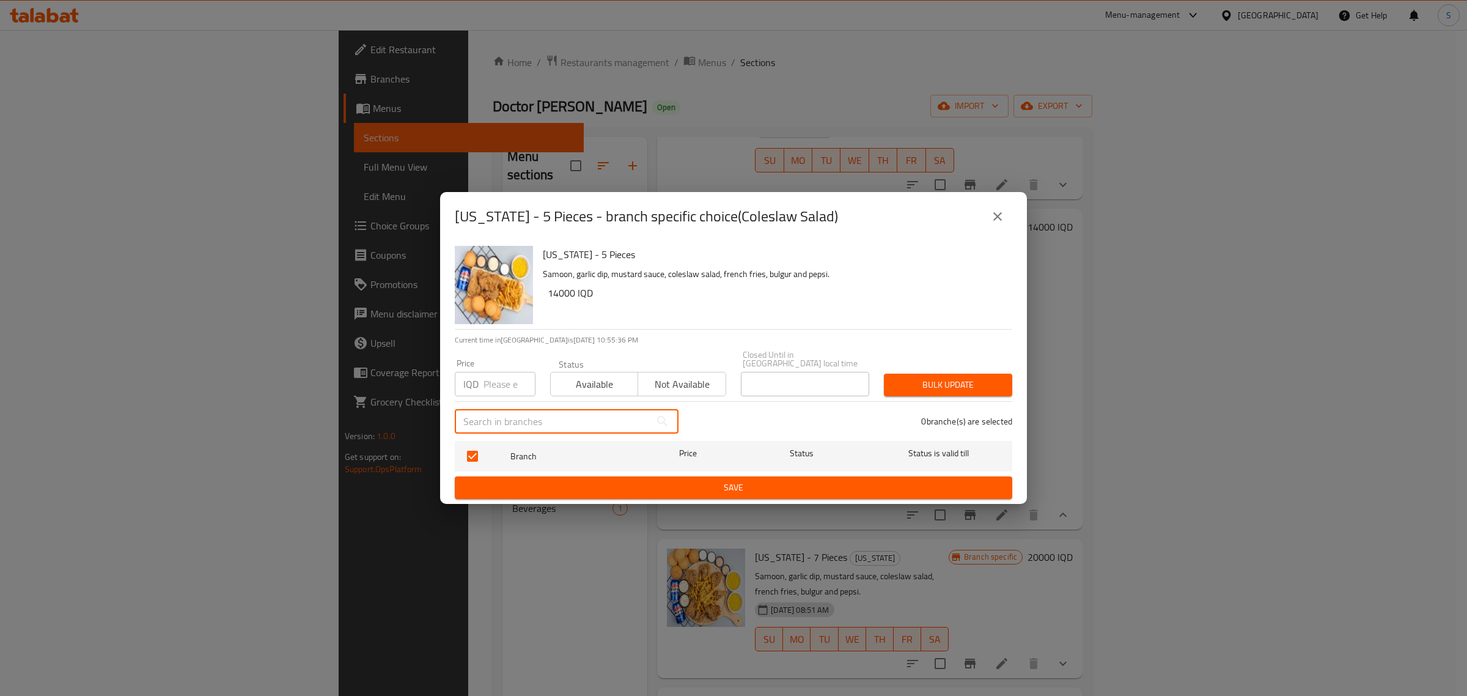
click at [560, 419] on input "text" at bounding box center [553, 421] width 196 height 24
click at [1003, 218] on icon "close" at bounding box center [997, 216] width 15 height 15
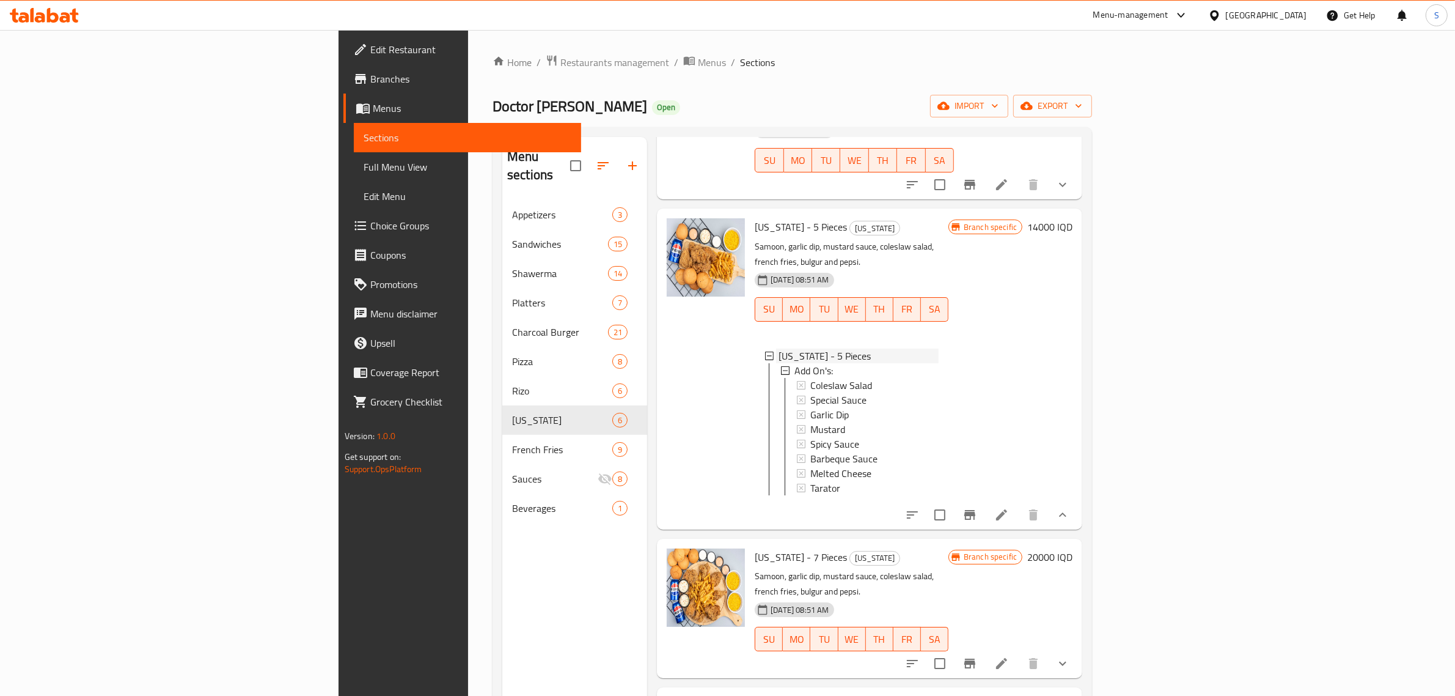
click at [765, 351] on div at bounding box center [769, 355] width 9 height 9
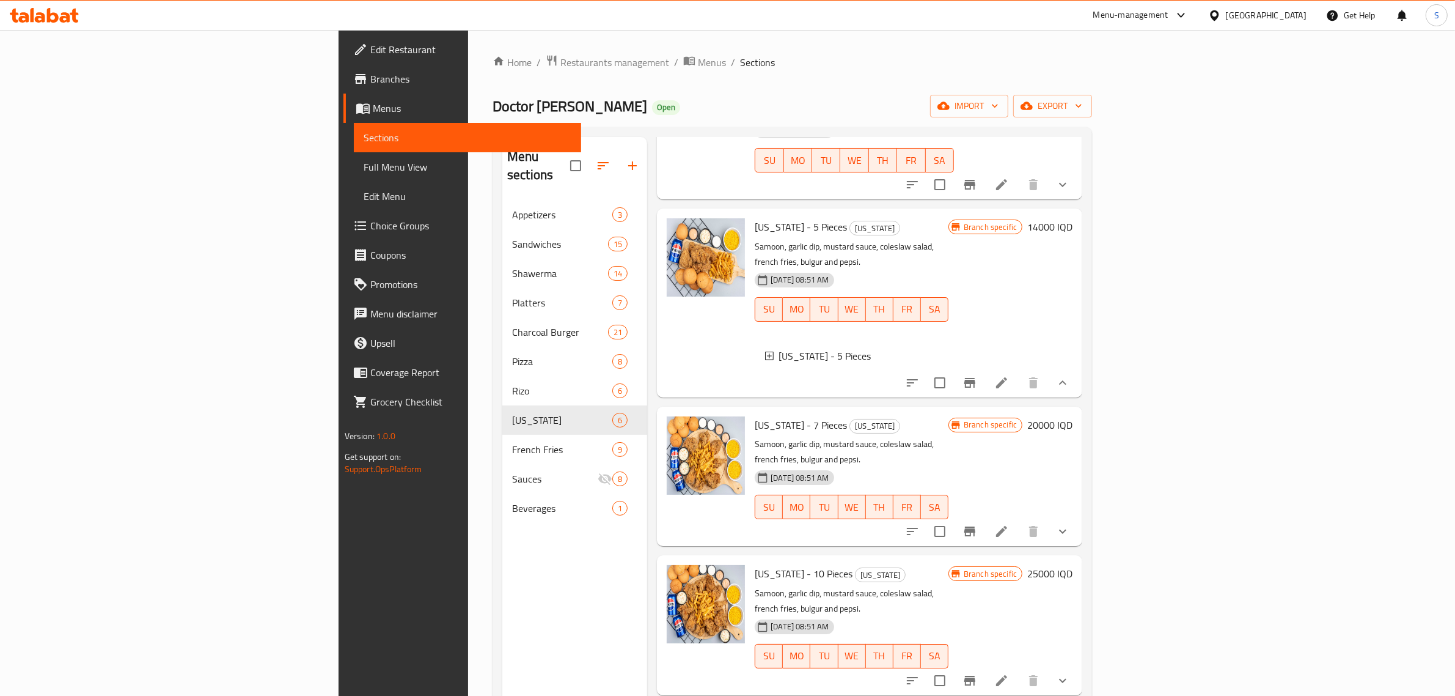
click at [765, 351] on div at bounding box center [769, 355] width 9 height 9
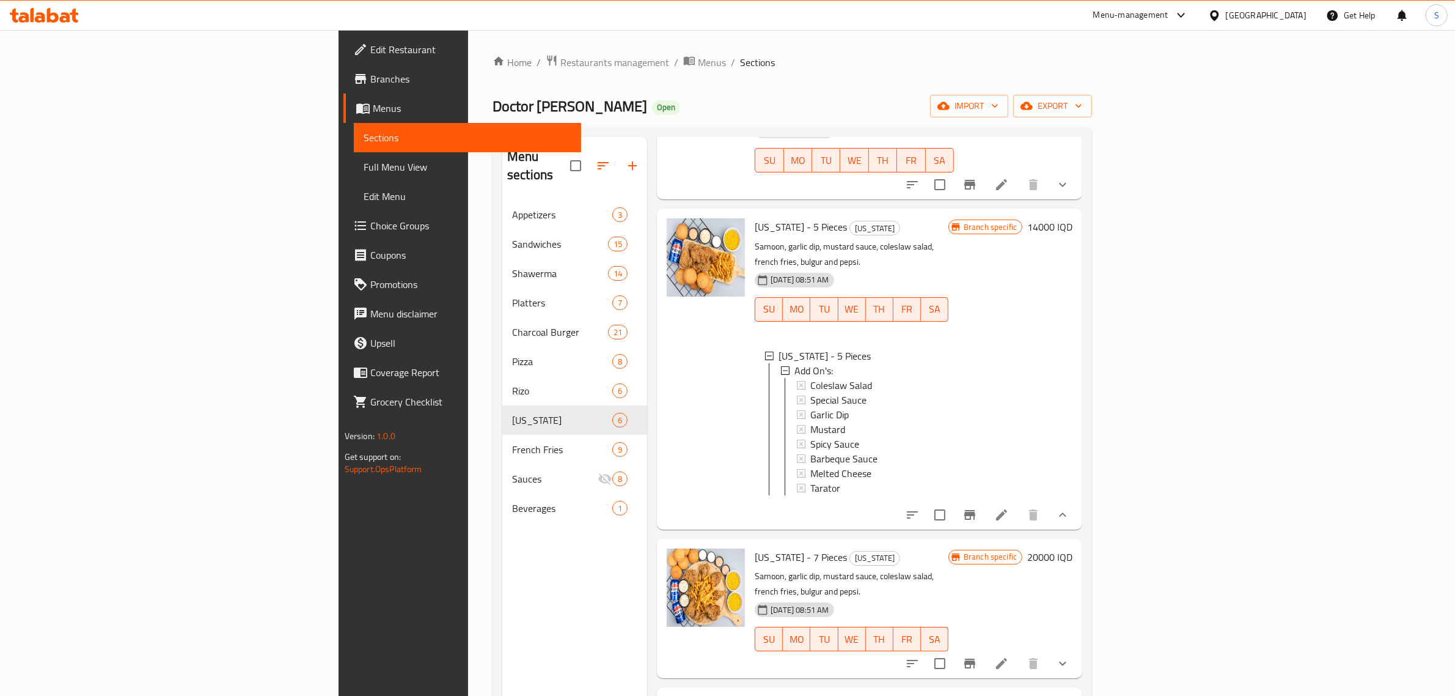
click at [1019, 504] on li at bounding box center [1002, 515] width 34 height 22
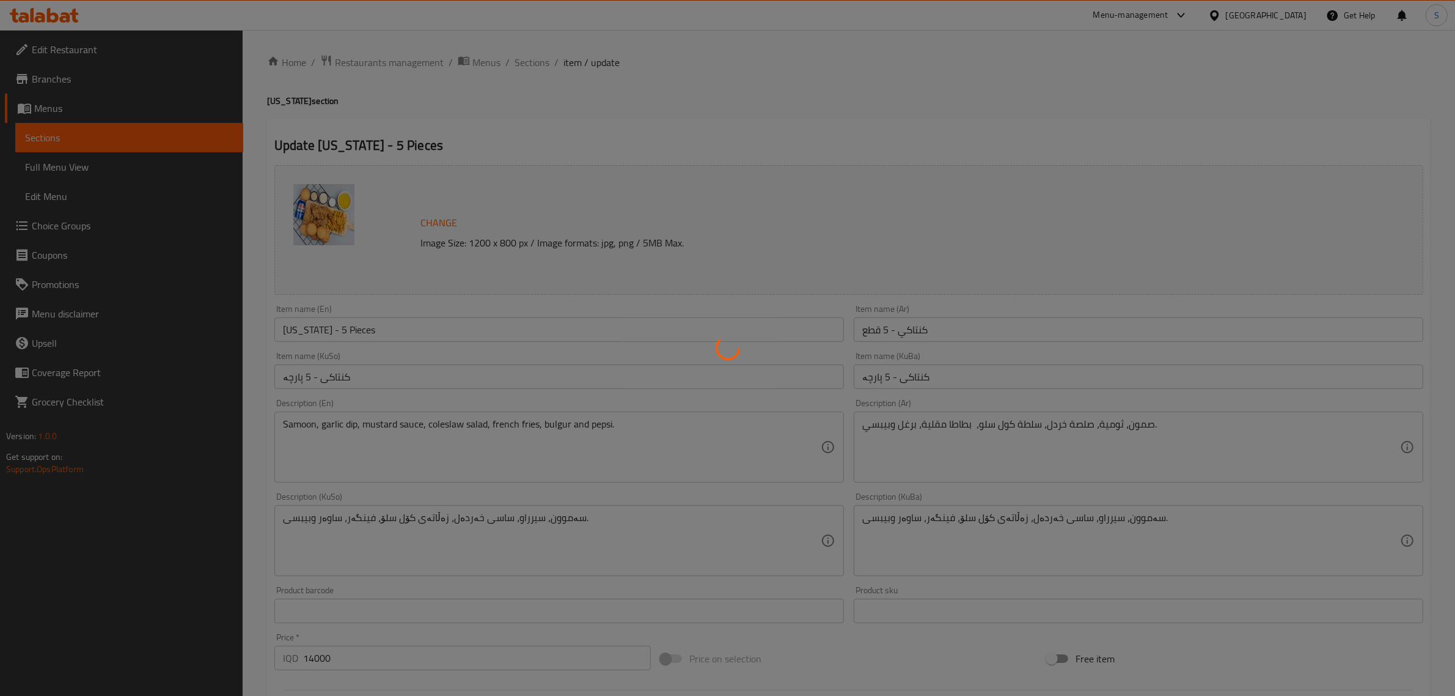
type input "الإضافات:"
type input "زیادە:"
type input "0"
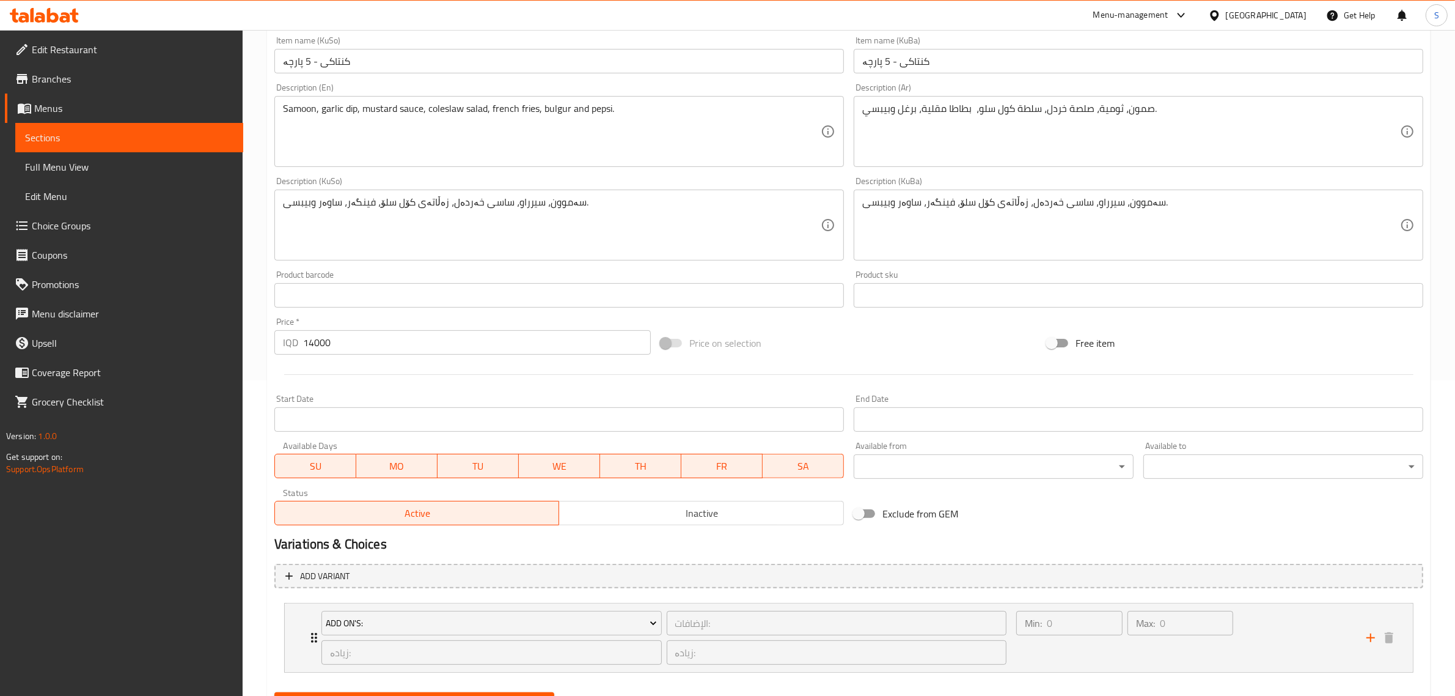
scroll to position [375, 0]
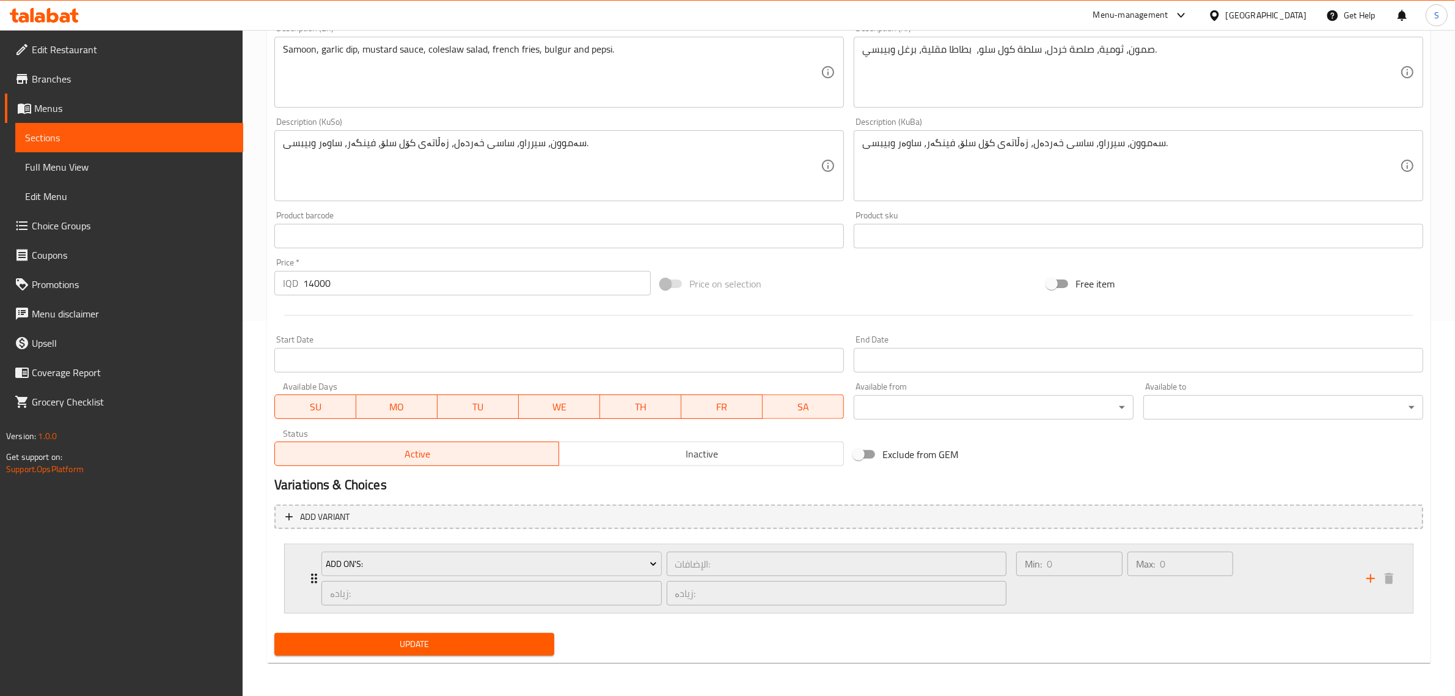
click at [315, 573] on div "Add On's: الإضافات: ​ زیادە: ​ زیادە: ​" at bounding box center [664, 578] width 700 height 68
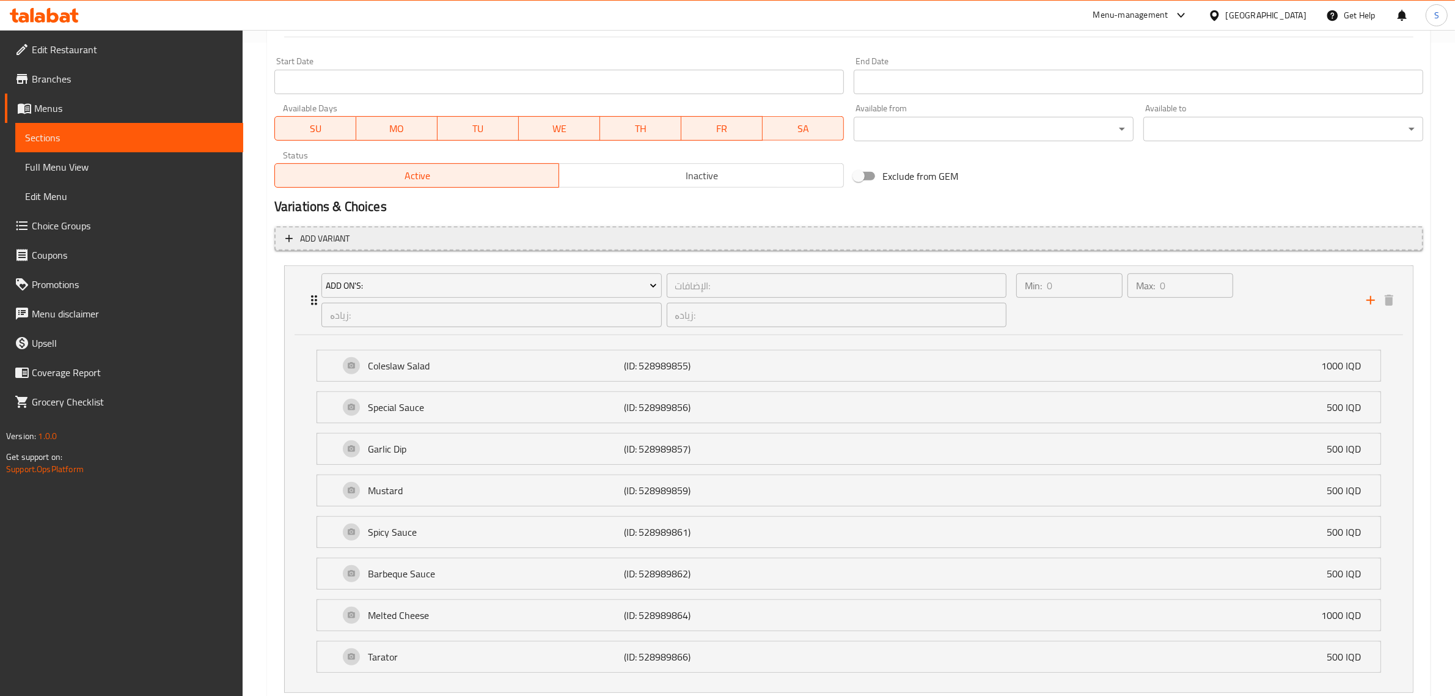
scroll to position [655, 0]
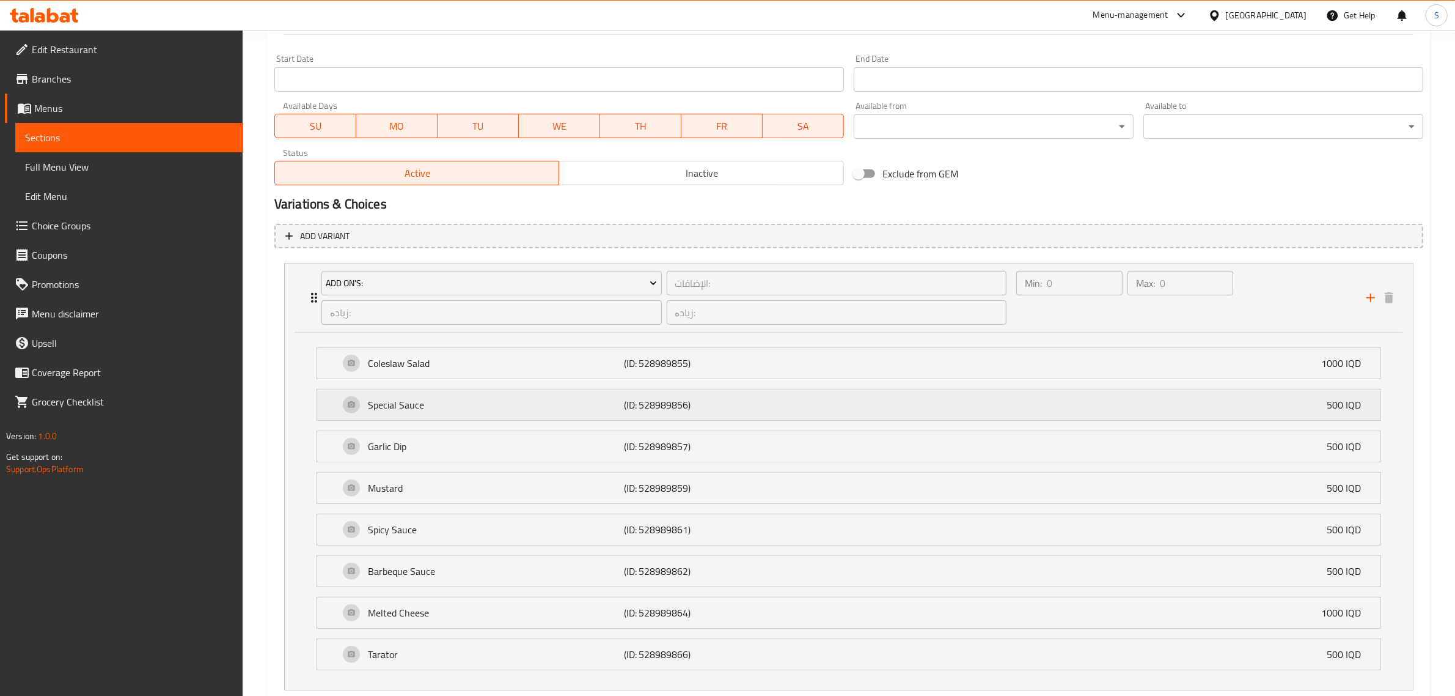
click at [1043, 402] on div "Special Sauce (ID: 528989856) 500 IQD" at bounding box center [852, 404] width 1027 height 31
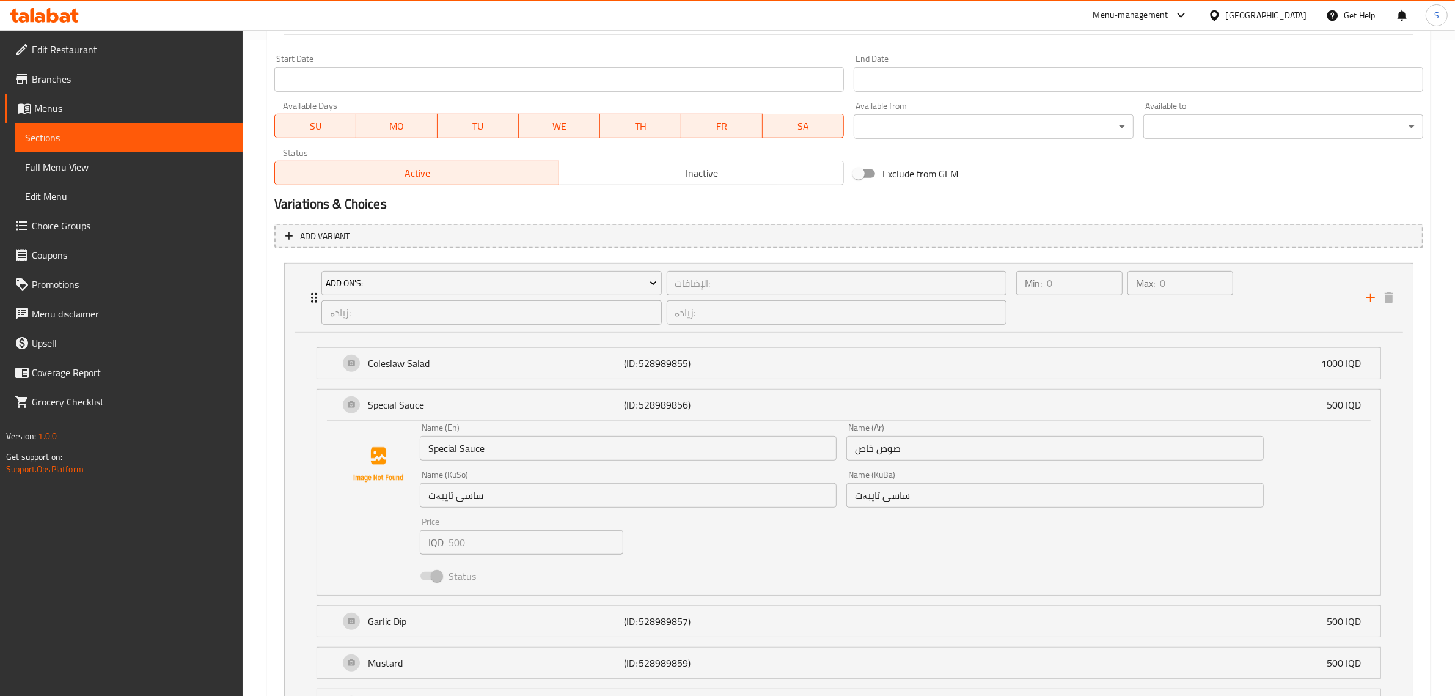
click at [279, 348] on li "Add On's: الإضافات: ​ زیادە: ​ زیادە: ​ Min: 0 ​ Max: 0 ​ Coleslaw Salad (ID: 5…" at bounding box center [848, 564] width 1149 height 612
click at [309, 296] on icon "Expand" at bounding box center [314, 297] width 15 height 15
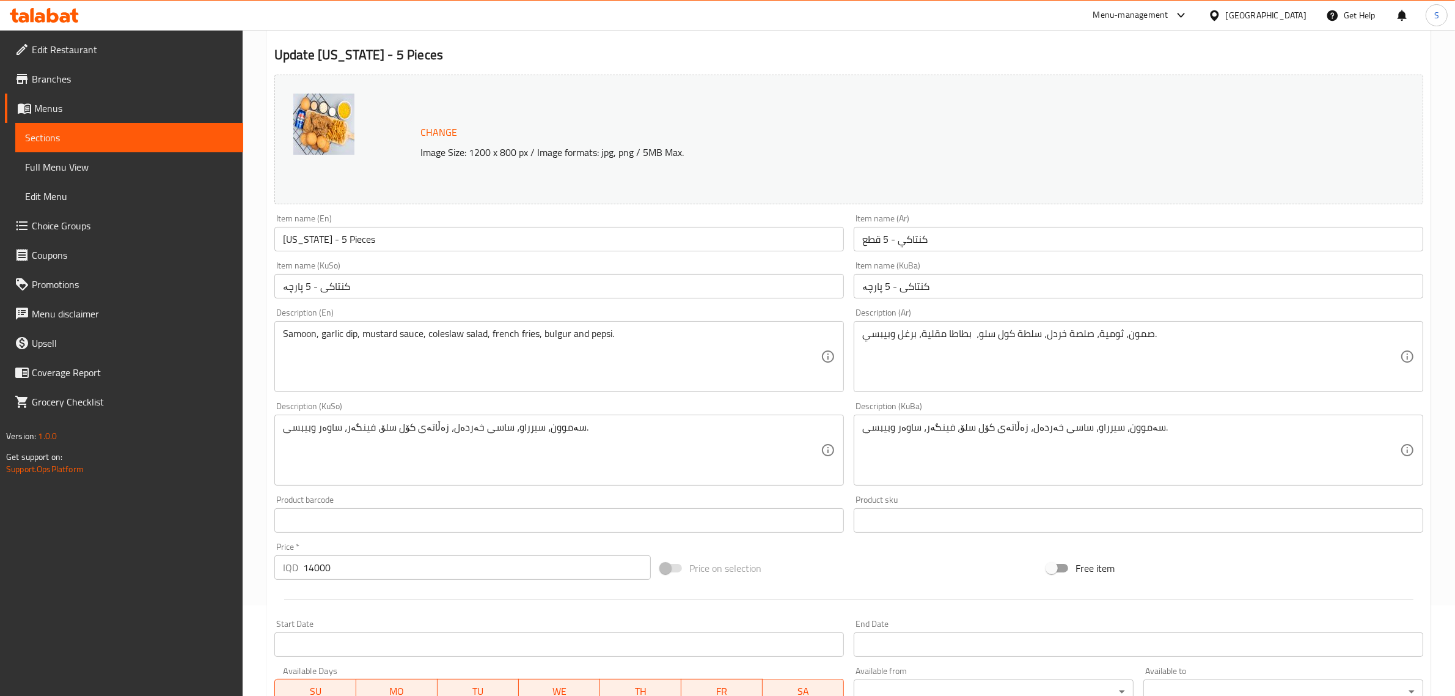
scroll to position [0, 0]
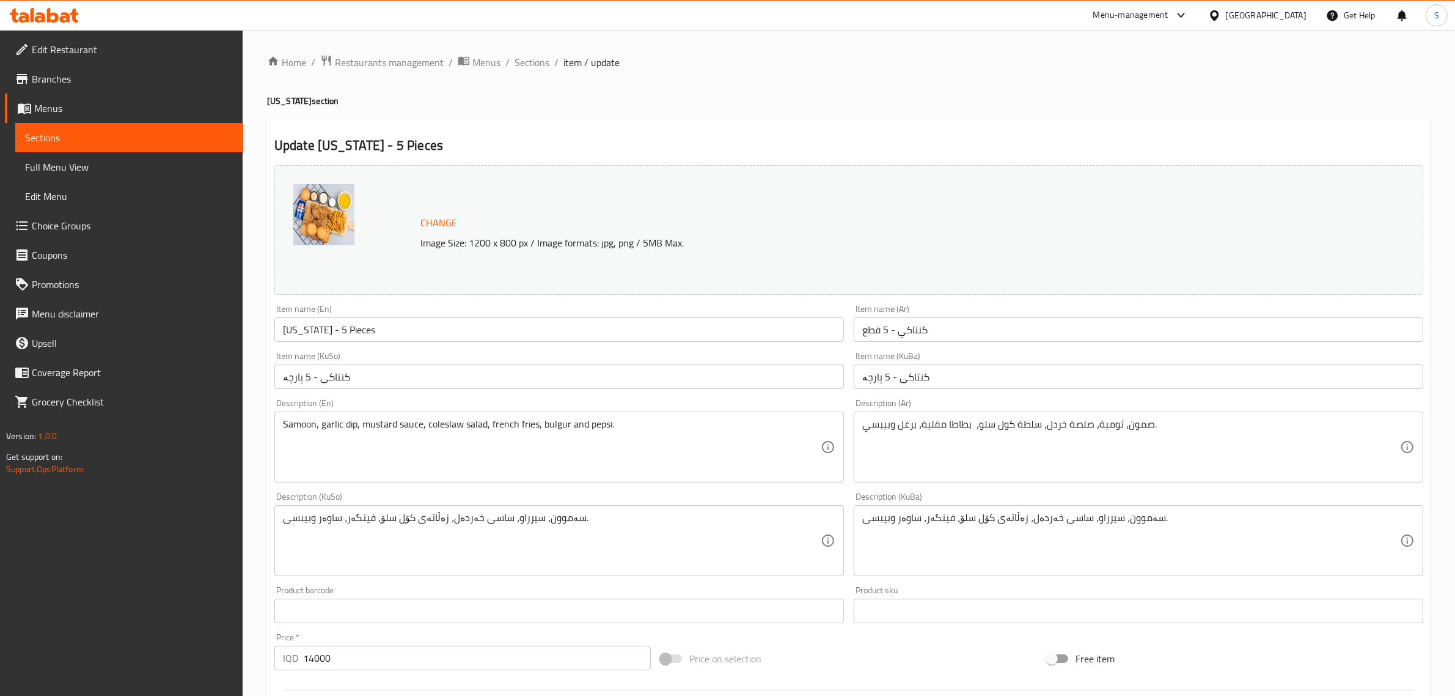
click at [671, 162] on div "Change Image Size: 1200 x 800 px / Image formats: jpg, png / 5MB Max." at bounding box center [849, 229] width 1159 height 139
click at [531, 60] on span "Sections" at bounding box center [532, 62] width 35 height 15
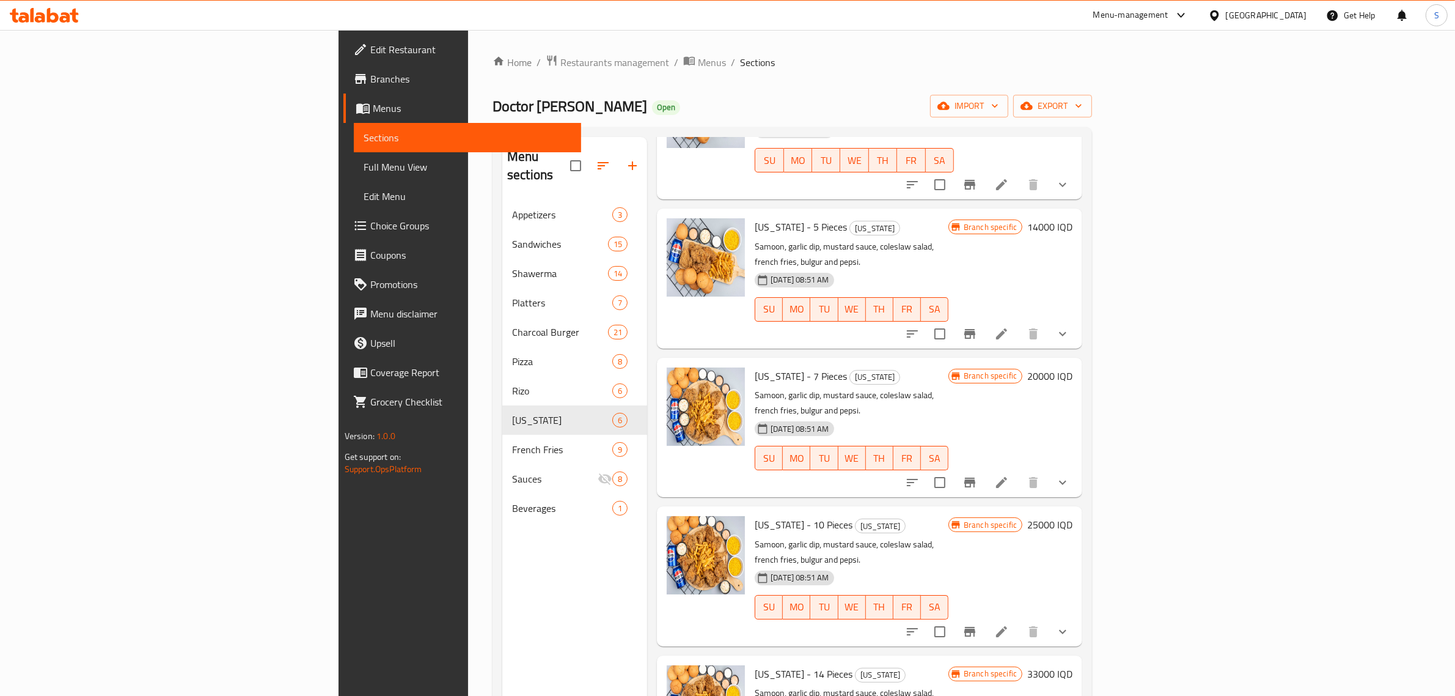
scroll to position [172, 0]
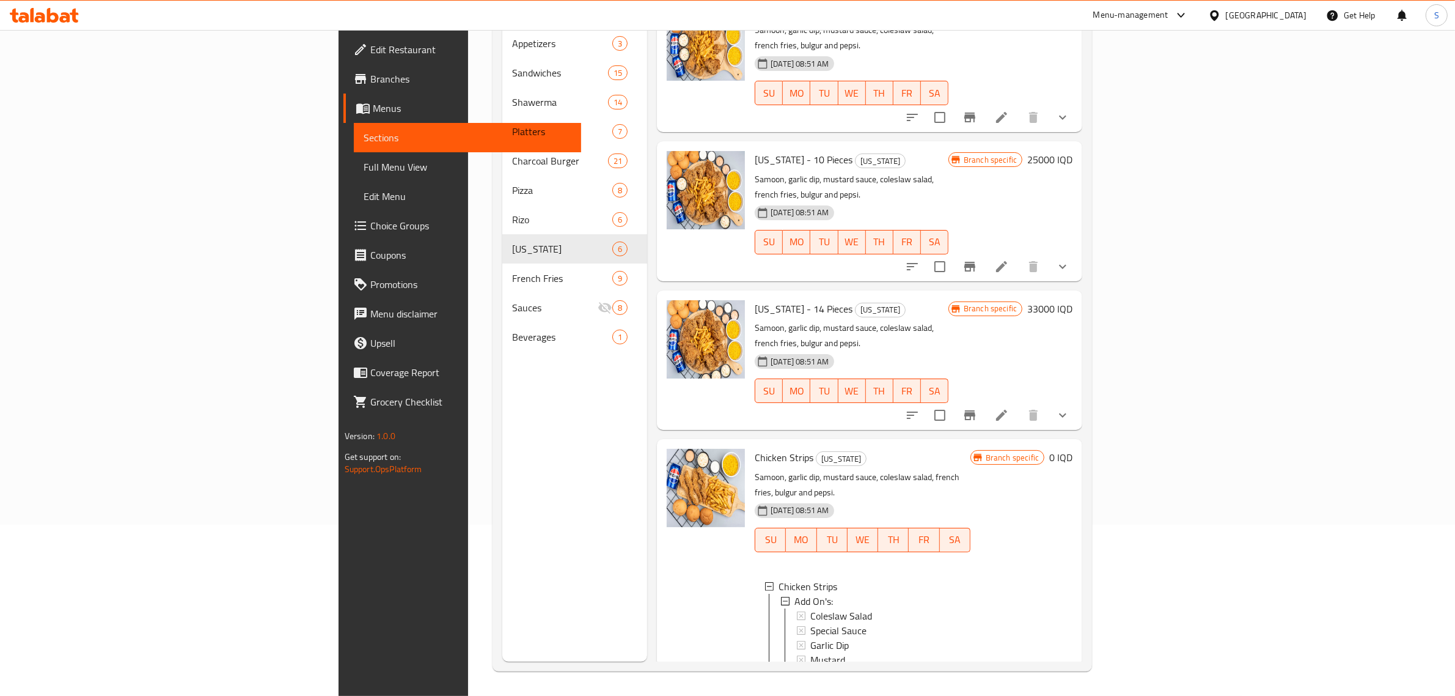
scroll to position [371, 0]
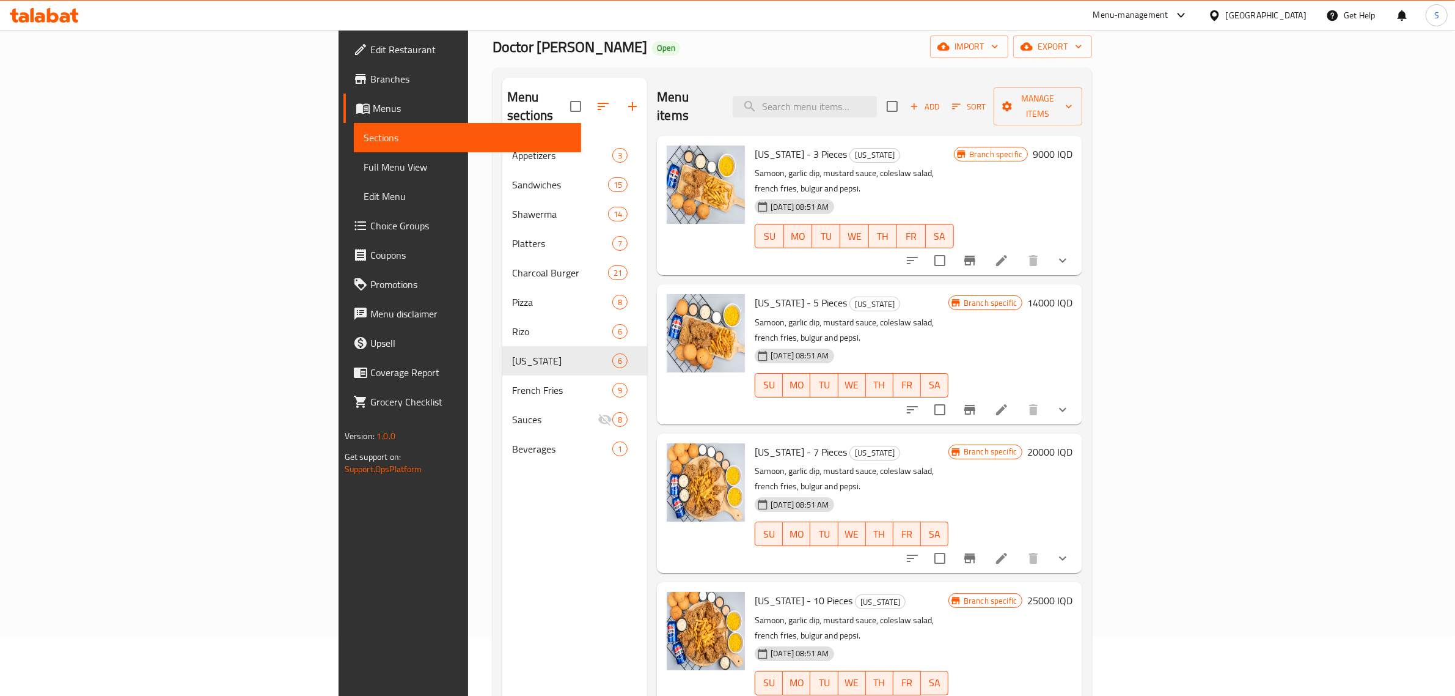
scroll to position [46, 0]
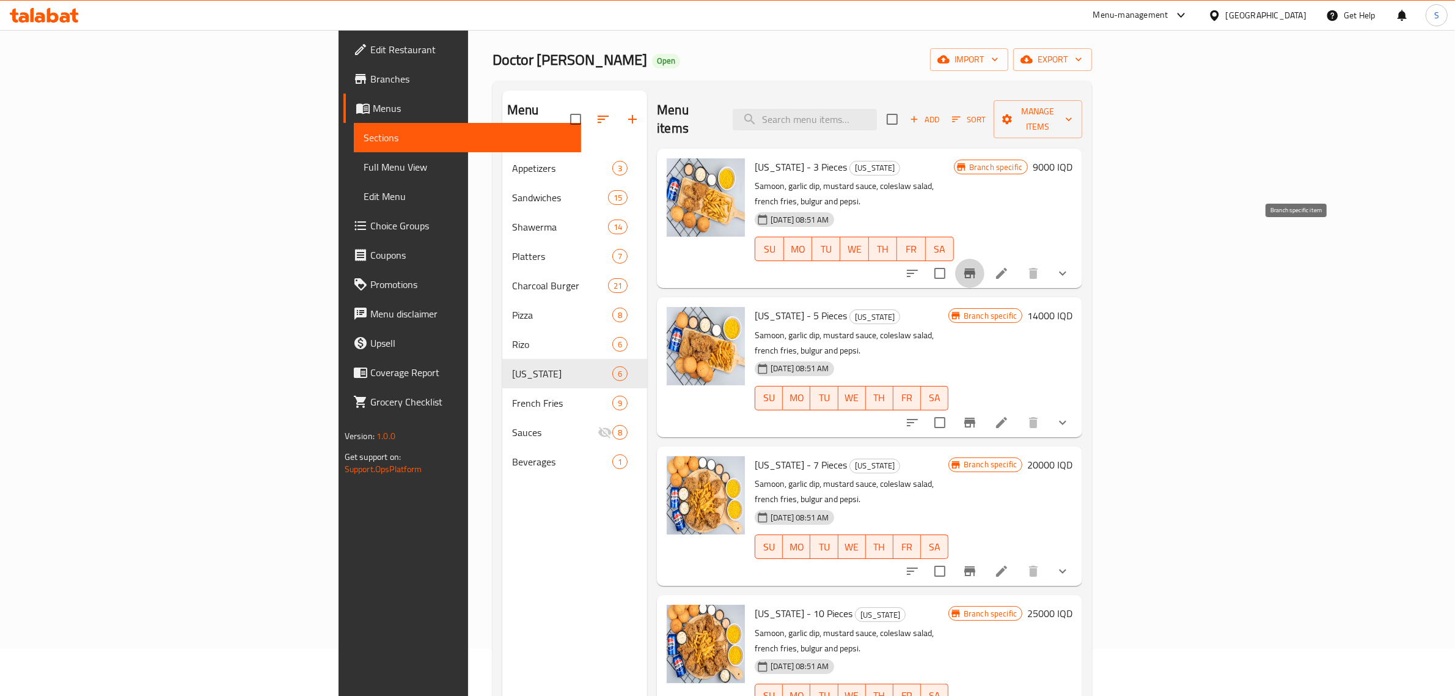
click at [977, 266] on icon "Branch-specific-item" at bounding box center [970, 273] width 15 height 15
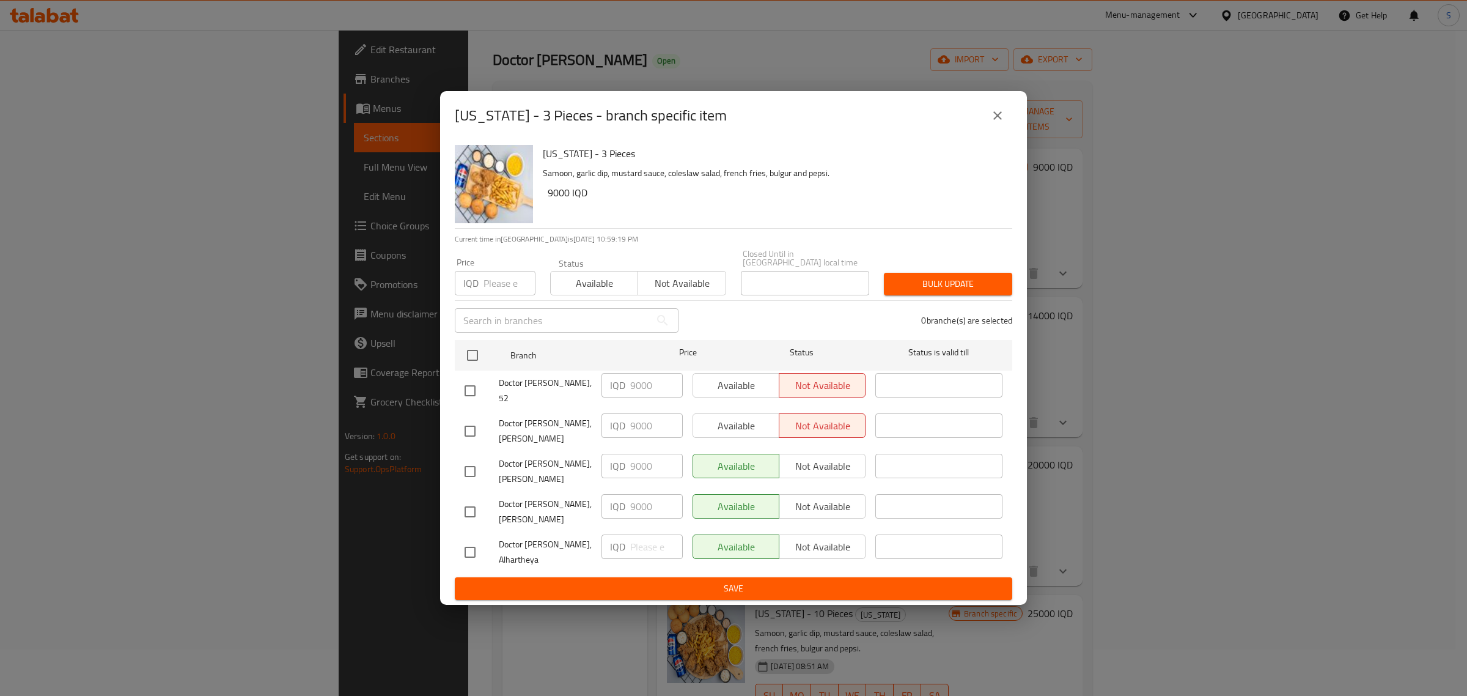
click at [994, 123] on icon "close" at bounding box center [997, 115] width 15 height 15
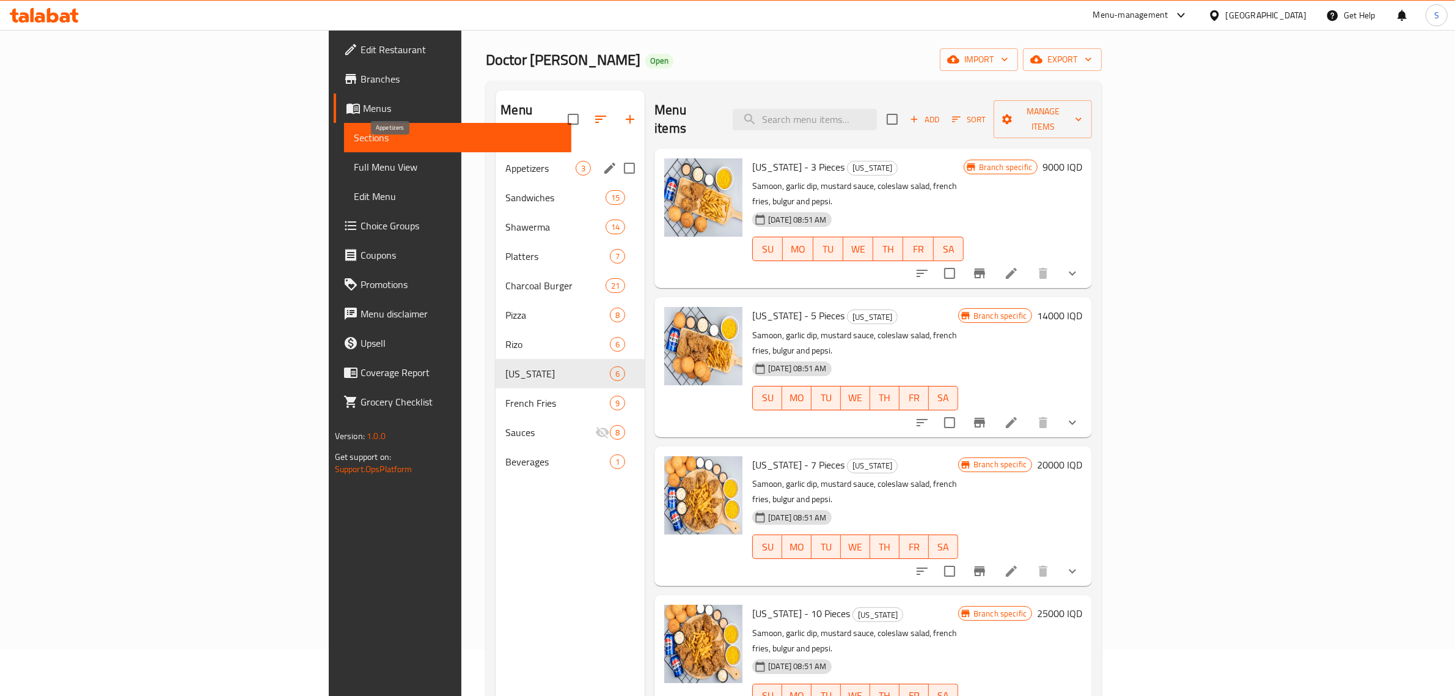
click at [505, 161] on span "Appetizers" at bounding box center [540, 168] width 70 height 15
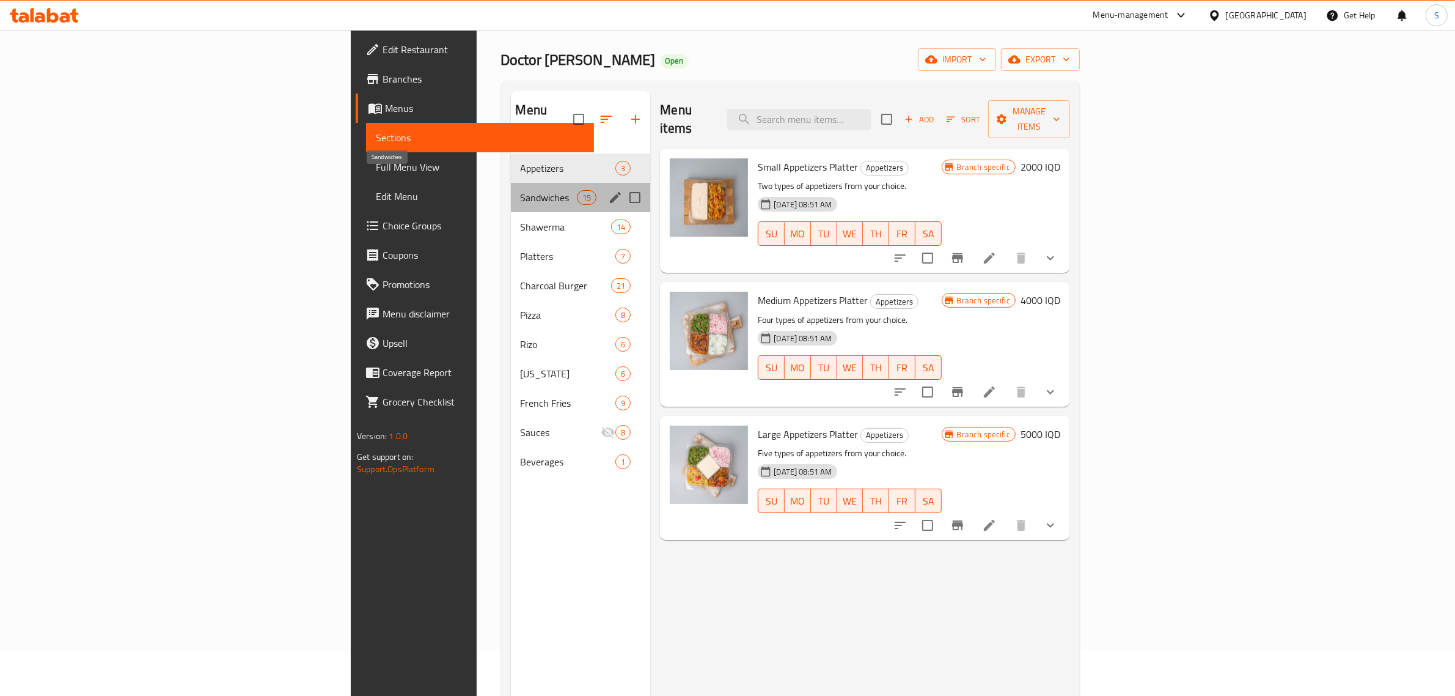
click at [521, 190] on span "Sandwiches" at bounding box center [549, 197] width 57 height 15
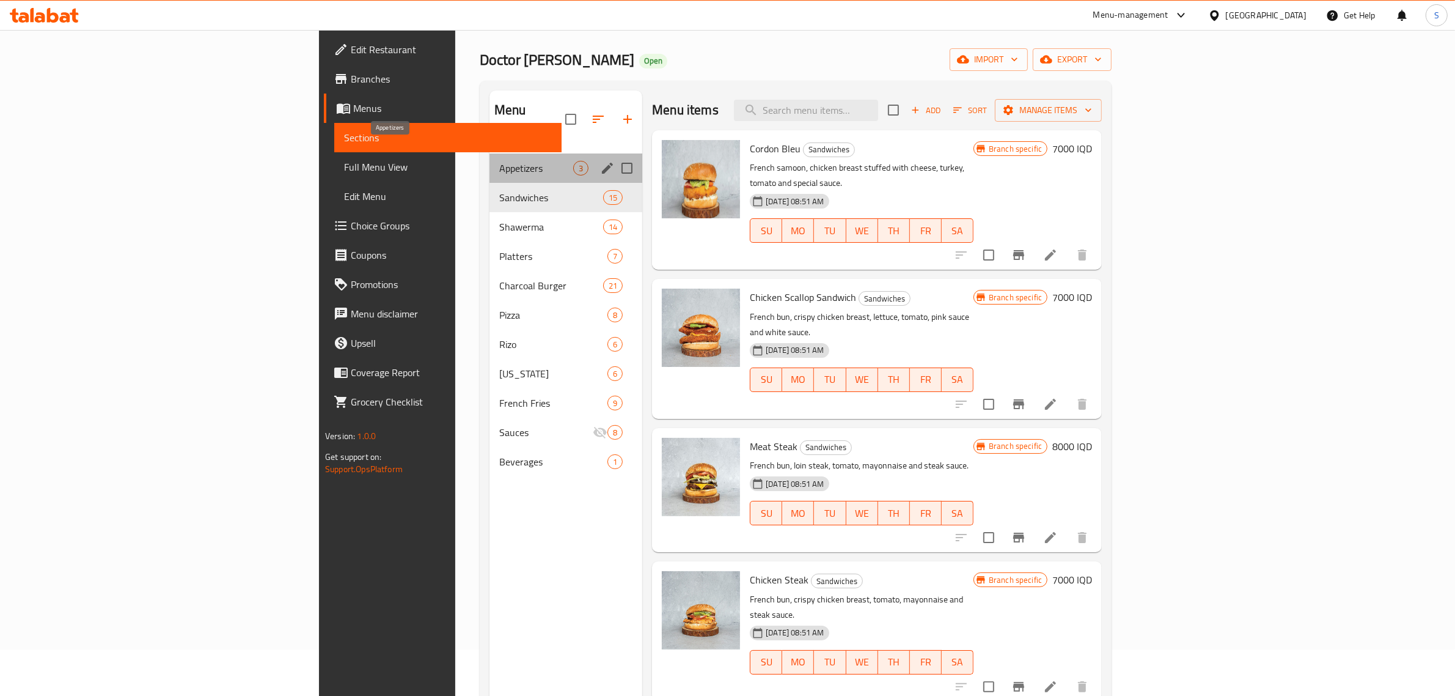
click at [499, 161] on span "Appetizers" at bounding box center [536, 168] width 74 height 15
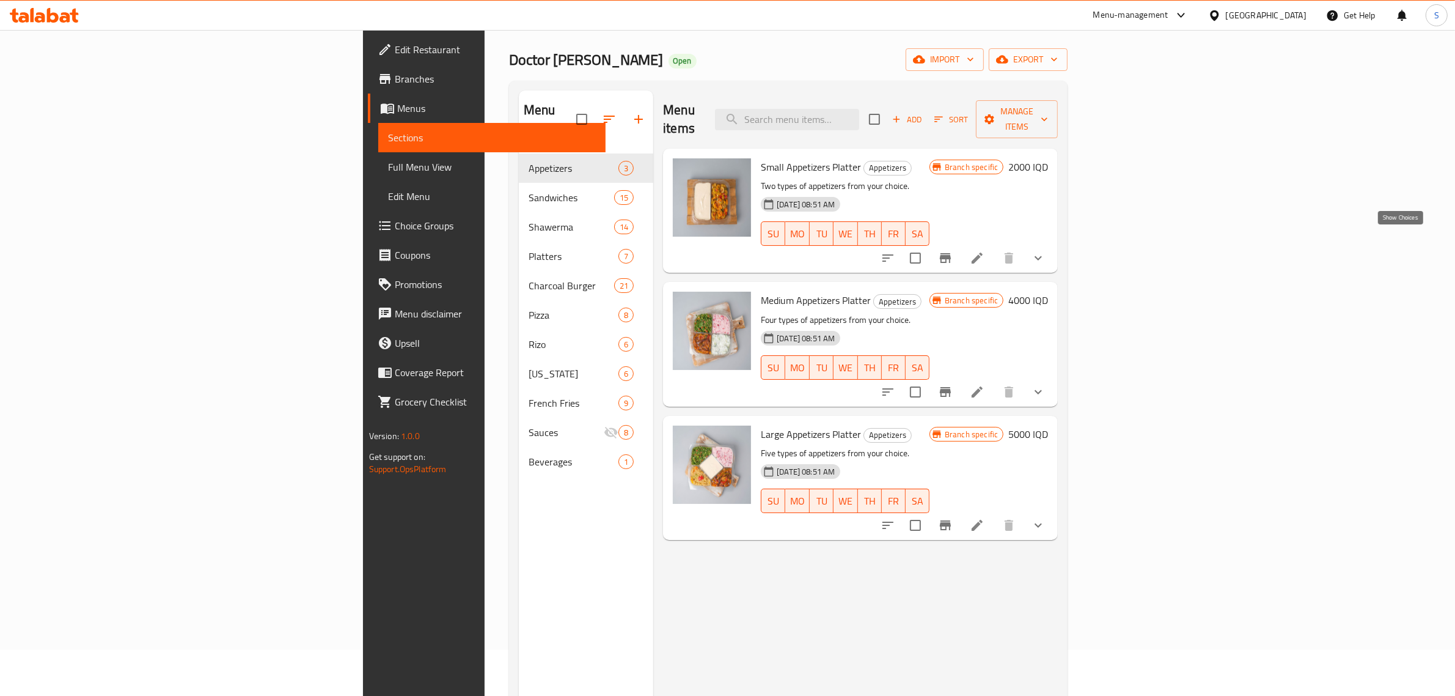
click at [1046, 251] on icon "show more" at bounding box center [1038, 258] width 15 height 15
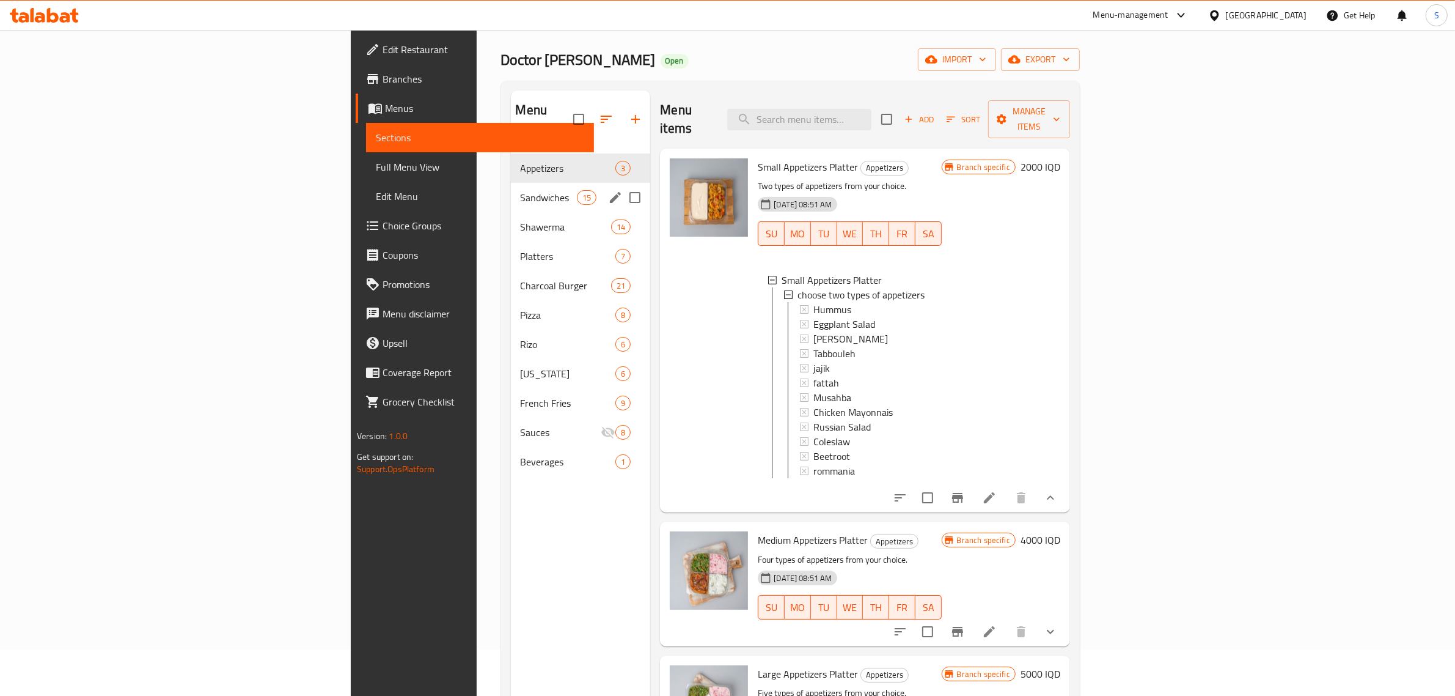
click at [511, 183] on div "Sandwiches 15" at bounding box center [581, 197] width 140 height 29
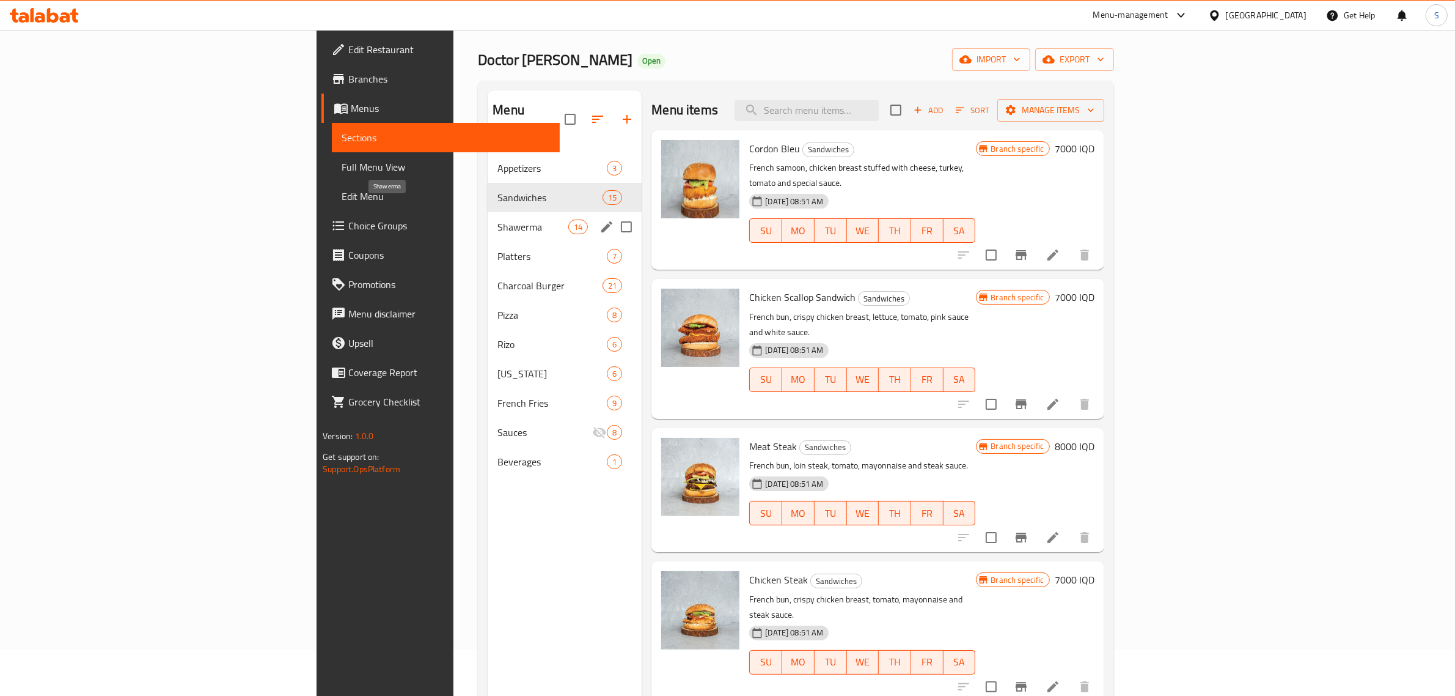
click at [498, 219] on span "Shawerma" at bounding box center [533, 226] width 71 height 15
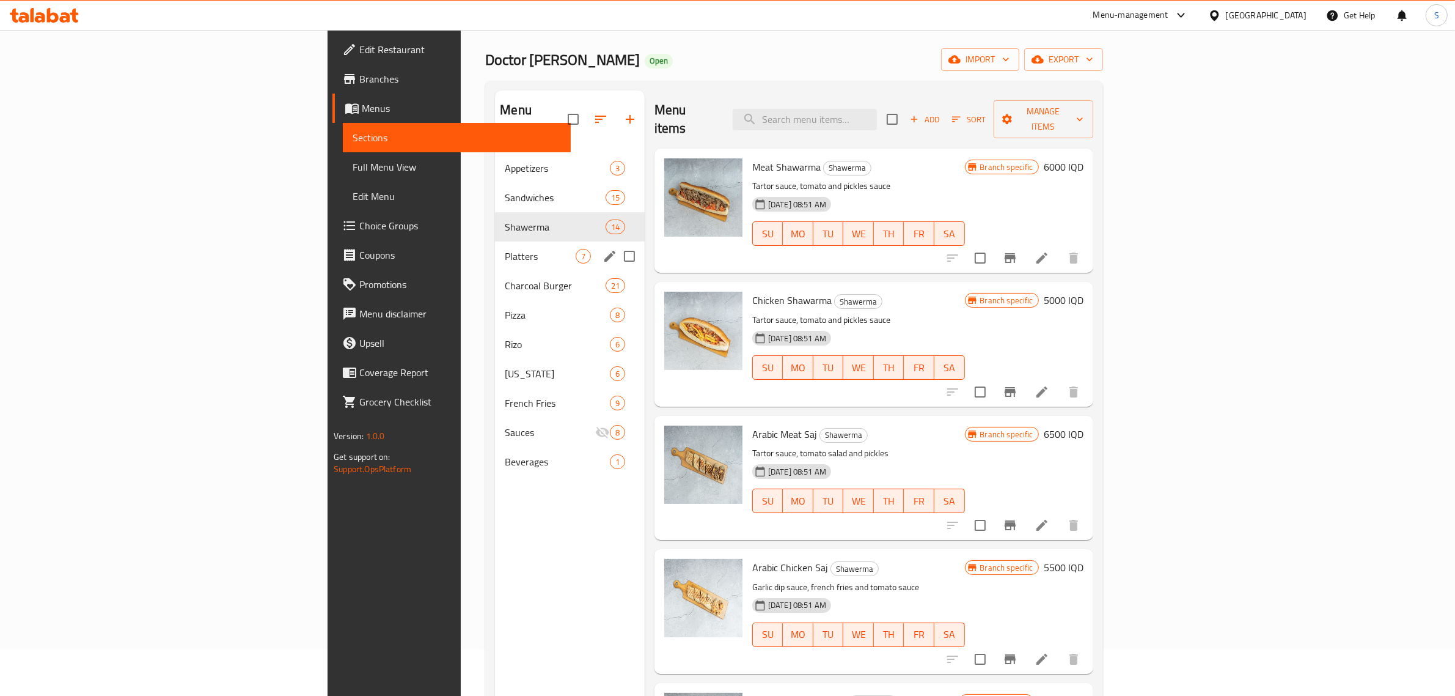
click at [495, 246] on div "Platters 7" at bounding box center [570, 255] width 150 height 29
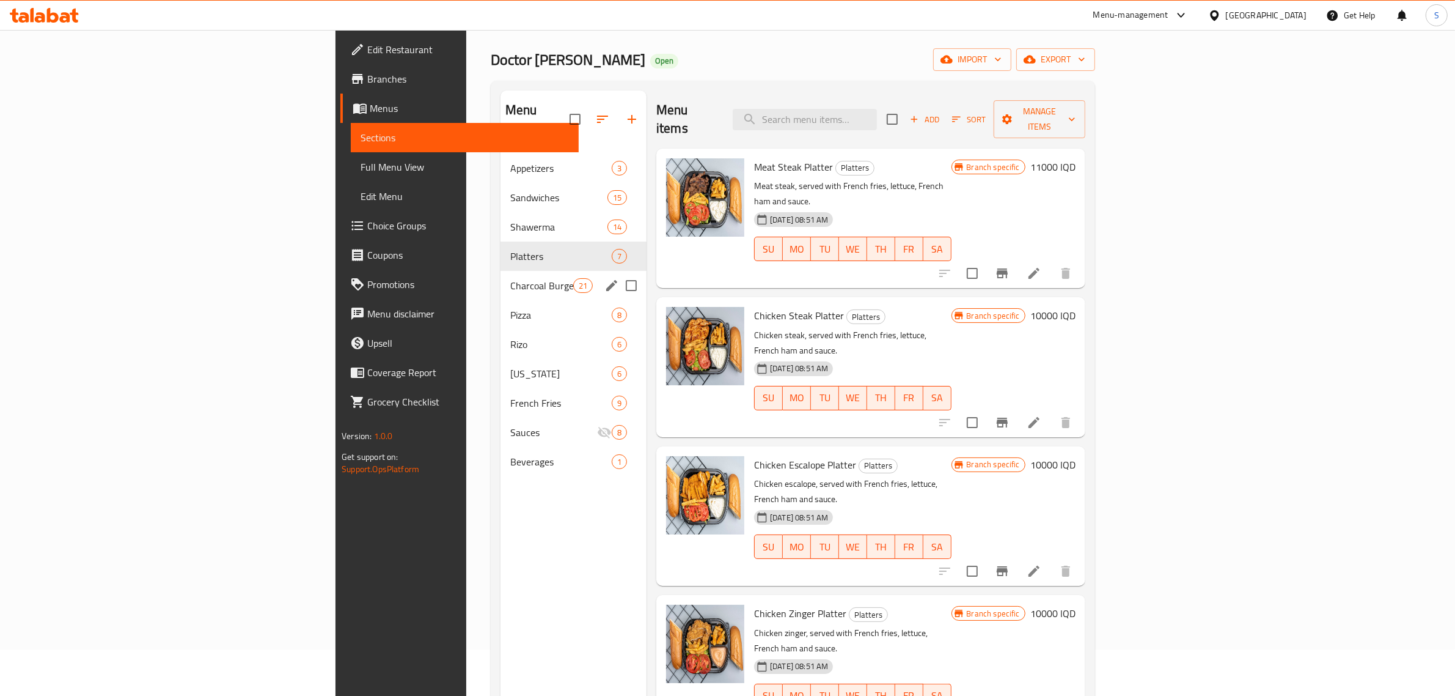
click at [501, 271] on div "Charcoal Burger 21" at bounding box center [574, 285] width 146 height 29
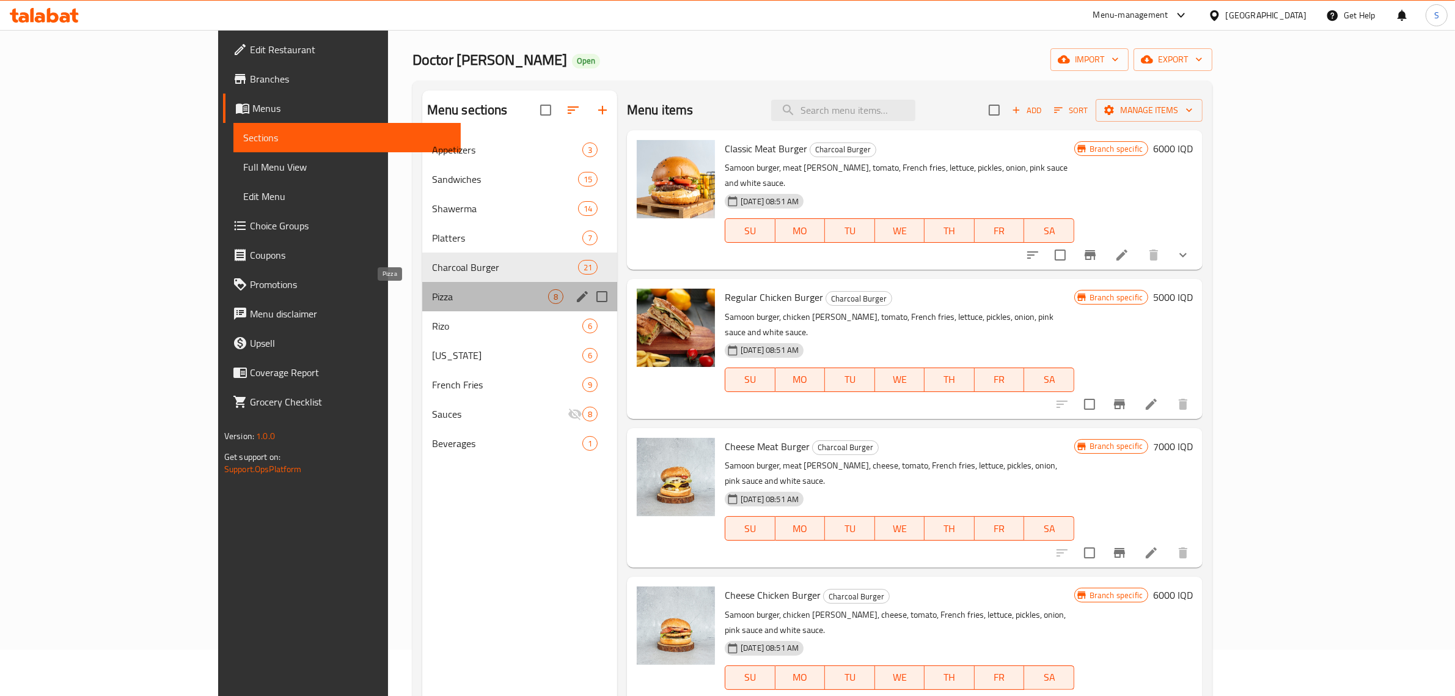
click at [432, 298] on span "Pizza" at bounding box center [490, 296] width 116 height 15
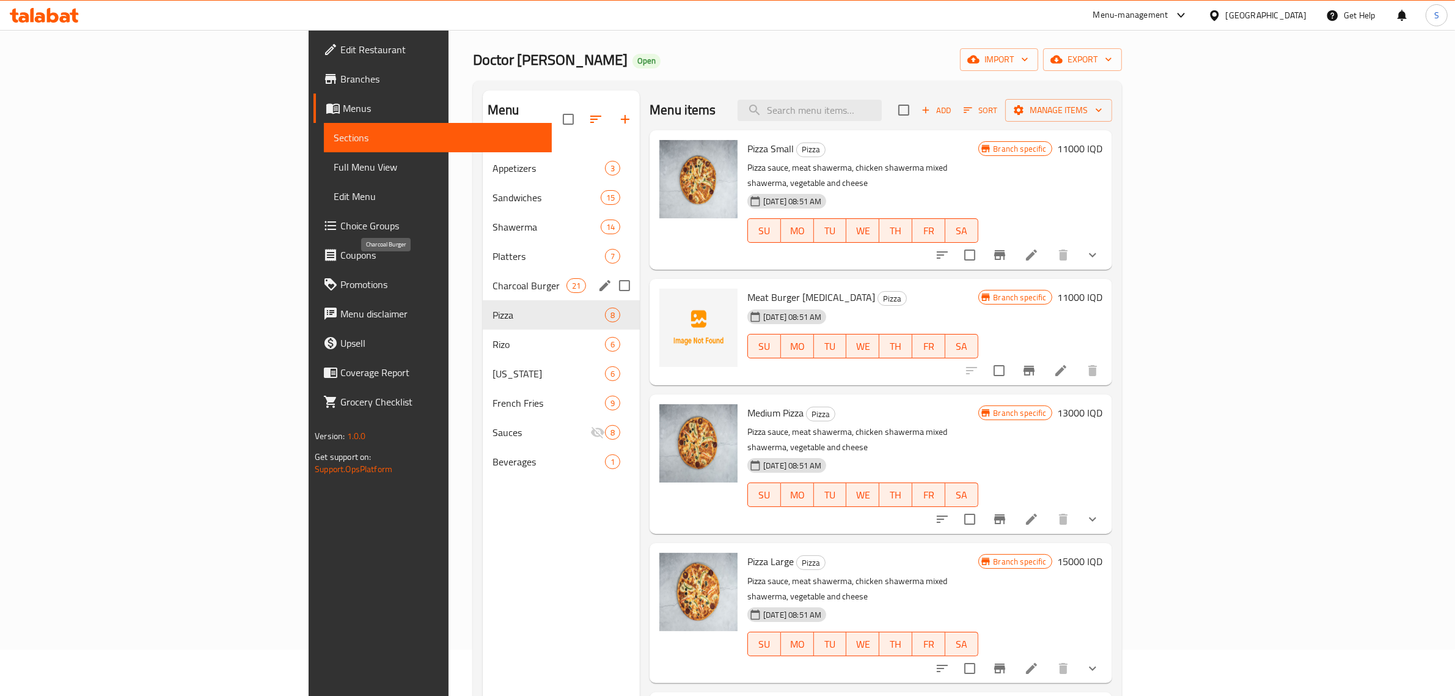
click at [493, 278] on span "Charcoal Burger" at bounding box center [530, 285] width 74 height 15
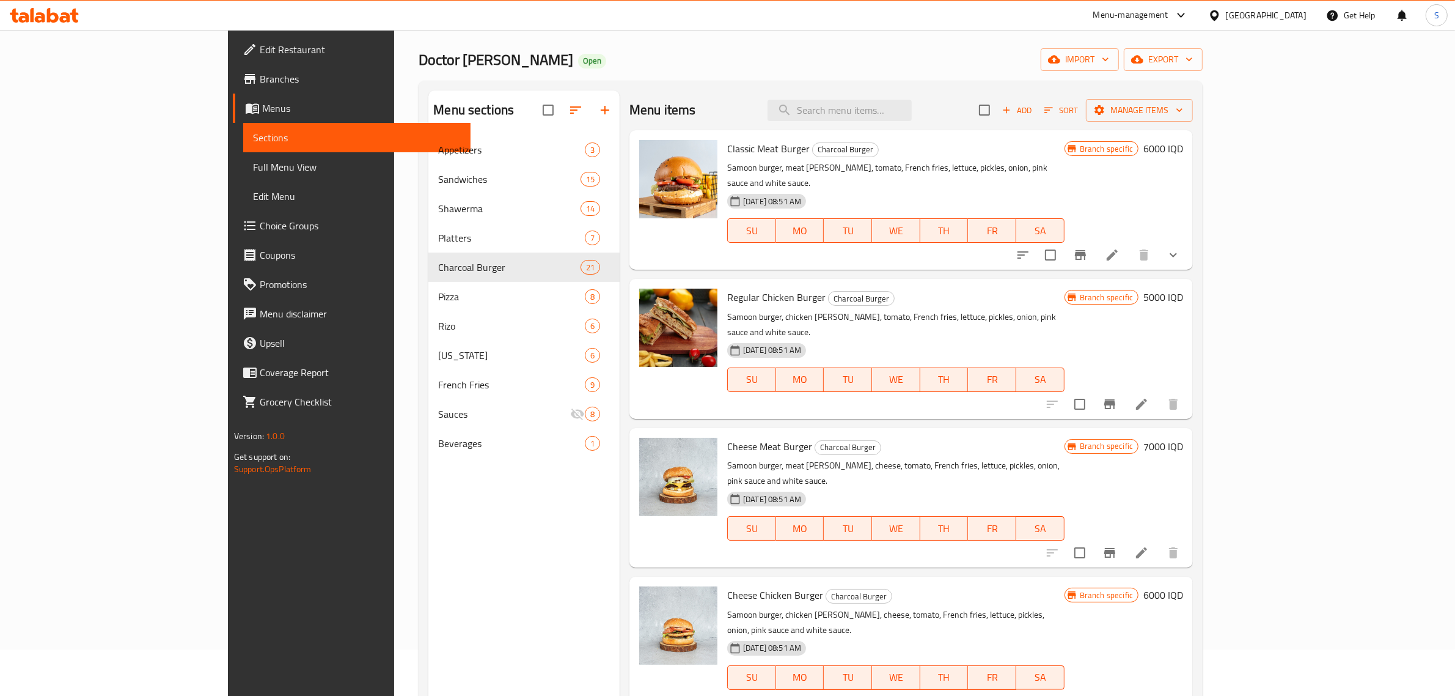
click at [1188, 248] on button "show more" at bounding box center [1173, 254] width 29 height 29
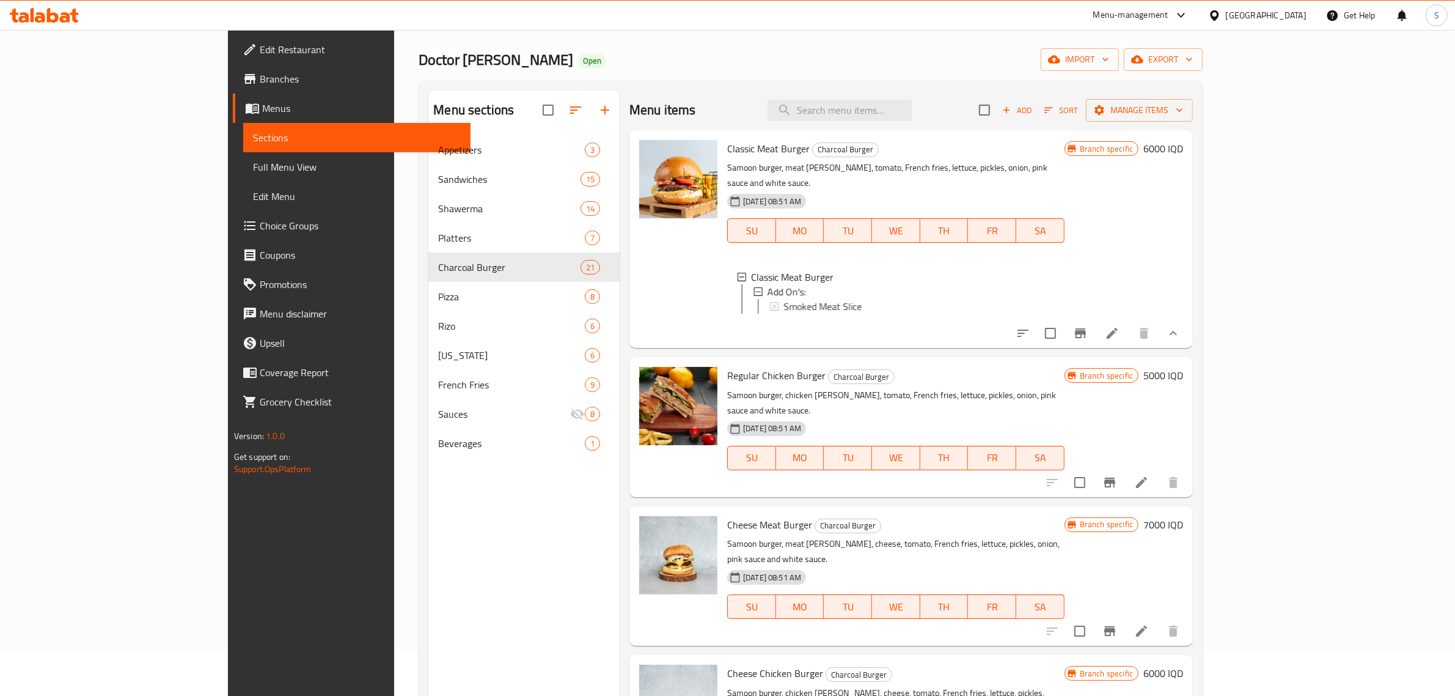
click at [1183, 248] on div "Branch specific 6000 IQD" at bounding box center [1124, 239] width 119 height 198
click at [620, 337] on div "Menu items Add Sort Manage items Classic Meat Burger Charcoal Burger Samoon bur…" at bounding box center [906, 438] width 573 height 696
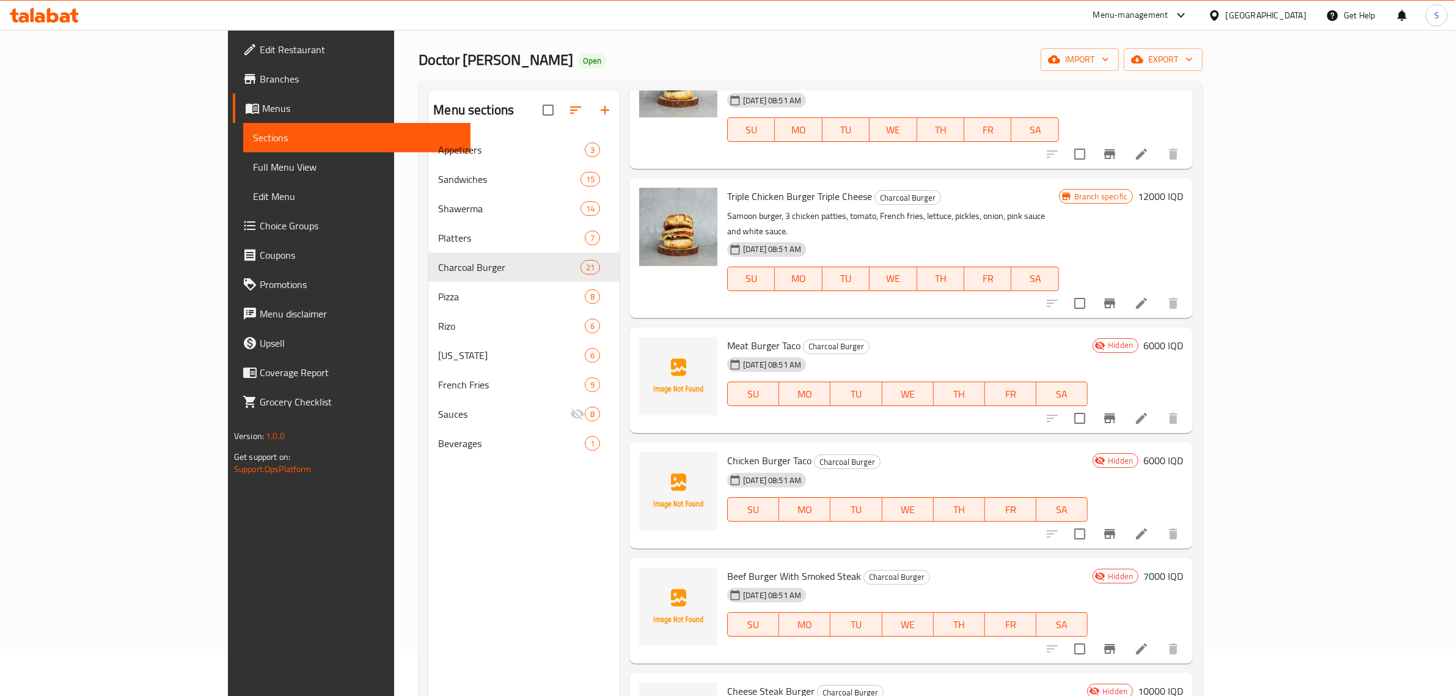
scroll to position [2117, 0]
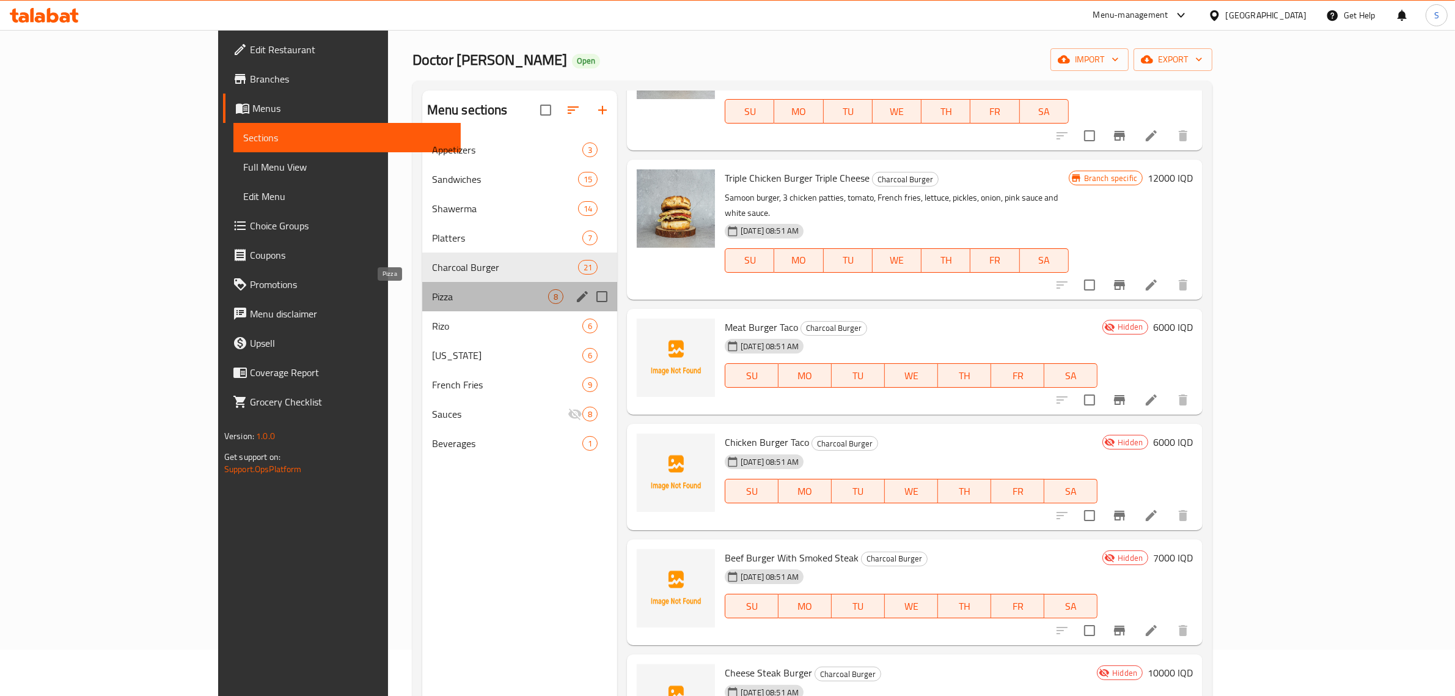
click at [432, 297] on span "Pizza" at bounding box center [490, 296] width 116 height 15
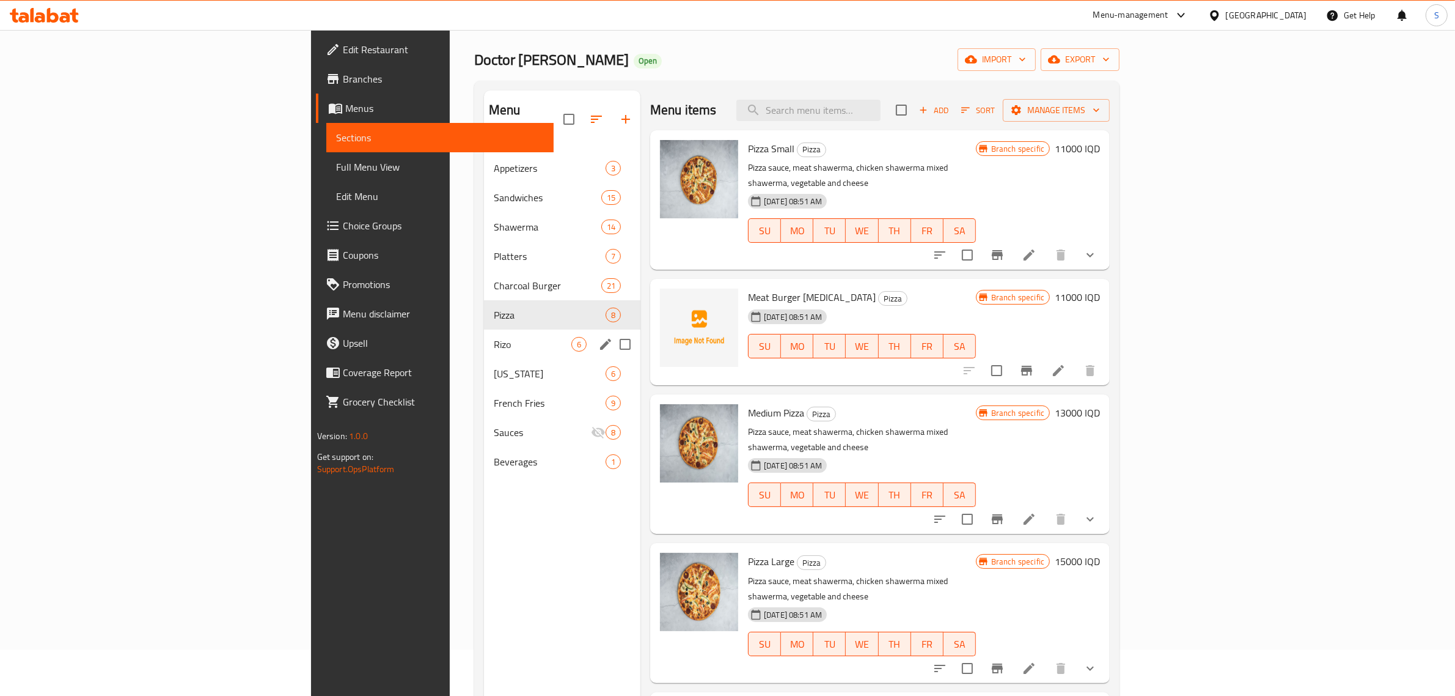
click at [484, 329] on div "Rizo 6" at bounding box center [562, 343] width 156 height 29
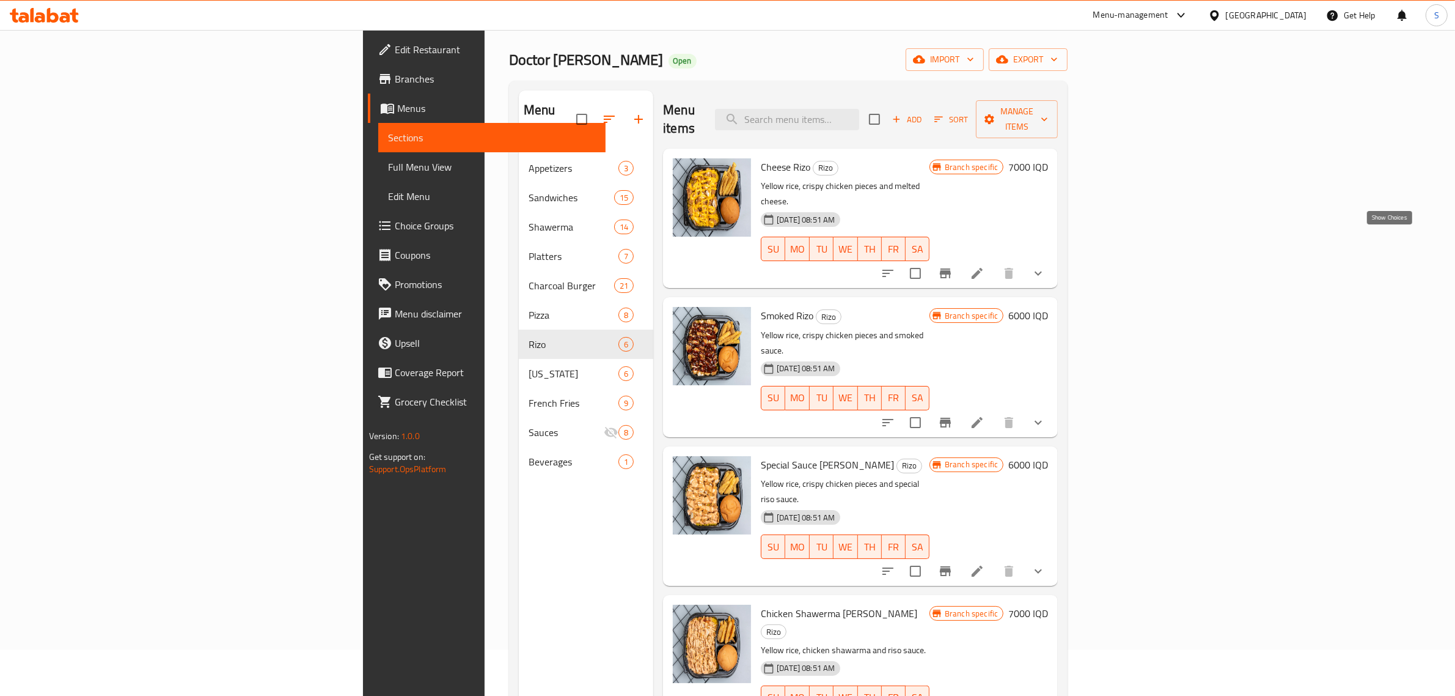
click at [1046, 266] on icon "show more" at bounding box center [1038, 273] width 15 height 15
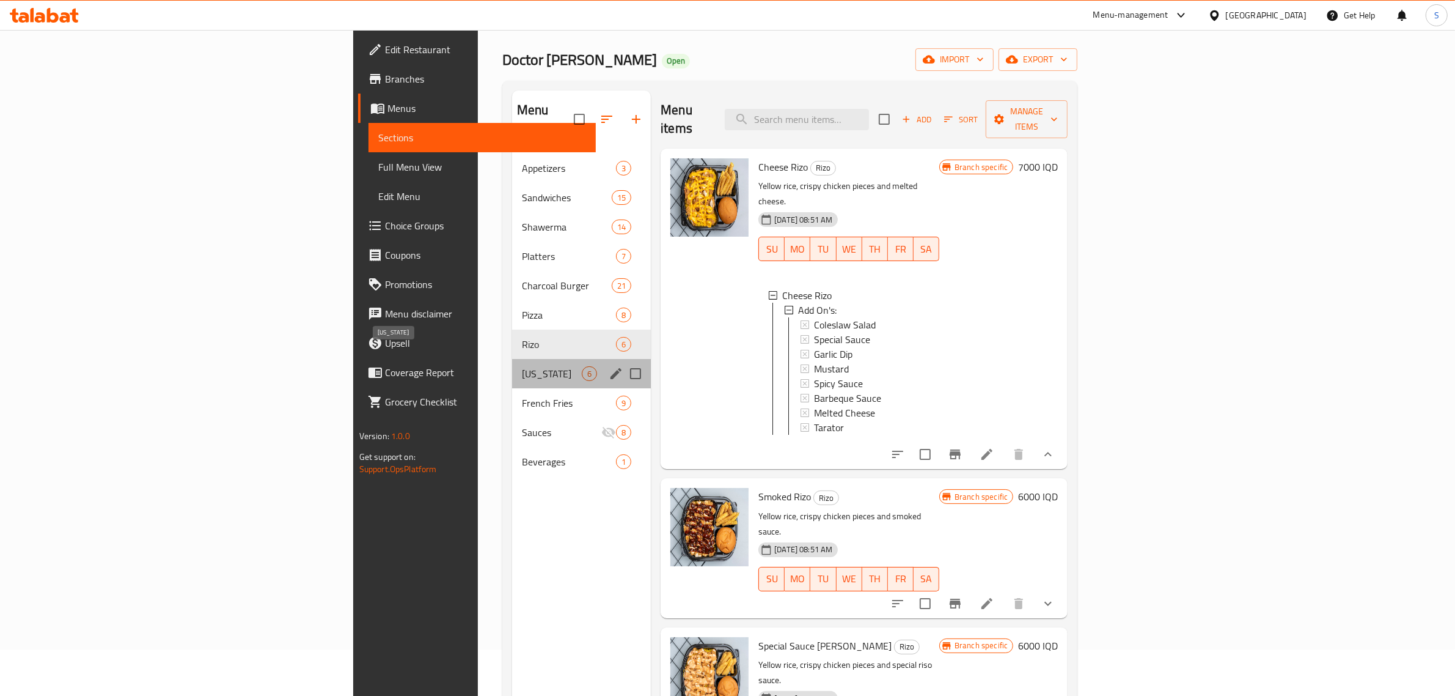
click at [522, 366] on span "[US_STATE]" at bounding box center [552, 373] width 60 height 15
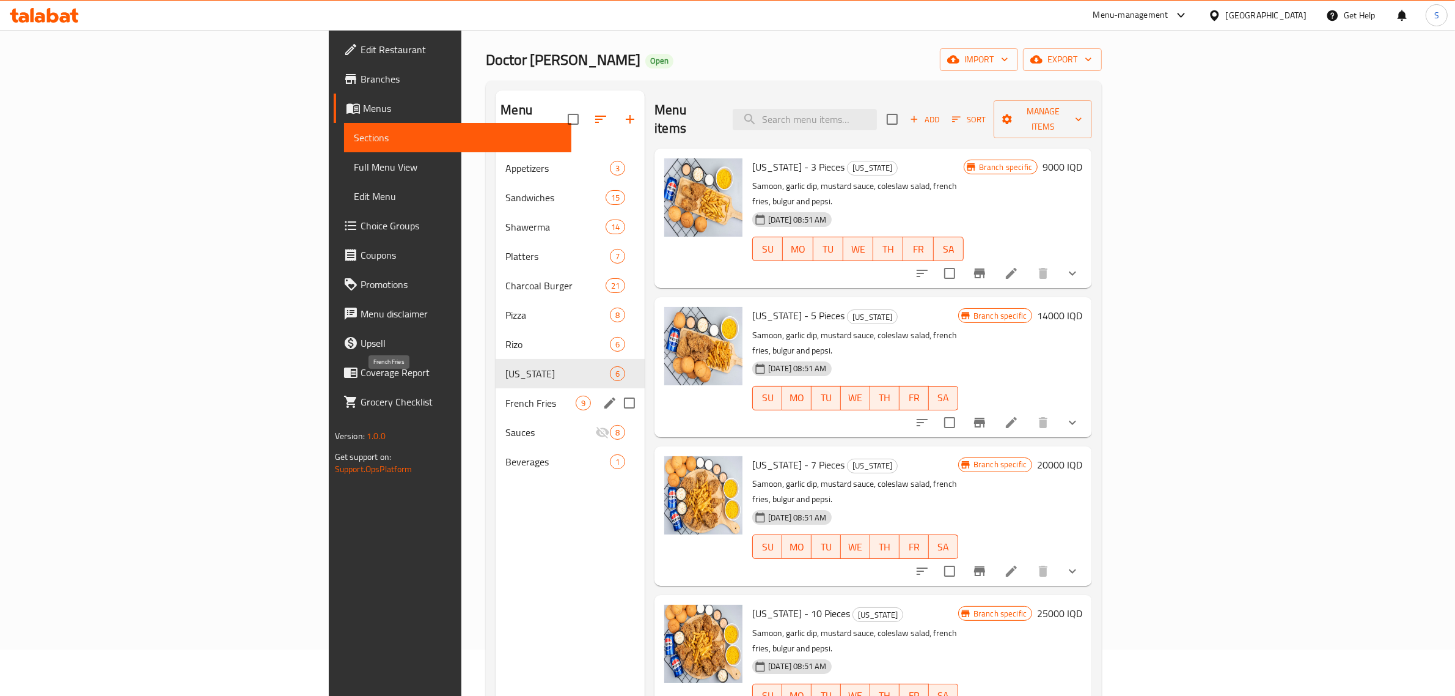
click at [505, 395] on span "French Fries" at bounding box center [540, 402] width 70 height 15
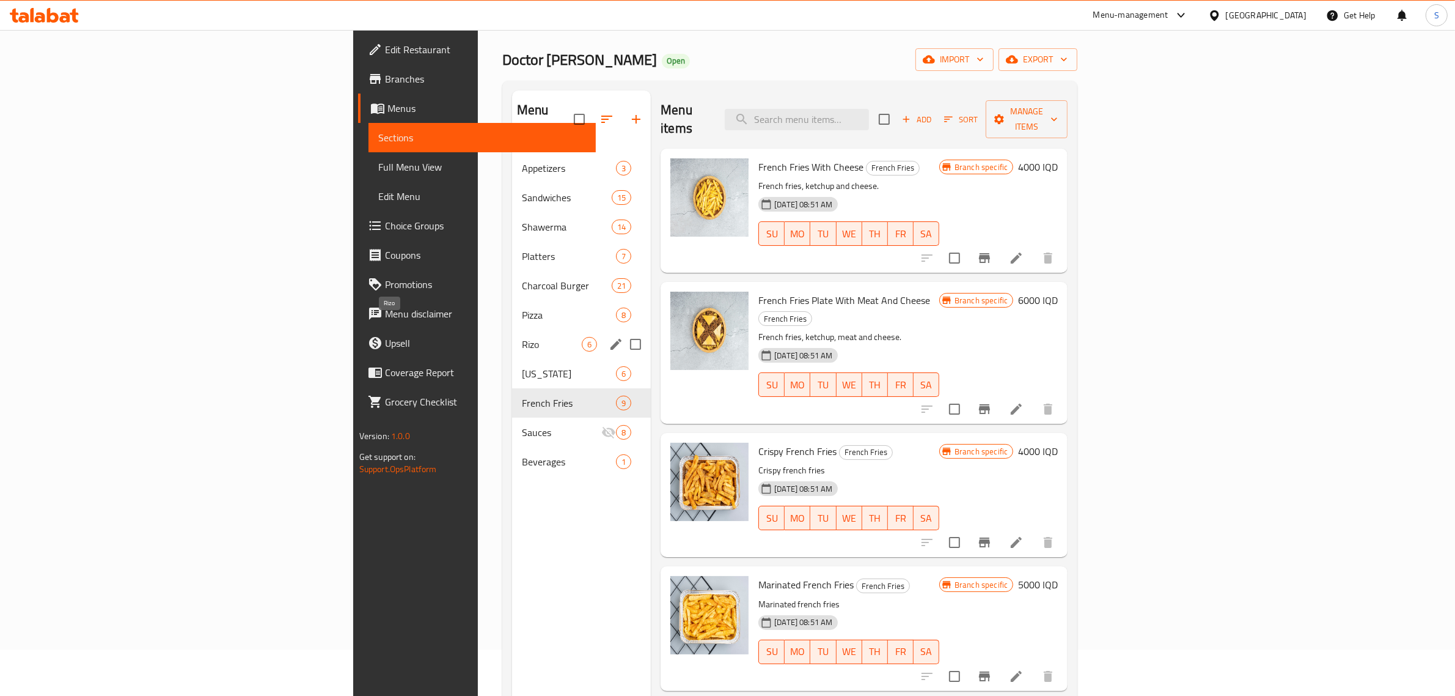
click at [522, 337] on span "Rizo" at bounding box center [552, 344] width 60 height 15
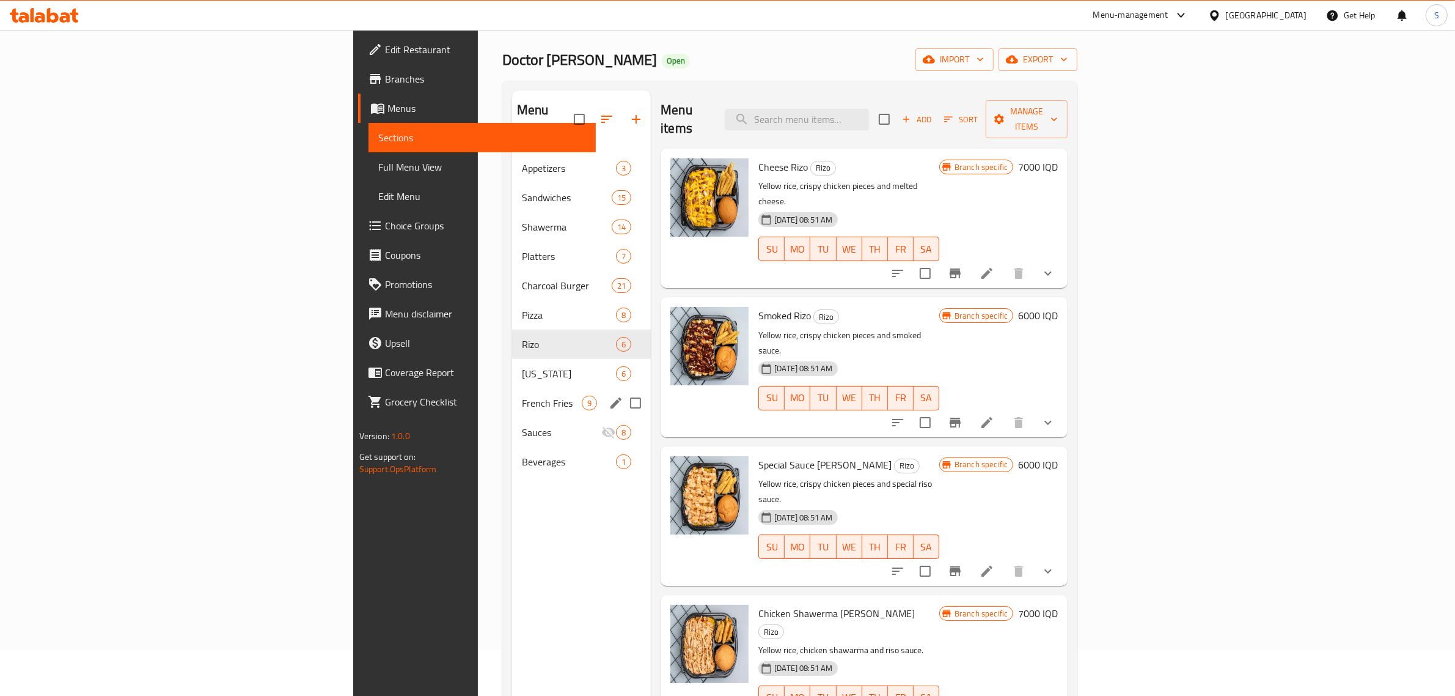
click at [512, 392] on div "French Fries 9" at bounding box center [581, 402] width 139 height 29
